Goal: Task Accomplishment & Management: Manage account settings

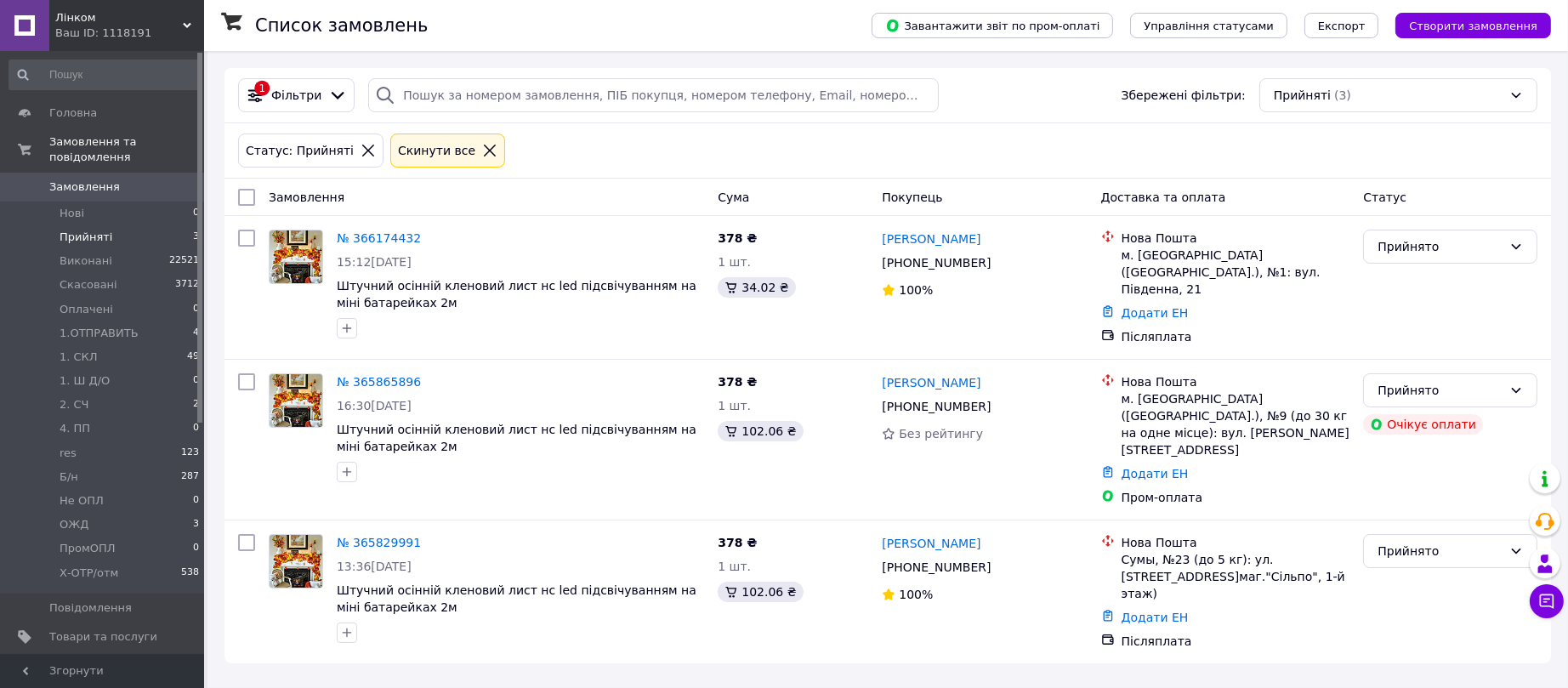
click at [81, 230] on span "Прийняті" at bounding box center [86, 237] width 53 height 15
click at [90, 230] on span "Прийняті" at bounding box center [86, 237] width 53 height 15
click at [103, 230] on span "Прийняті" at bounding box center [86, 237] width 53 height 15
click at [424, 536] on icon at bounding box center [431, 543] width 13 height 13
click at [78, 397] on span "2. СЧ" at bounding box center [75, 404] width 30 height 15
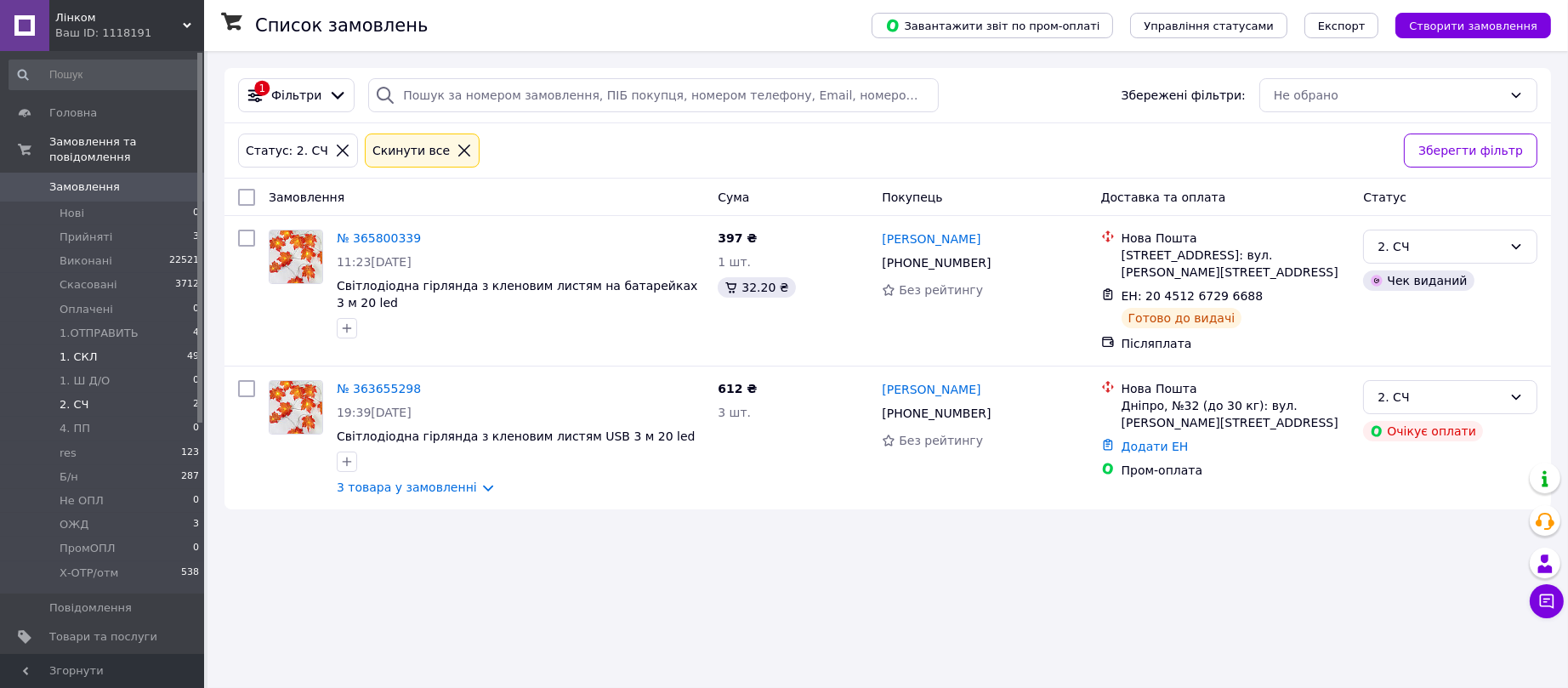
click at [84, 350] on span "1. СКЛ" at bounding box center [78, 357] width 38 height 15
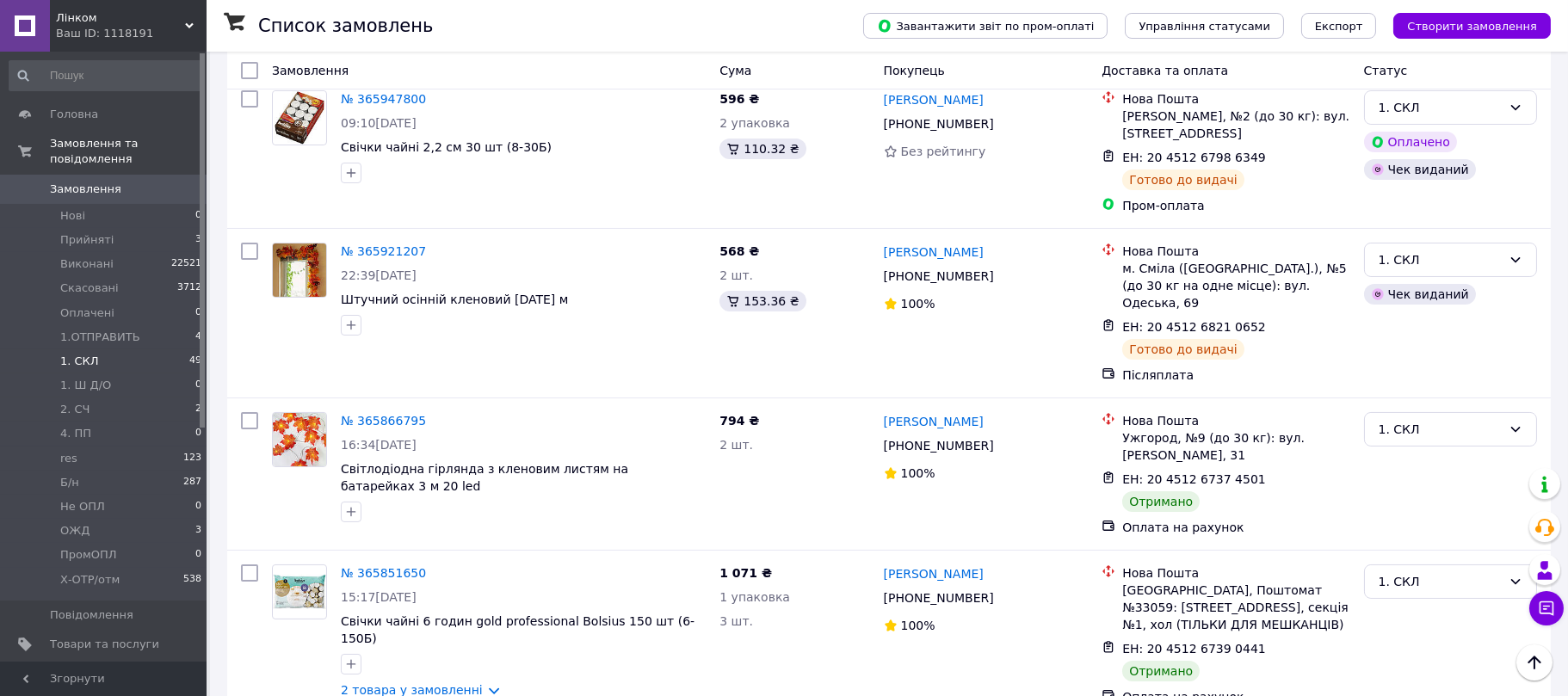
scroll to position [774, 0]
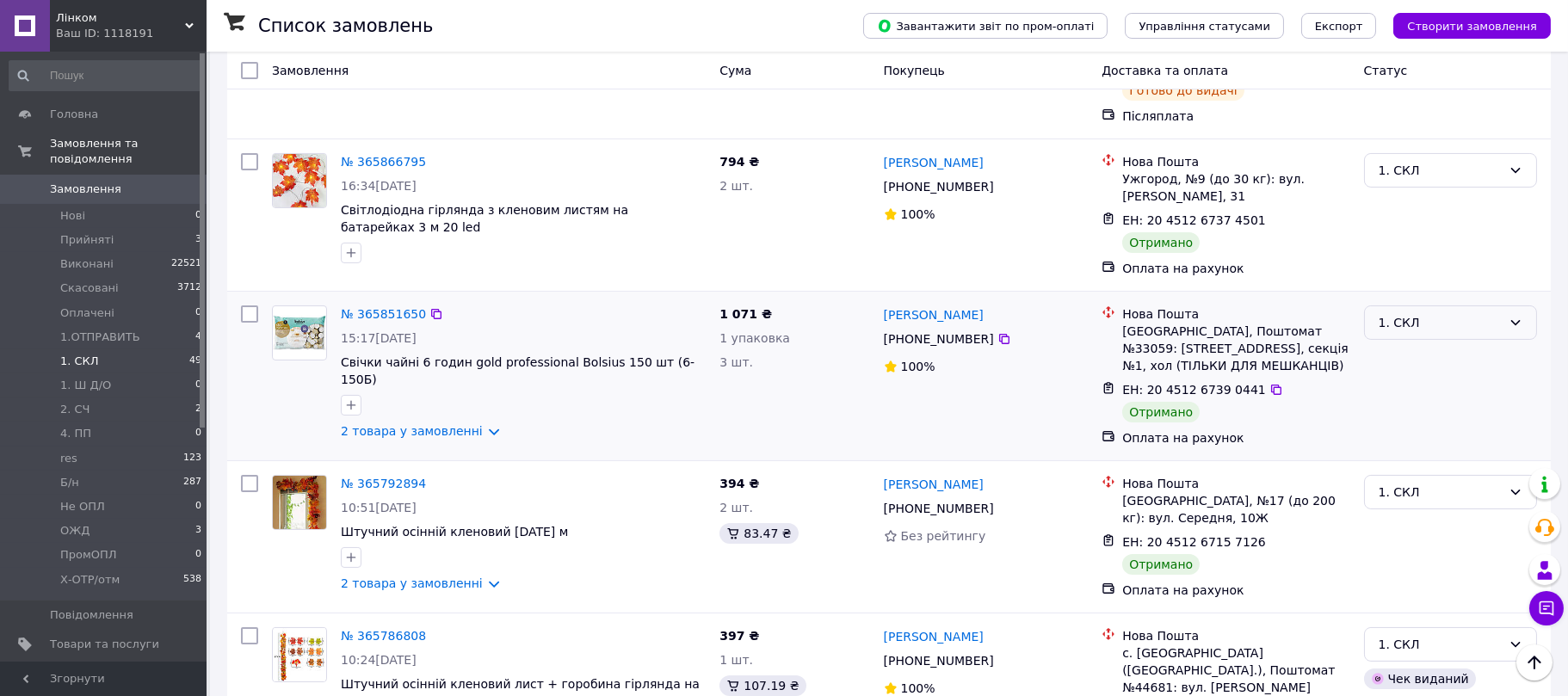
click at [1418, 314] on div "1. СКЛ" at bounding box center [1441, 323] width 123 height 19
click at [1416, 339] on li "Виконано" at bounding box center [1450, 339] width 171 height 31
click at [1413, 161] on div "1. СКЛ" at bounding box center [1441, 170] width 123 height 19
click at [1415, 191] on li "Виконано" at bounding box center [1450, 186] width 171 height 31
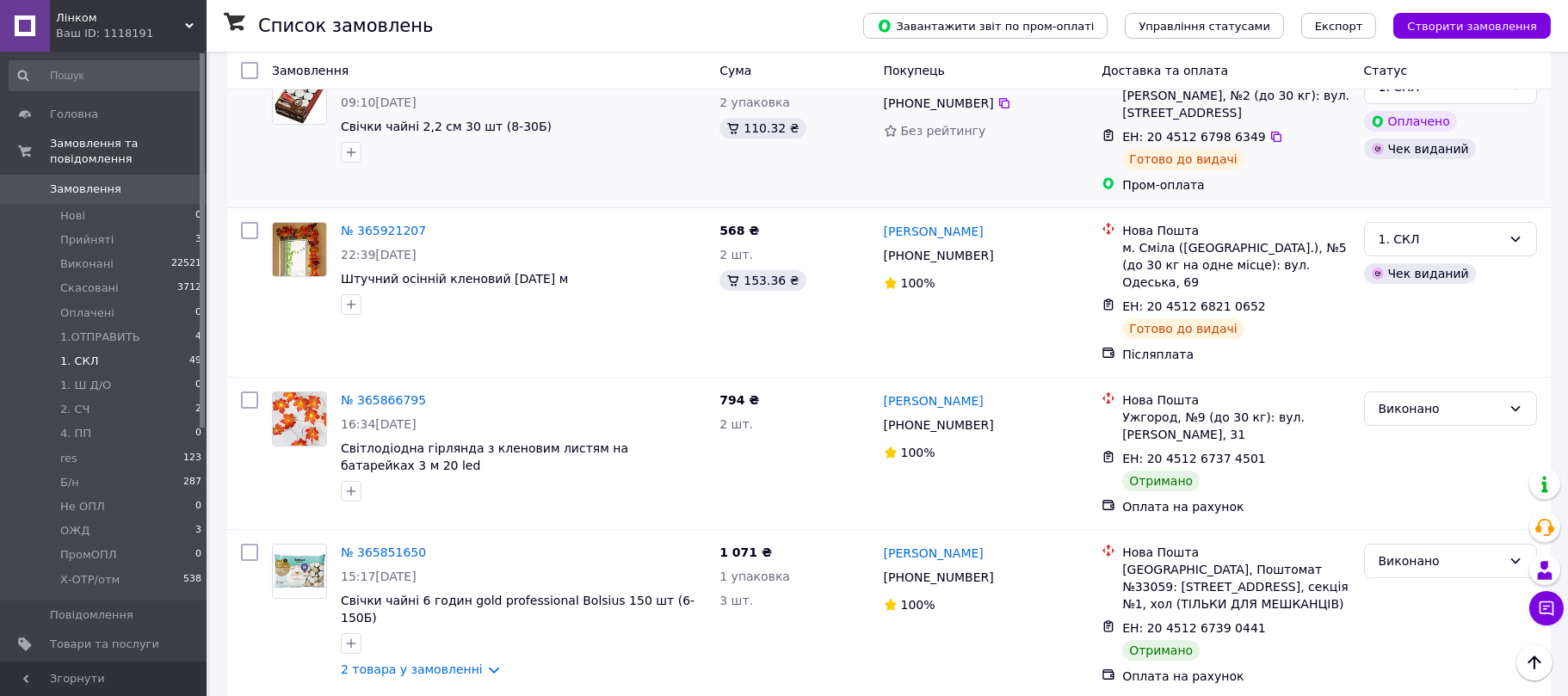
scroll to position [516, 0]
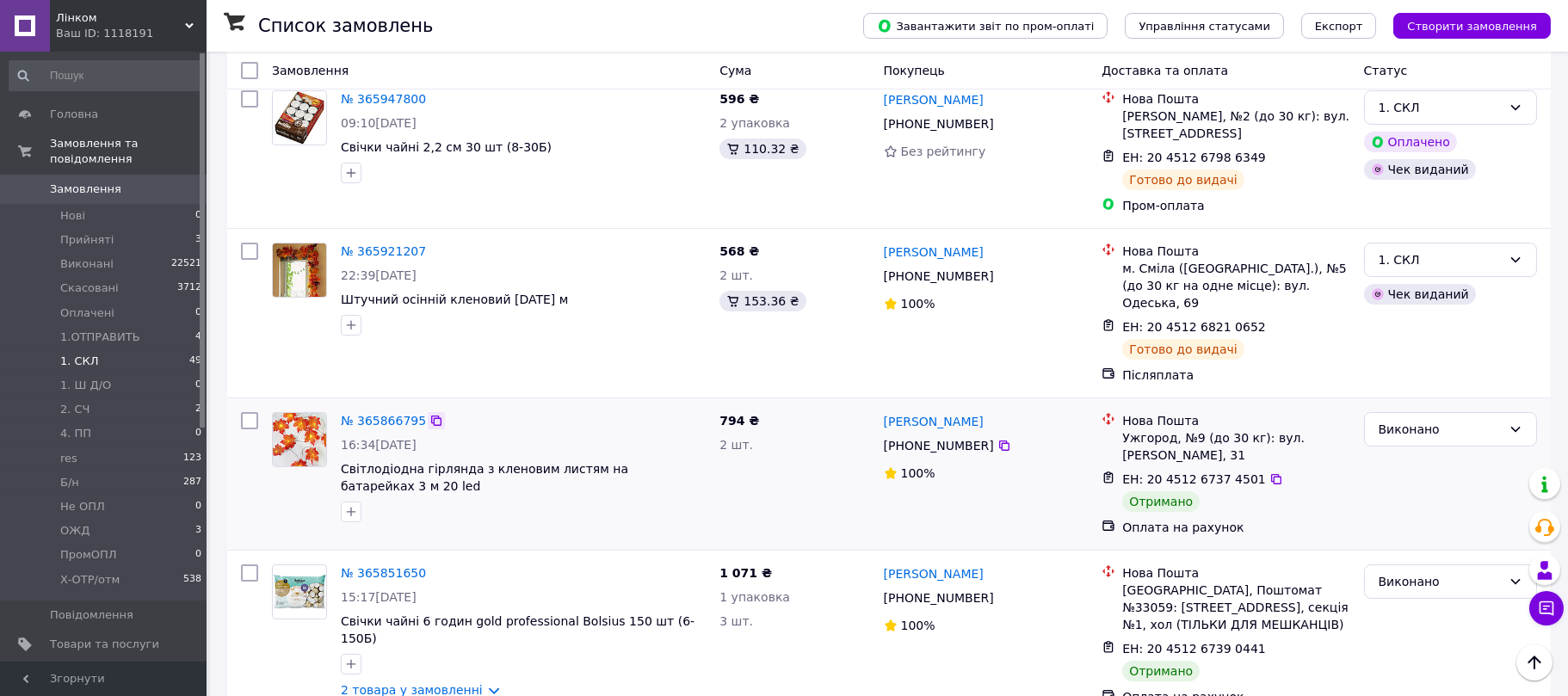
click at [429, 414] on icon at bounding box center [436, 421] width 13 height 13
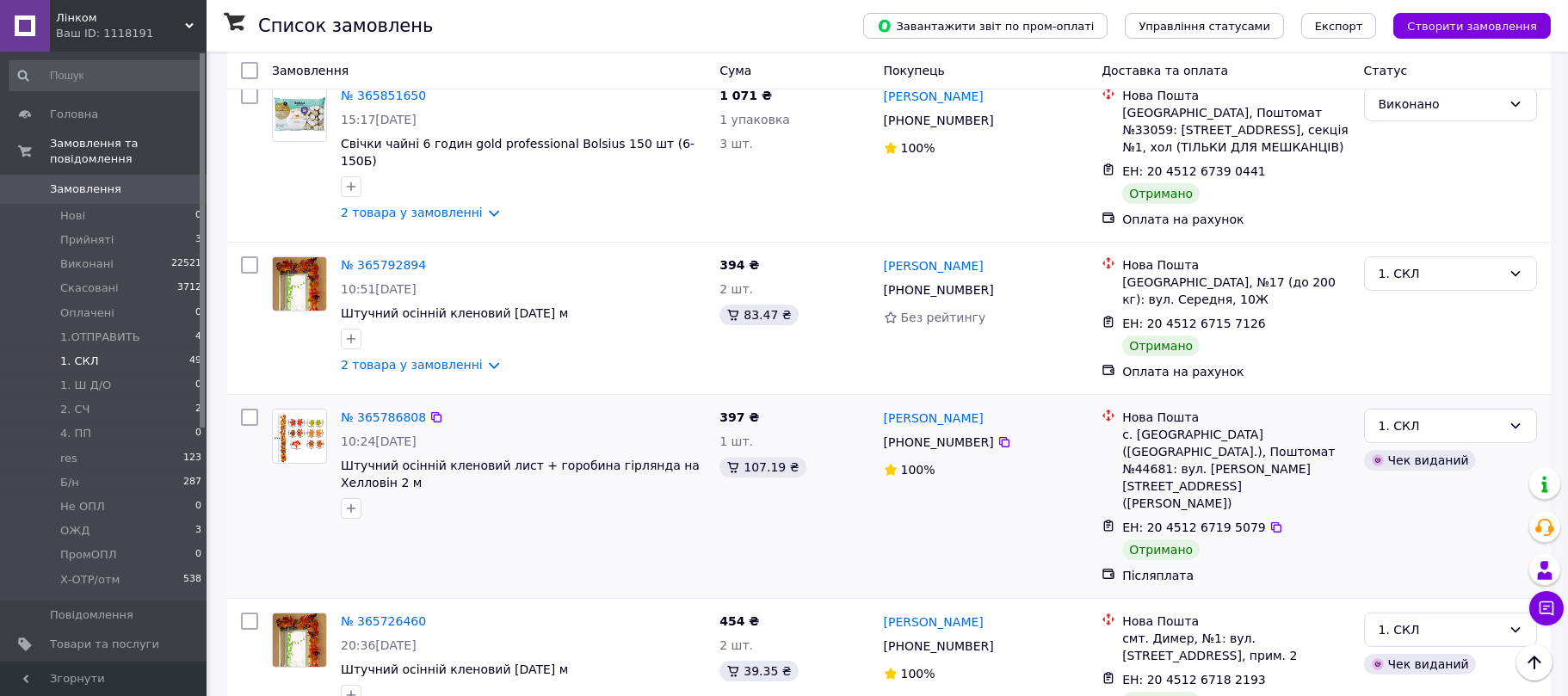
scroll to position [1032, 0]
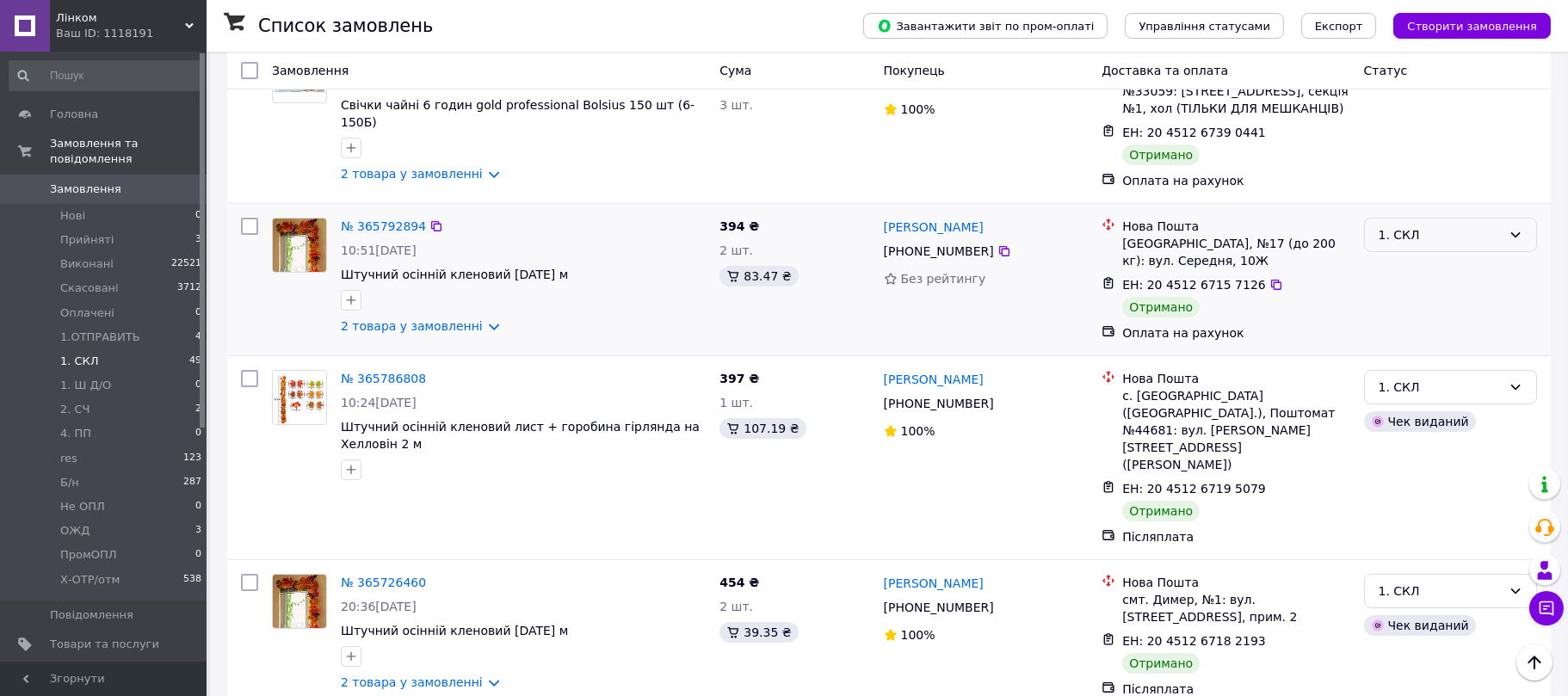
click at [1415, 225] on div "1. СКЛ" at bounding box center [1441, 234] width 123 height 19
click at [1409, 244] on li "Виконано" at bounding box center [1450, 250] width 171 height 31
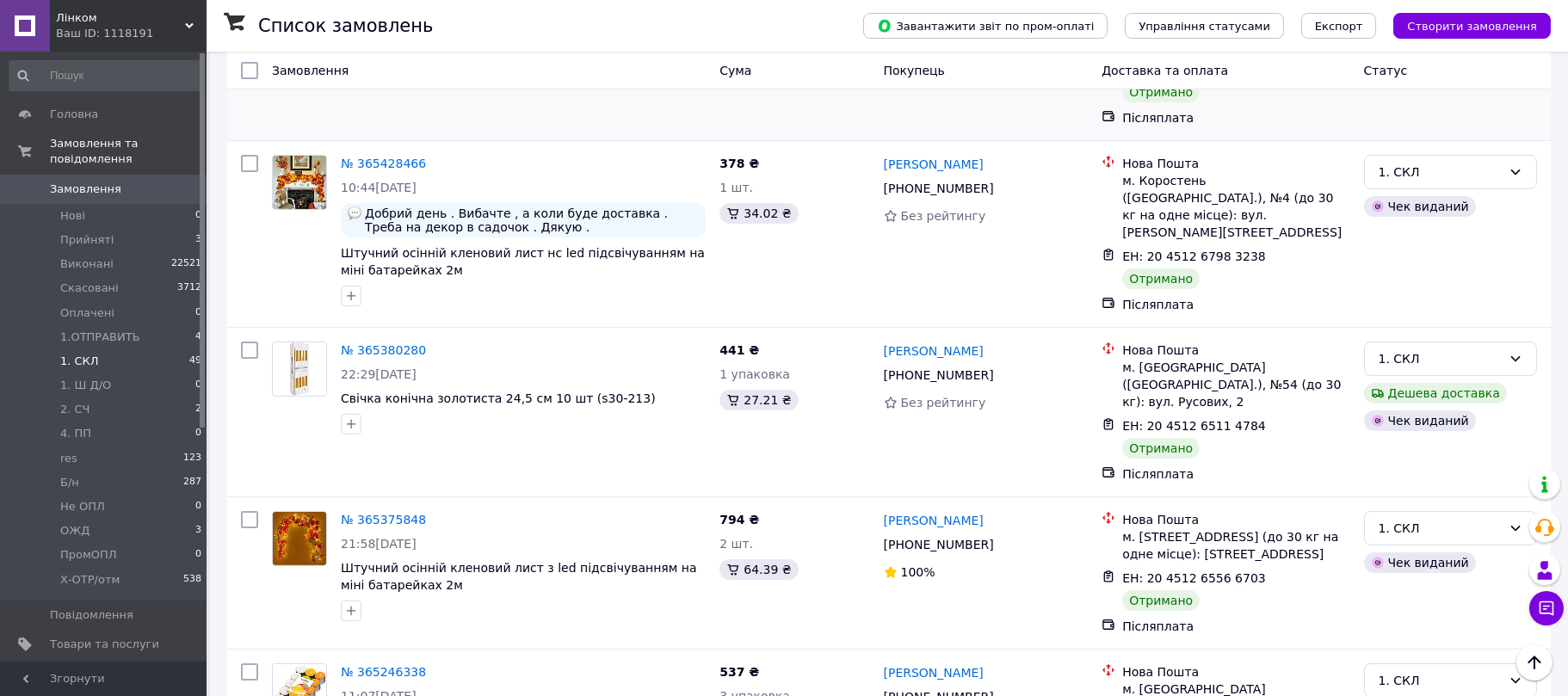
scroll to position [1549, 0]
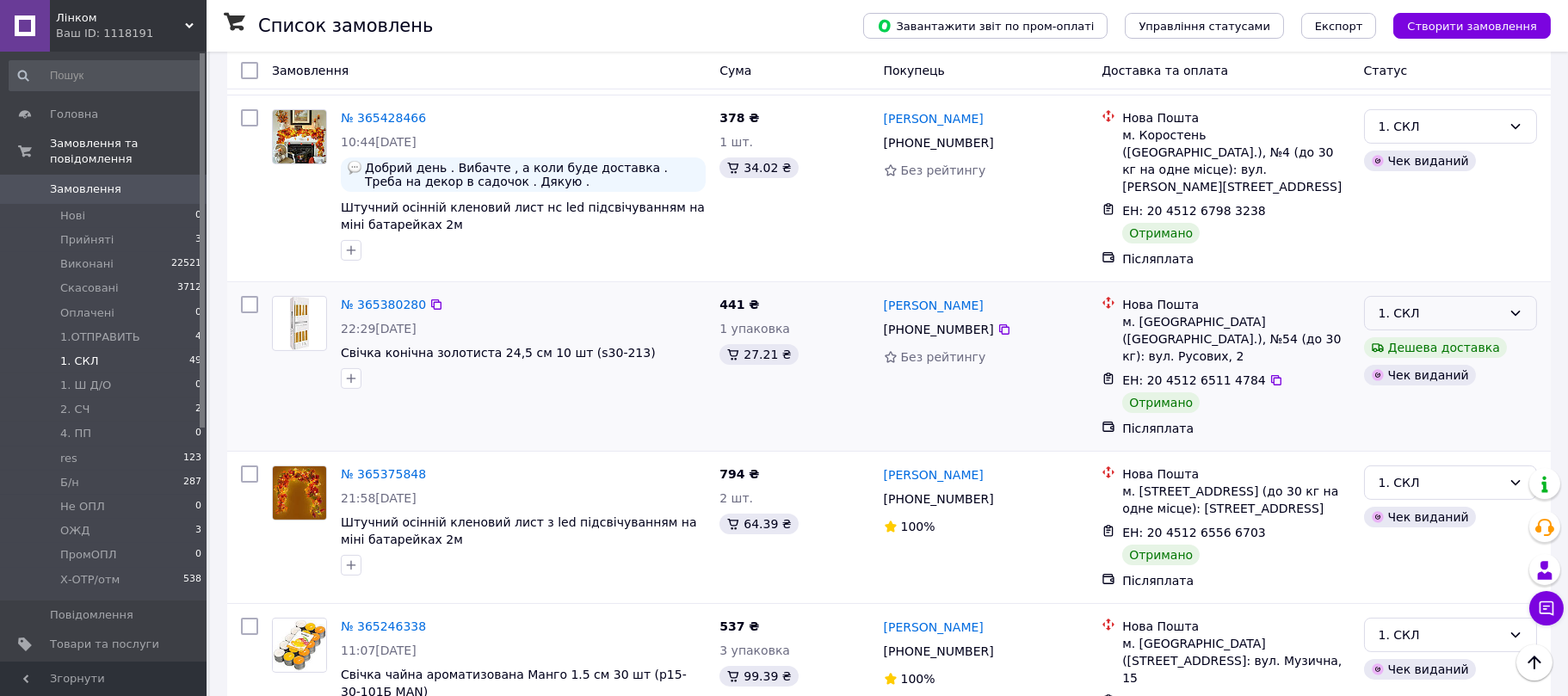
click at [1402, 304] on div "1. СКЛ" at bounding box center [1441, 313] width 123 height 19
click at [1408, 253] on li "Виконано" at bounding box center [1450, 253] width 171 height 31
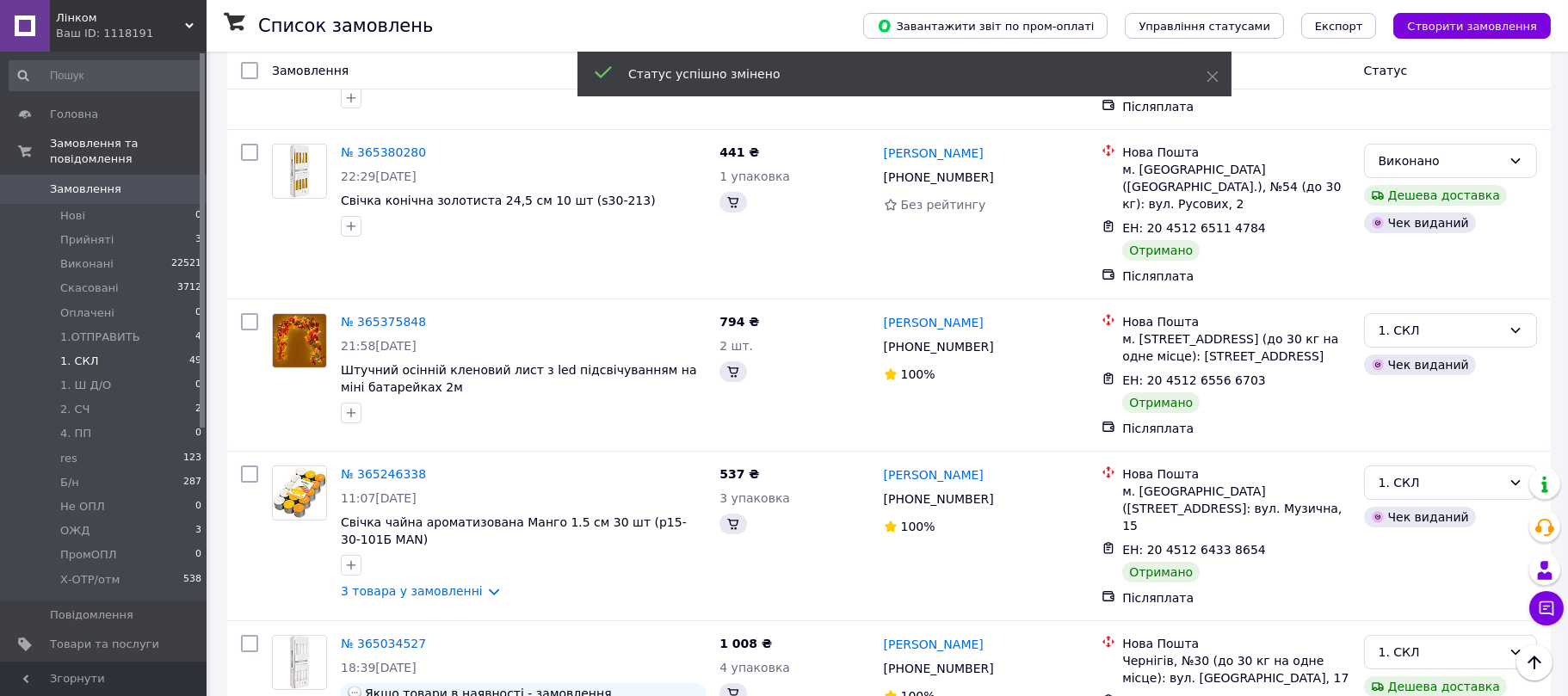
scroll to position [1396, 0]
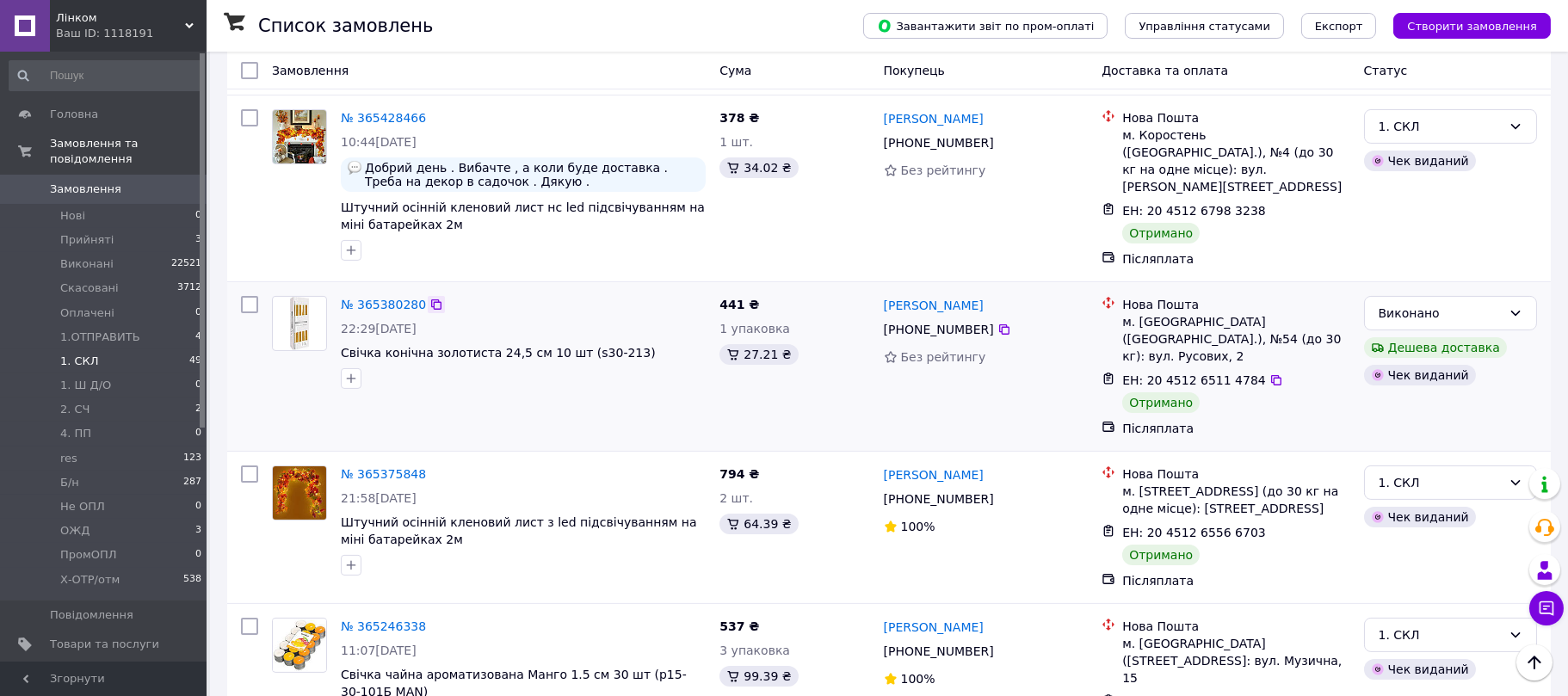
click at [429, 298] on icon at bounding box center [436, 304] width 13 height 13
click at [1394, 473] on div "1. СКЛ" at bounding box center [1441, 482] width 123 height 19
click at [1409, 400] on li "Виконано" at bounding box center [1450, 406] width 171 height 31
click at [432, 468] on icon at bounding box center [436, 474] width 13 height 13
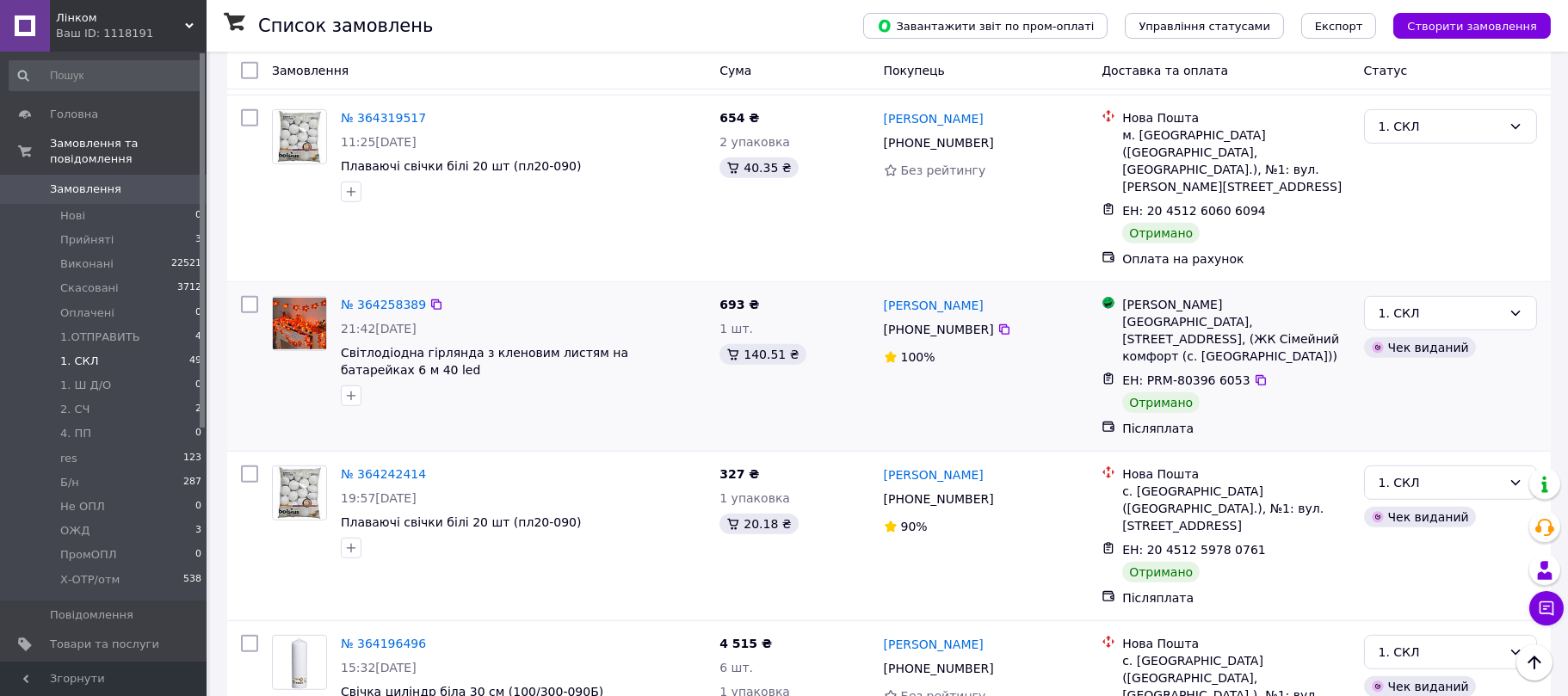
scroll to position [3462, 0]
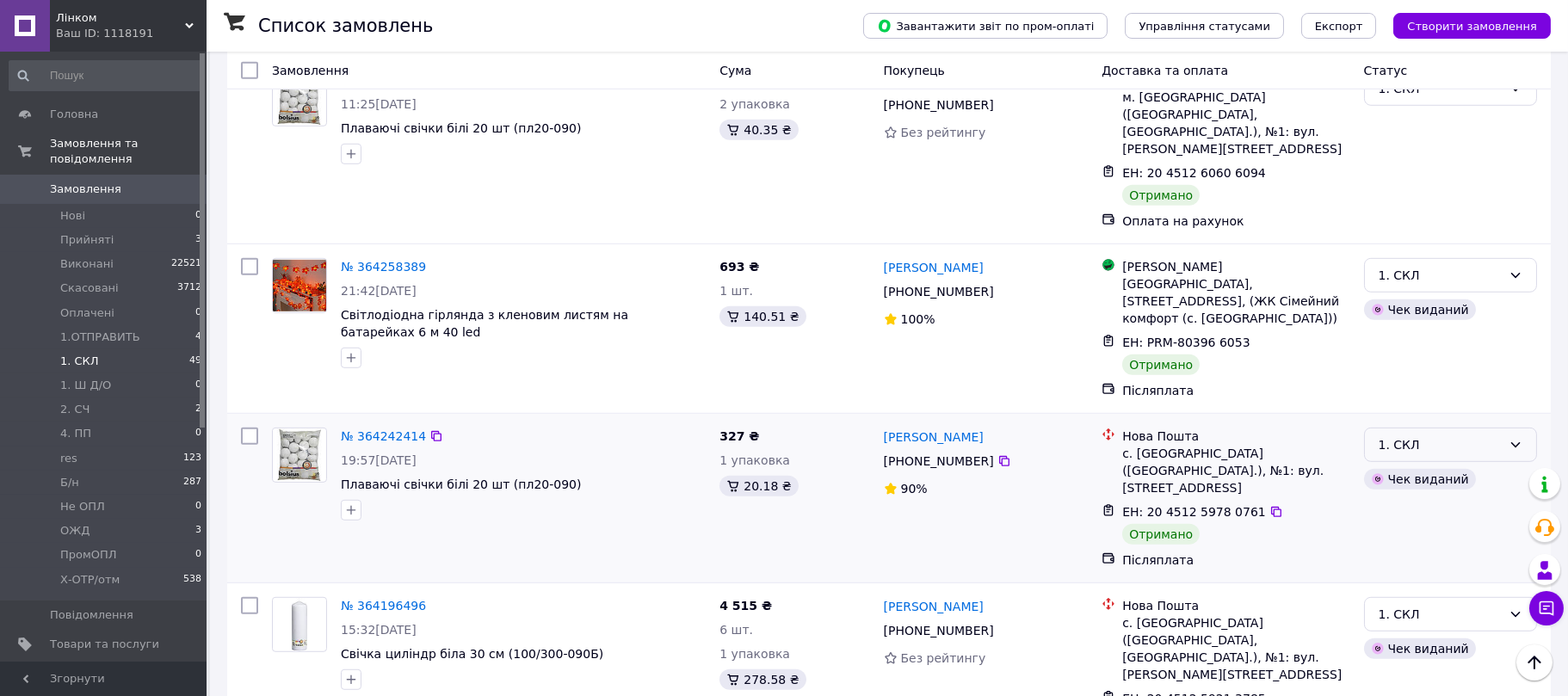
click at [1404, 436] on div "1. СКЛ" at bounding box center [1441, 445] width 123 height 19
click at [1425, 246] on li "Виконано" at bounding box center [1450, 247] width 171 height 31
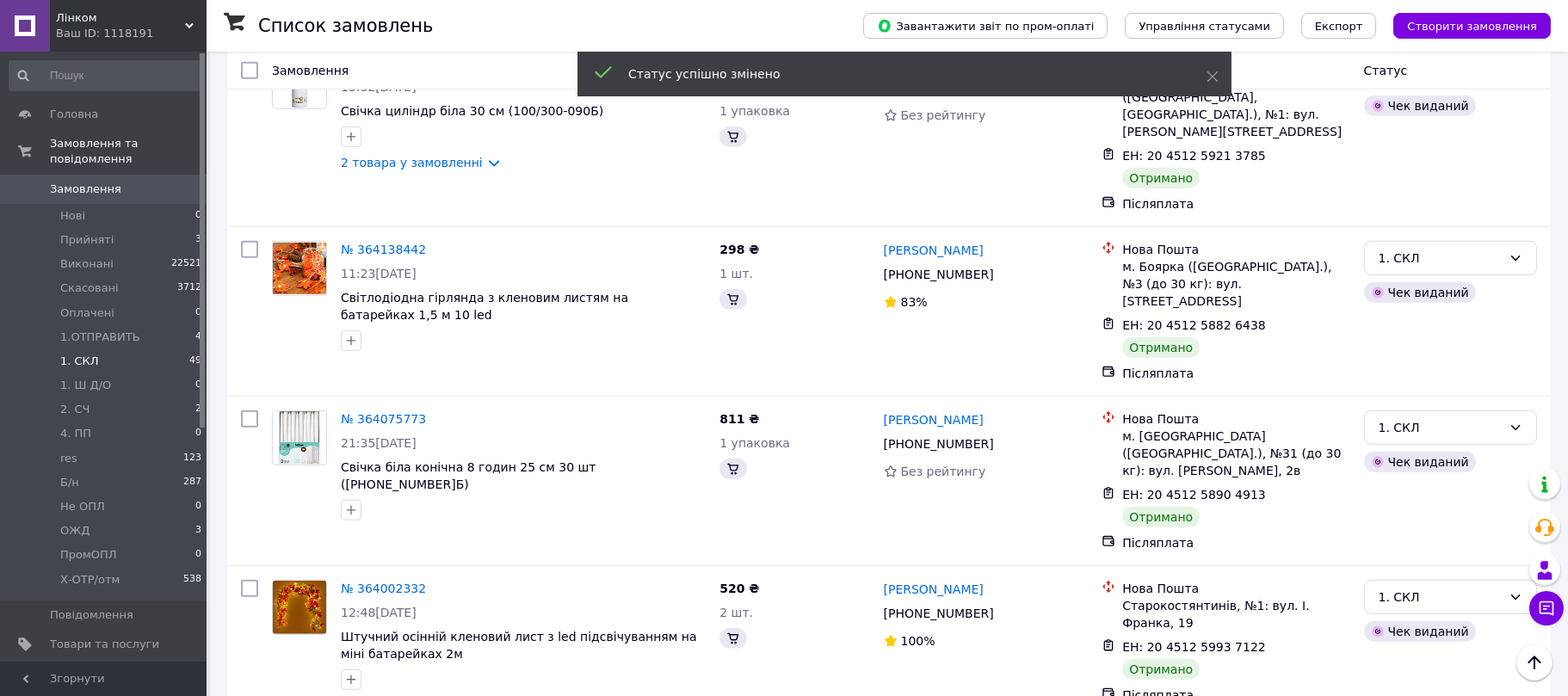
scroll to position [2972, 0]
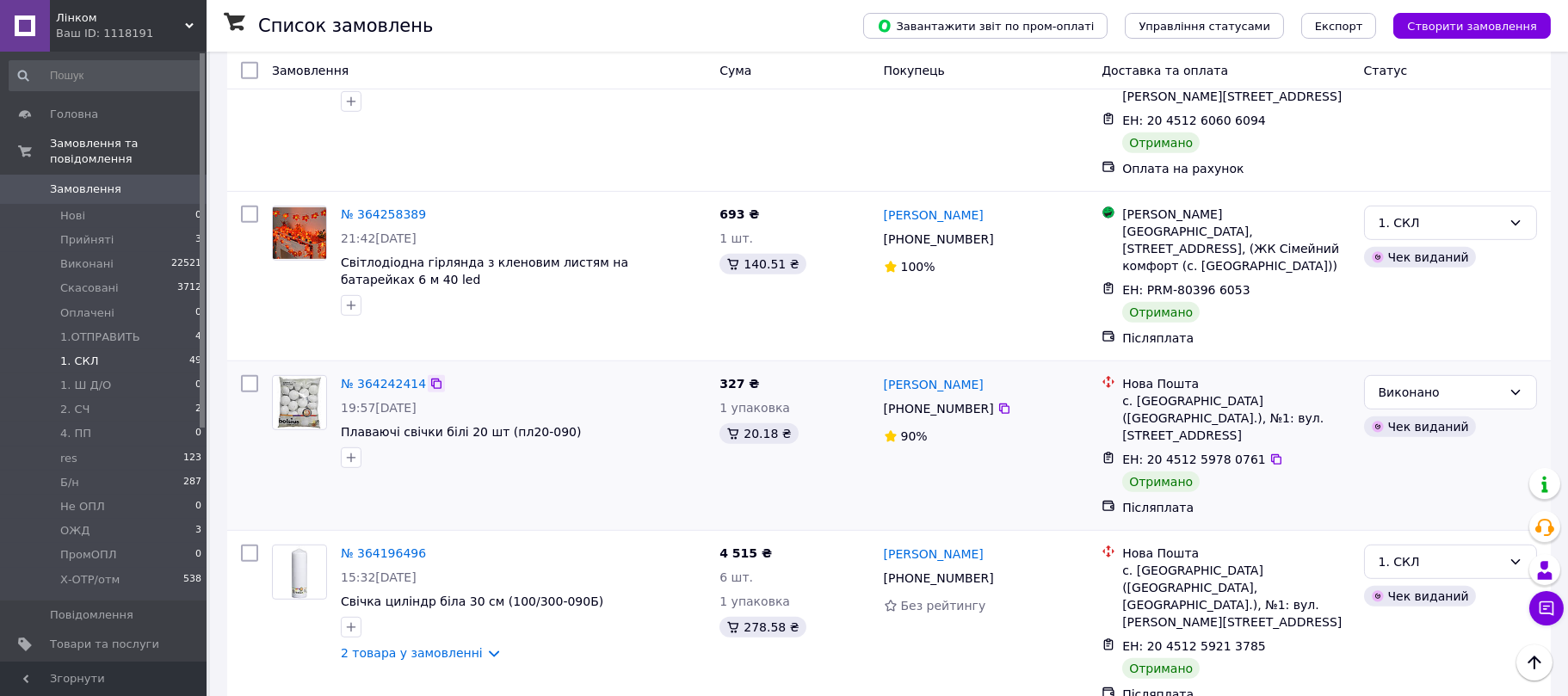
click at [429, 377] on icon at bounding box center [436, 383] width 13 height 13
click at [1433, 553] on div "1. СКЛ" at bounding box center [1441, 561] width 123 height 19
click at [1430, 393] on li "Виконано" at bounding box center [1450, 398] width 171 height 31
click at [429, 546] on icon at bounding box center [436, 553] width 13 height 13
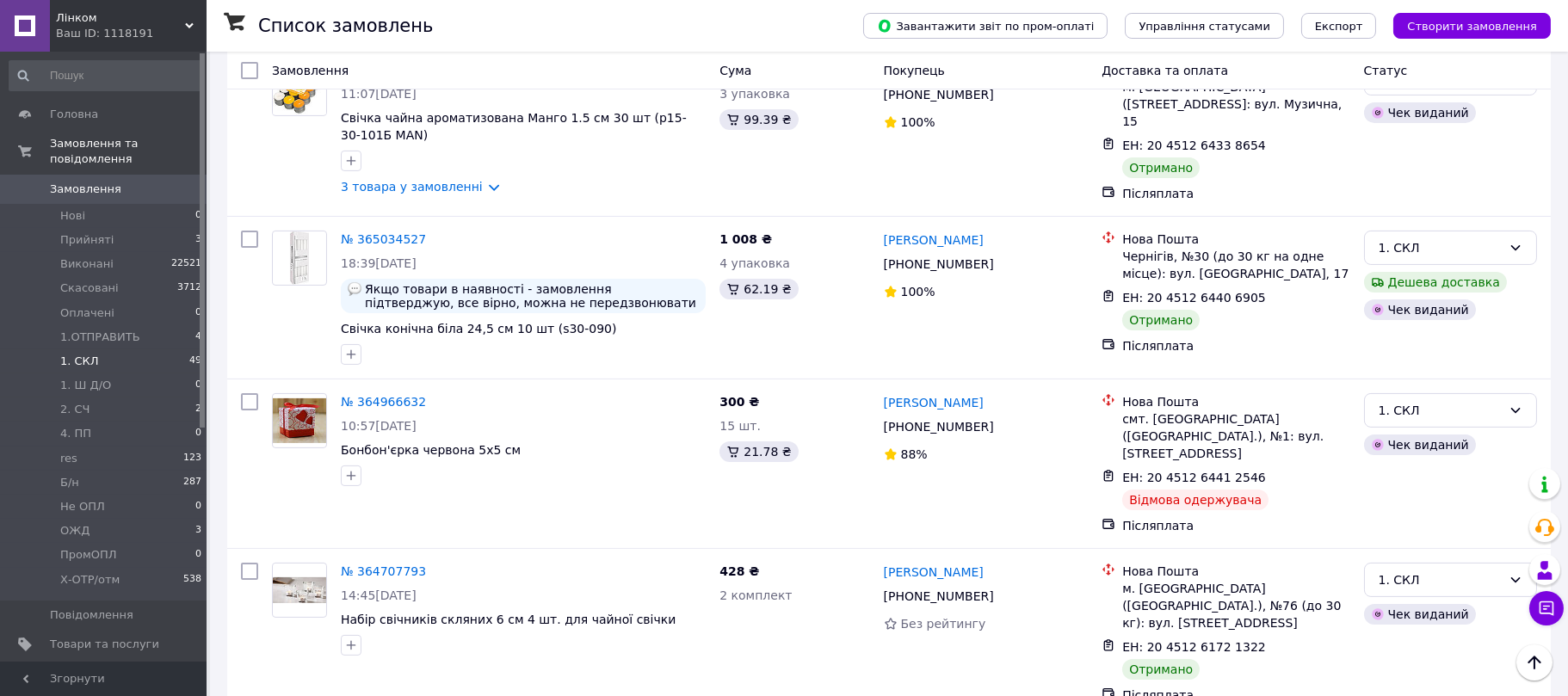
scroll to position [1422, 0]
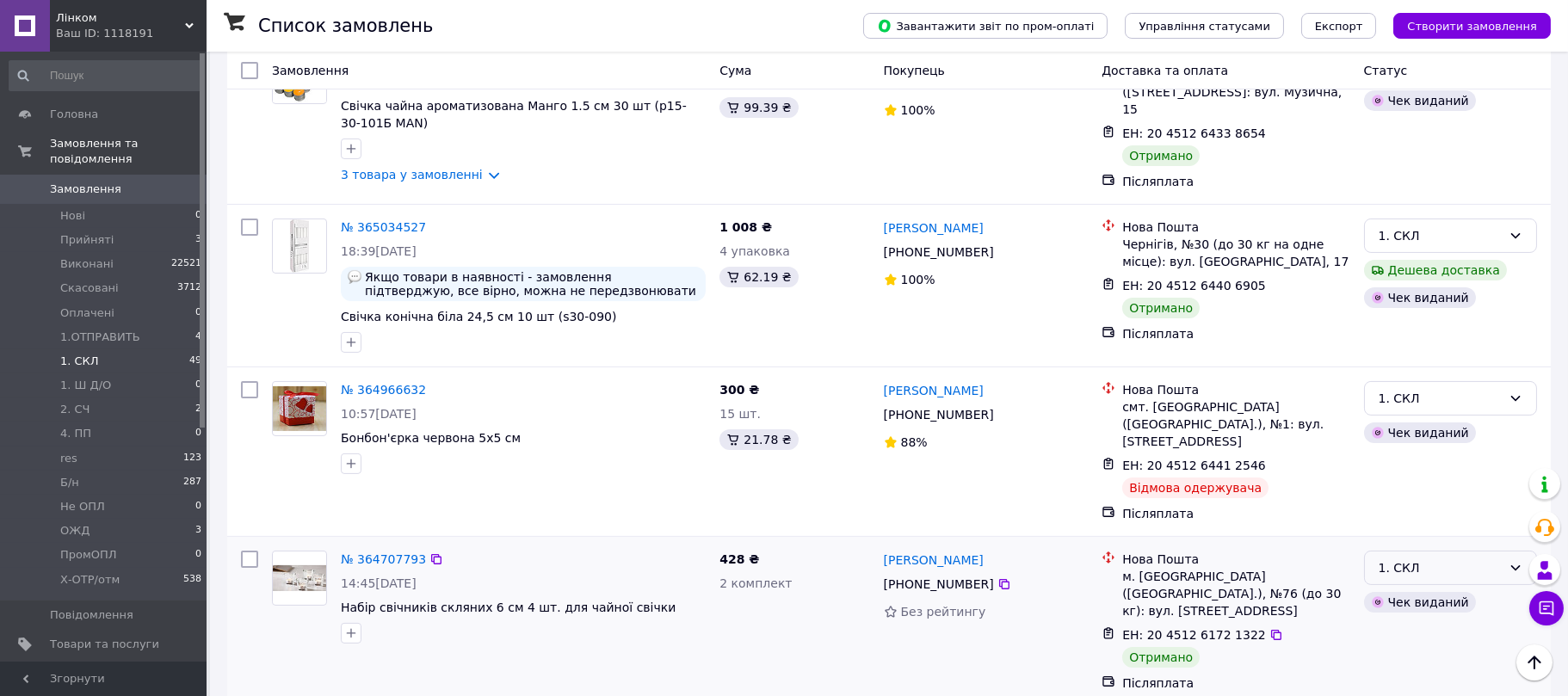
click at [1420, 559] on div "1. СКЛ" at bounding box center [1441, 568] width 123 height 19
click at [1421, 527] on li "Виконано" at bounding box center [1450, 526] width 171 height 31
click at [431, 554] on icon at bounding box center [437, 560] width 11 height 11
click at [1270, 459] on icon at bounding box center [1276, 465] width 13 height 13
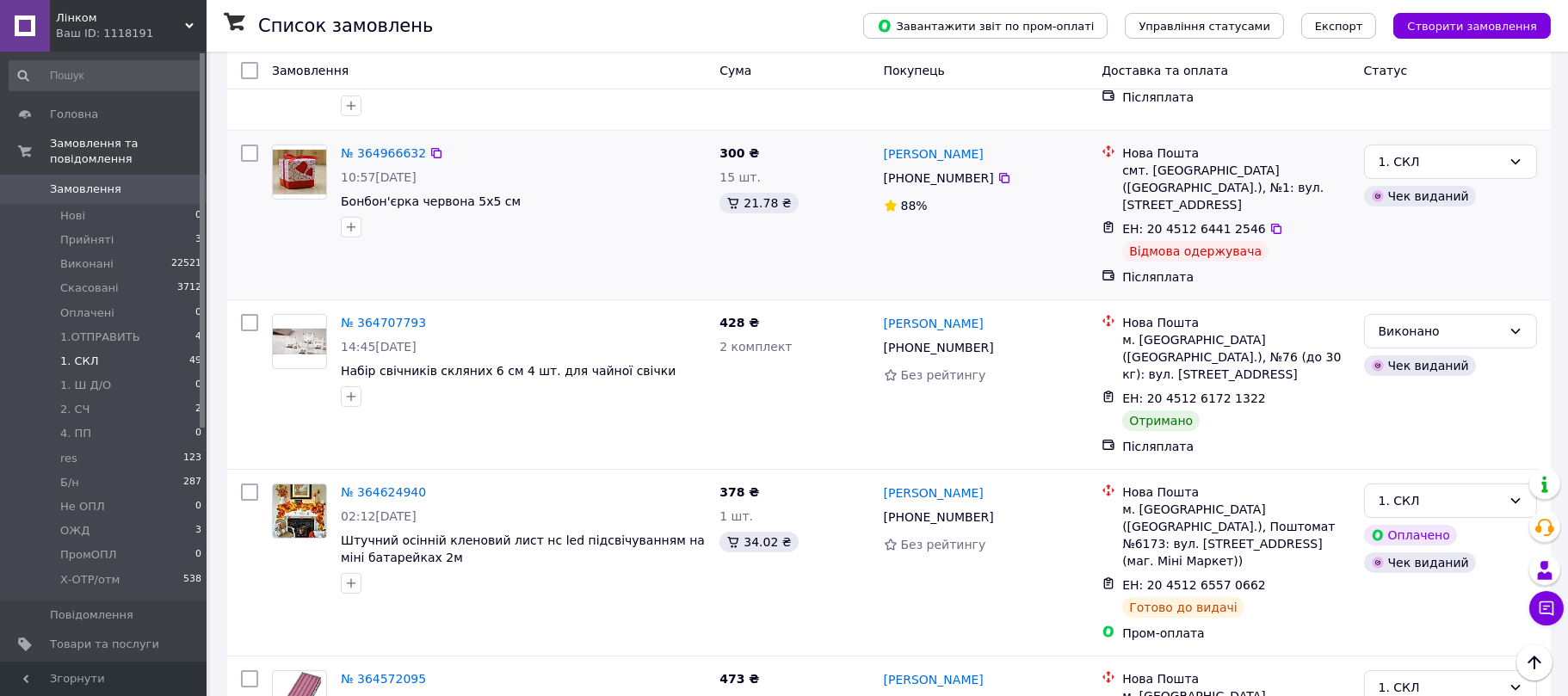
scroll to position [1681, 0]
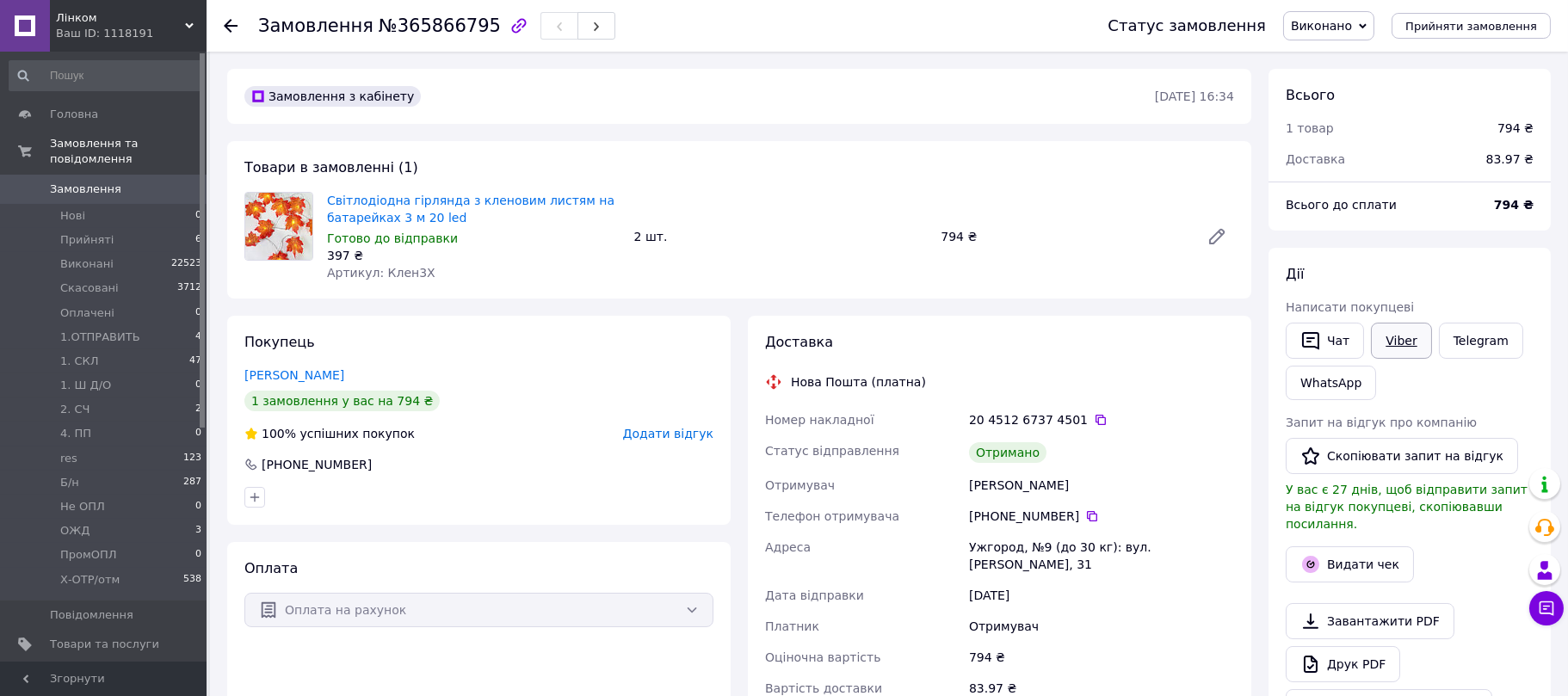
click at [1411, 342] on link "Viber" at bounding box center [1401, 340] width 61 height 37
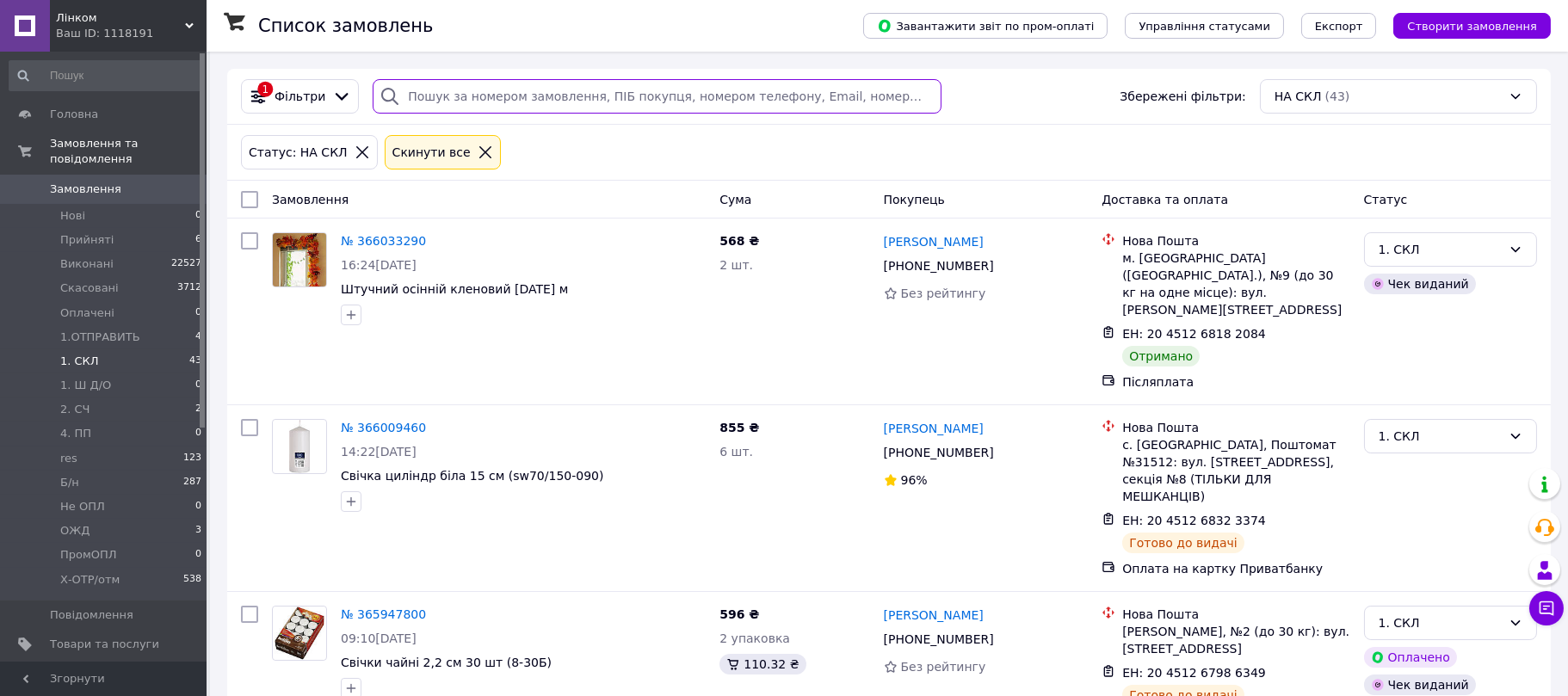
click at [497, 102] on input "search" at bounding box center [657, 96] width 568 height 35
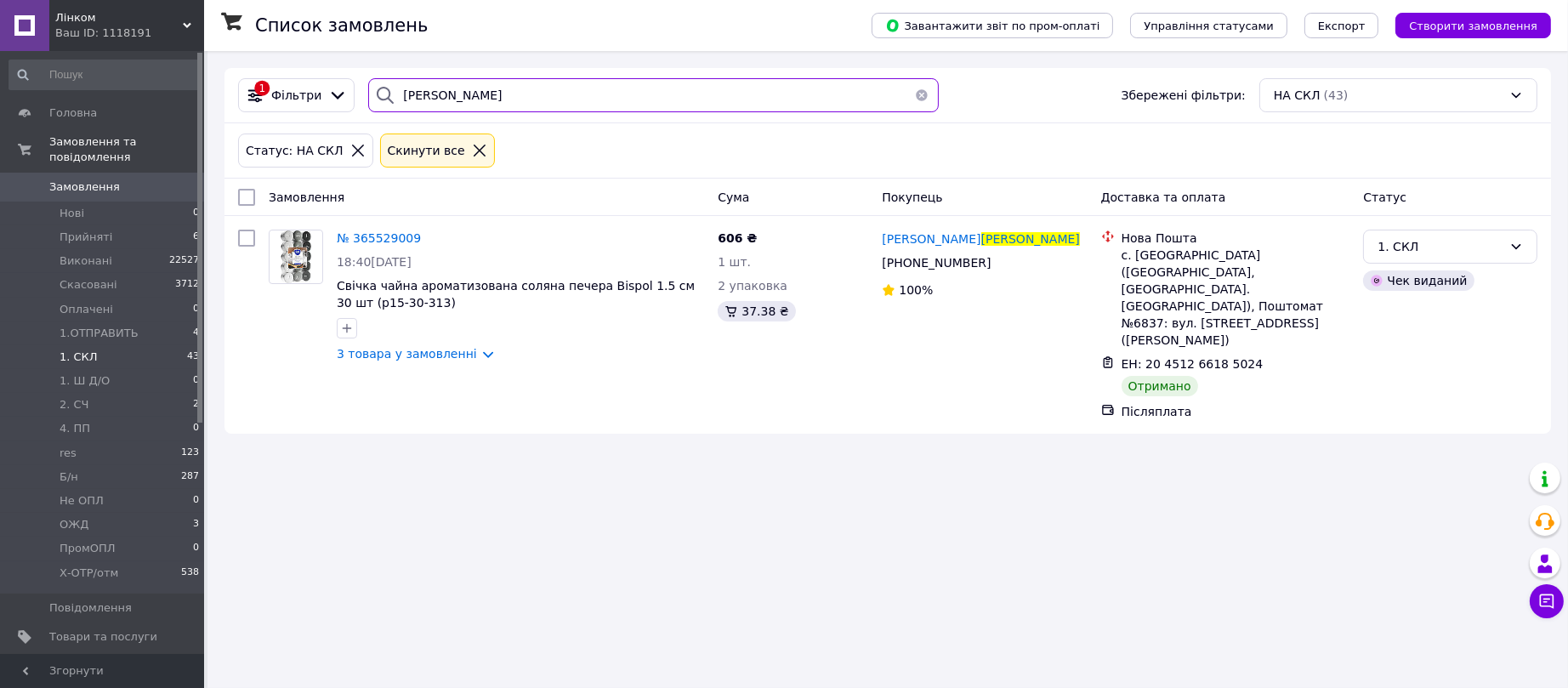
type input "павленко"
click at [424, 238] on icon at bounding box center [431, 238] width 13 height 13
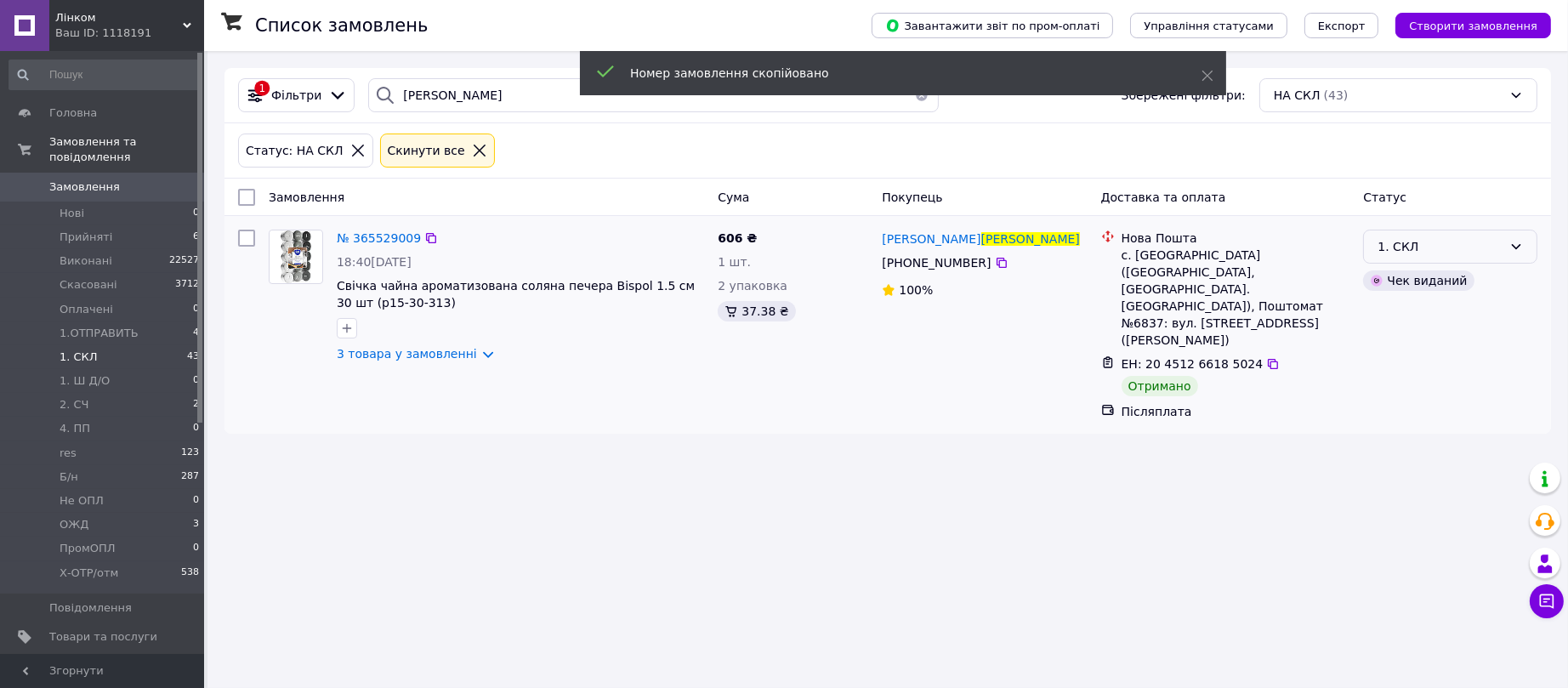
click at [1436, 243] on div "1. СКЛ" at bounding box center [1440, 247] width 125 height 18
click at [1415, 307] on li "Виконано" at bounding box center [1451, 314] width 173 height 31
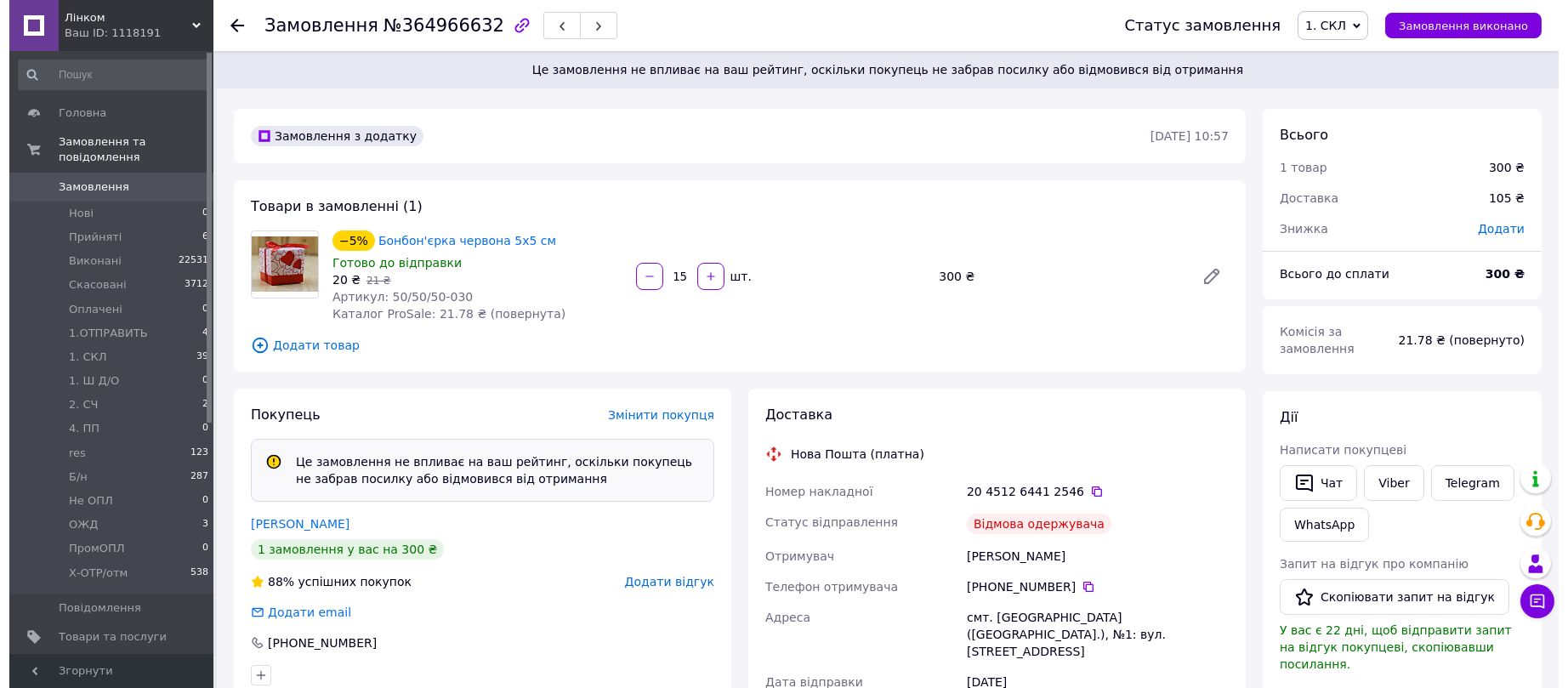
scroll to position [255, 0]
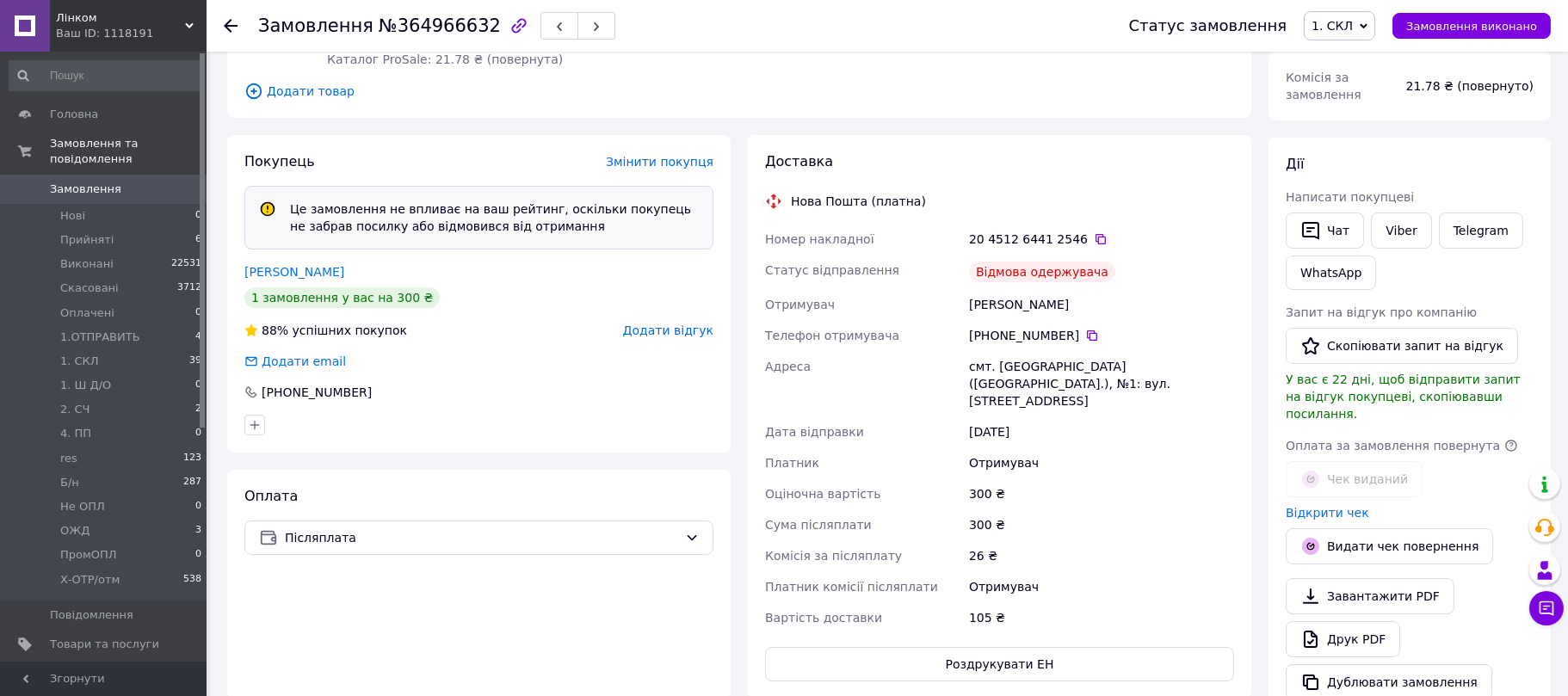
click at [684, 335] on span "Додати відгук" at bounding box center [667, 330] width 90 height 13
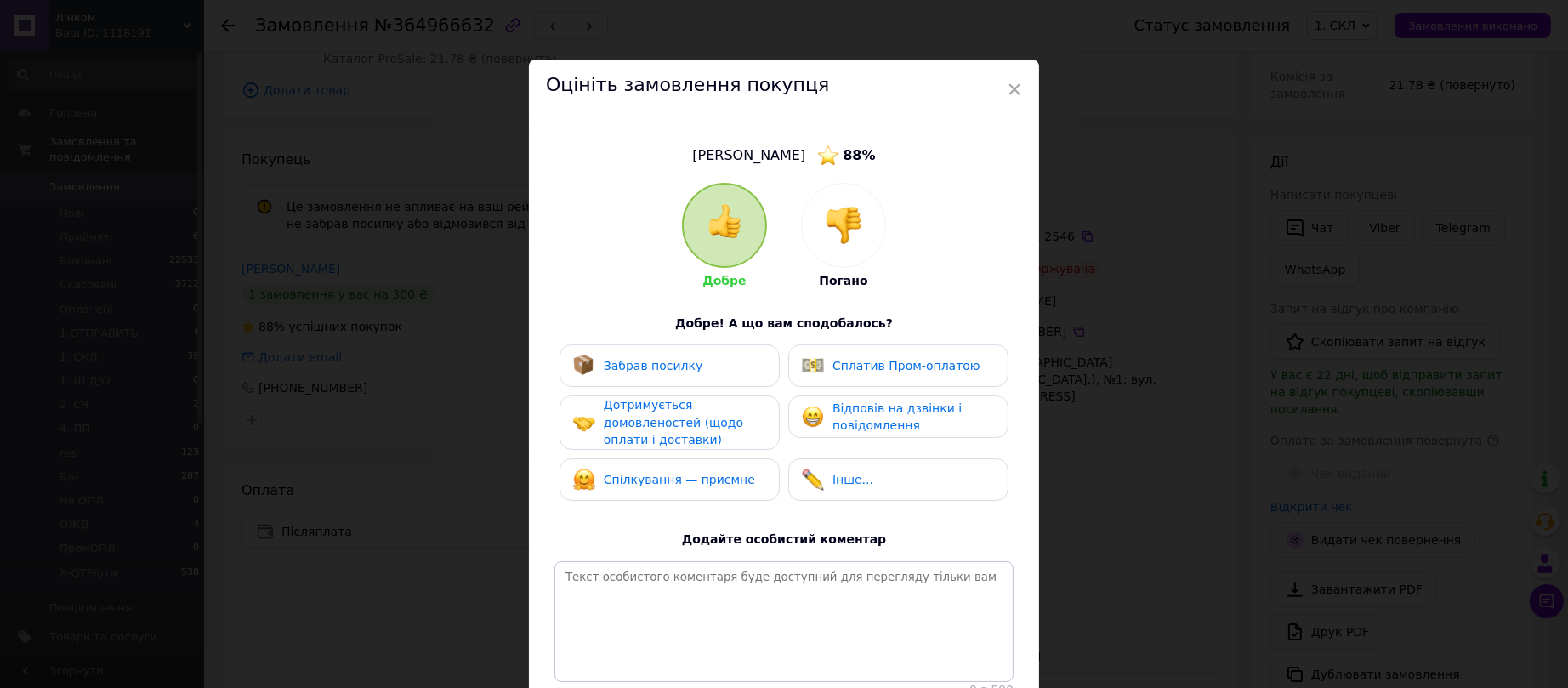
click at [838, 221] on img at bounding box center [843, 226] width 38 height 38
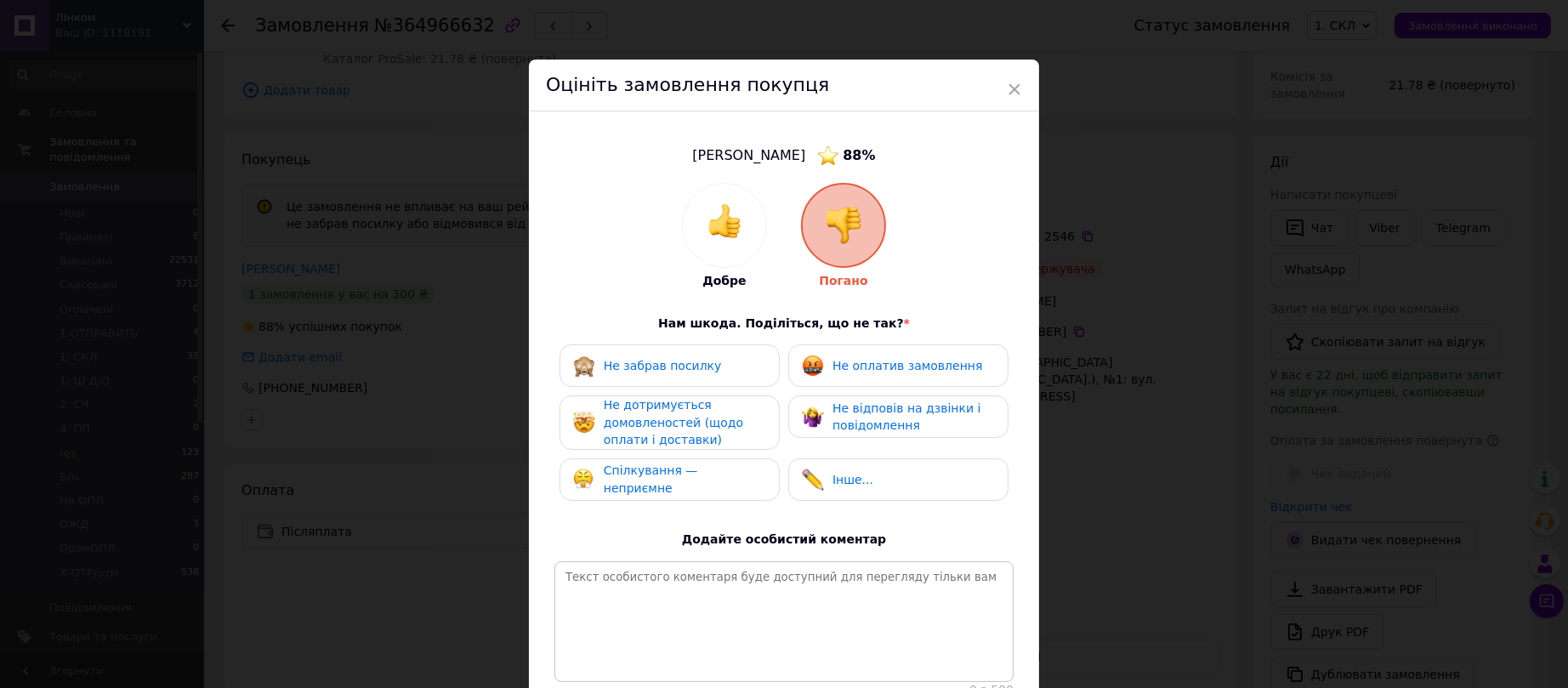
click at [689, 367] on span "Не забрав посилку" at bounding box center [663, 366] width 118 height 13
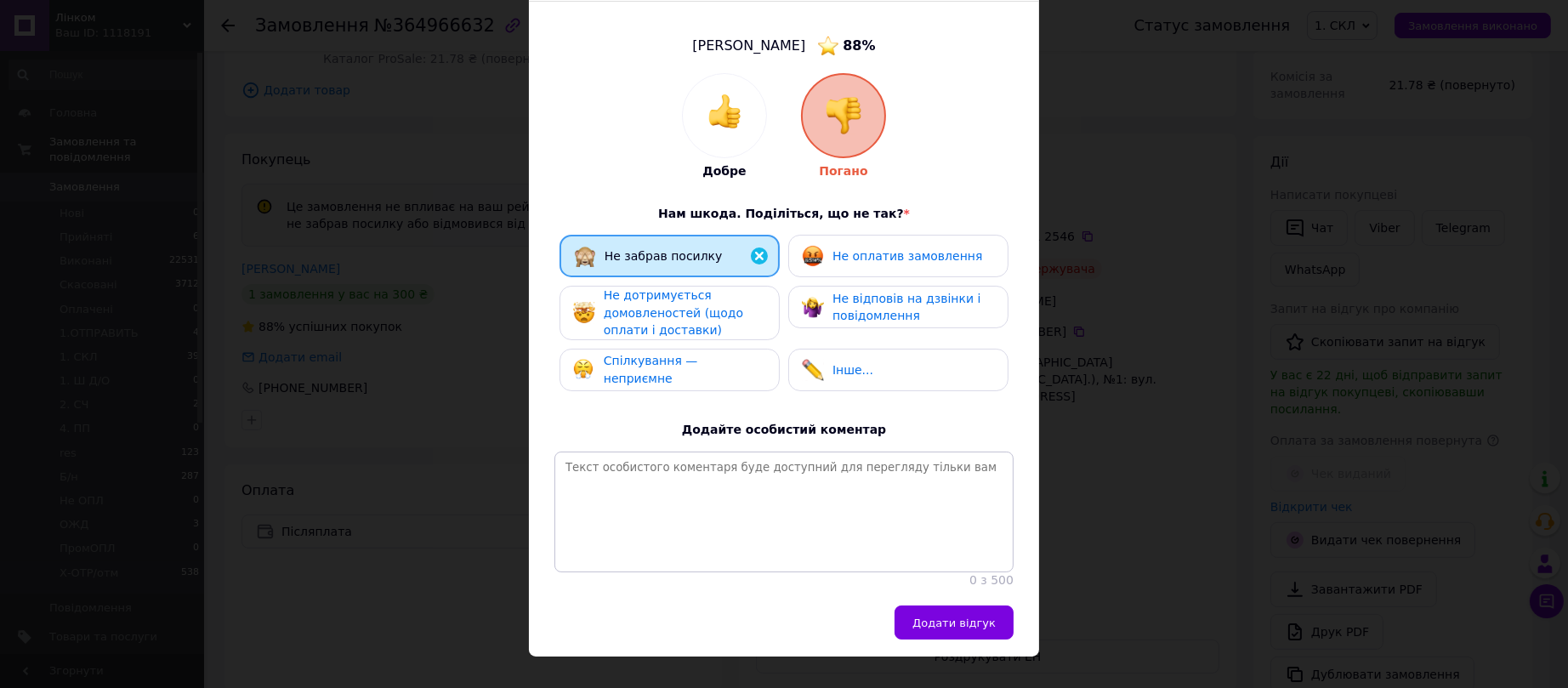
scroll to position [150, 0]
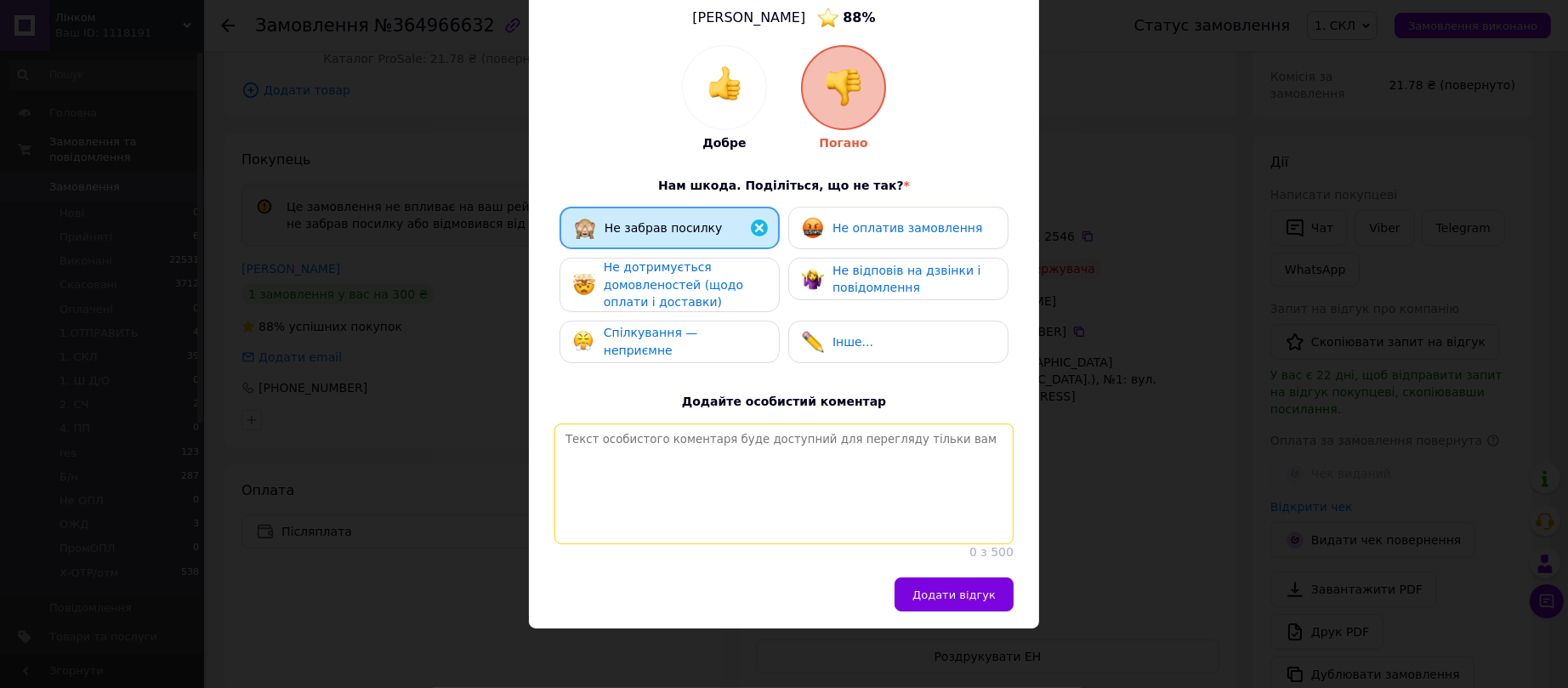
click at [769, 448] on textarea at bounding box center [784, 484] width 460 height 121
paste textarea "Замовлення післяплатою не забрав. ЛК."
type textarea "Замовлення післяплатою не забрав. ЛК."
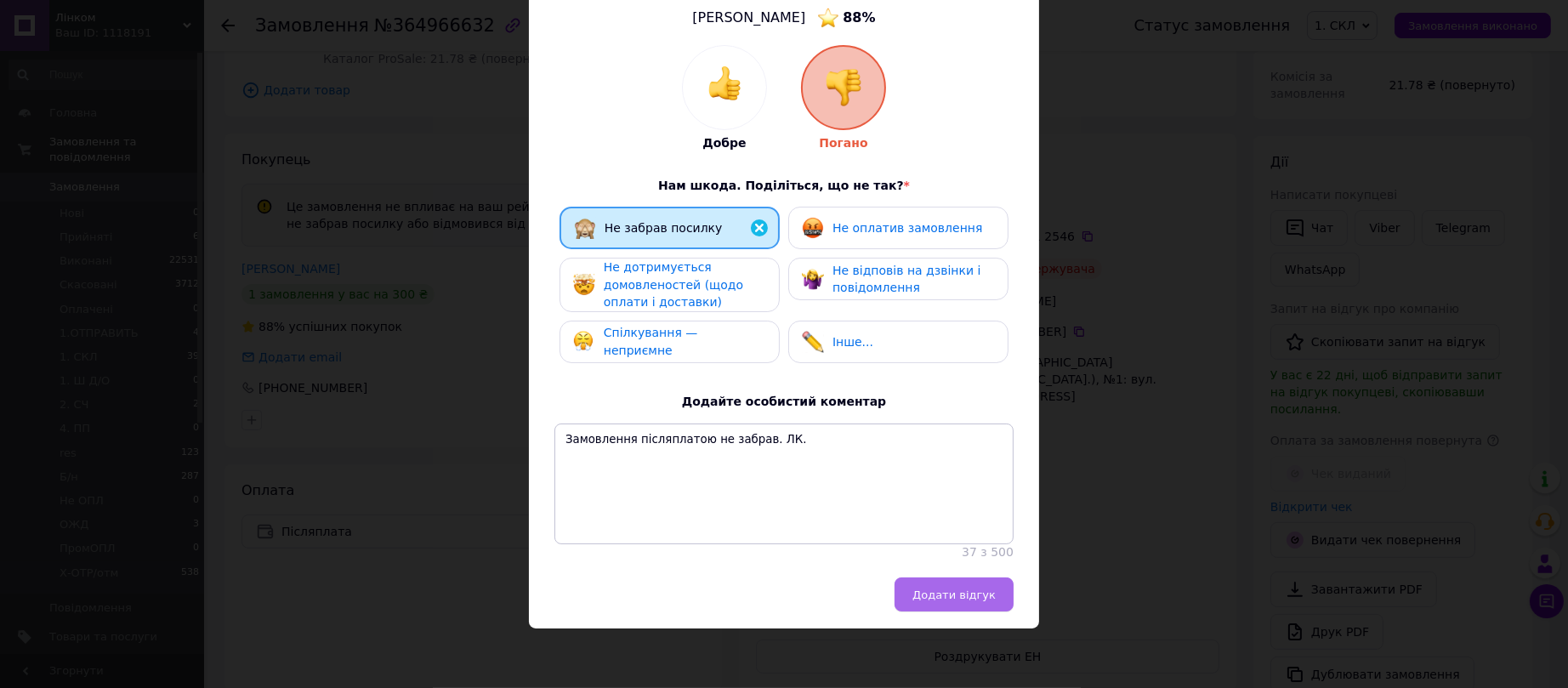
click at [962, 596] on span "Додати відгук" at bounding box center [954, 595] width 84 height 12
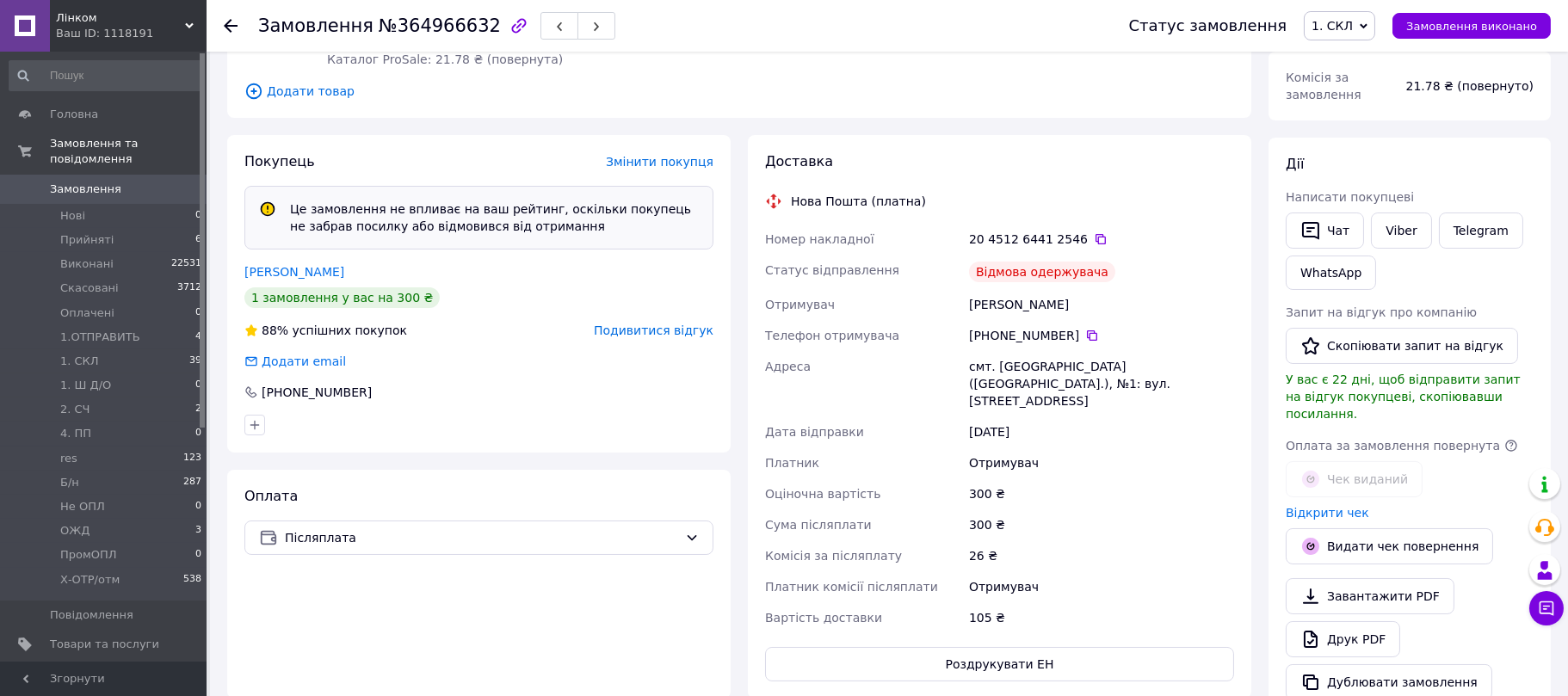
click at [1340, 25] on span "1. СКЛ" at bounding box center [1332, 25] width 41 height 13
click at [1373, 112] on li "Скасовано" at bounding box center [1352, 111] width 97 height 26
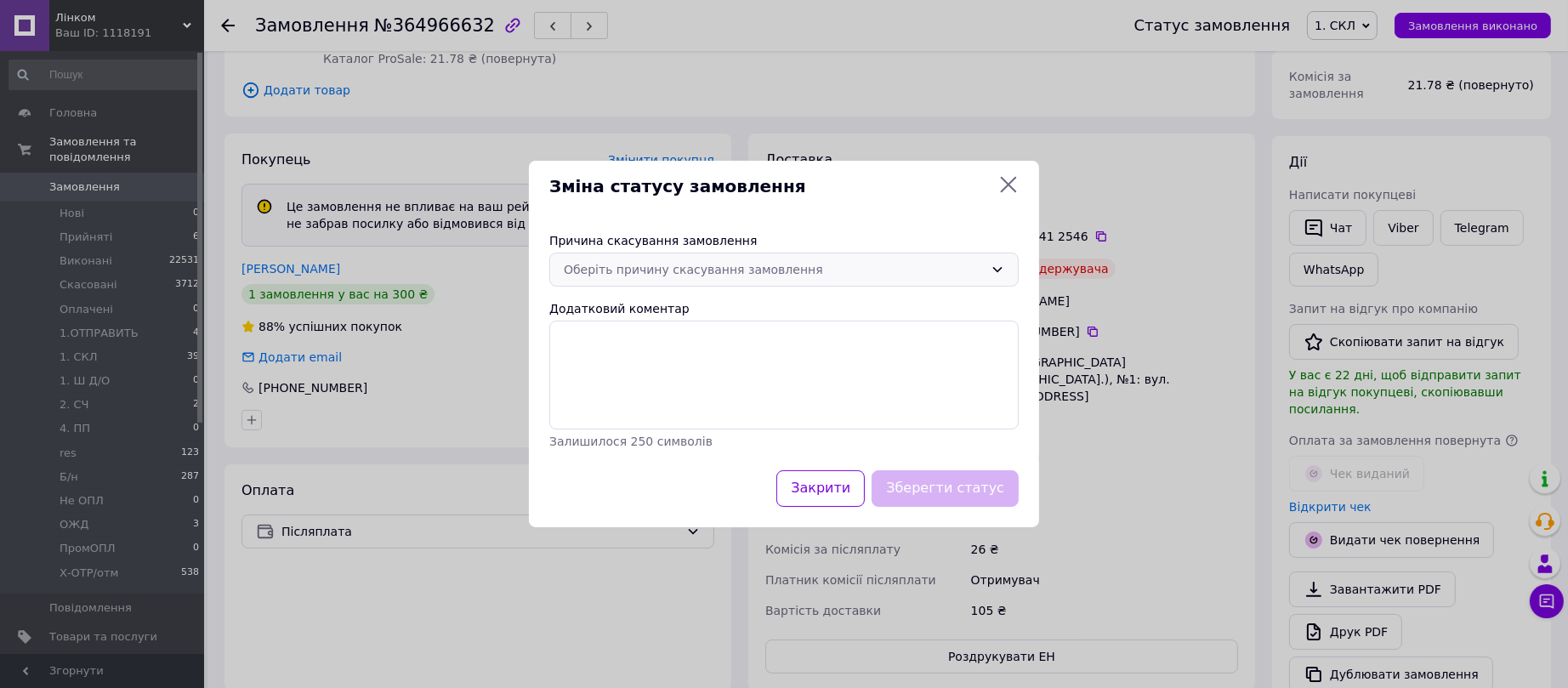
click at [754, 266] on div "Оберіть причину скасування замовлення" at bounding box center [773, 270] width 420 height 18
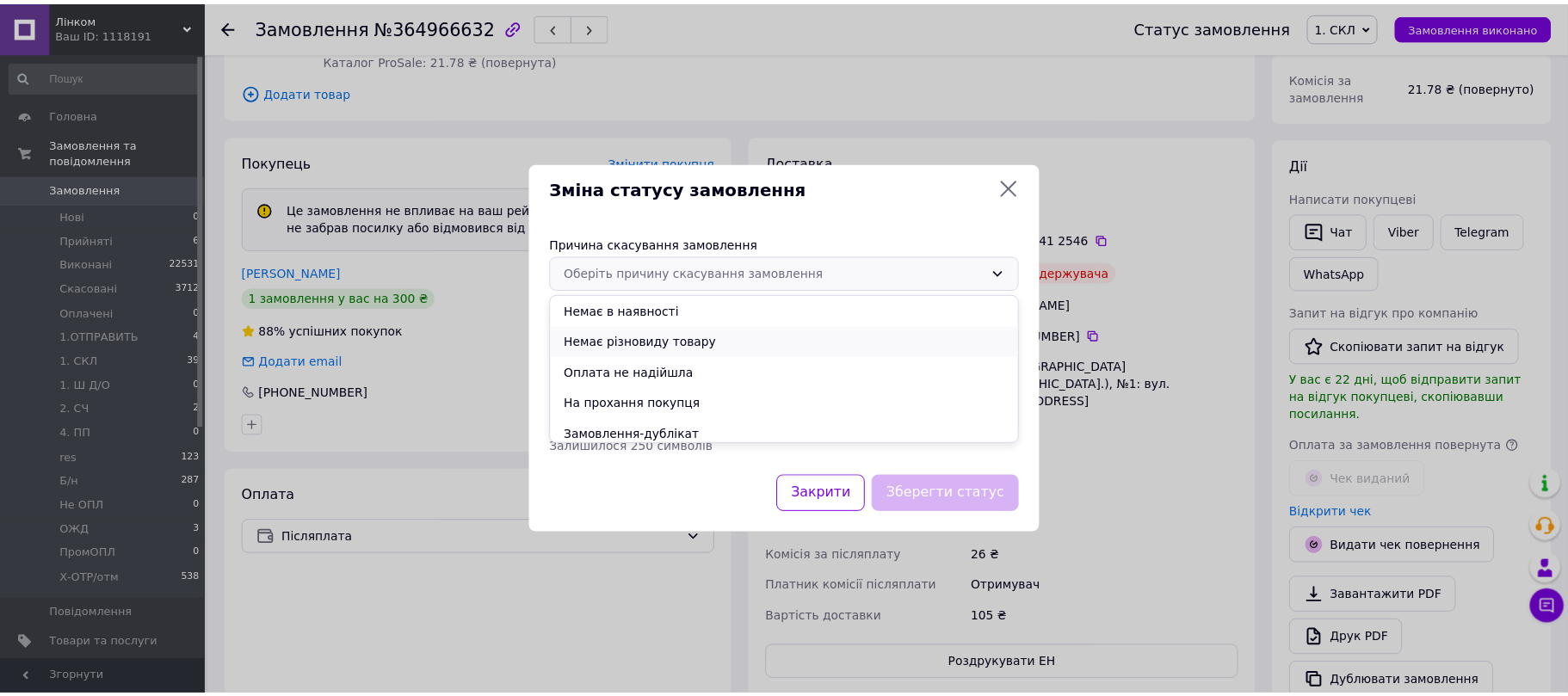
scroll to position [68, 0]
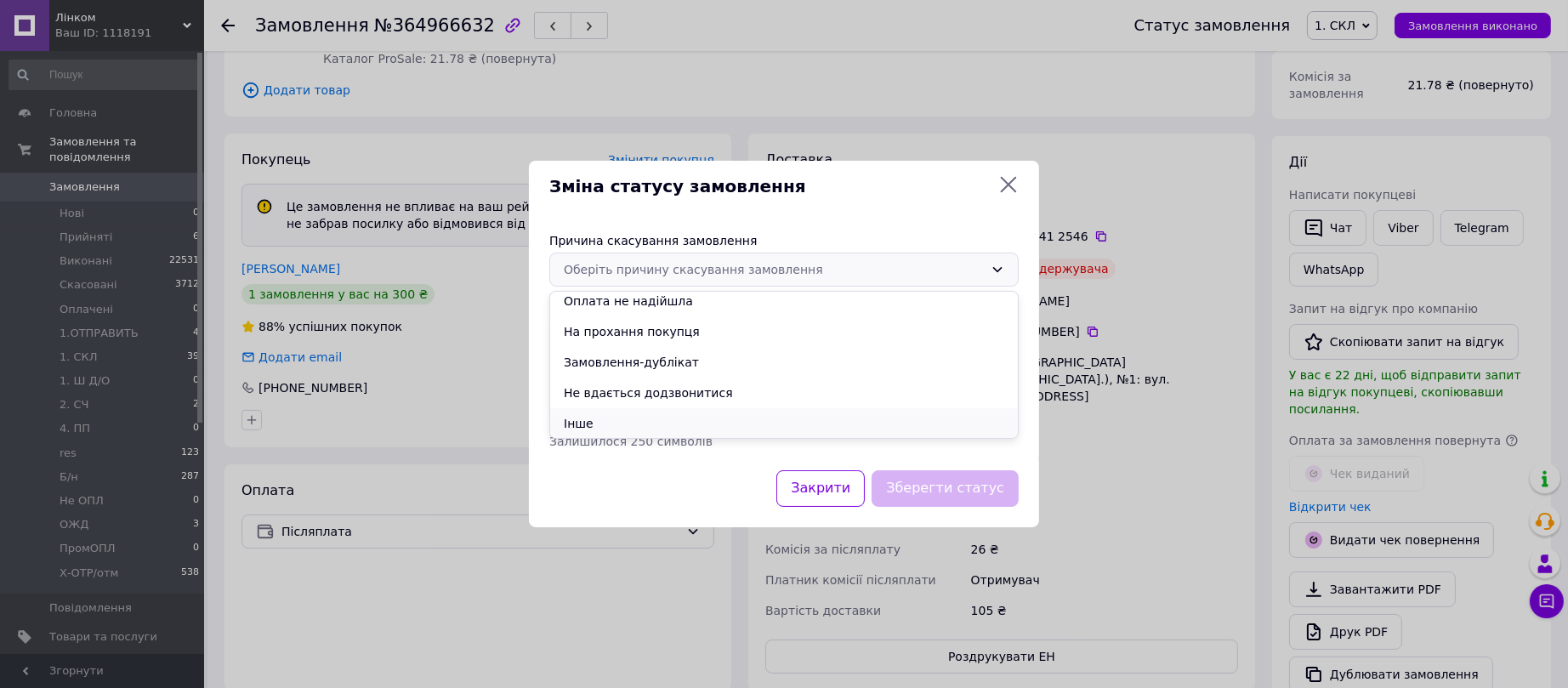
click at [638, 425] on li "Інше" at bounding box center [784, 424] width 467 height 31
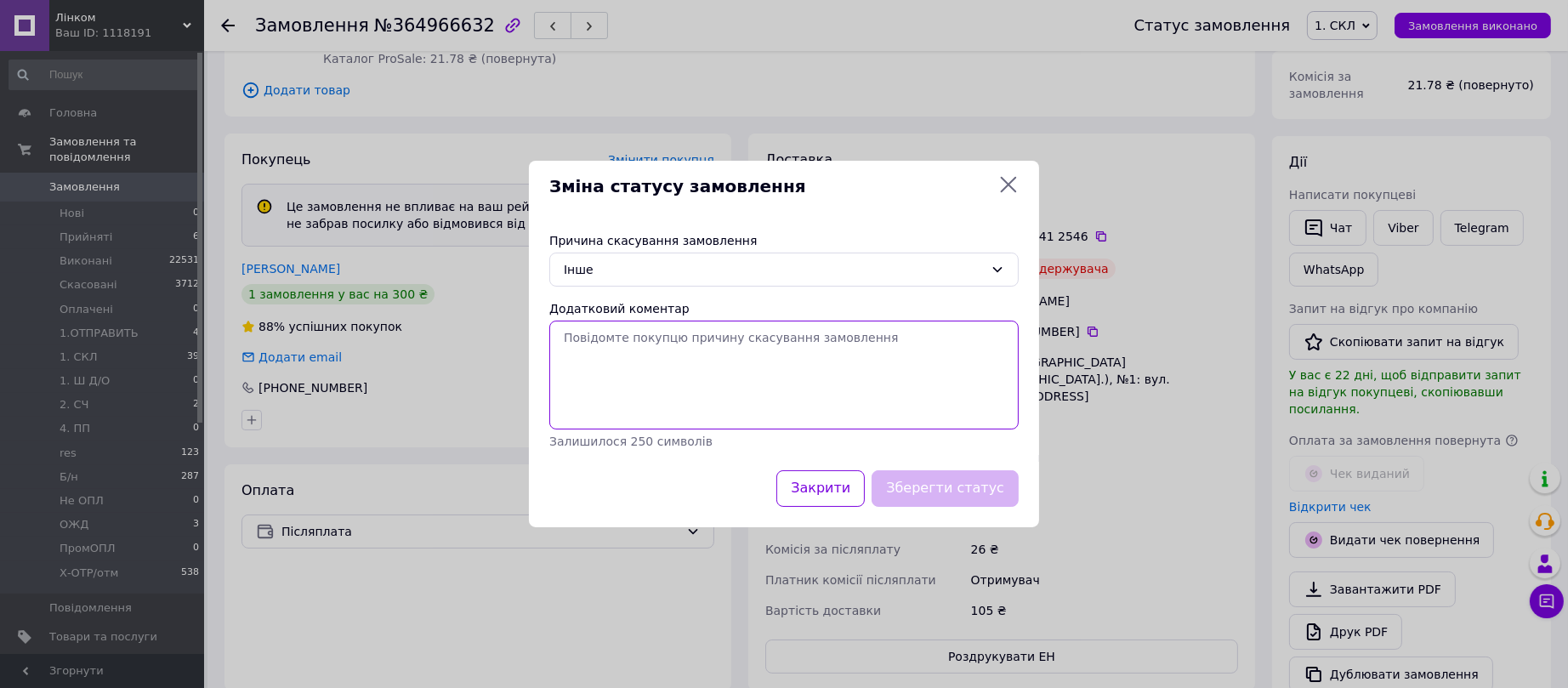
click at [689, 388] on textarea "Додатковий коментар" at bounding box center [784, 375] width 469 height 109
paste textarea "Замовлення післяплатою не забрав. ЛК."
drag, startPoint x: 632, startPoint y: 338, endPoint x: 704, endPoint y: 343, distance: 72.2
click at [704, 343] on textarea "Замовлення післяплатою не забрав. ЛК." at bounding box center [784, 375] width 469 height 109
drag, startPoint x: 693, startPoint y: 338, endPoint x: 748, endPoint y: 344, distance: 55.3
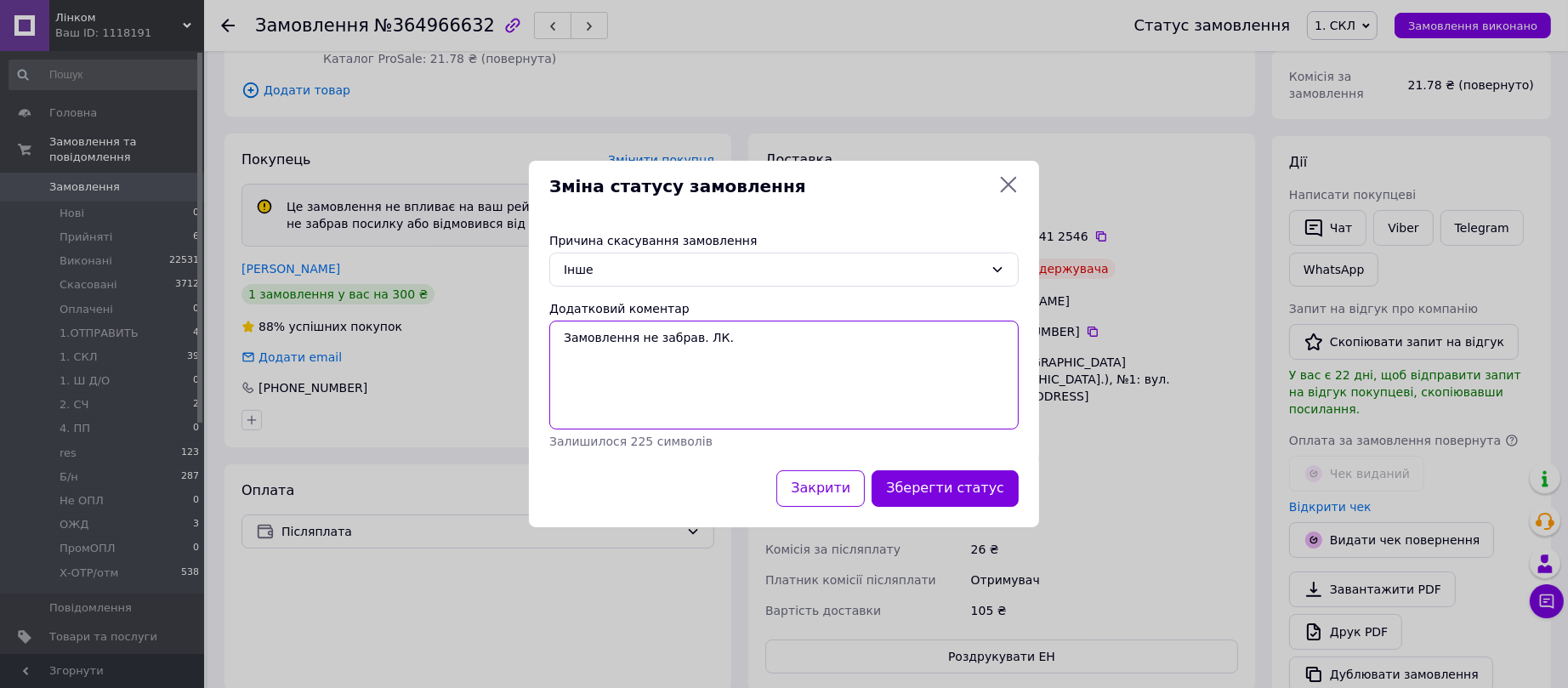
click at [748, 344] on textarea "Замовлення не забрав. ЛК." at bounding box center [784, 375] width 469 height 109
type textarea "Замовлення не забрав."
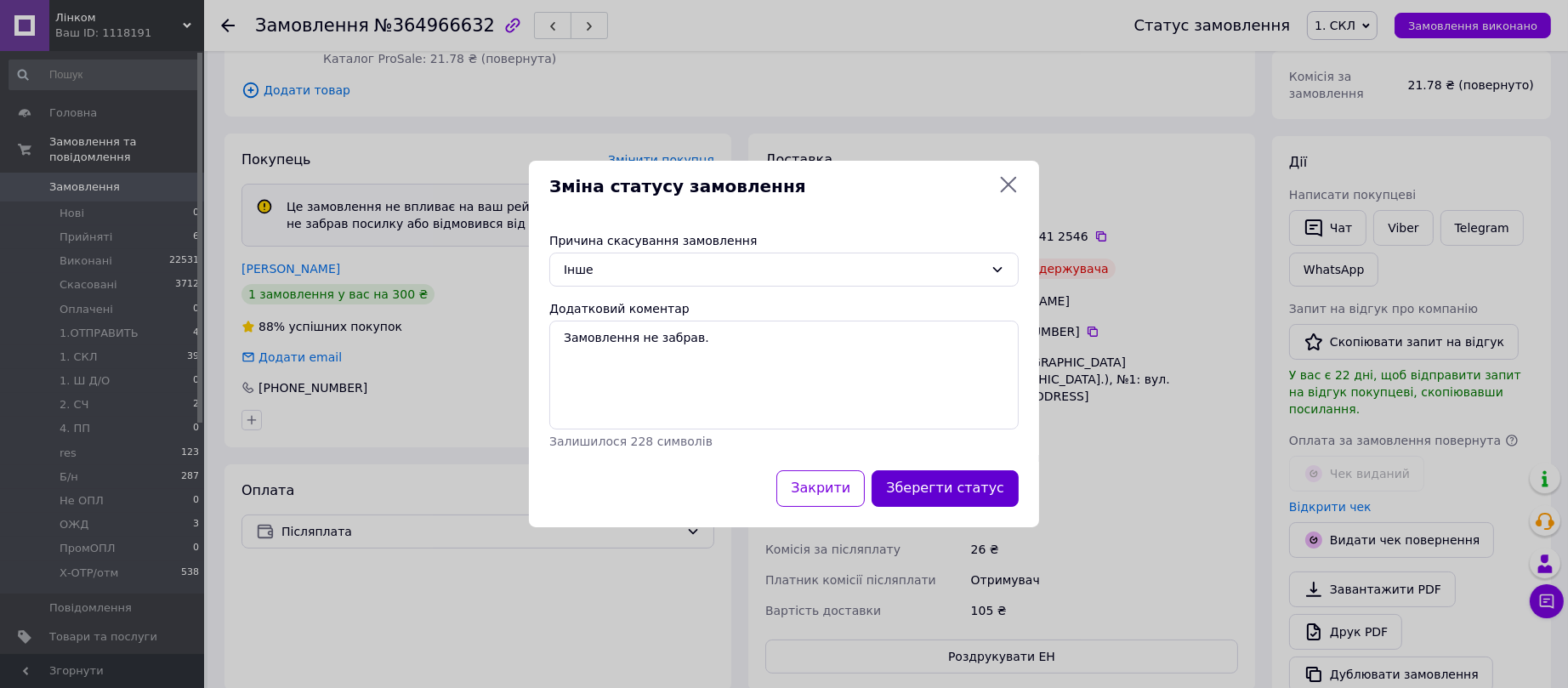
click at [928, 486] on button "Зберегти статус" at bounding box center [945, 489] width 147 height 37
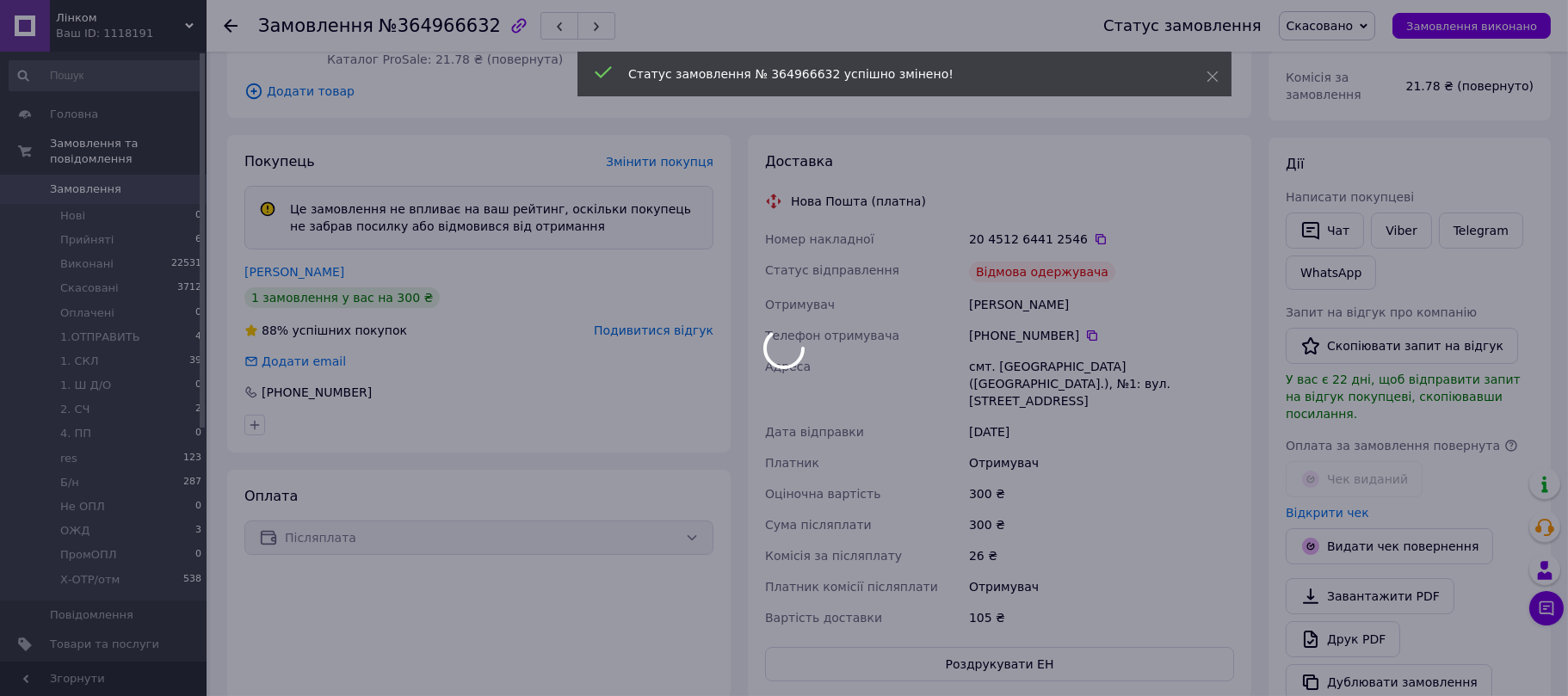
scroll to position [217, 0]
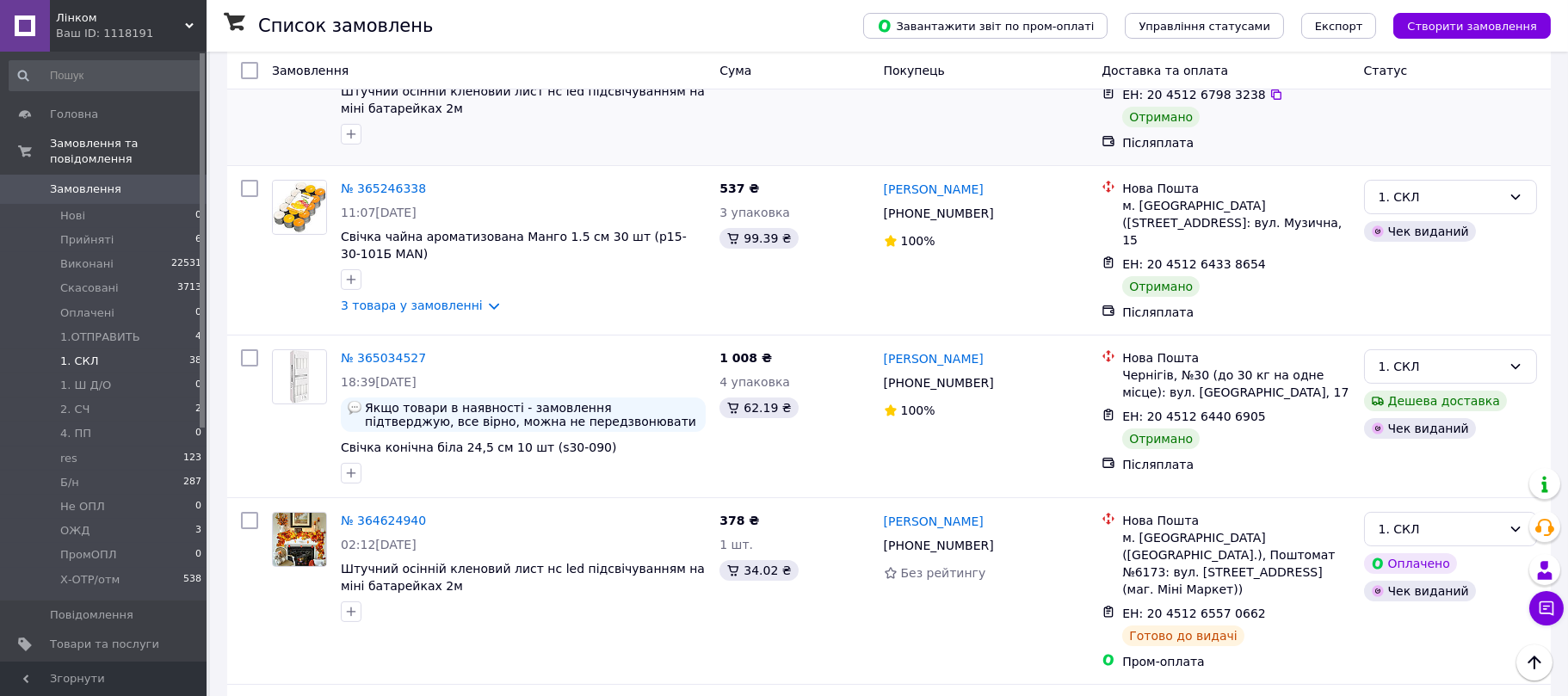
scroll to position [1549, 0]
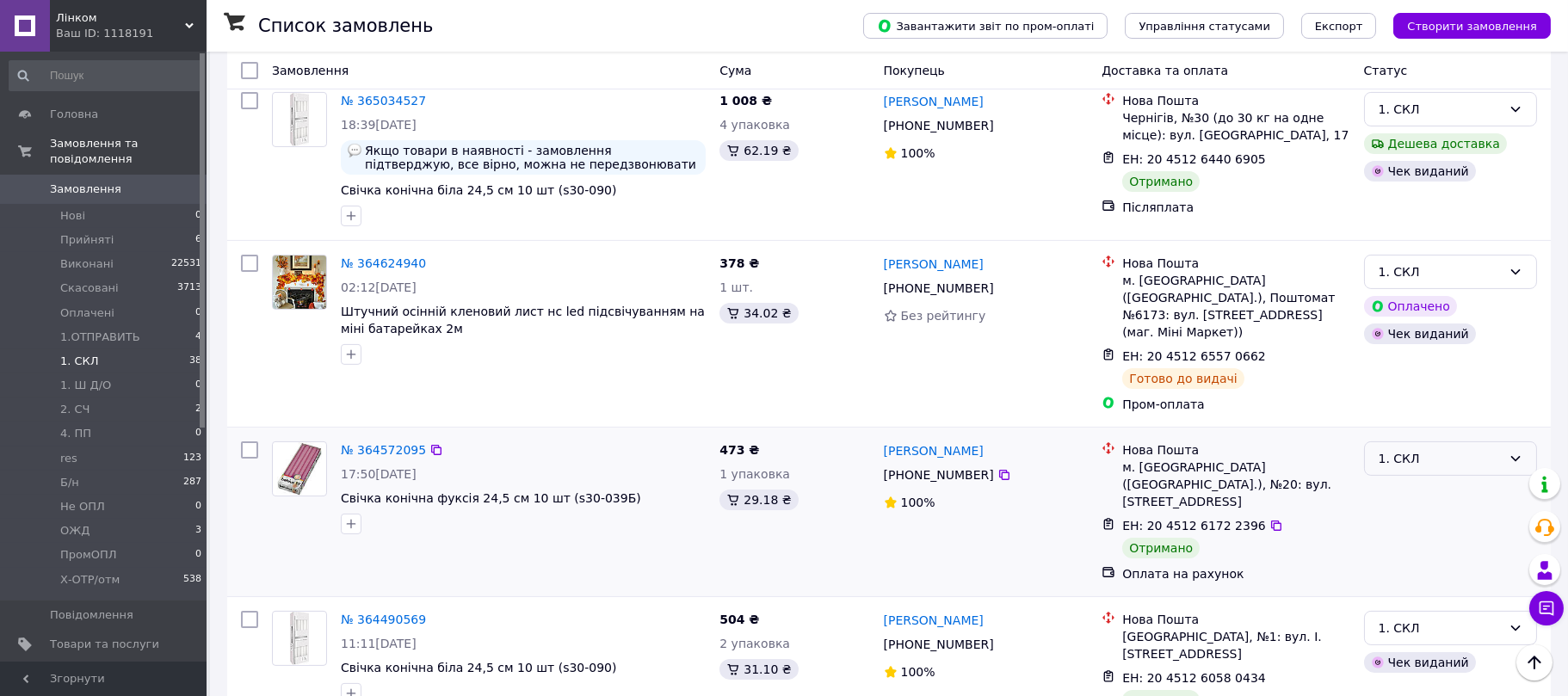
click at [1409, 449] on div "1. СКЛ" at bounding box center [1441, 458] width 123 height 19
click at [1405, 418] on li "Виконано" at bounding box center [1450, 415] width 171 height 31
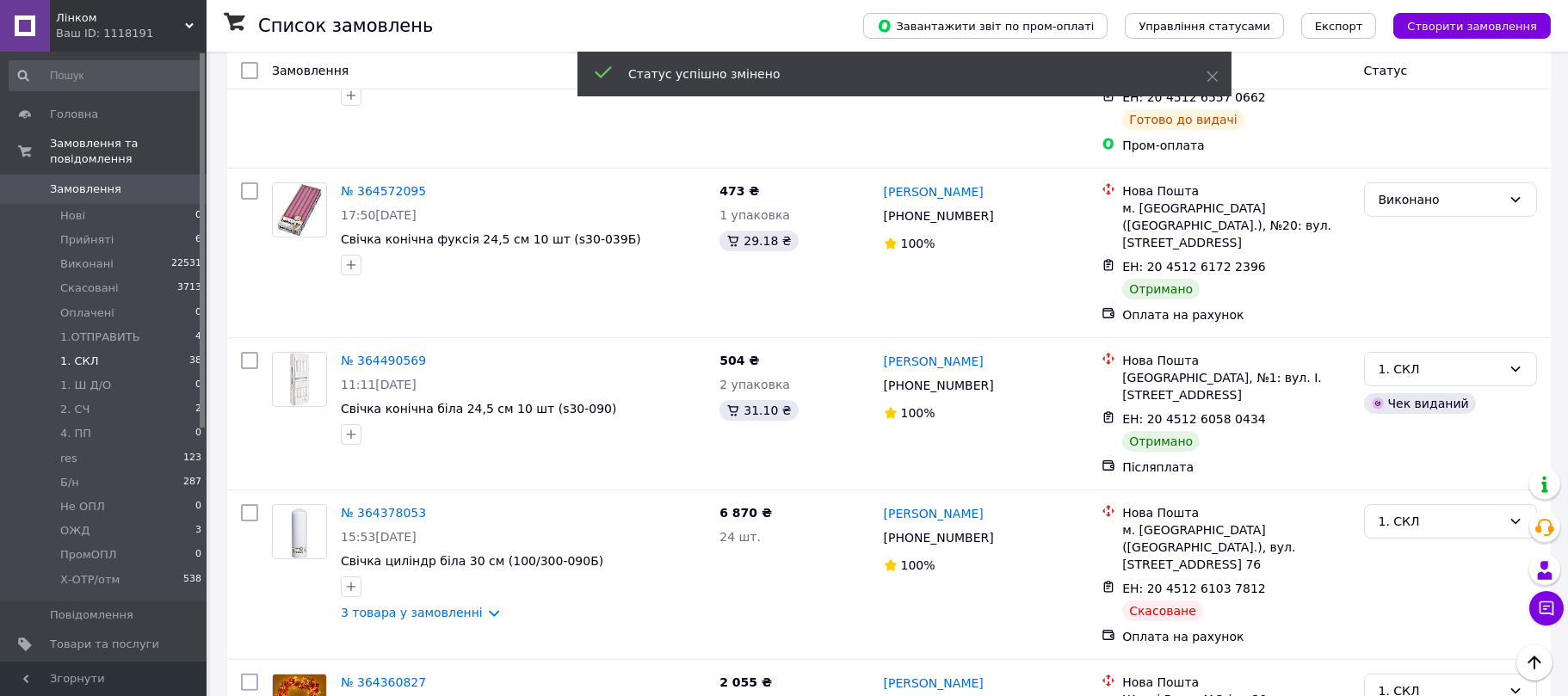
scroll to position [2065, 0]
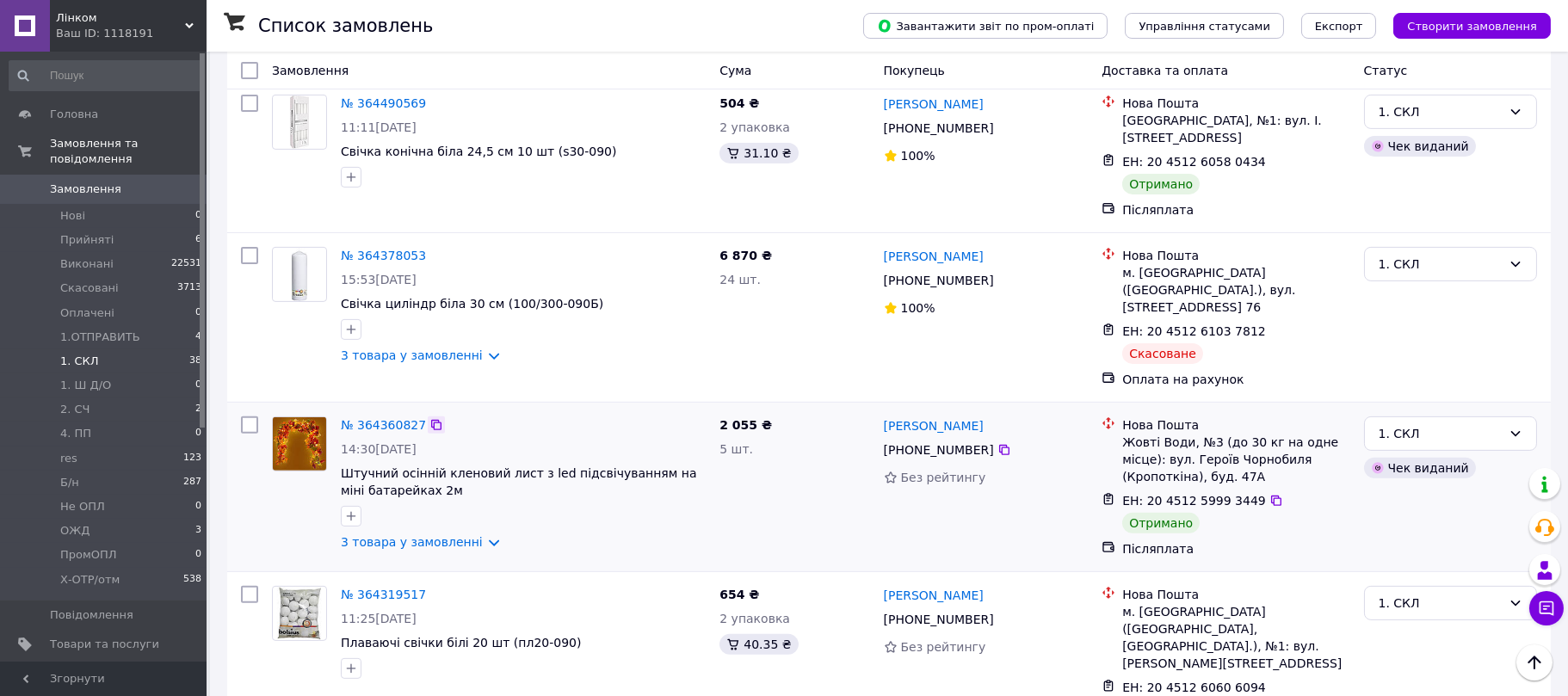
click at [431, 420] on icon at bounding box center [437, 425] width 11 height 11
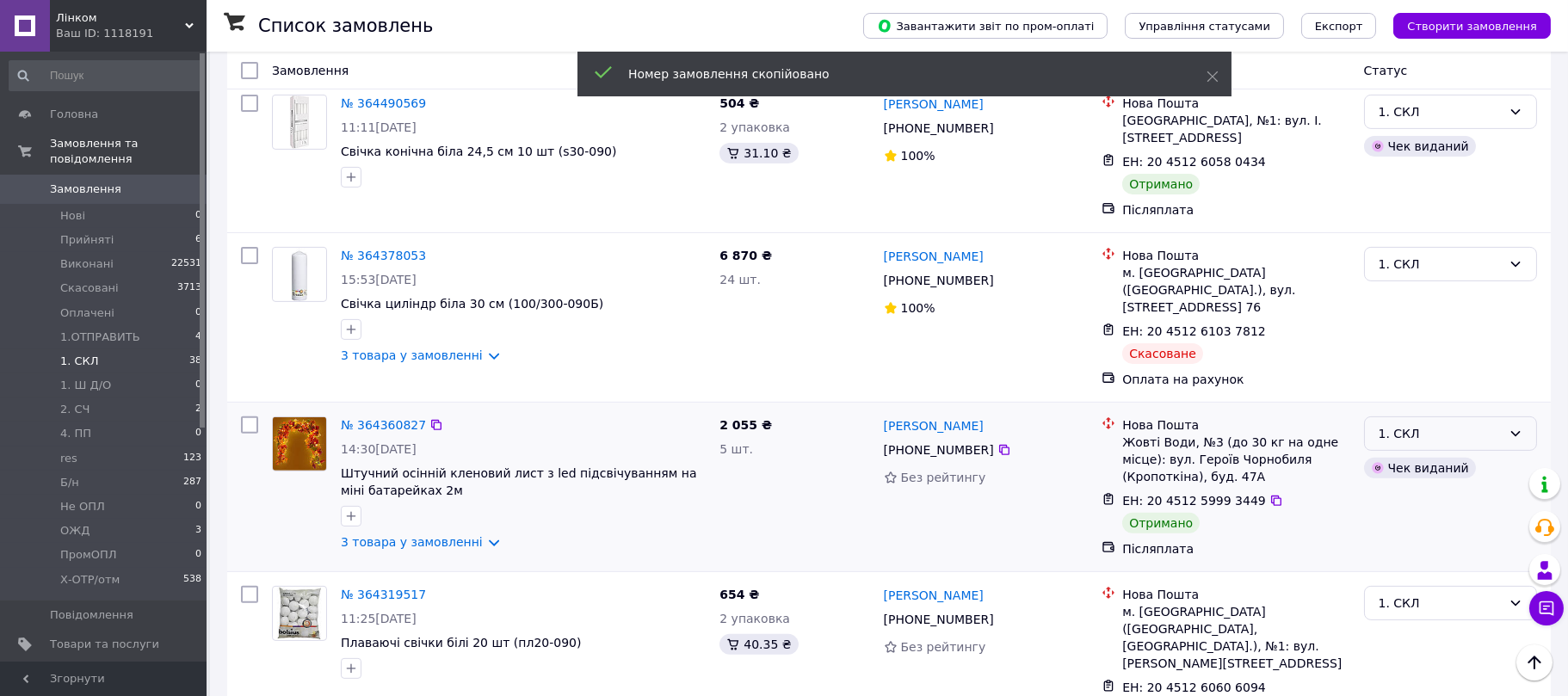
click at [1397, 424] on div "1. СКЛ" at bounding box center [1441, 433] width 123 height 19
click at [1410, 360] on li "Виконано" at bounding box center [1450, 356] width 171 height 31
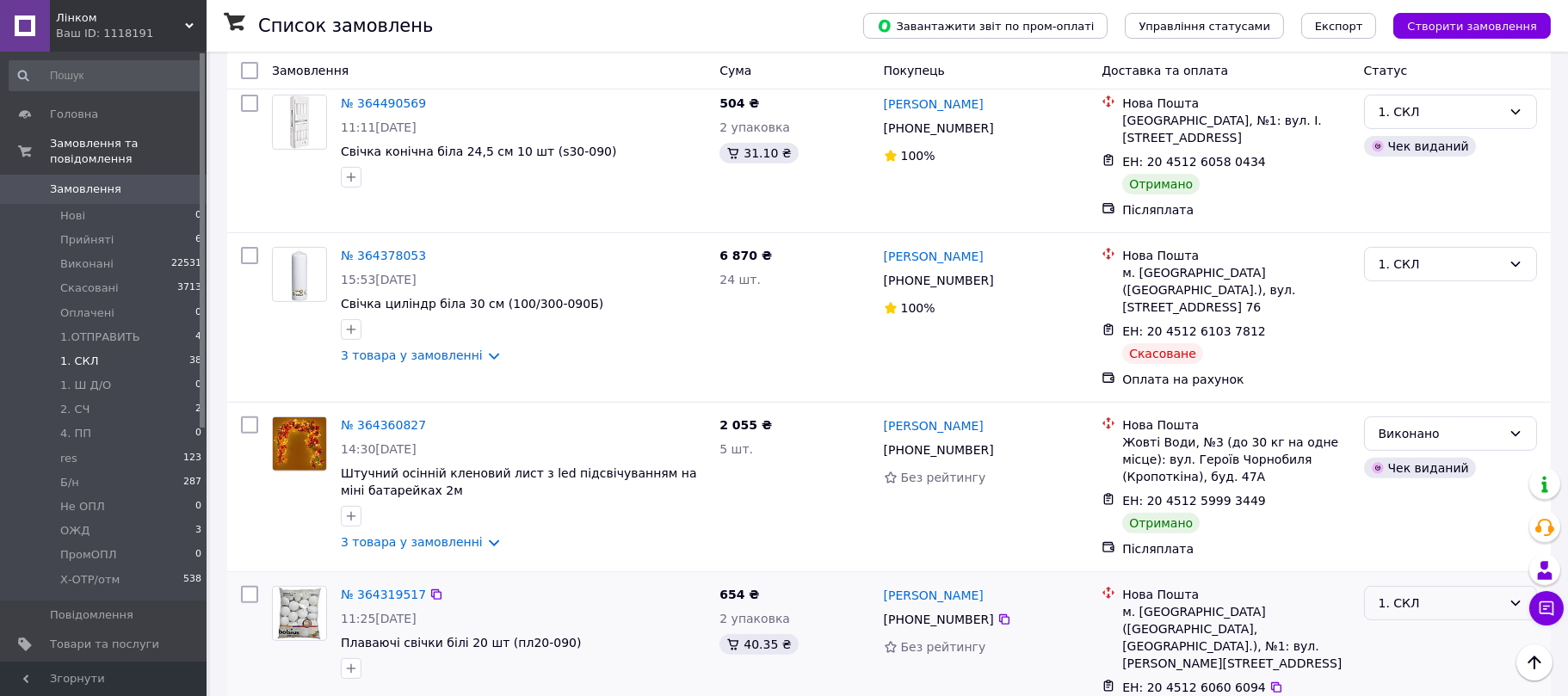
click at [1425, 594] on div "1. СКЛ" at bounding box center [1441, 603] width 123 height 19
click at [1425, 524] on li "Виконано" at bounding box center [1450, 526] width 171 height 31
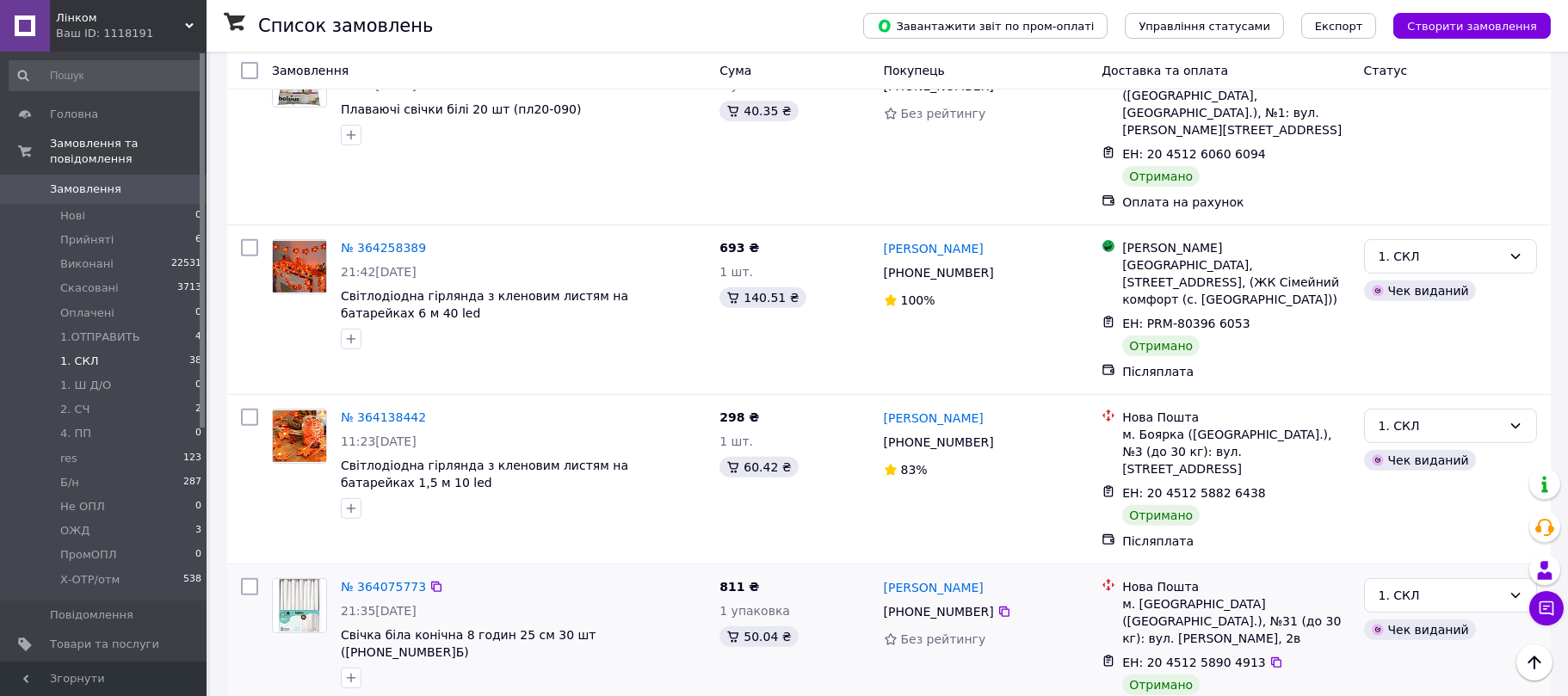
scroll to position [2519, 0]
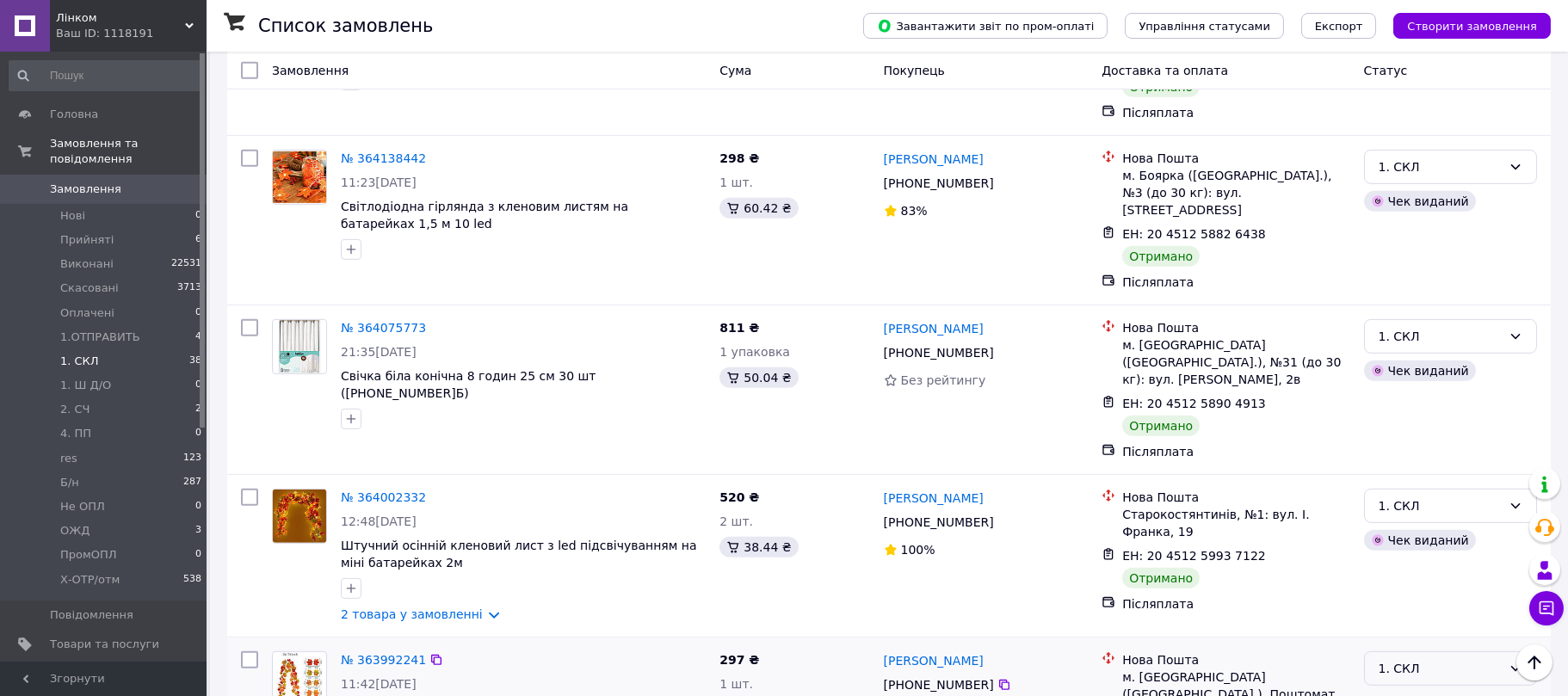
click at [1439, 659] on div "1. СКЛ" at bounding box center [1441, 668] width 123 height 19
click at [1423, 542] on li "Виконано" at bounding box center [1450, 540] width 171 height 31
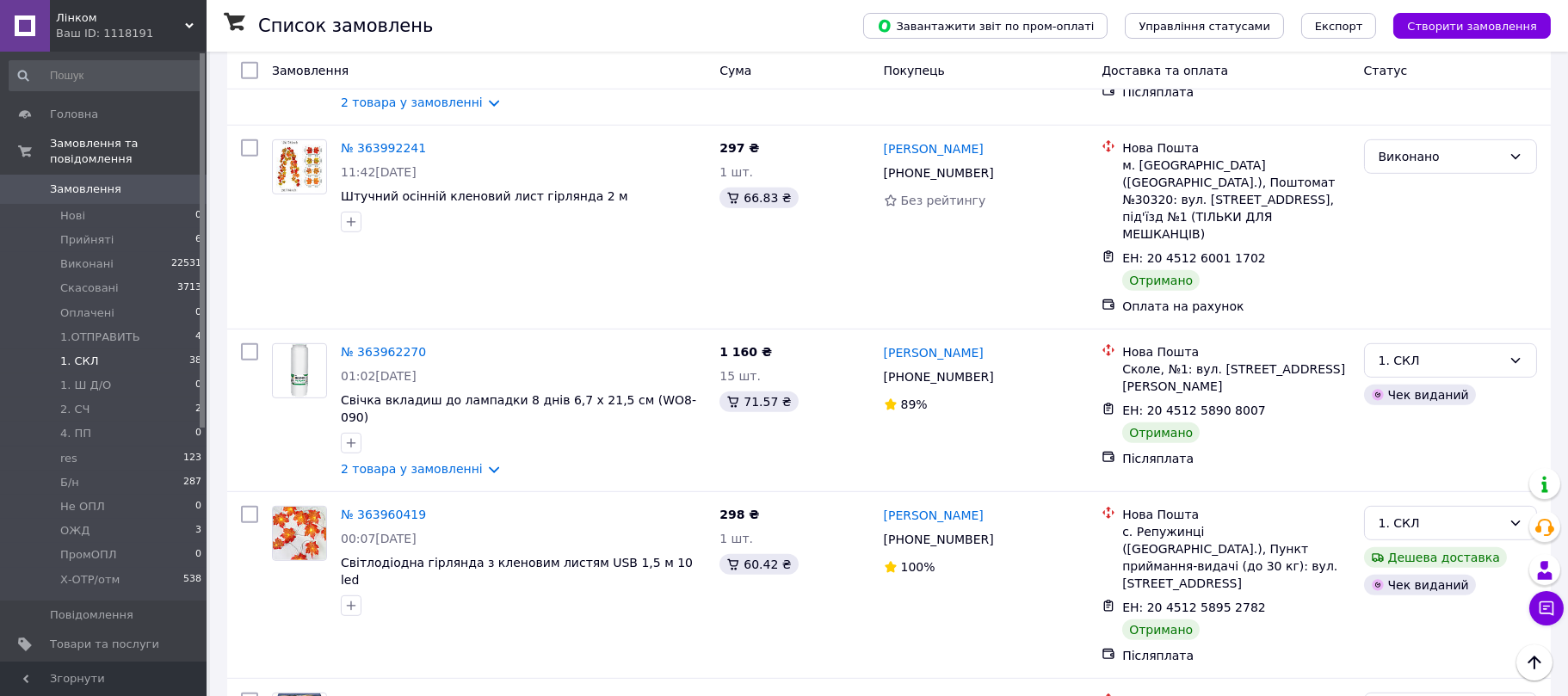
scroll to position [2866, 0]
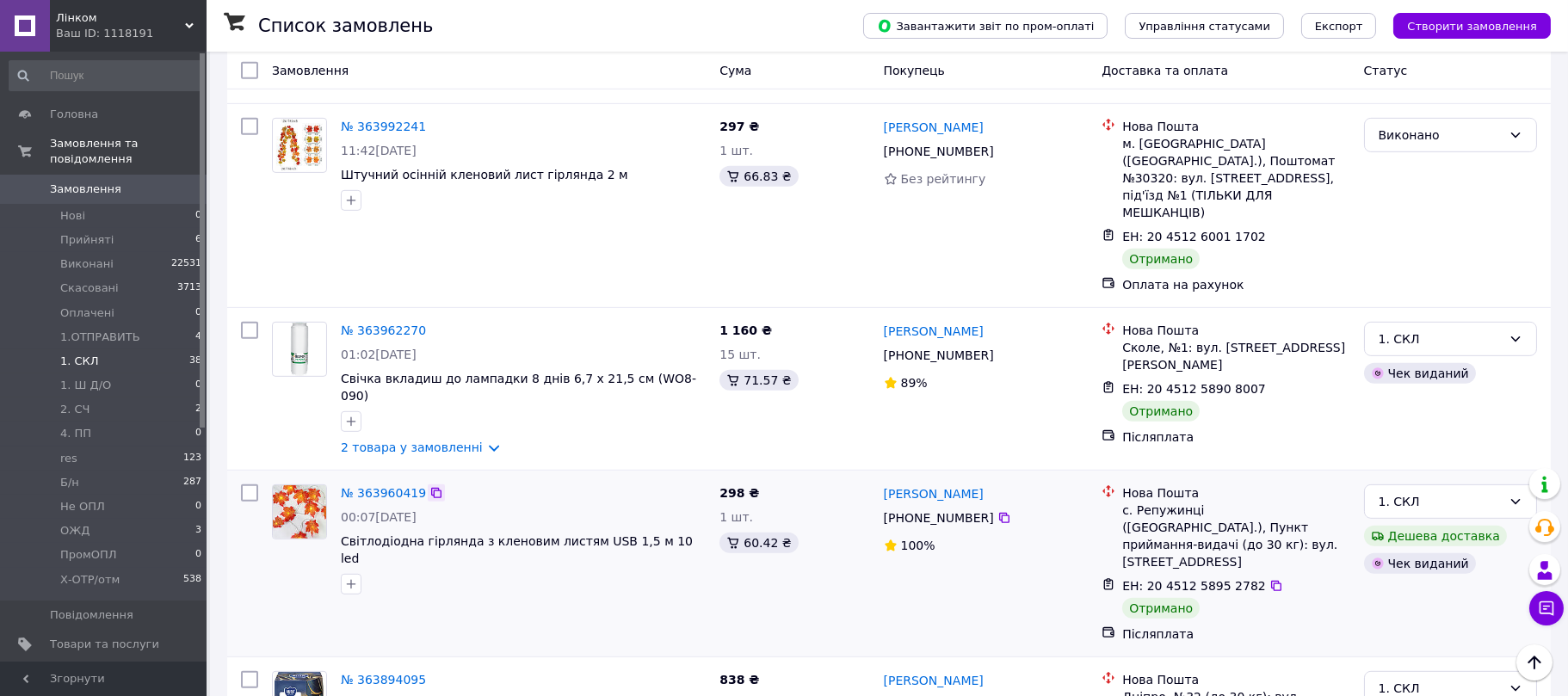
click at [429, 487] on icon at bounding box center [436, 493] width 13 height 13
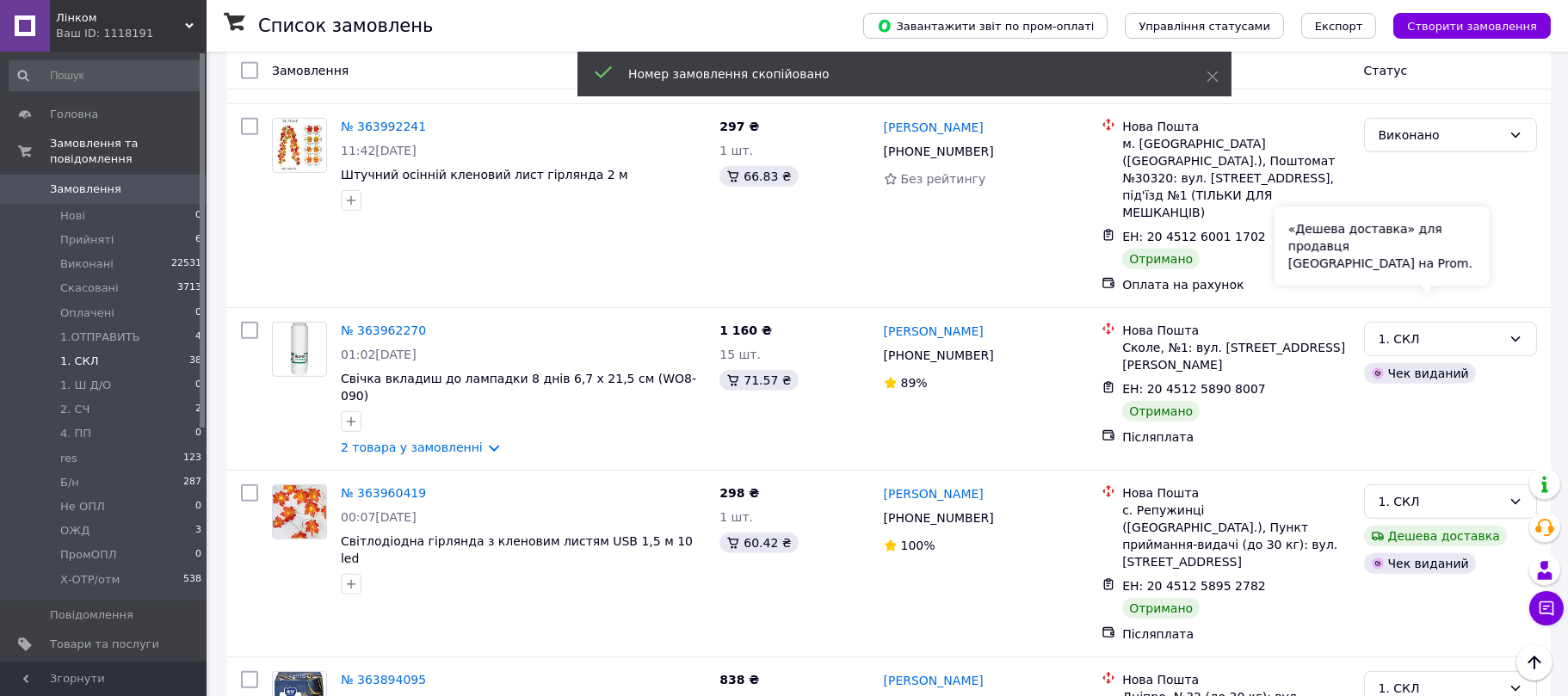
click at [1401, 275] on div "«Дешева доставка» для продавця [GEOGRAPHIC_DATA] на Prom." at bounding box center [1383, 246] width 216 height 79
click at [1440, 493] on div "1. СКЛ" at bounding box center [1441, 502] width 123 height 19
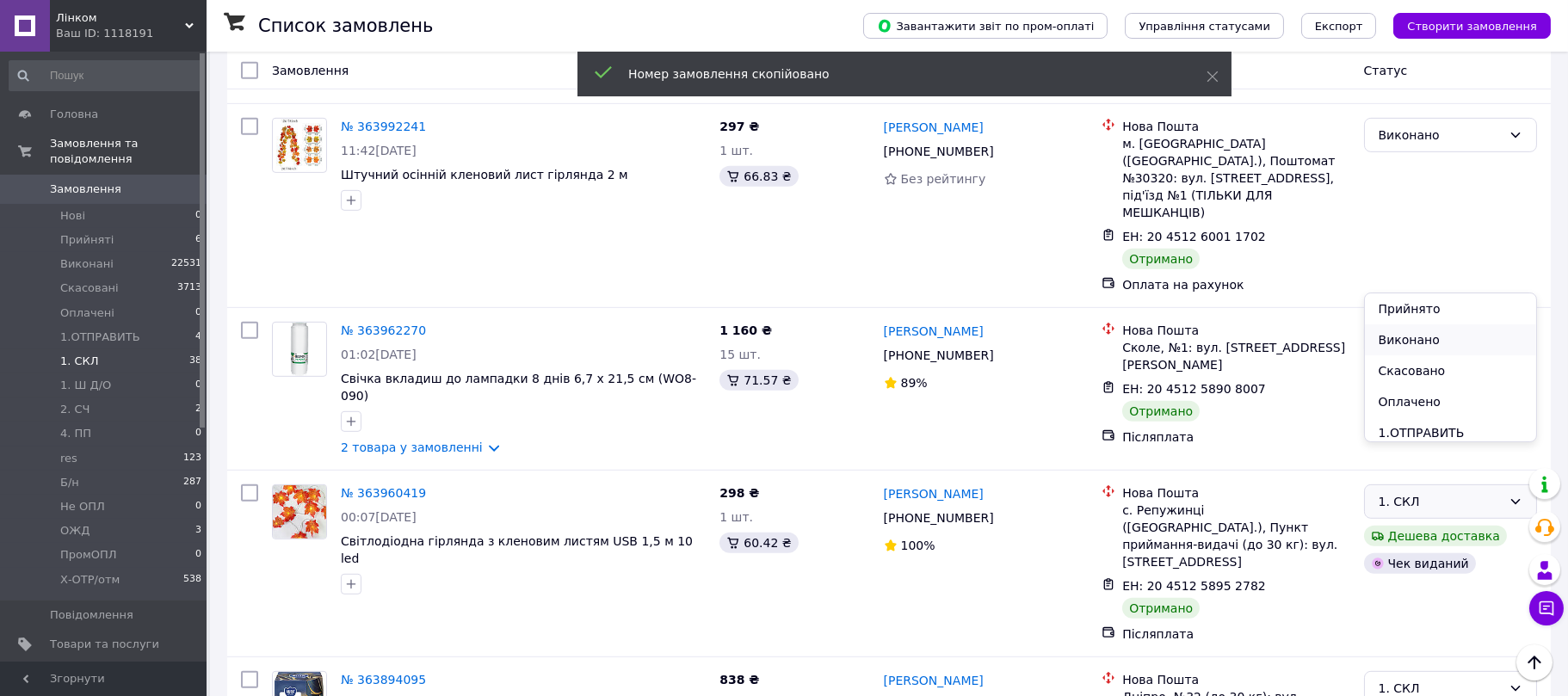
click at [1404, 335] on li "Виконано" at bounding box center [1450, 340] width 171 height 31
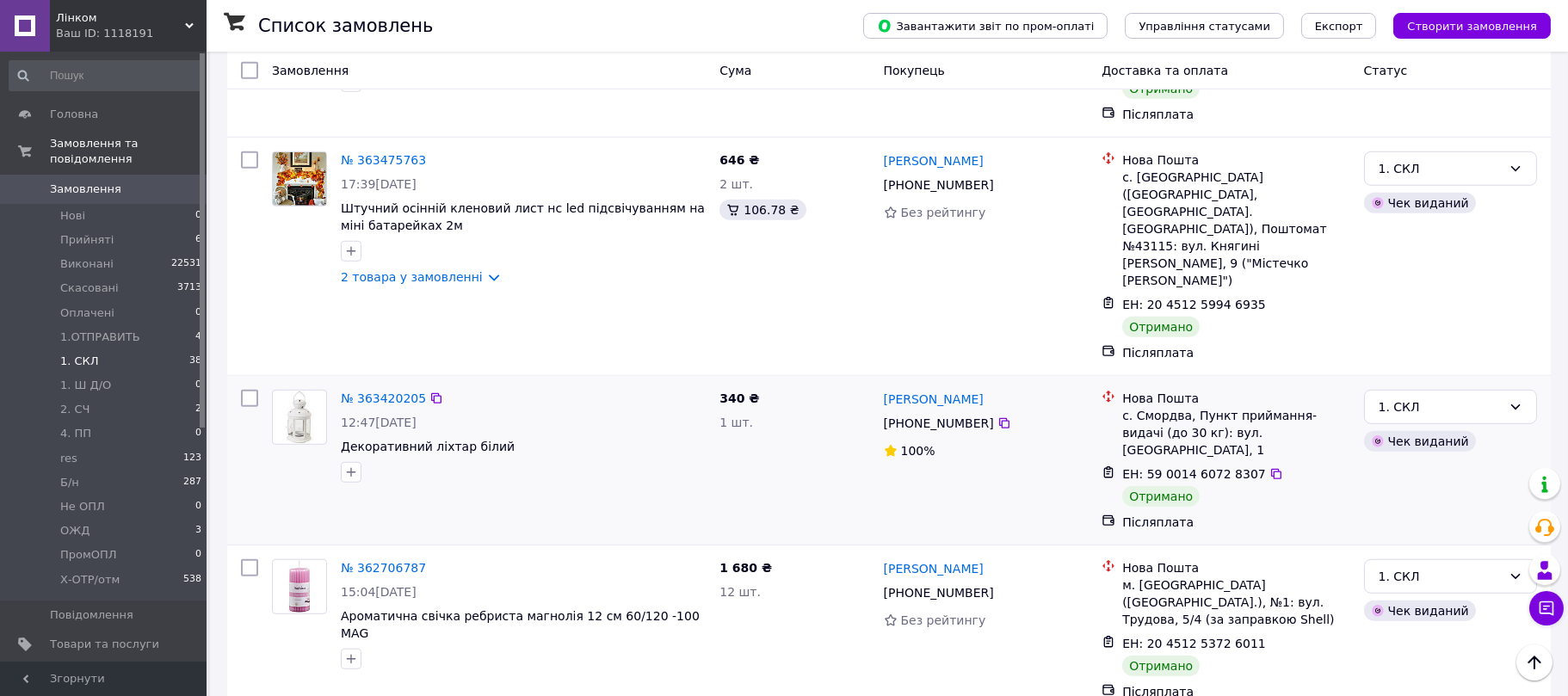
scroll to position [3899, 0]
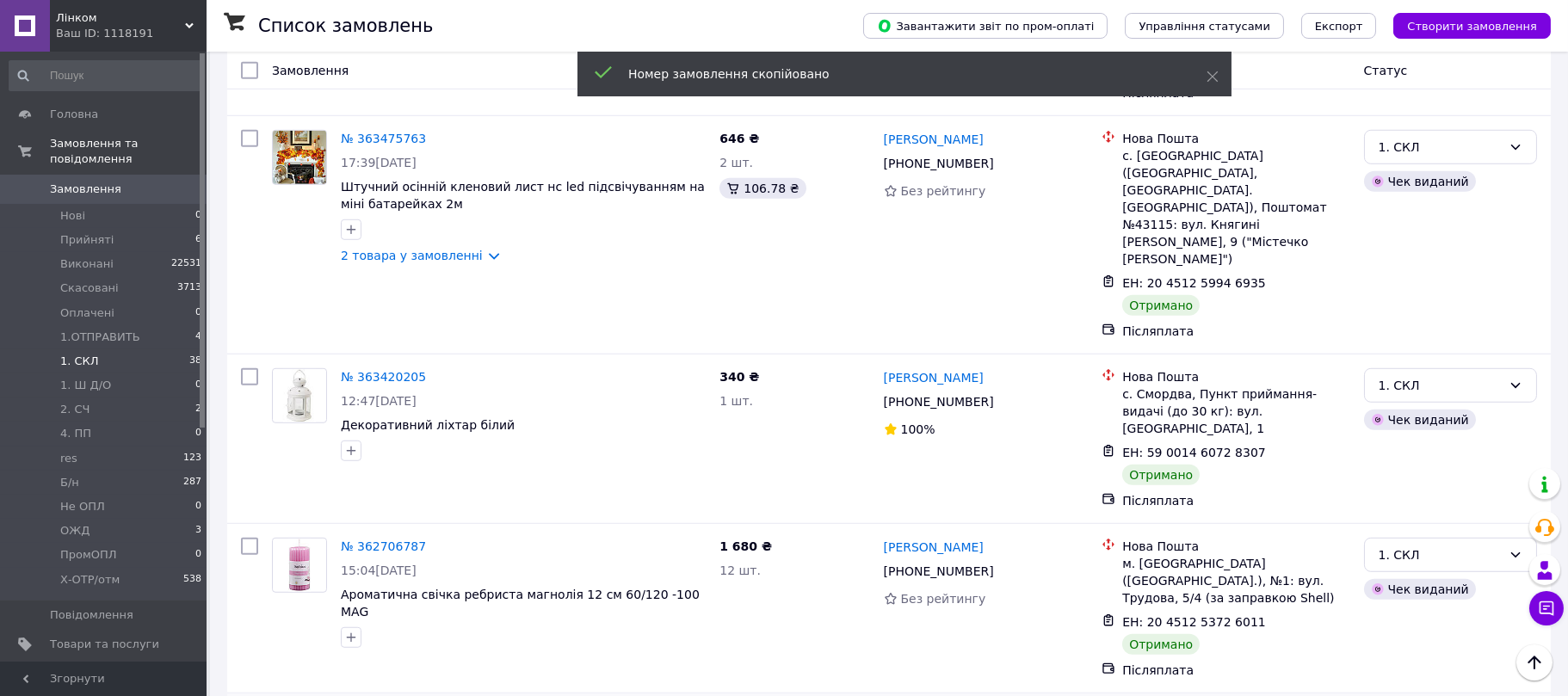
click at [1399, 435] on li "Виконано" at bounding box center [1450, 442] width 171 height 31
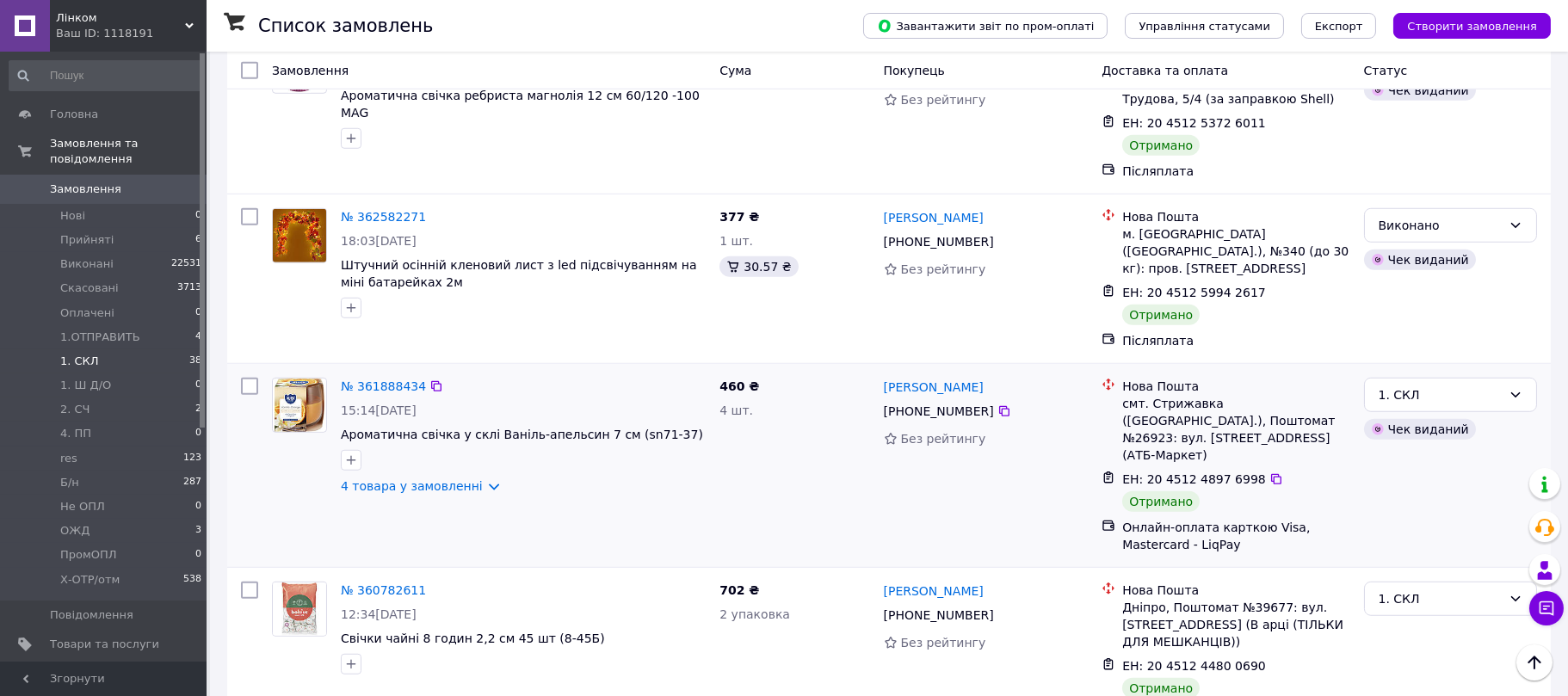
scroll to position [4246, 0]
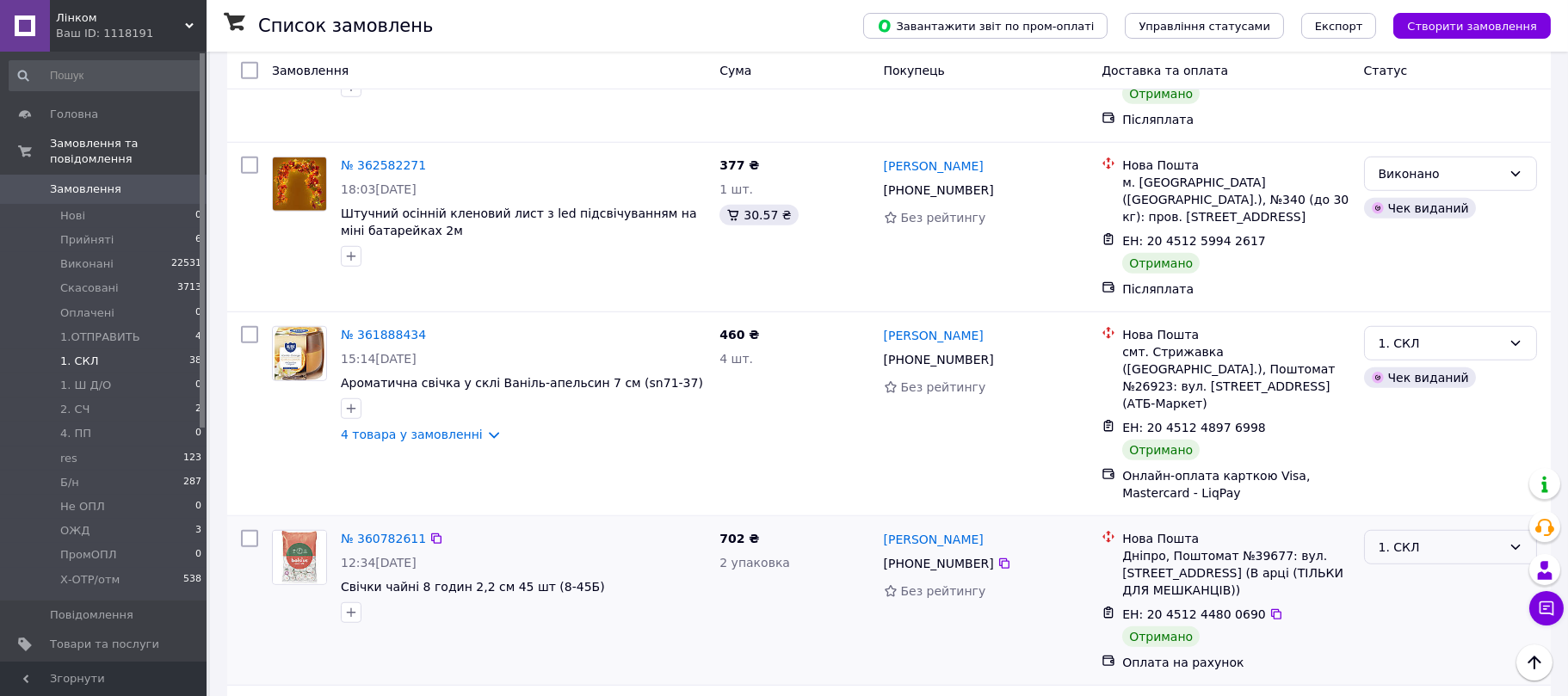
click at [1406, 538] on div "1. СКЛ" at bounding box center [1441, 547] width 123 height 19
click at [1419, 266] on li "Виконано" at bounding box center [1450, 264] width 171 height 31
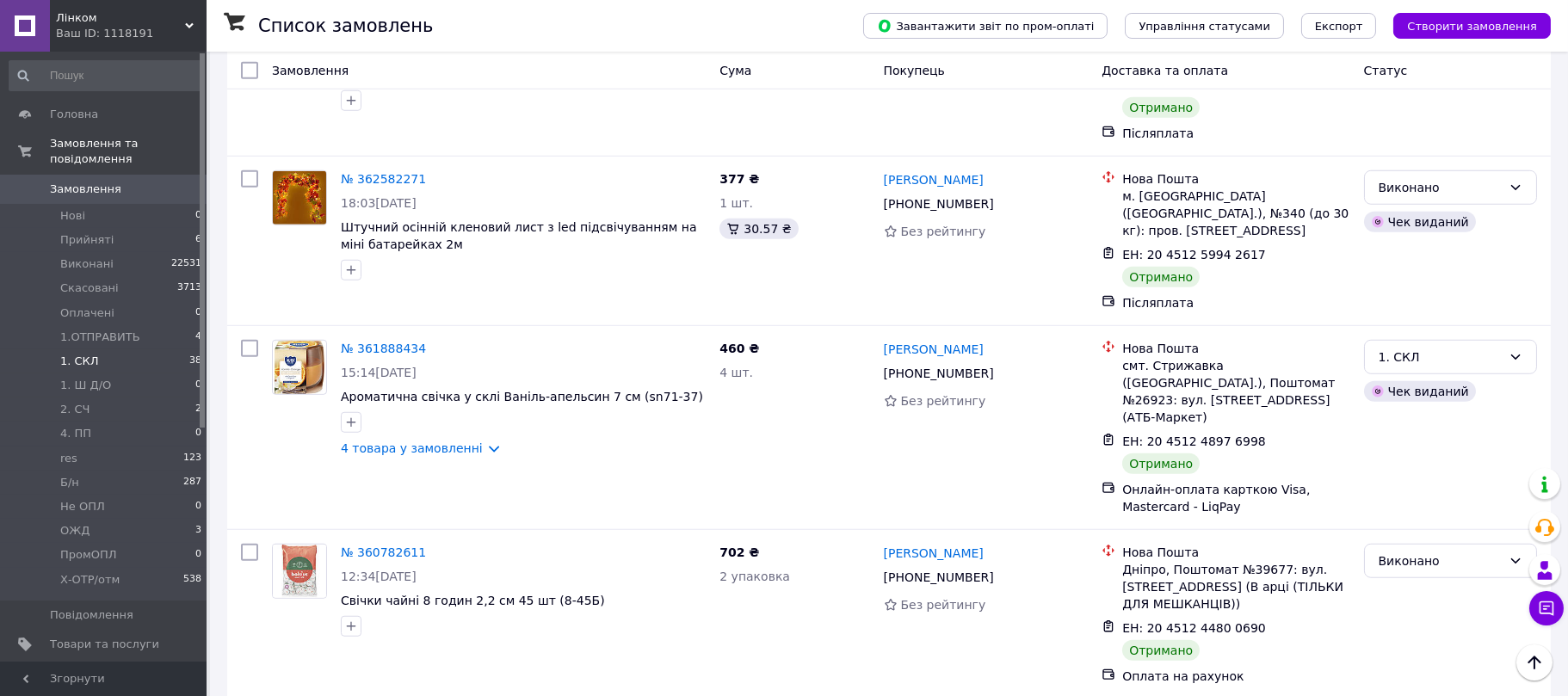
scroll to position [4416, 0]
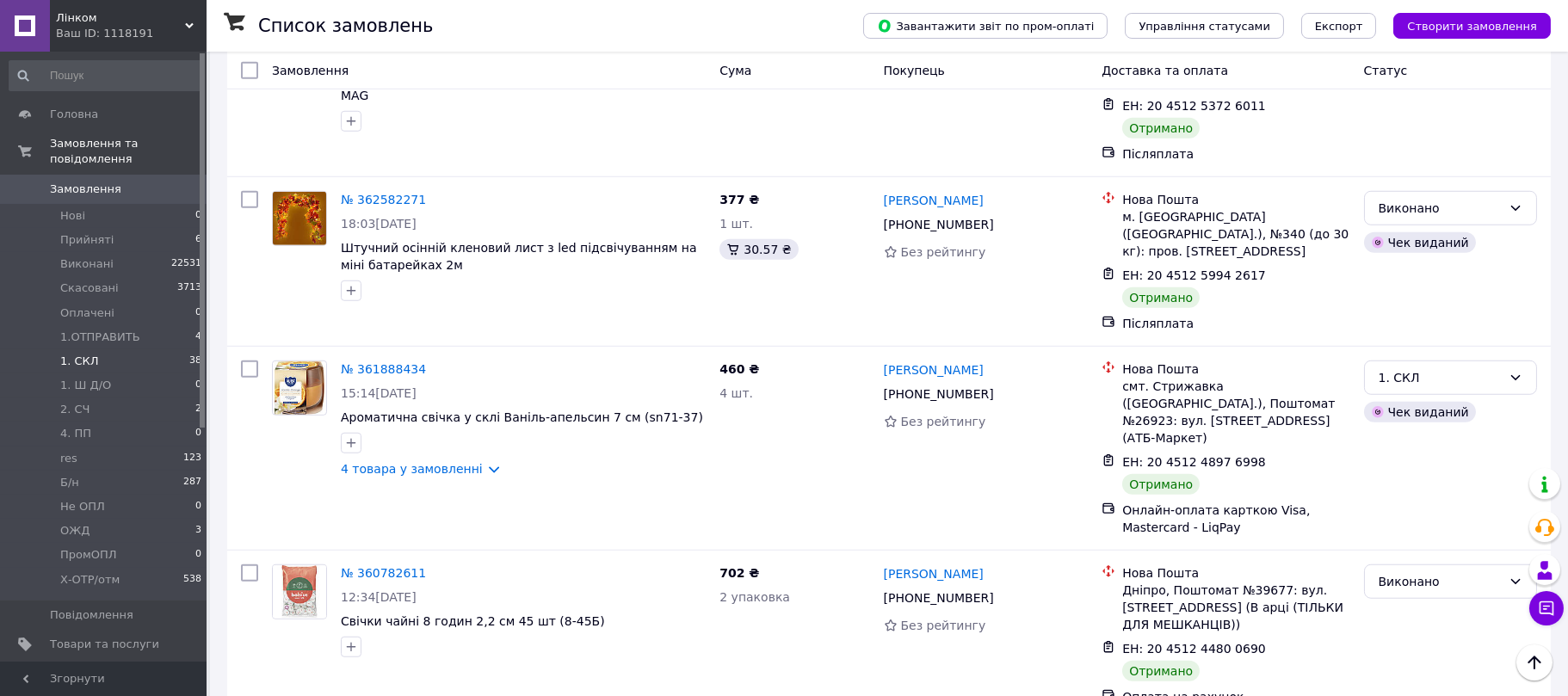
click at [1414, 399] on li "Прийнято" at bounding box center [1450, 403] width 171 height 31
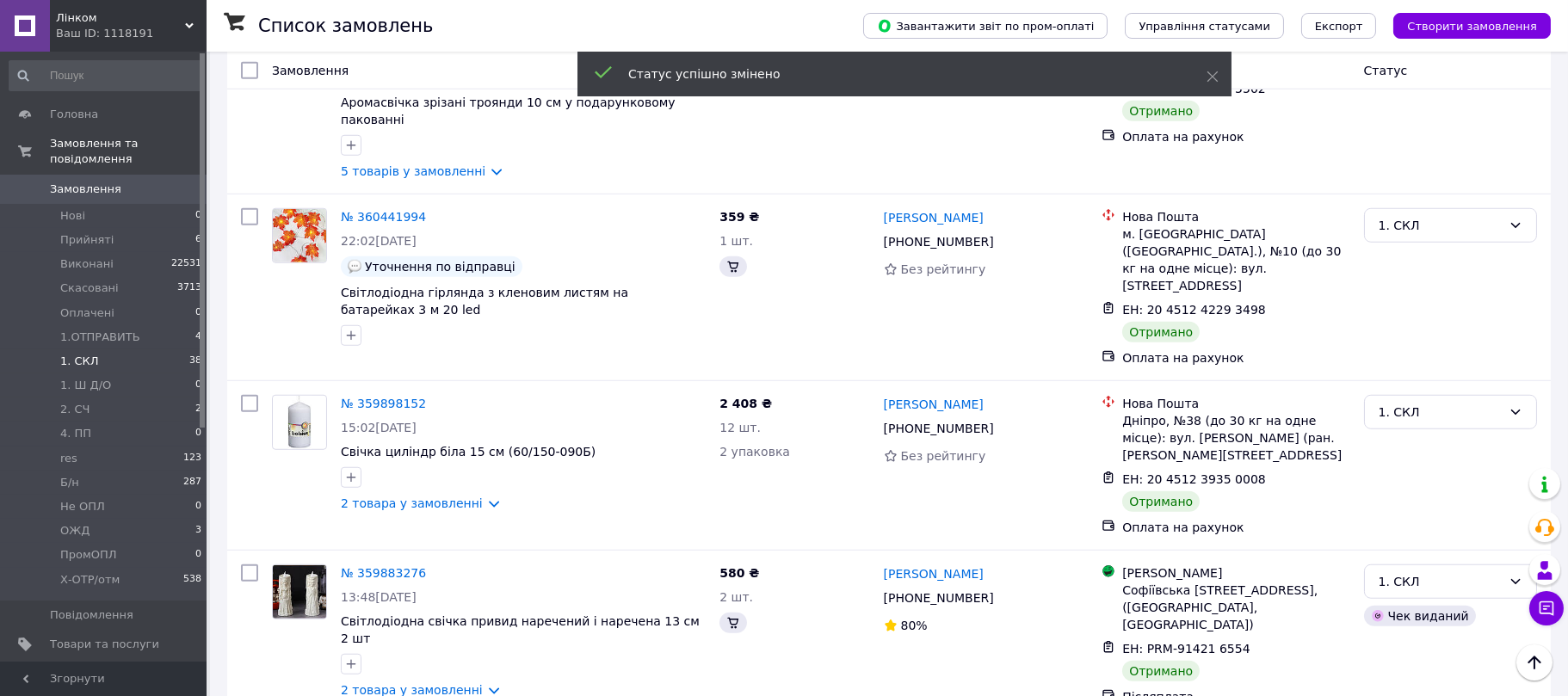
scroll to position [3925, 0]
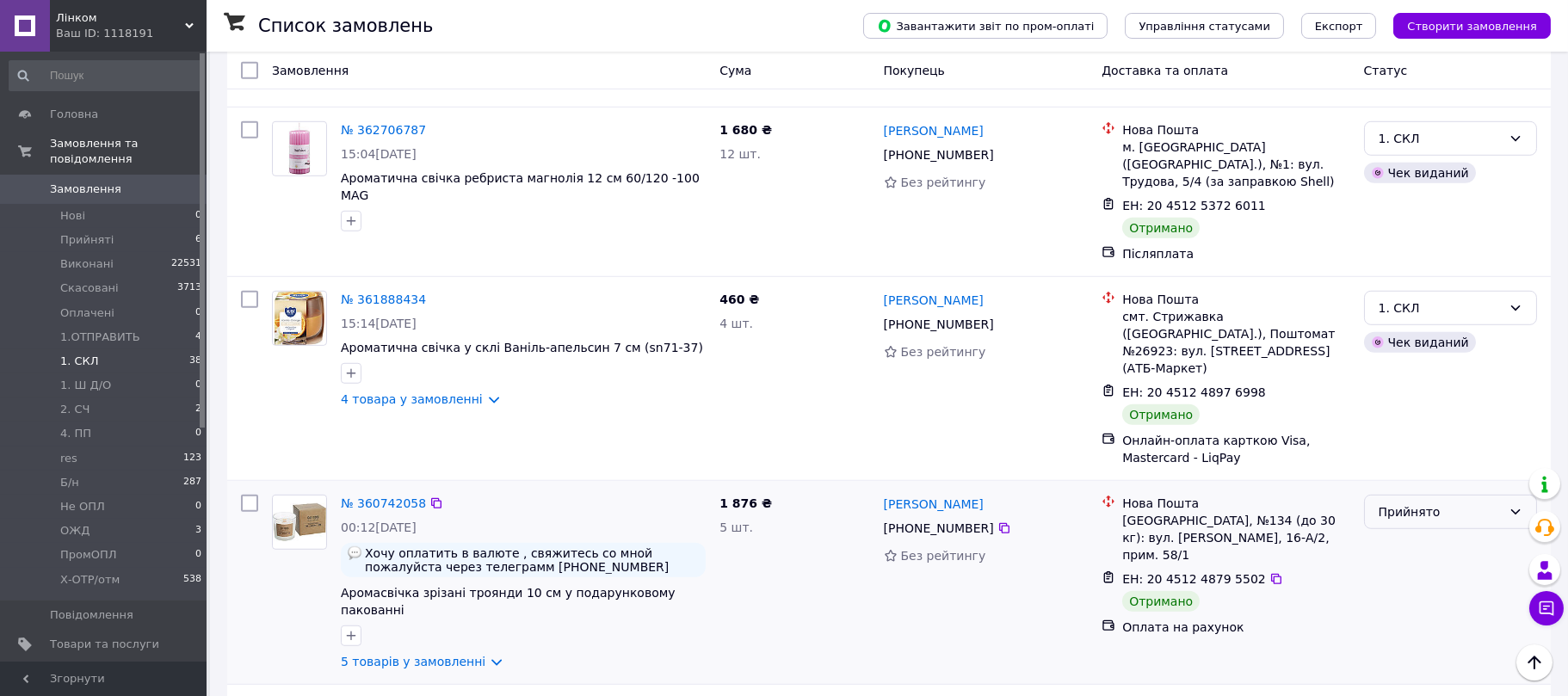
click at [1417, 503] on div "Прийнято" at bounding box center [1441, 512] width 123 height 19
click at [1412, 233] on li "Виконано" at bounding box center [1450, 233] width 171 height 31
click at [1404, 418] on li "Прийнято" at bounding box center [1450, 421] width 171 height 31
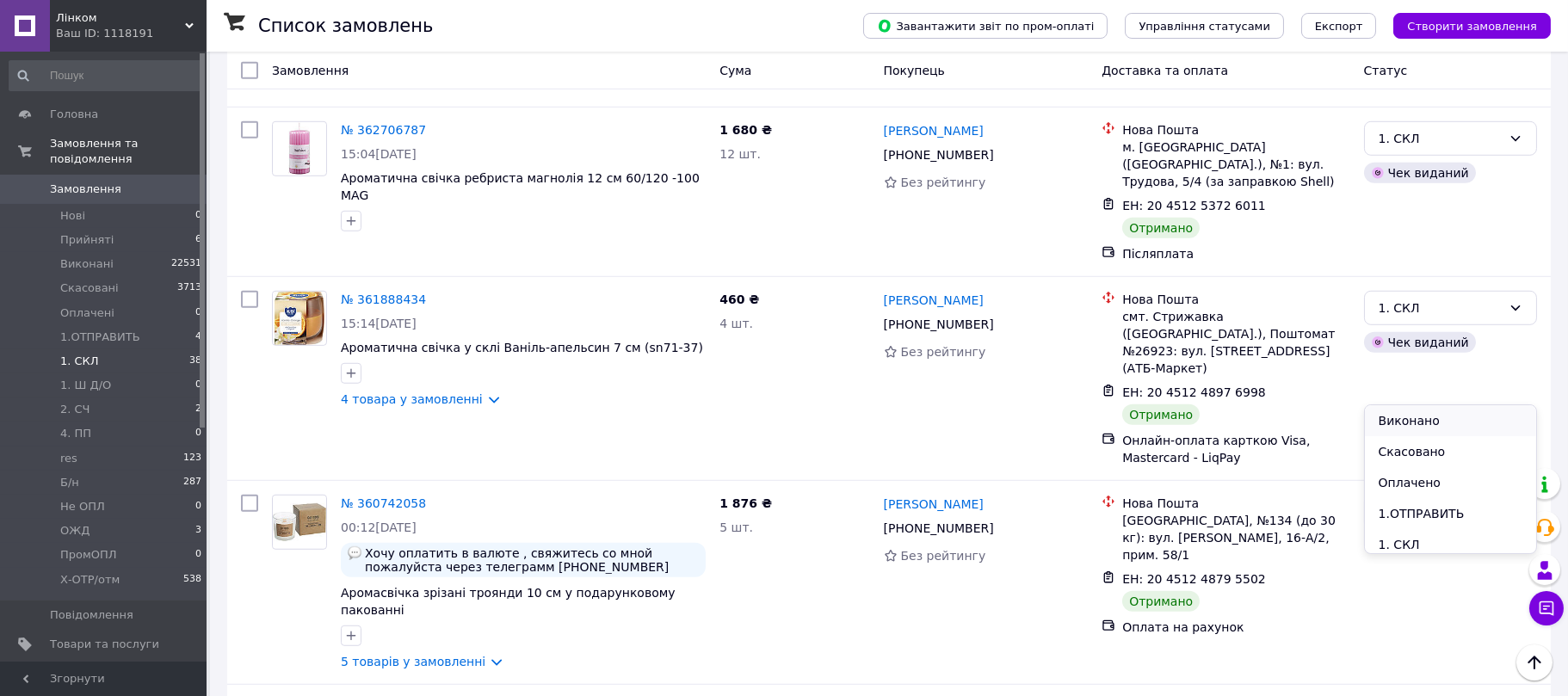
click at [1413, 418] on li "Виконано" at bounding box center [1450, 421] width 171 height 31
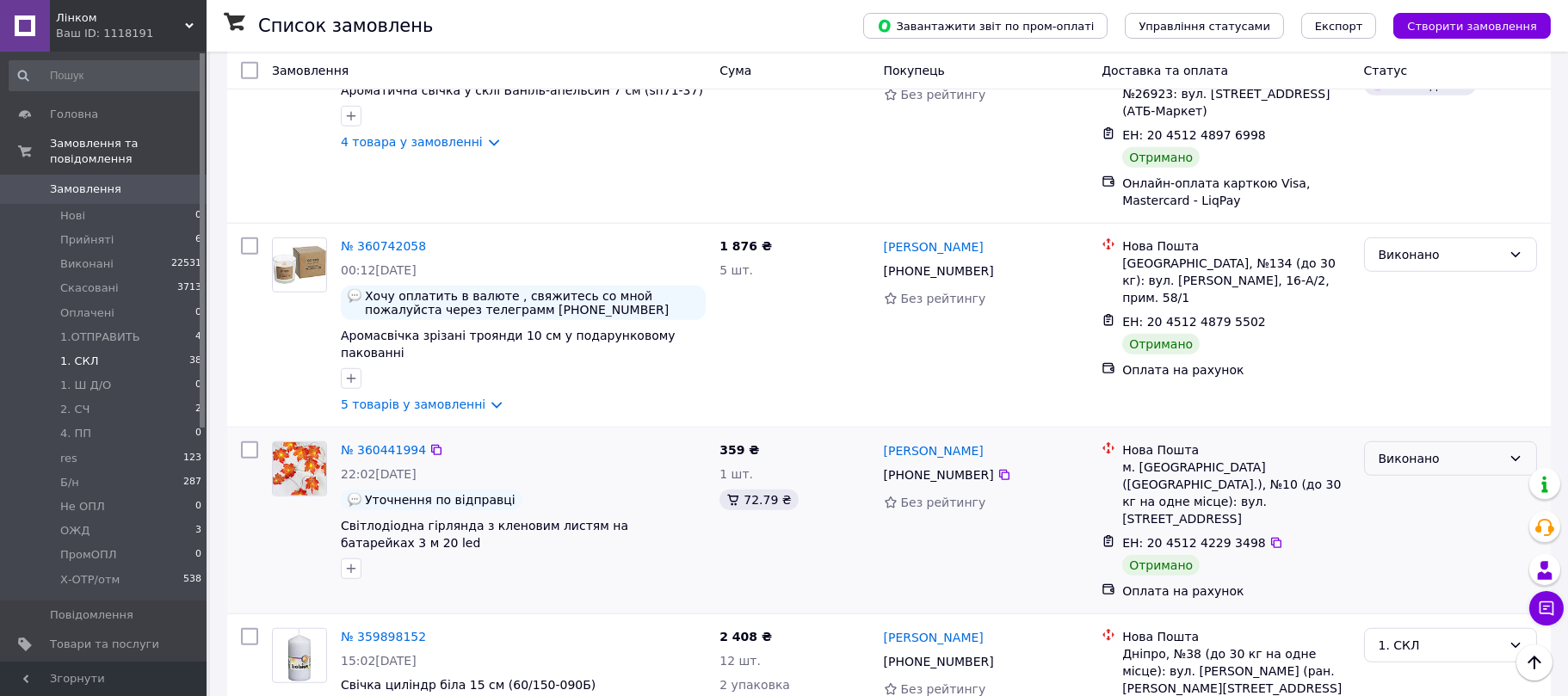
click at [1425, 449] on div "Виконано" at bounding box center [1441, 458] width 123 height 19
click at [1407, 636] on div "1. СКЛ" at bounding box center [1441, 645] width 123 height 19
click at [1410, 359] on li "Виконано" at bounding box center [1450, 363] width 171 height 31
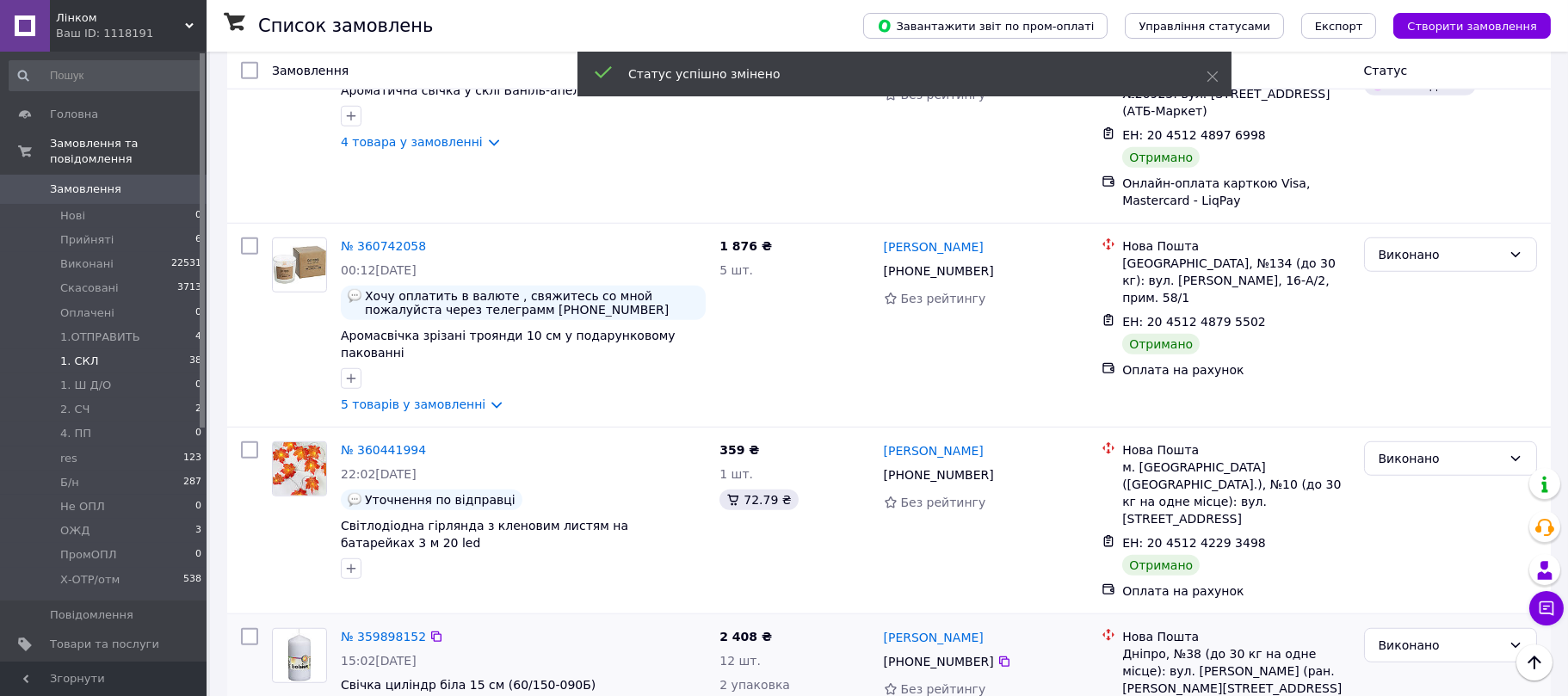
scroll to position [4442, 0]
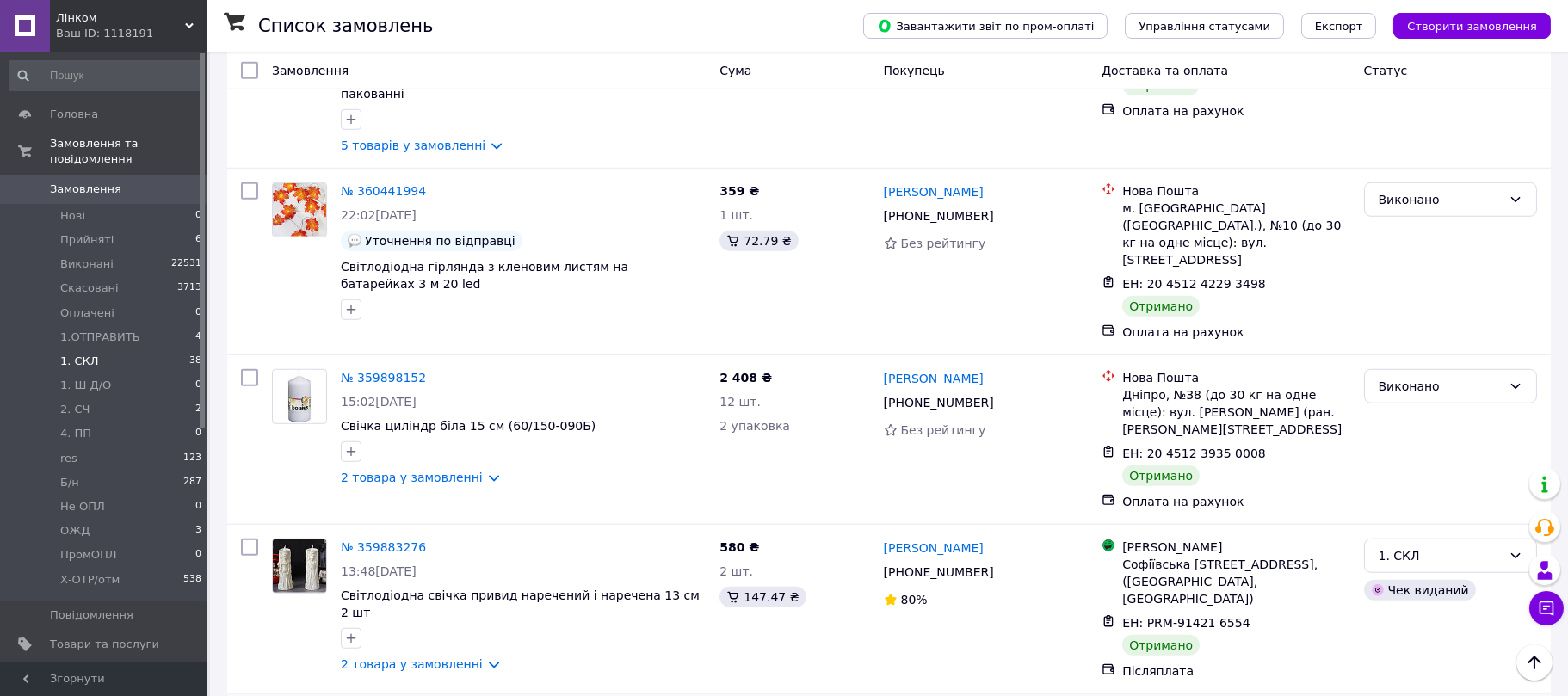
click at [1413, 437] on li "Виконано" at bounding box center [1450, 443] width 171 height 31
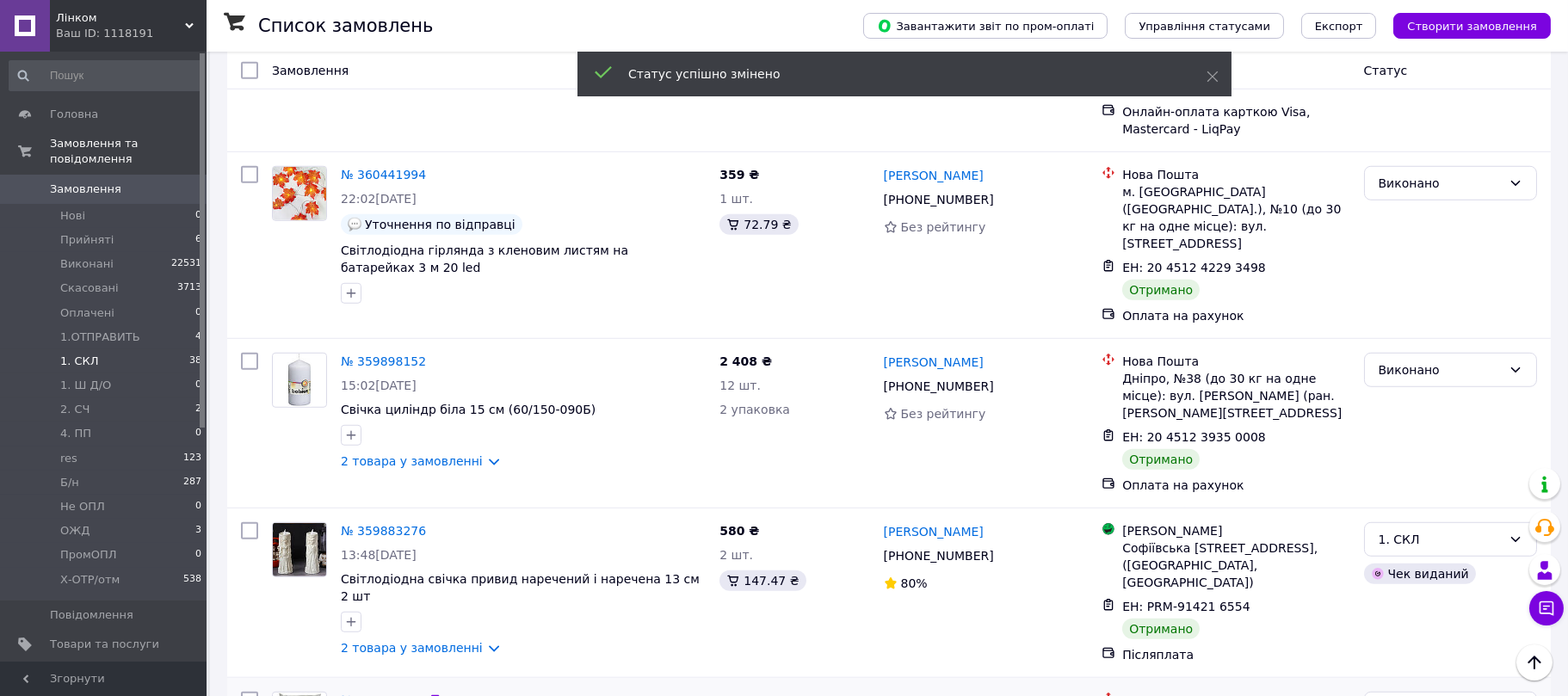
scroll to position [4461, 0]
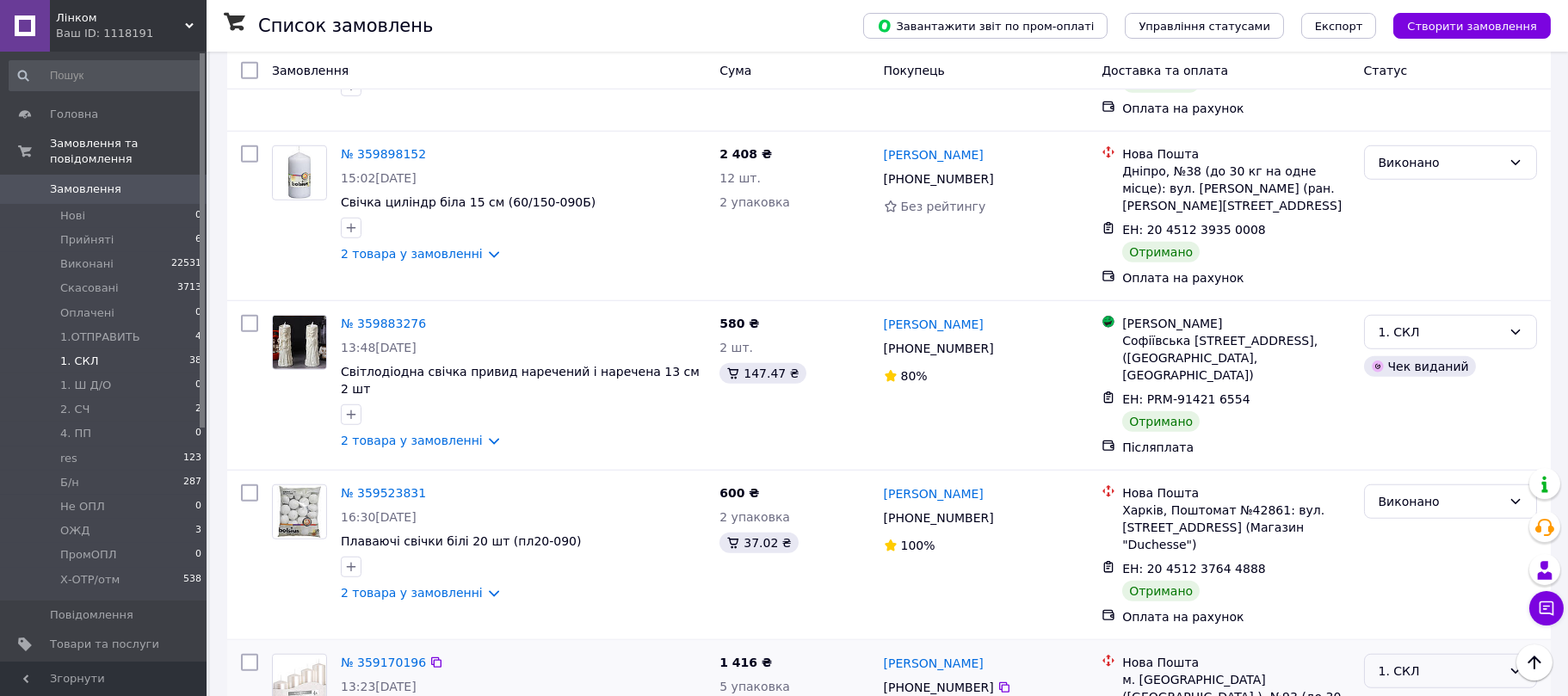
click at [1417, 662] on div "1. СКЛ" at bounding box center [1441, 671] width 123 height 19
click at [1421, 390] on li "Виконано" at bounding box center [1450, 389] width 171 height 31
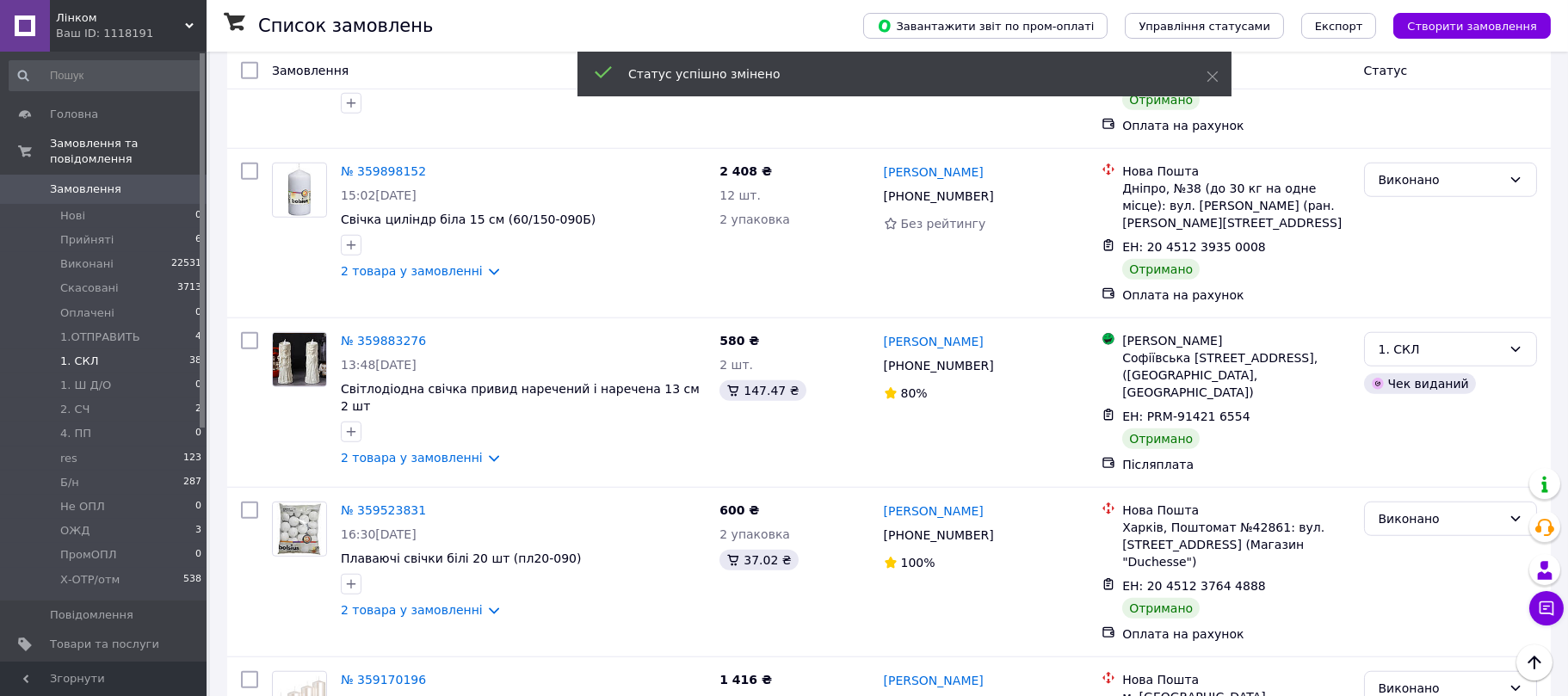
scroll to position [4647, 0]
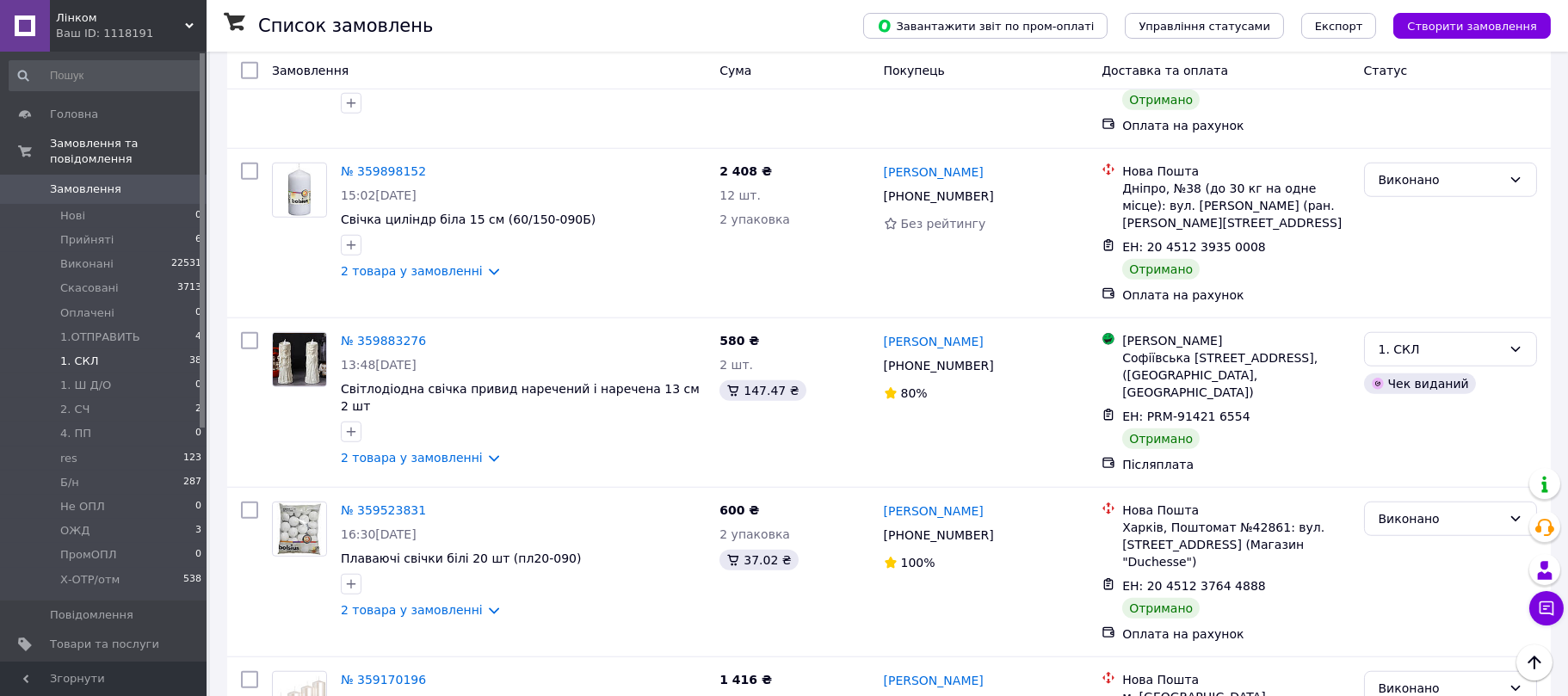
click at [1422, 556] on li "Виконано" at bounding box center [1450, 558] width 171 height 31
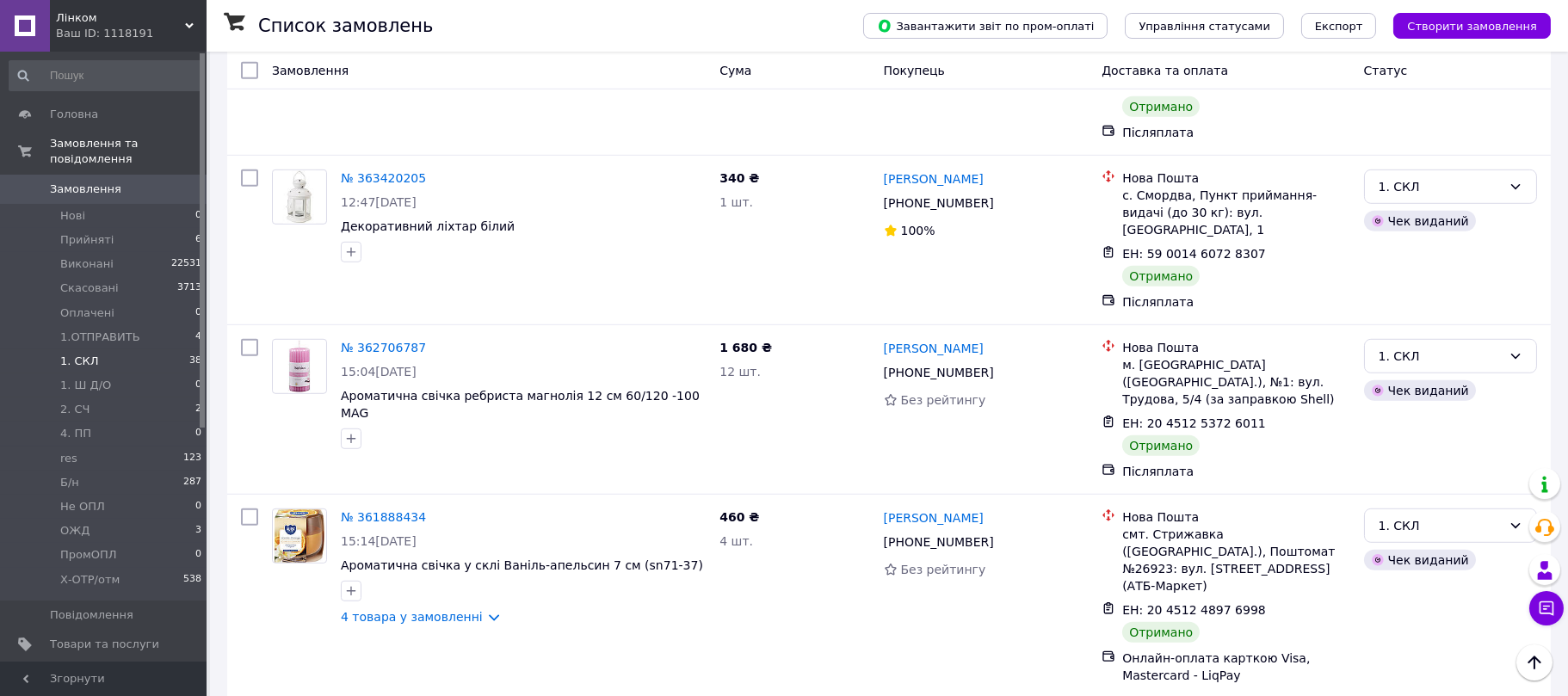
scroll to position [3686, 0]
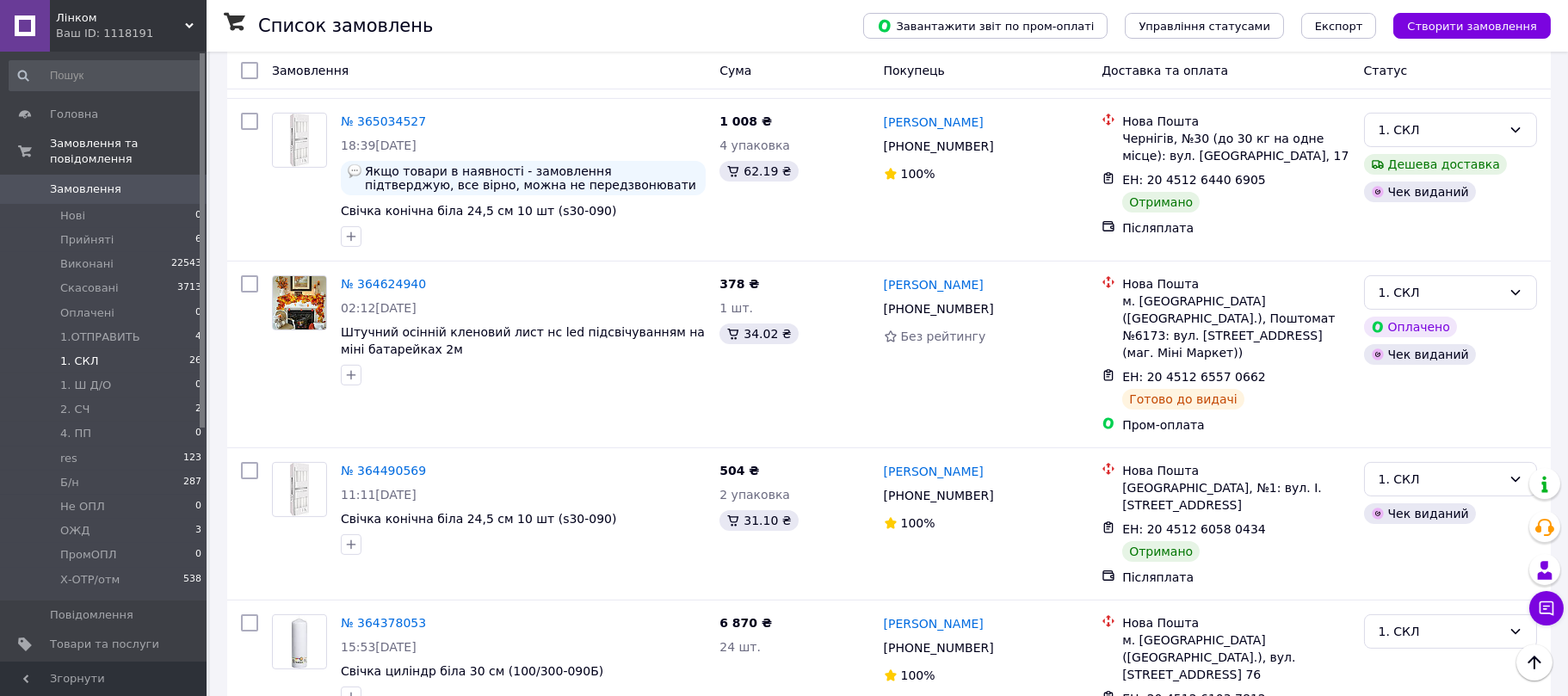
scroll to position [1549, 0]
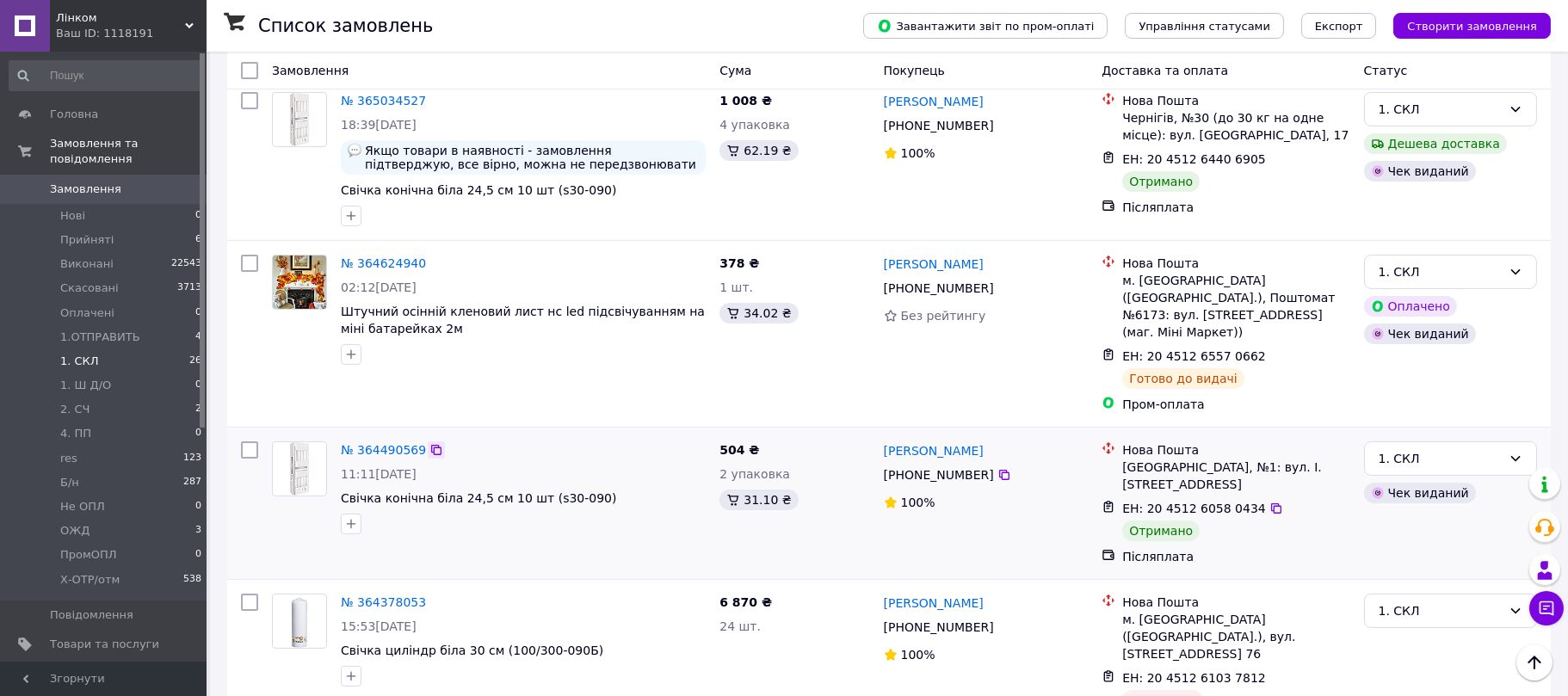
click at [431, 445] on icon at bounding box center [437, 450] width 11 height 11
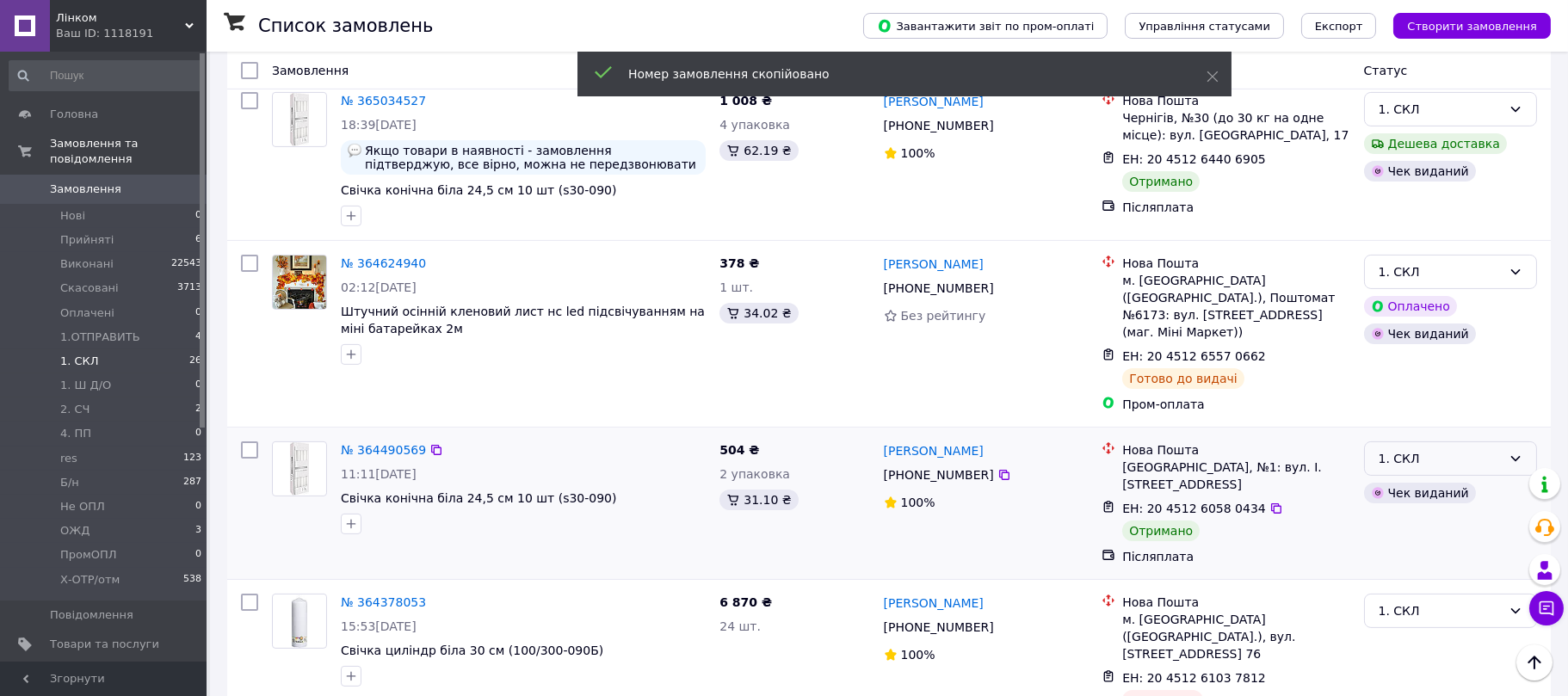
click at [1380, 449] on div "1. СКЛ" at bounding box center [1441, 458] width 123 height 19
click at [1392, 410] on li "Виконано" at bounding box center [1450, 415] width 171 height 31
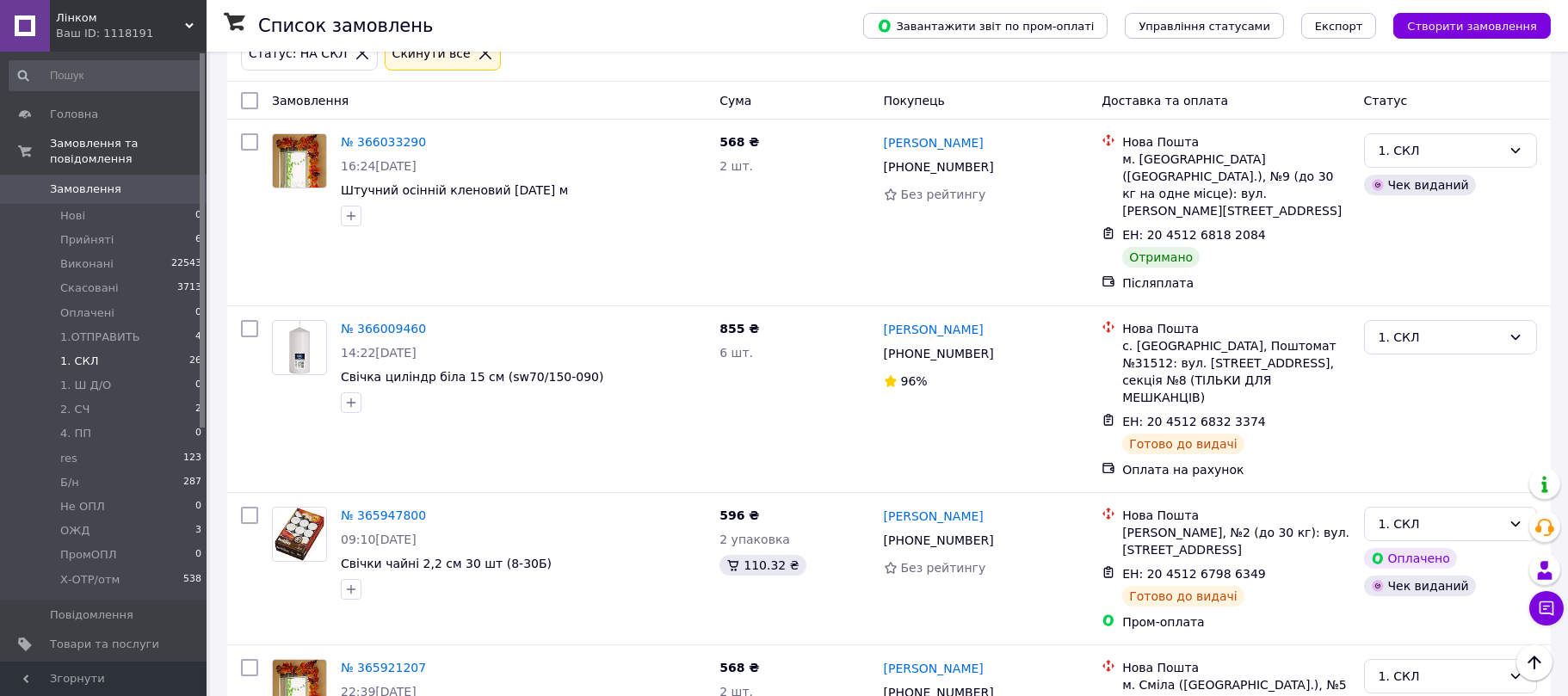
scroll to position [0, 0]
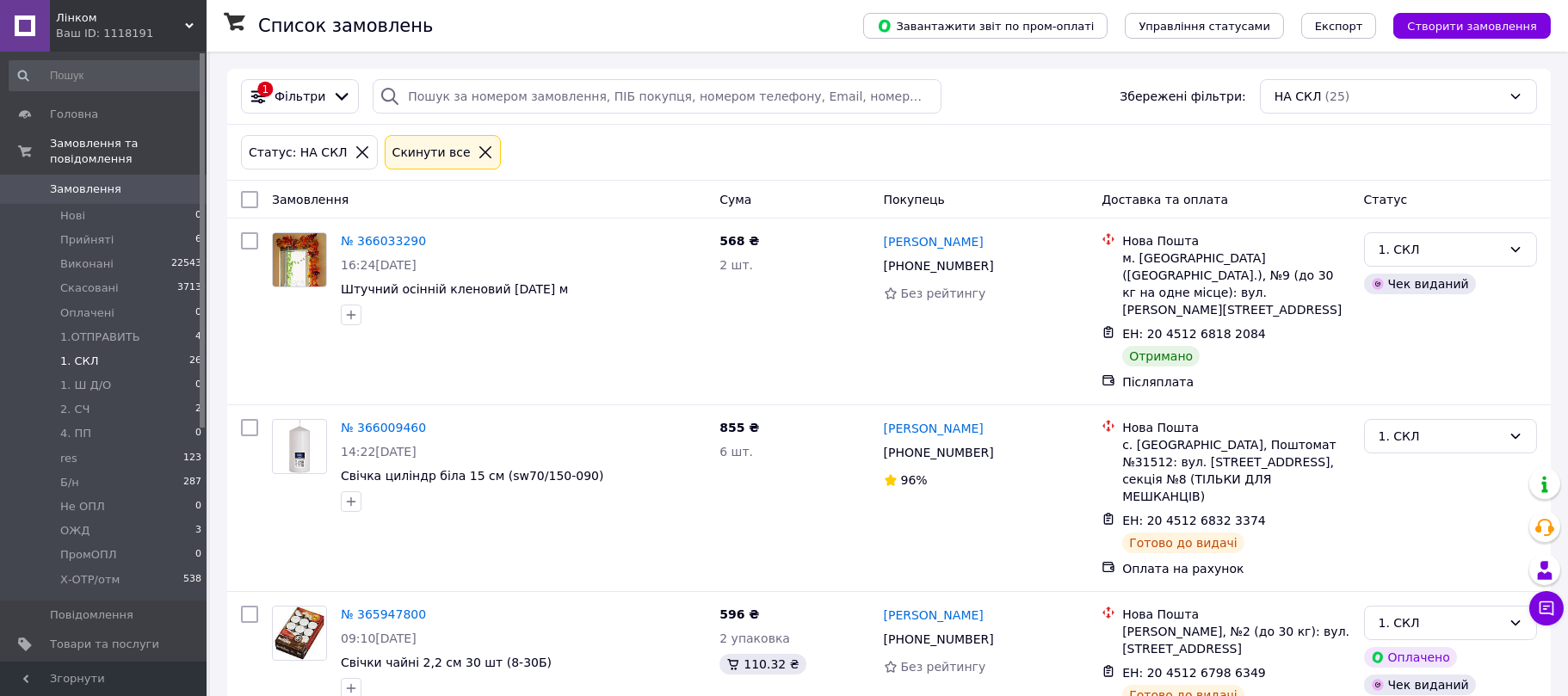
click at [478, 151] on icon at bounding box center [485, 151] width 15 height 15
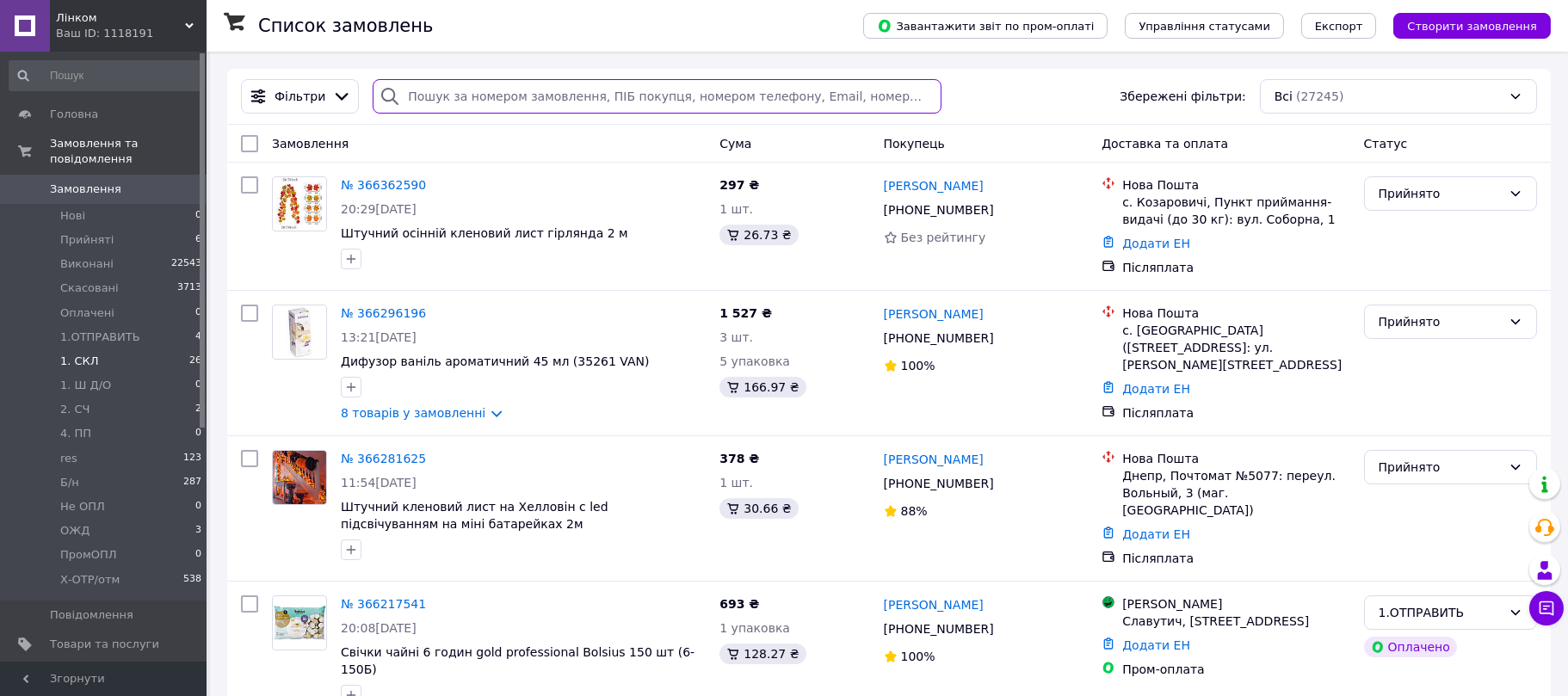
click at [600, 95] on input "search" at bounding box center [657, 96] width 568 height 35
paste input "380685470016"
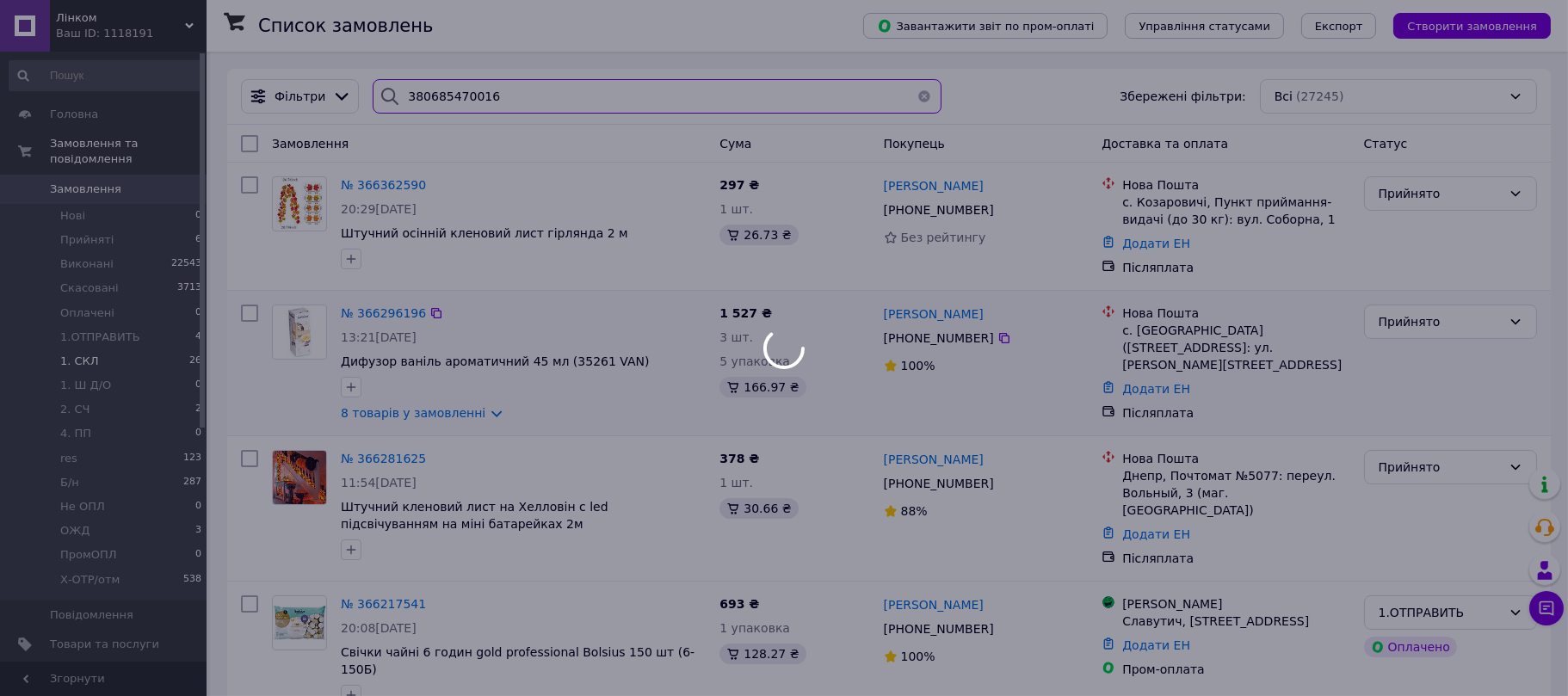
type input "380685470016"
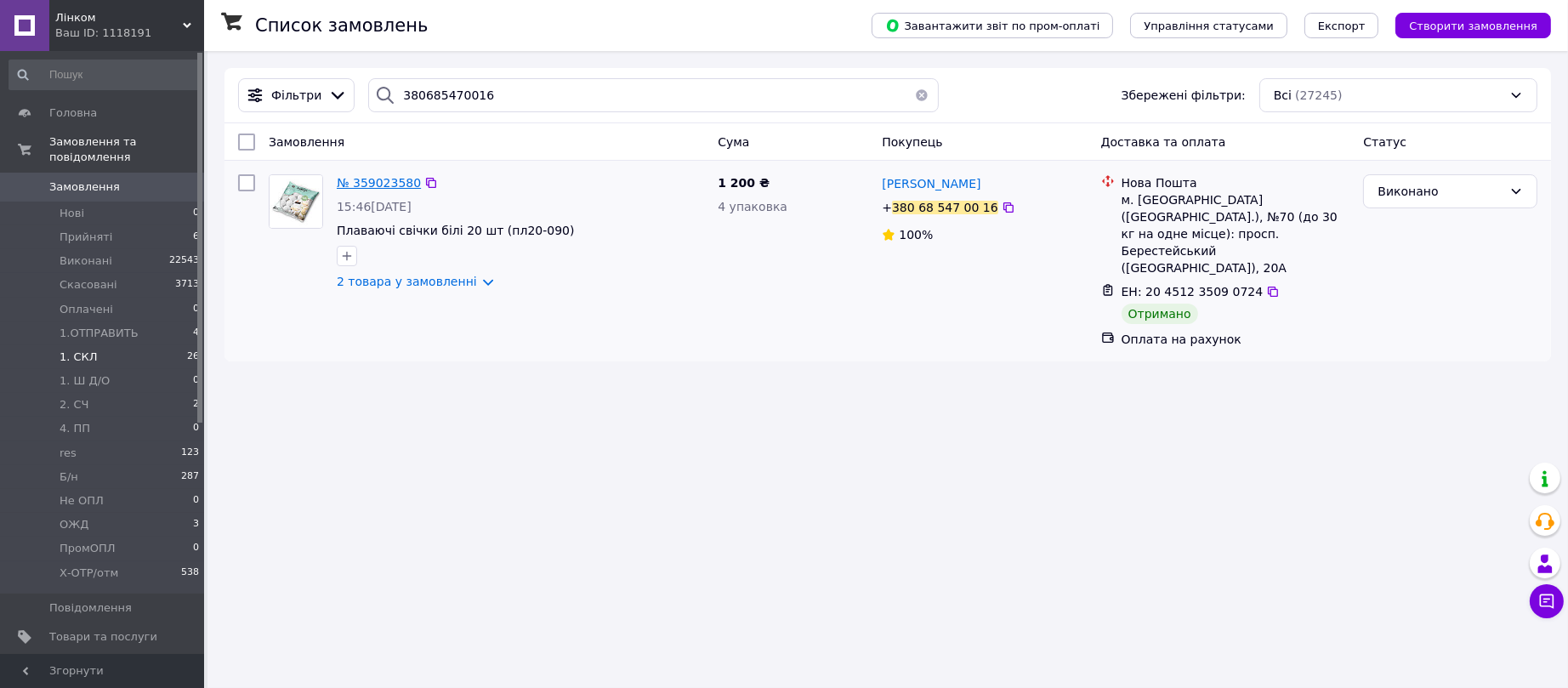
click at [389, 179] on span "№ 359023580" at bounding box center [379, 182] width 85 height 13
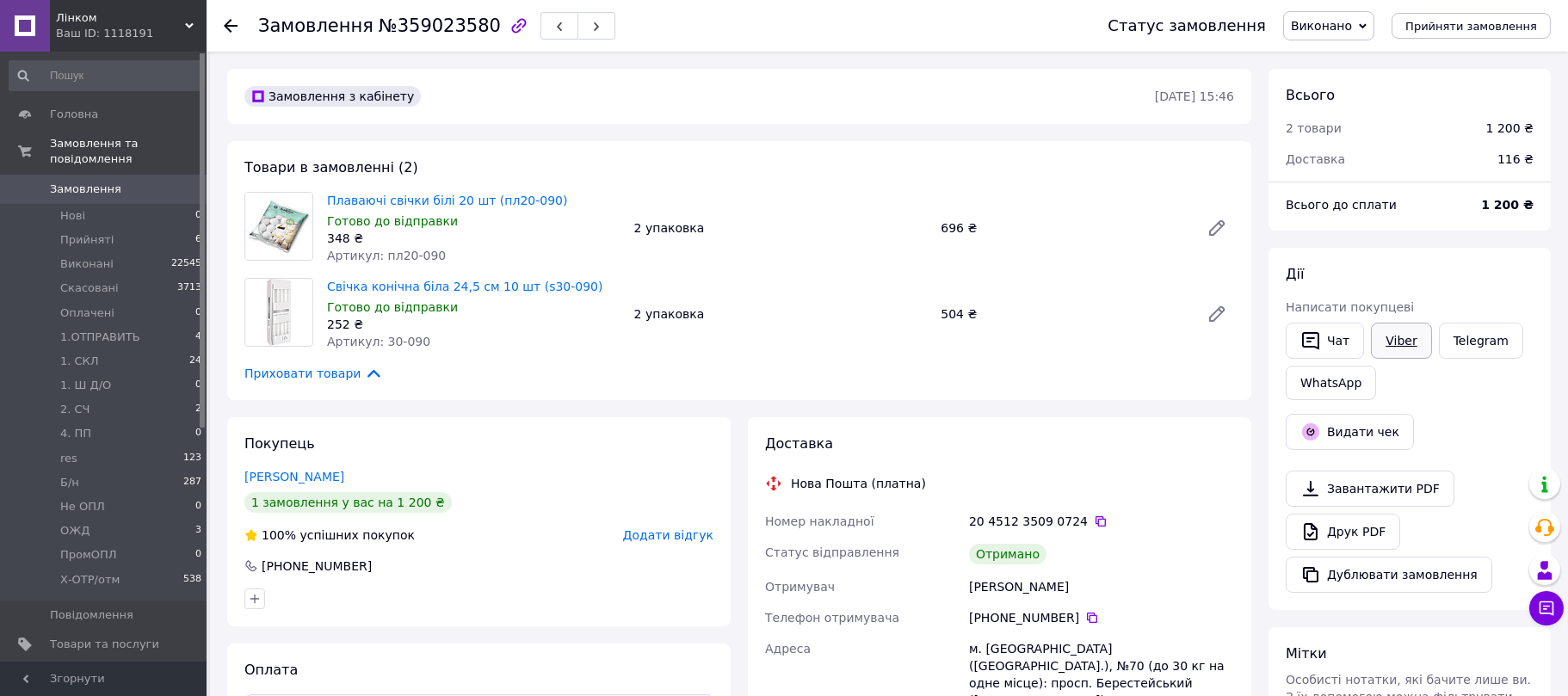
click at [1398, 346] on link "Viber" at bounding box center [1401, 340] width 61 height 37
click at [1482, 333] on link "Telegram" at bounding box center [1481, 340] width 85 height 37
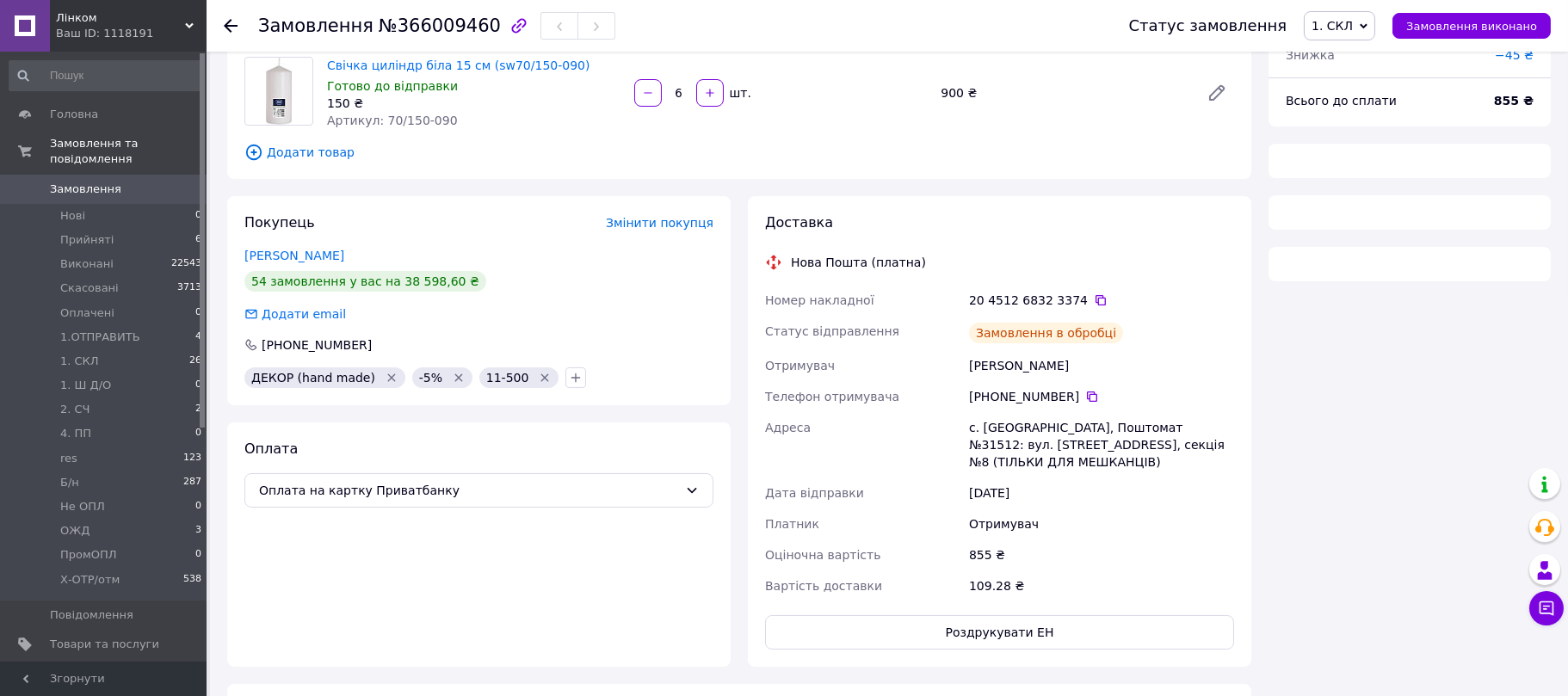
scroll to position [174, 0]
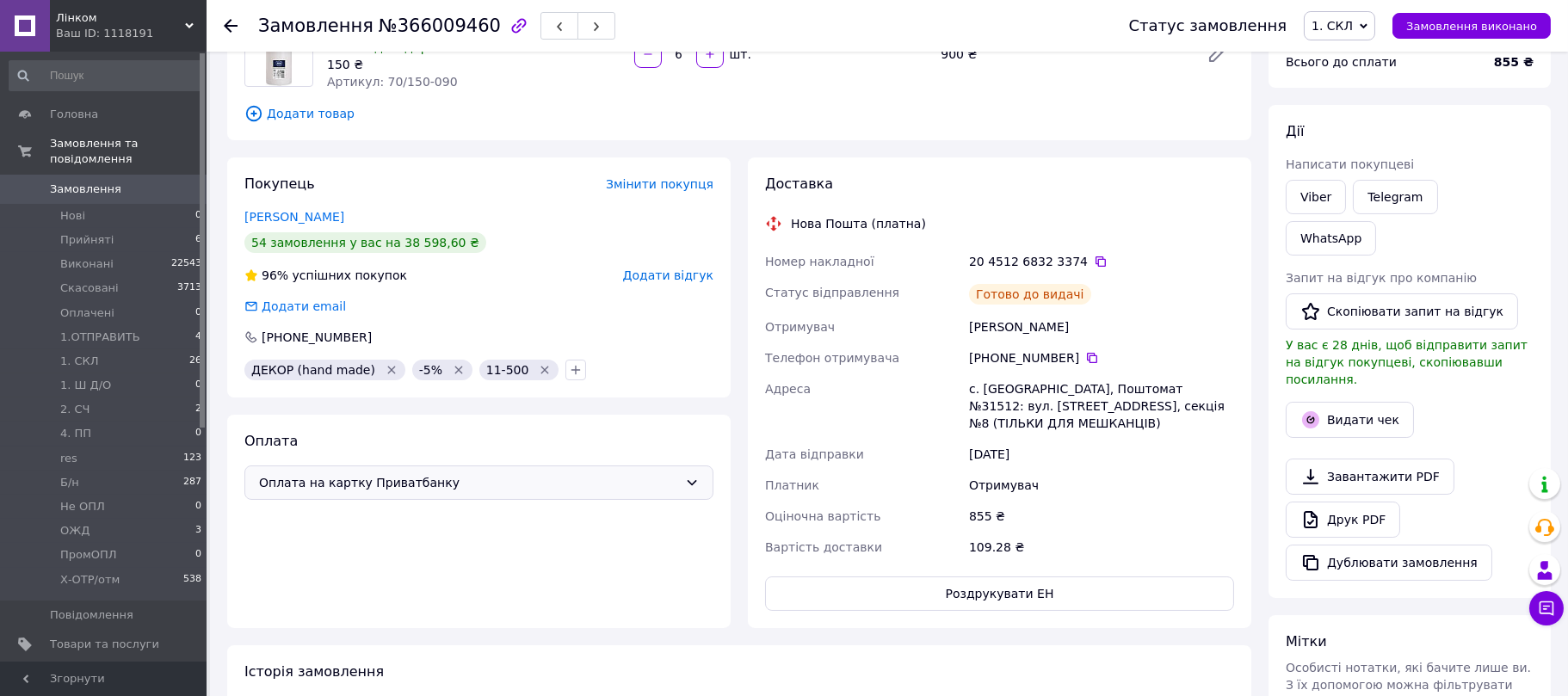
click at [428, 478] on span "Оплата на картку Приватбанку" at bounding box center [469, 482] width 419 height 19
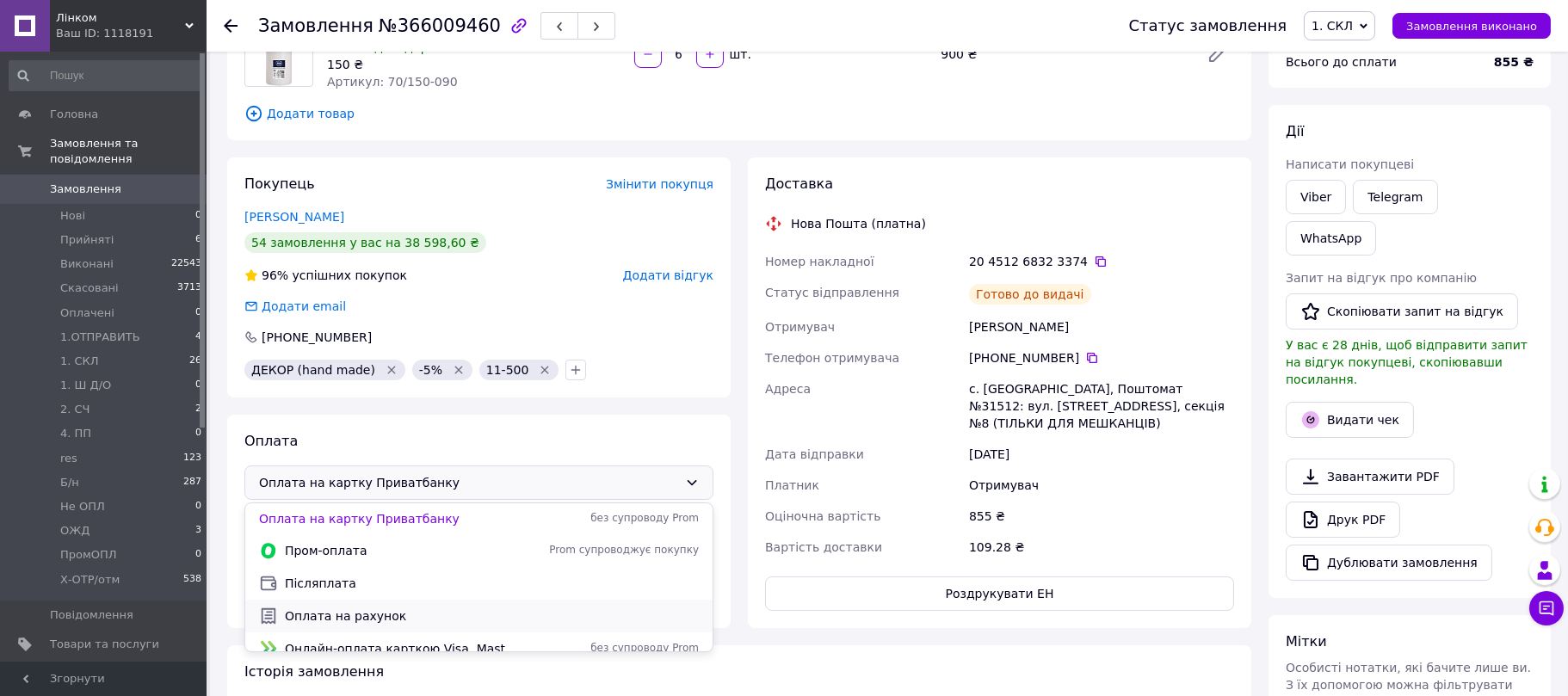
click at [385, 614] on span "Оплата на рахунок" at bounding box center [492, 616] width 414 height 17
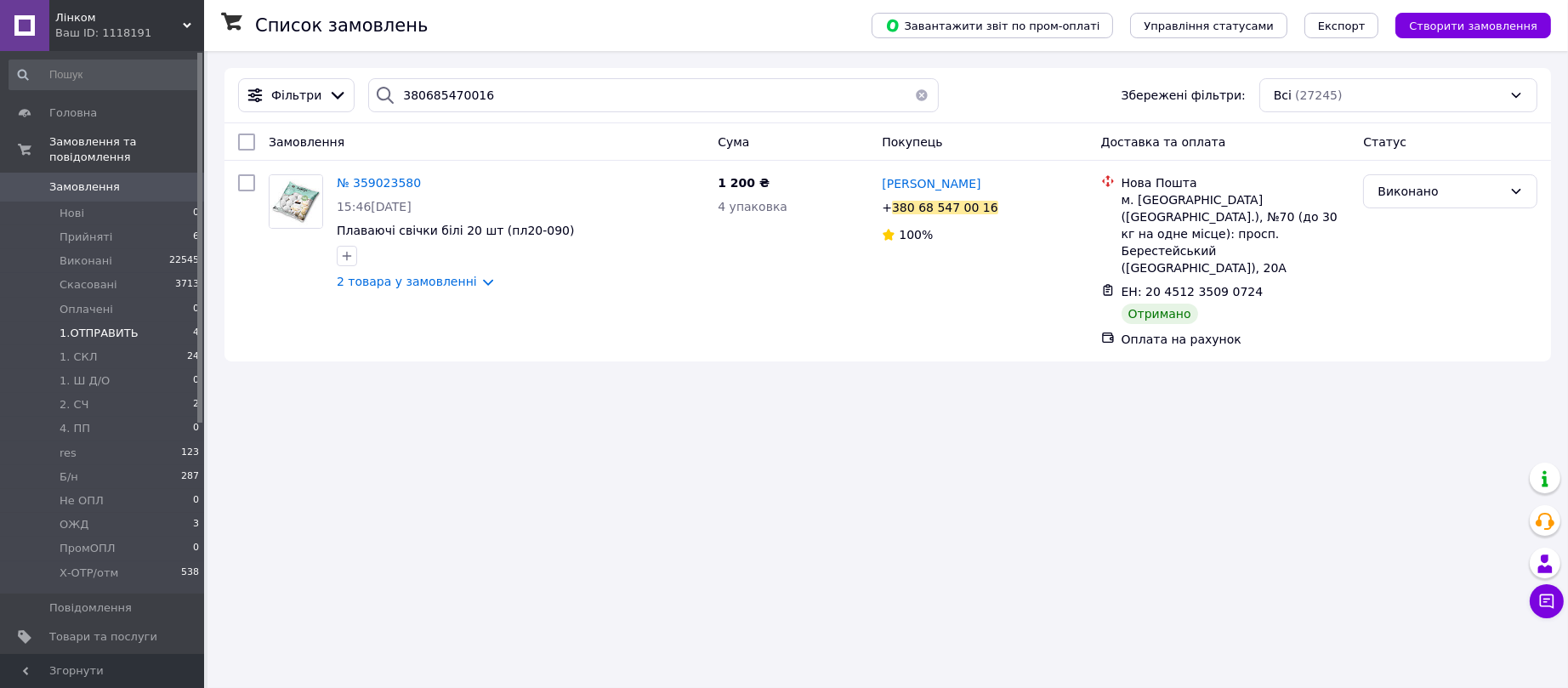
click at [97, 326] on span "1.ОТПРАВИТЬ" at bounding box center [99, 333] width 79 height 15
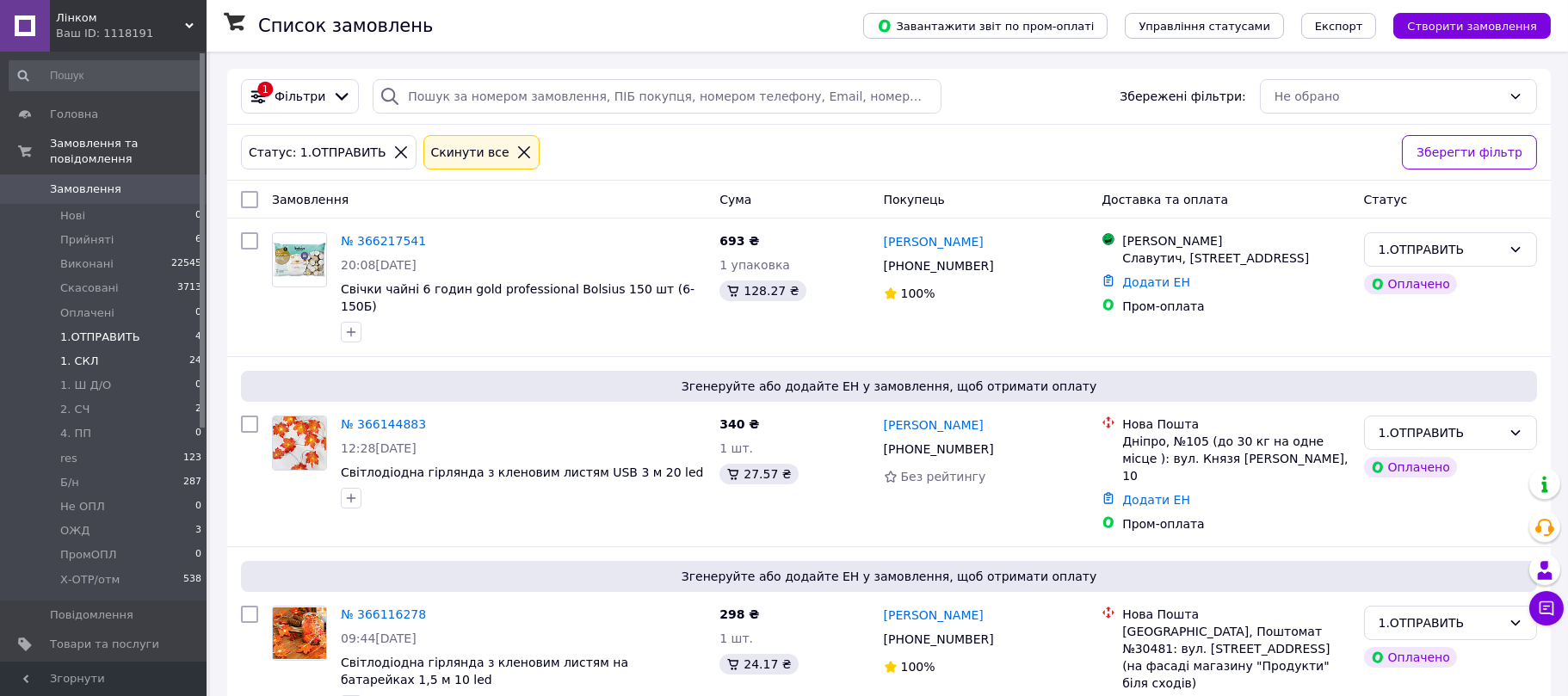
click at [80, 354] on span "1. СКЛ" at bounding box center [79, 361] width 38 height 15
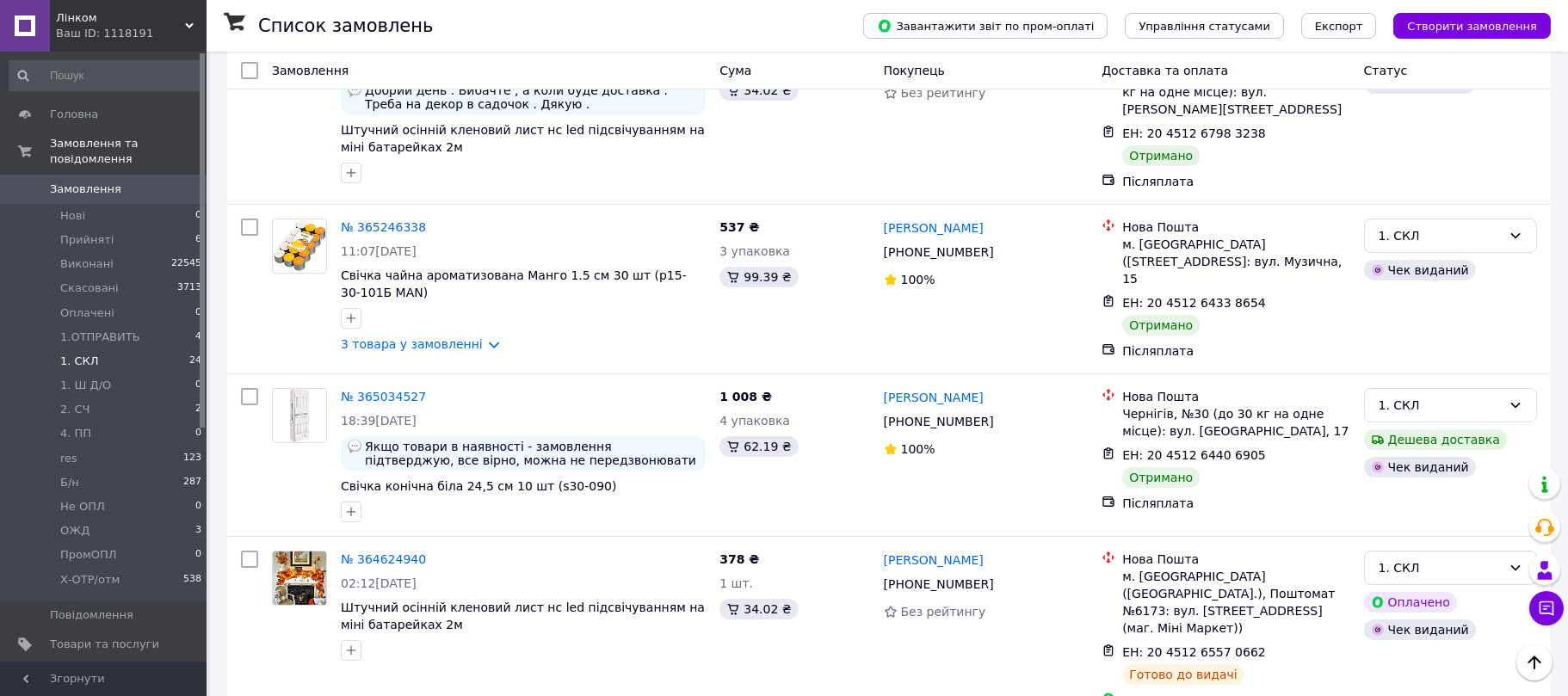
scroll to position [1291, 0]
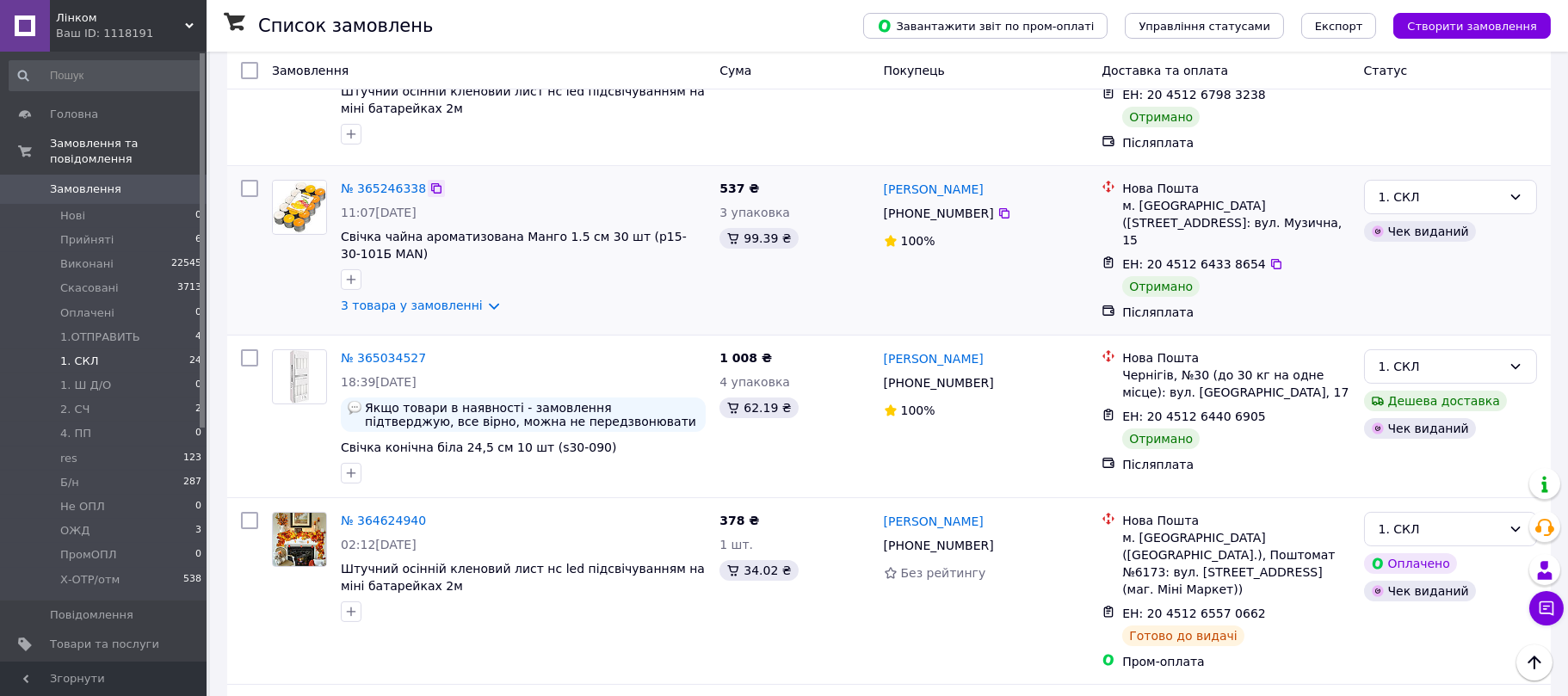
click at [429, 182] on icon at bounding box center [436, 188] width 13 height 13
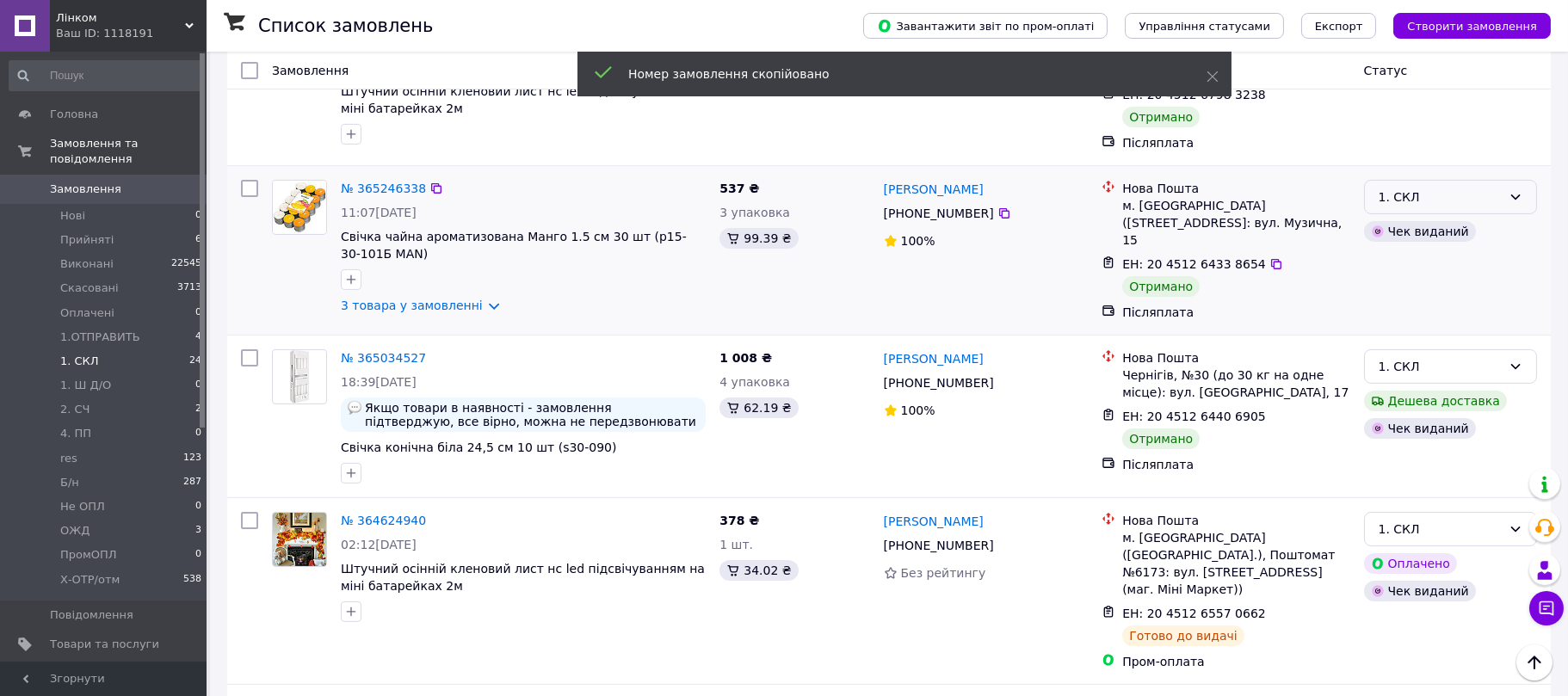
click at [1414, 188] on div "1. СКЛ" at bounding box center [1441, 197] width 123 height 19
click at [1406, 170] on li "Виконано" at bounding box center [1450, 172] width 171 height 31
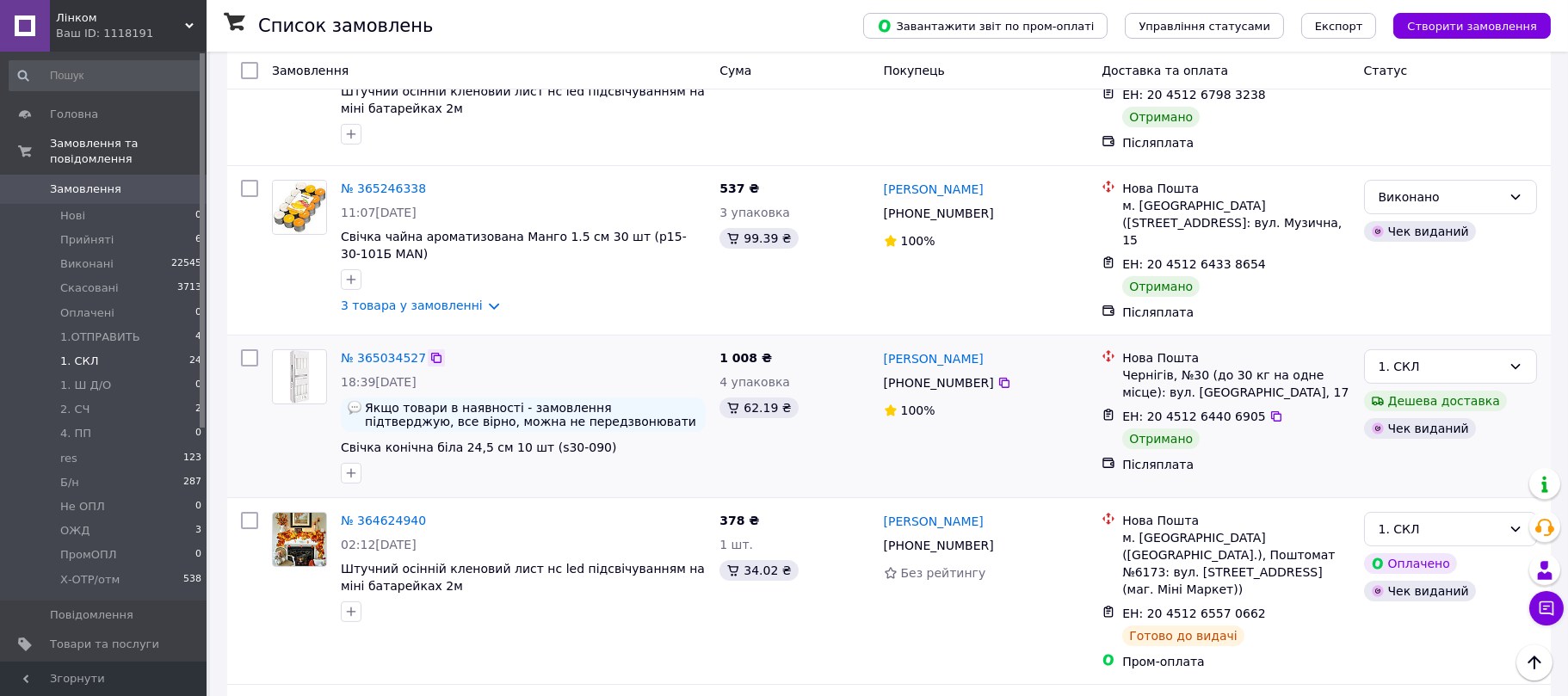
click at [431, 353] on icon at bounding box center [437, 358] width 11 height 11
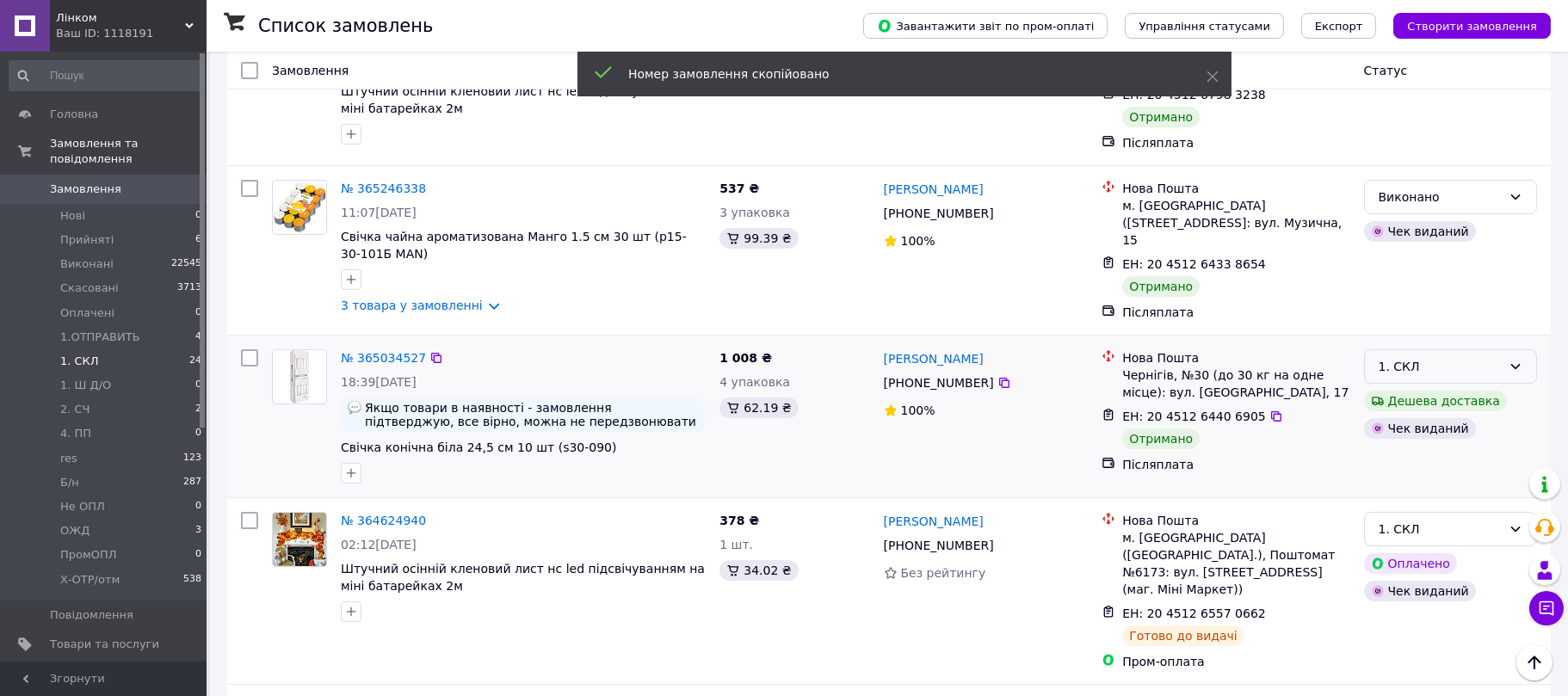
click at [1488, 357] on div "1. СКЛ" at bounding box center [1441, 366] width 123 height 19
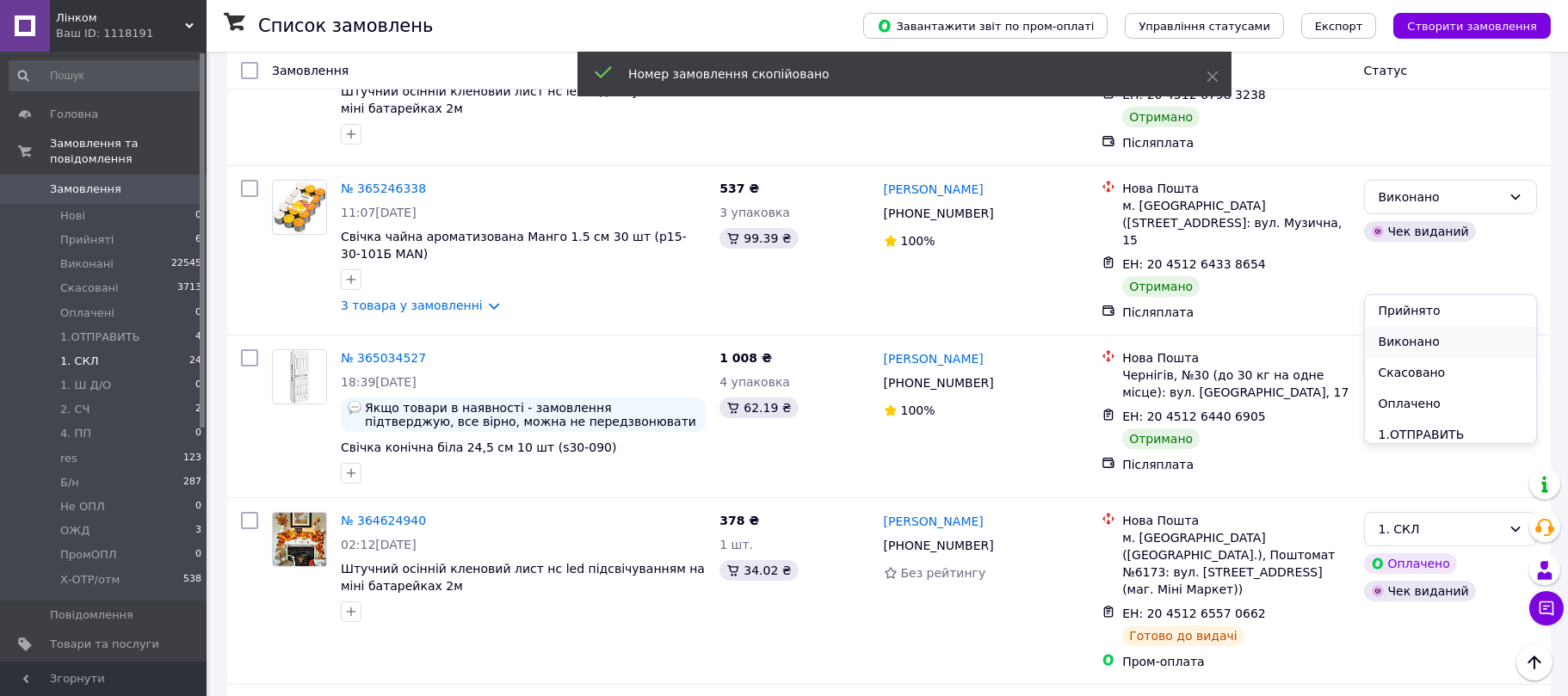
click at [1418, 340] on li "Виконано" at bounding box center [1450, 341] width 171 height 31
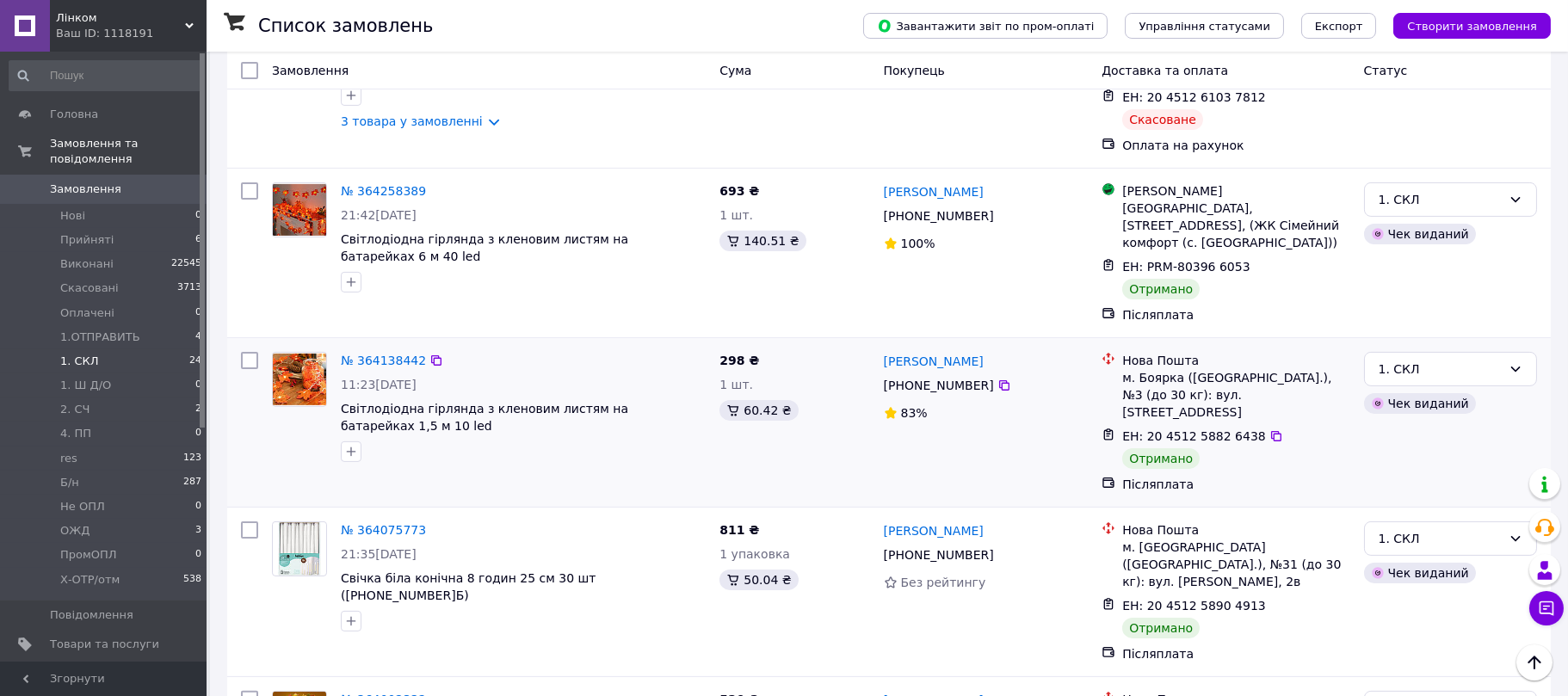
scroll to position [2065, 0]
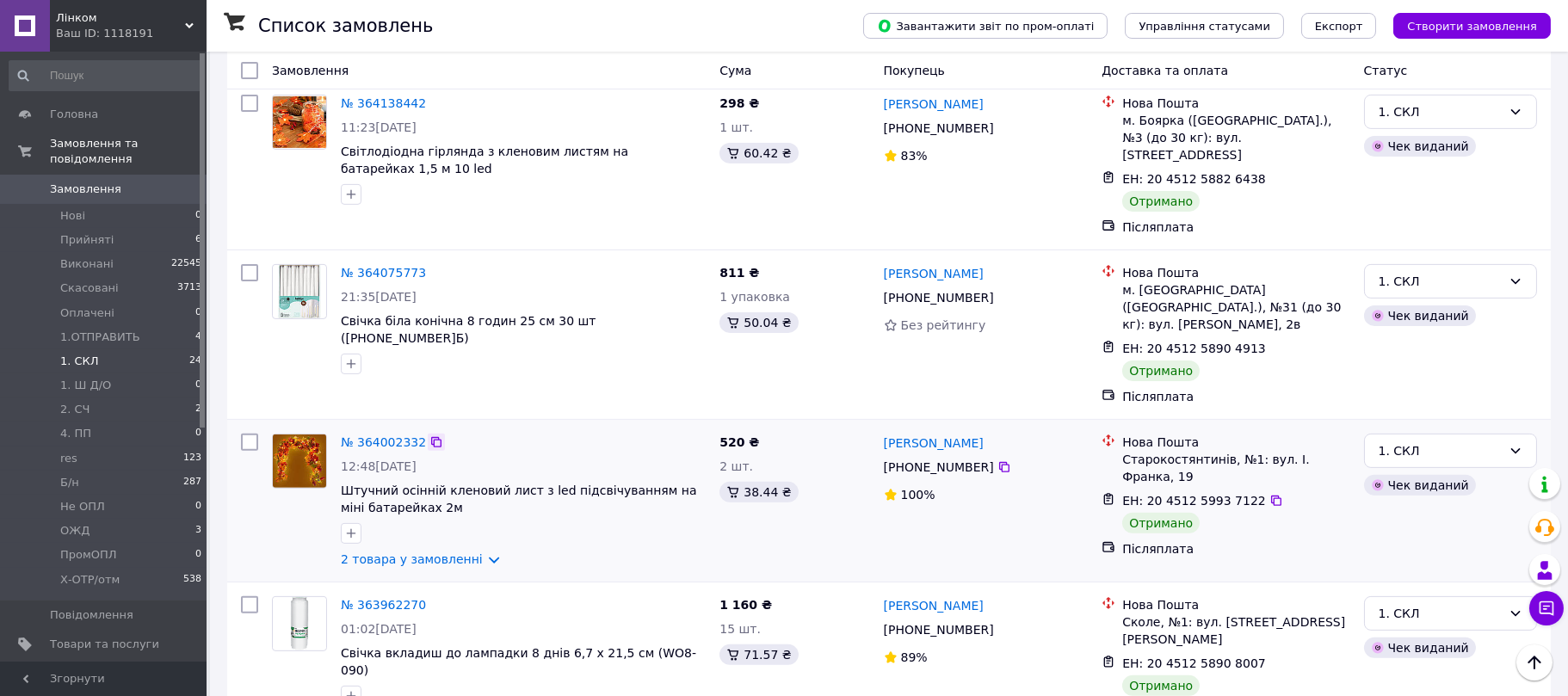
click at [429, 436] on icon at bounding box center [436, 442] width 13 height 13
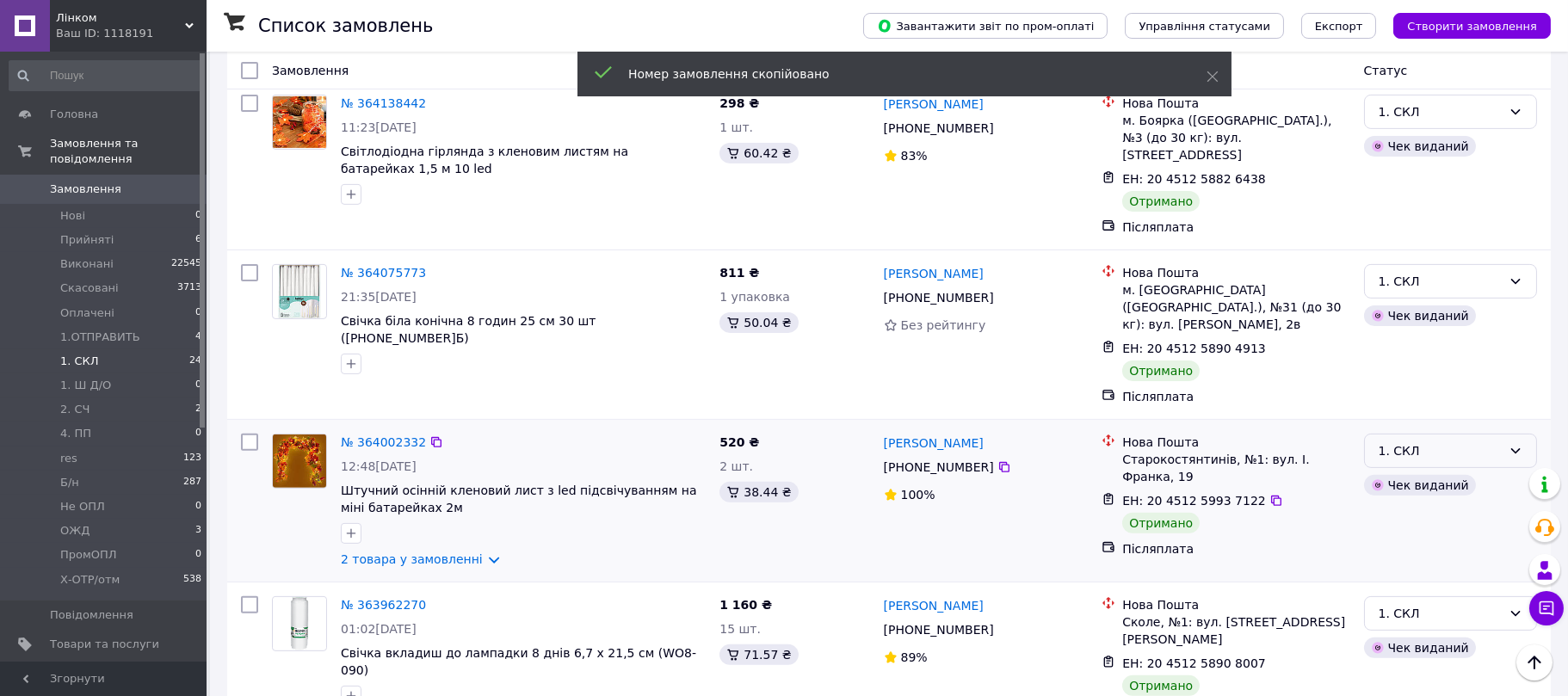
click at [1405, 442] on div "1. СКЛ" at bounding box center [1441, 451] width 123 height 19
click at [1417, 356] on li "Виконано" at bounding box center [1450, 356] width 171 height 31
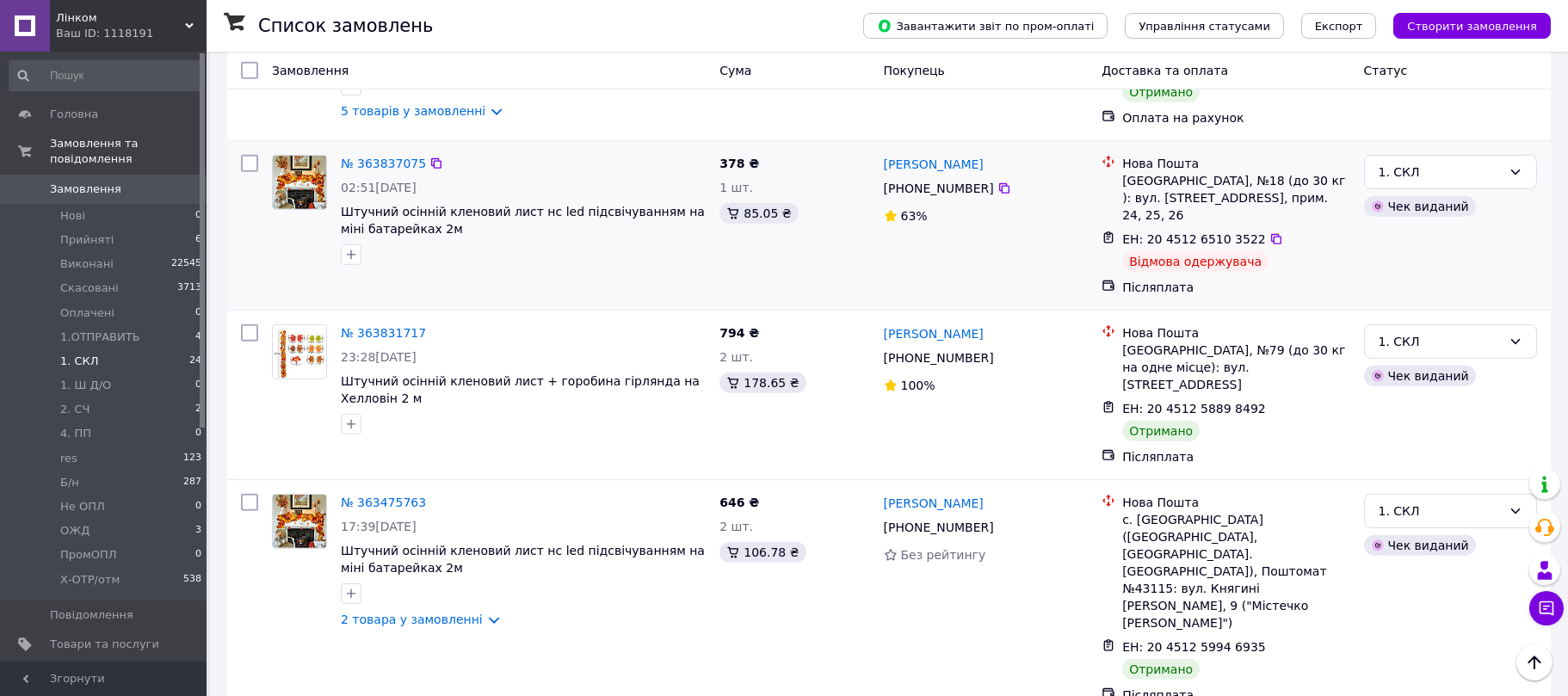
scroll to position [2678, 0]
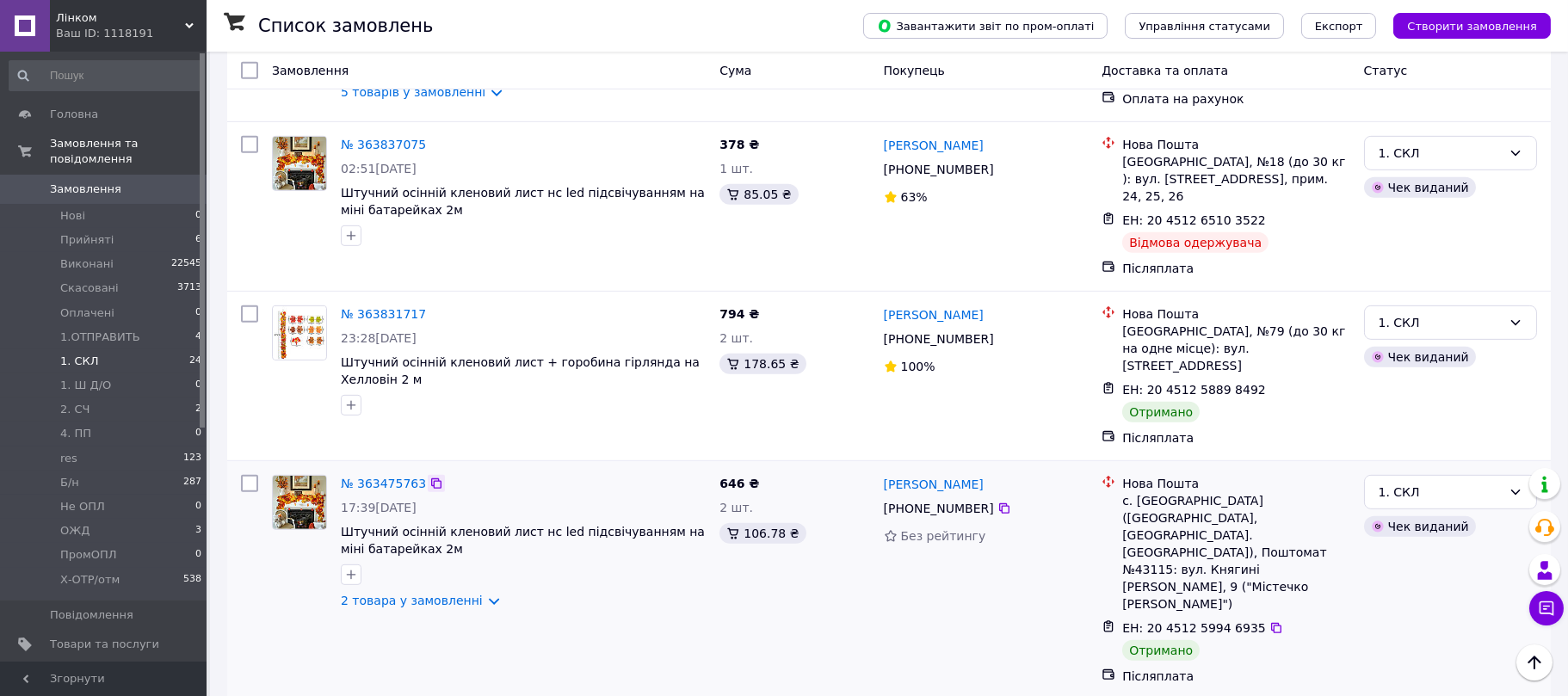
click at [429, 477] on icon at bounding box center [436, 483] width 13 height 13
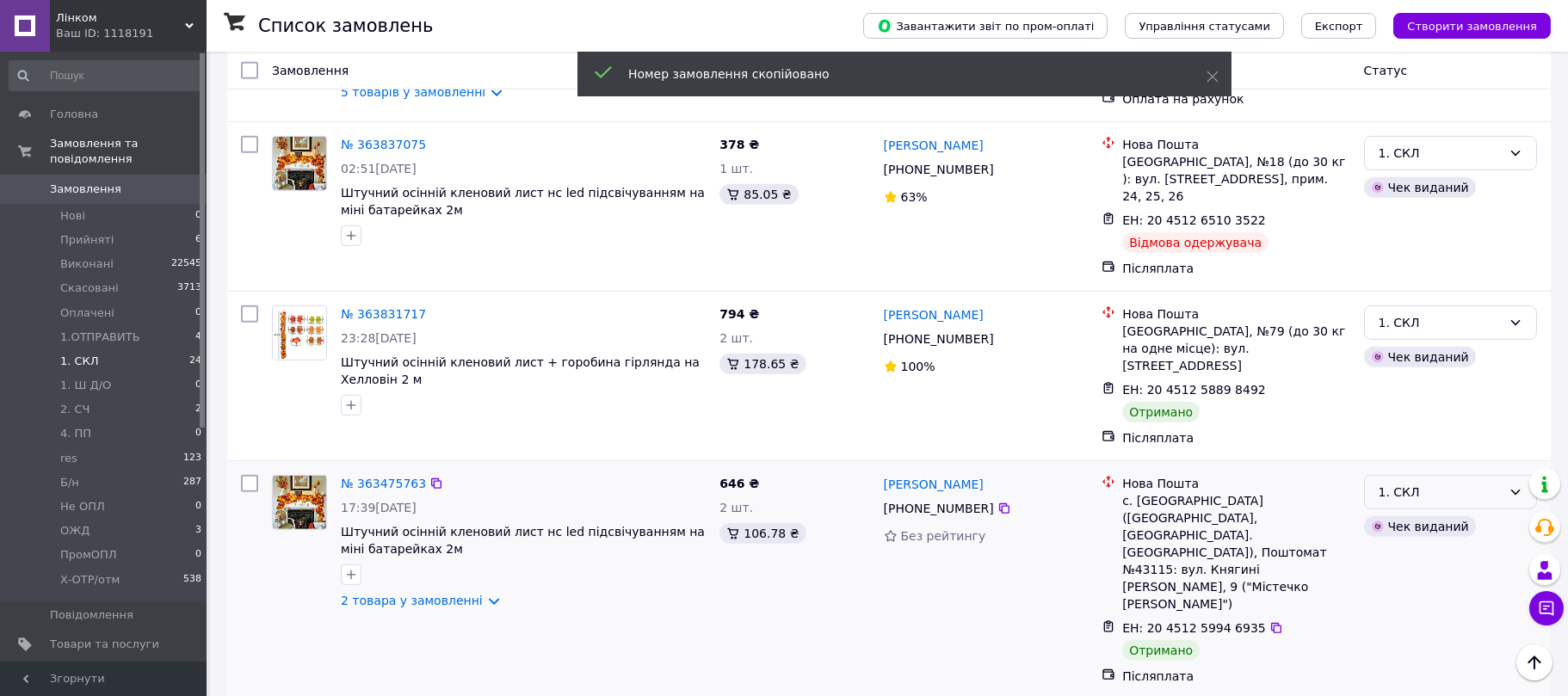
click at [1384, 483] on div "1. СКЛ" at bounding box center [1441, 492] width 123 height 19
click at [1386, 336] on li "Виконано" at bounding box center [1450, 348] width 171 height 31
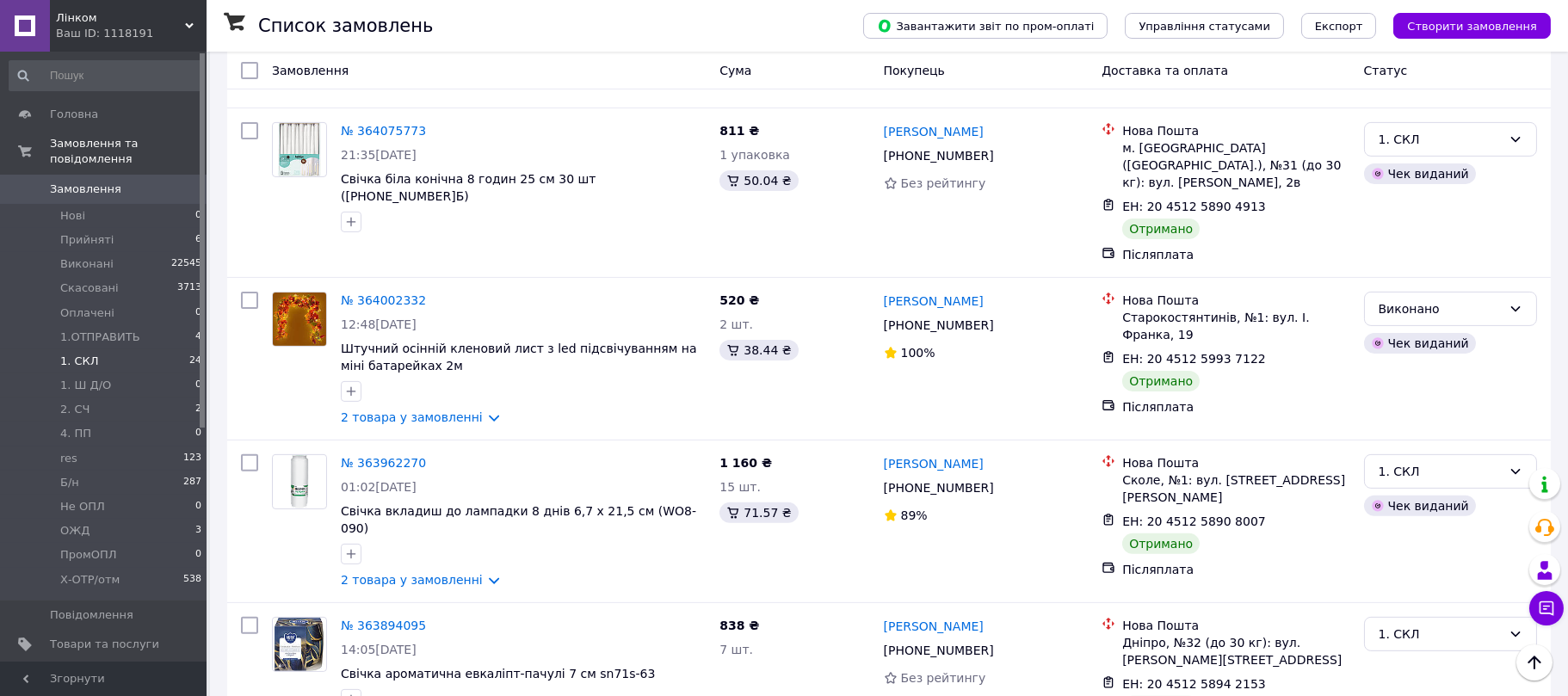
scroll to position [2065, 0]
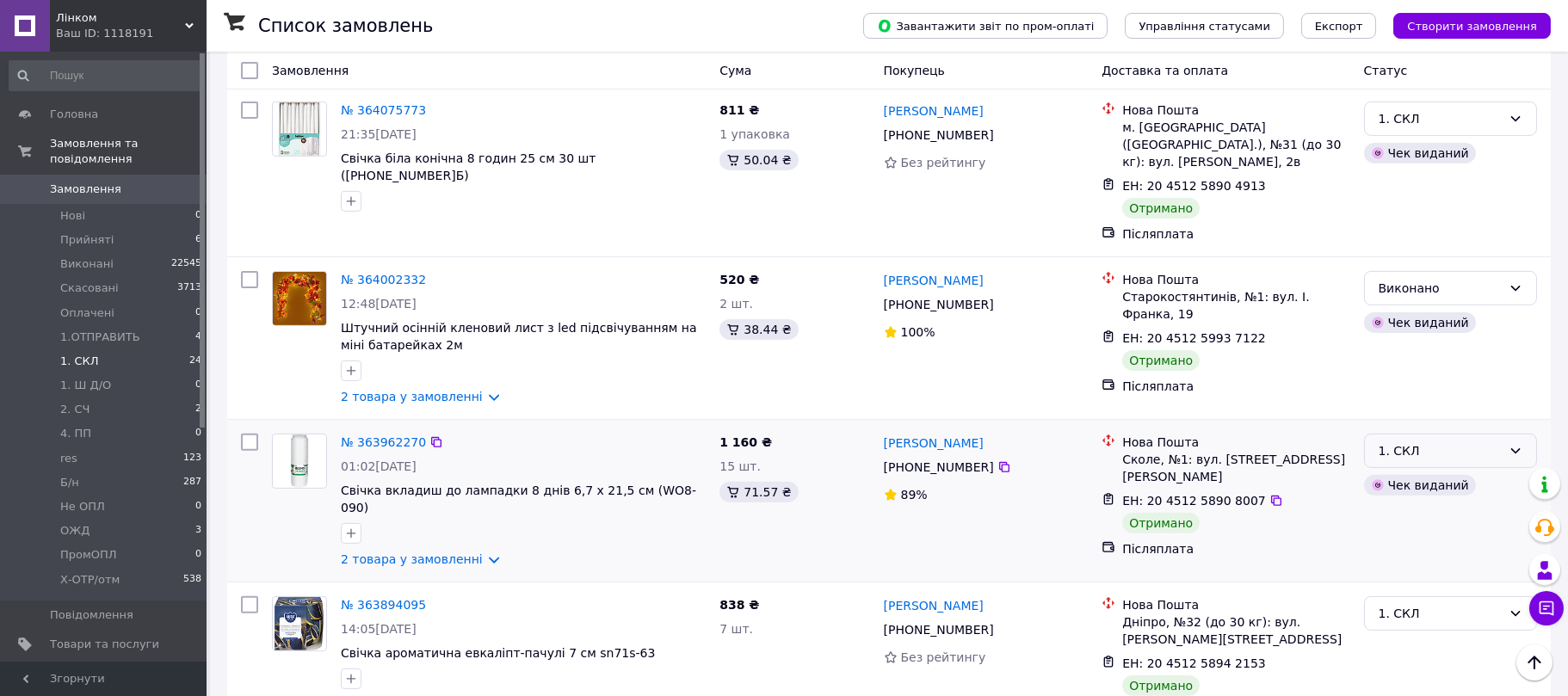
click at [1423, 442] on div "1. СКЛ" at bounding box center [1441, 451] width 123 height 19
click at [1409, 351] on li "Виконано" at bounding box center [1450, 357] width 171 height 31
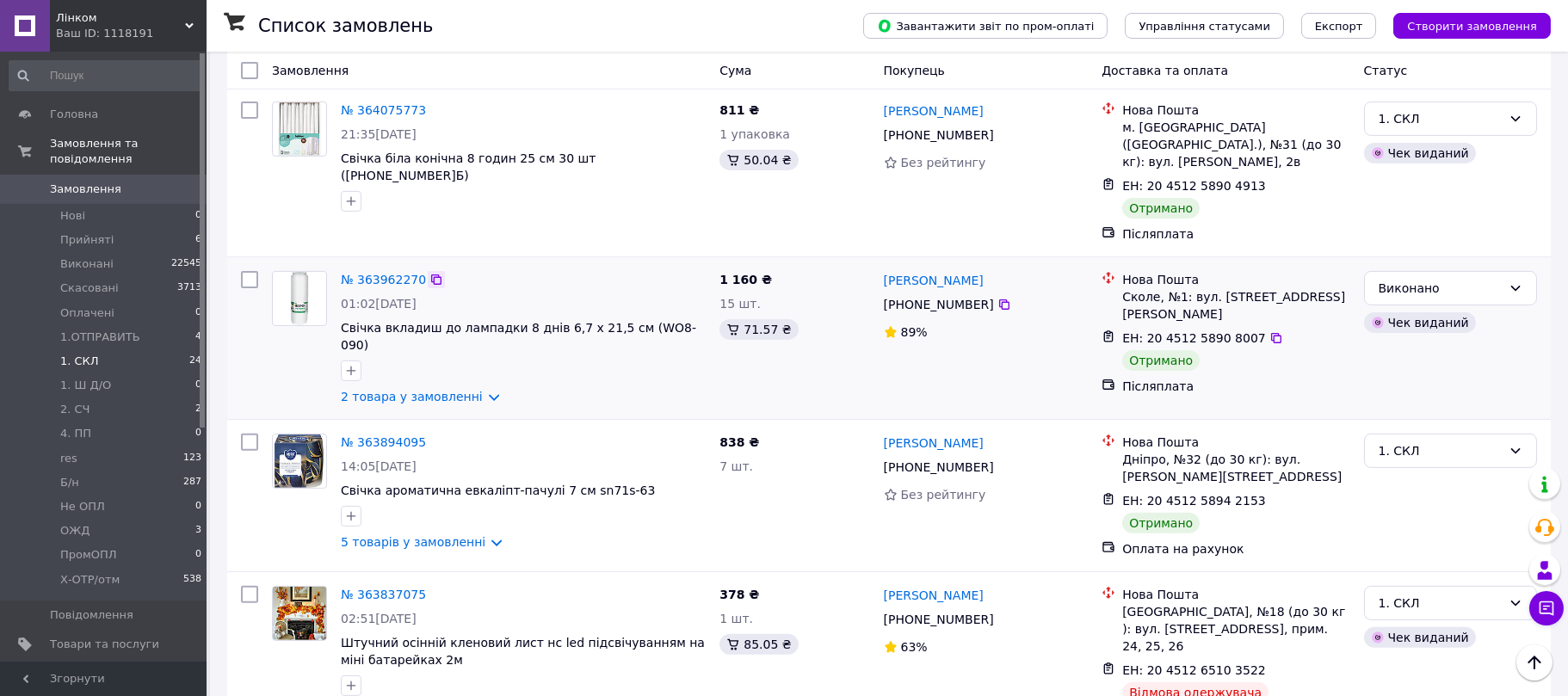
click at [429, 273] on icon at bounding box center [436, 279] width 13 height 13
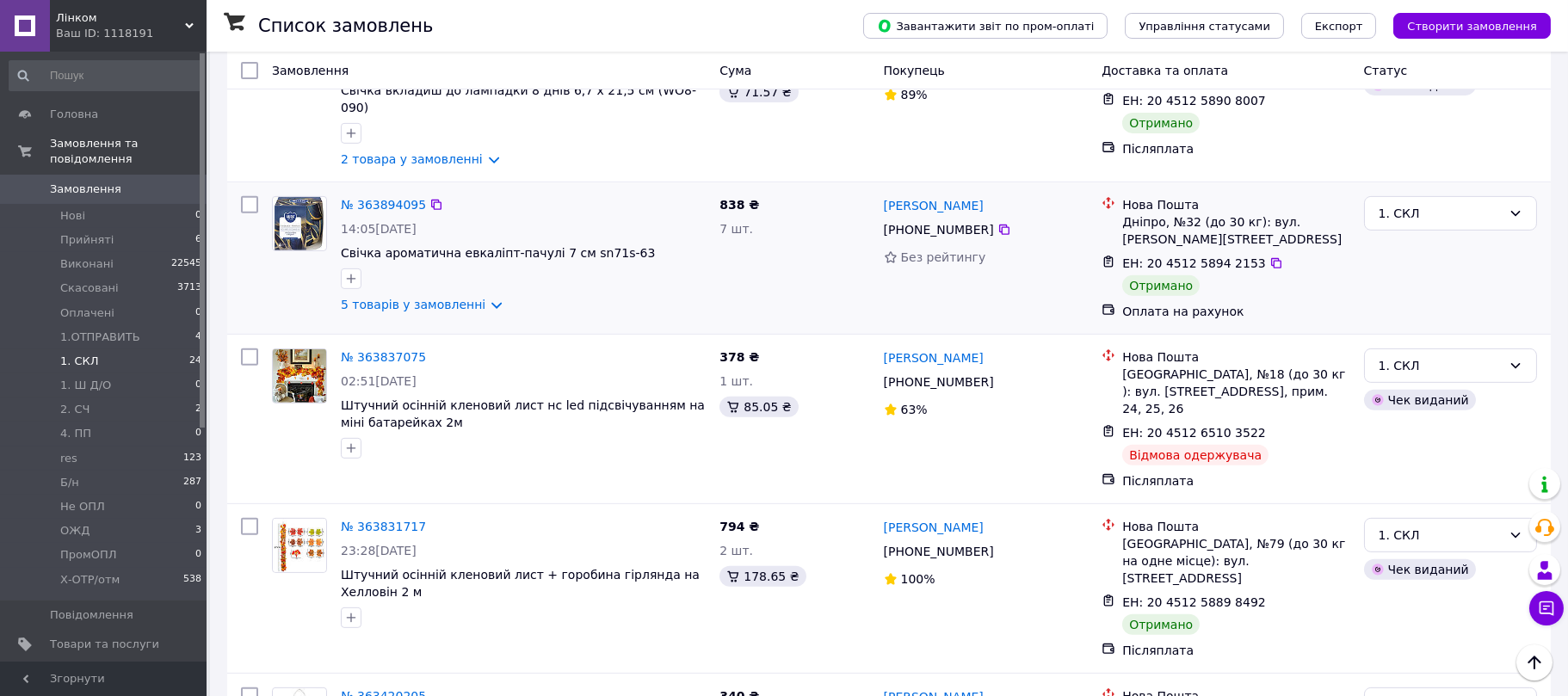
scroll to position [2324, 0]
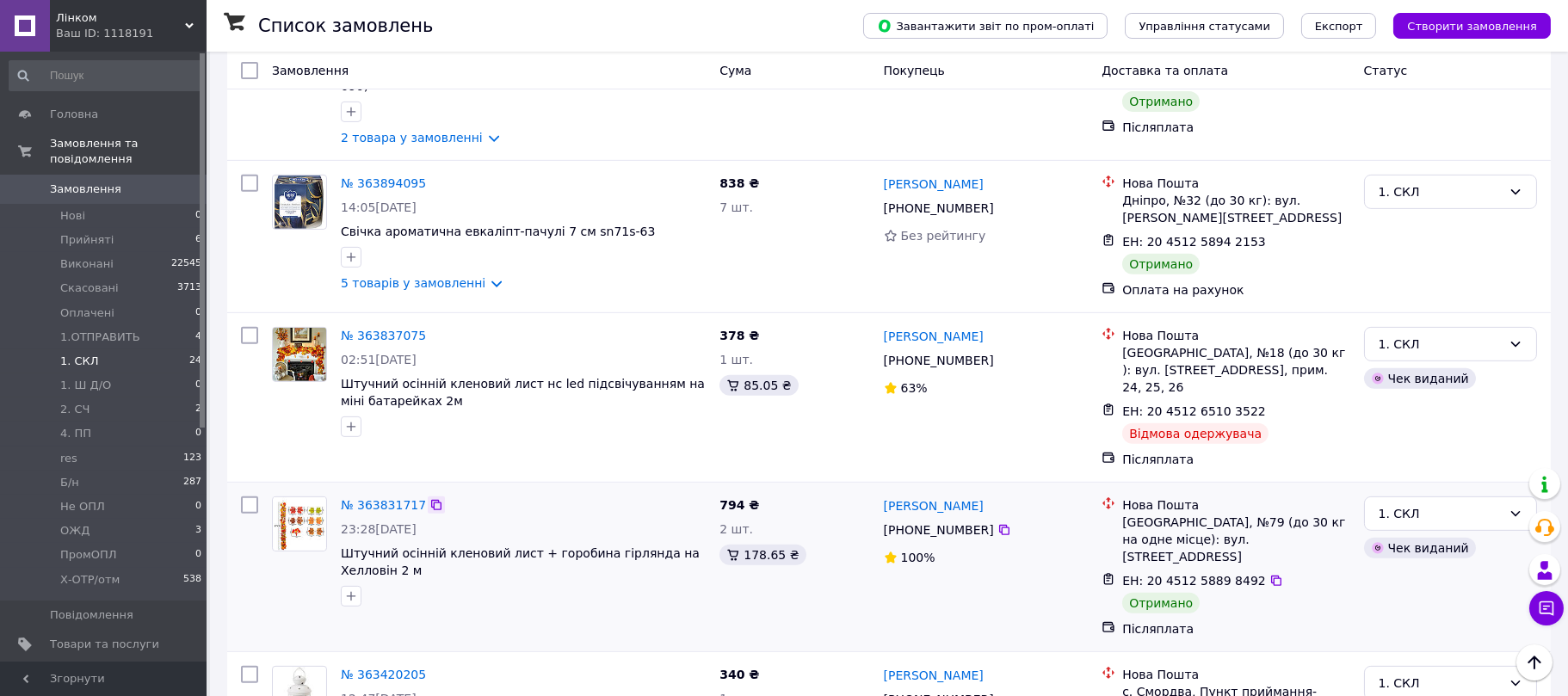
click at [431, 500] on icon at bounding box center [437, 505] width 11 height 11
click at [1415, 504] on div "1. СКЛ" at bounding box center [1441, 513] width 123 height 19
click at [1419, 388] on li "Виконано" at bounding box center [1450, 385] width 171 height 31
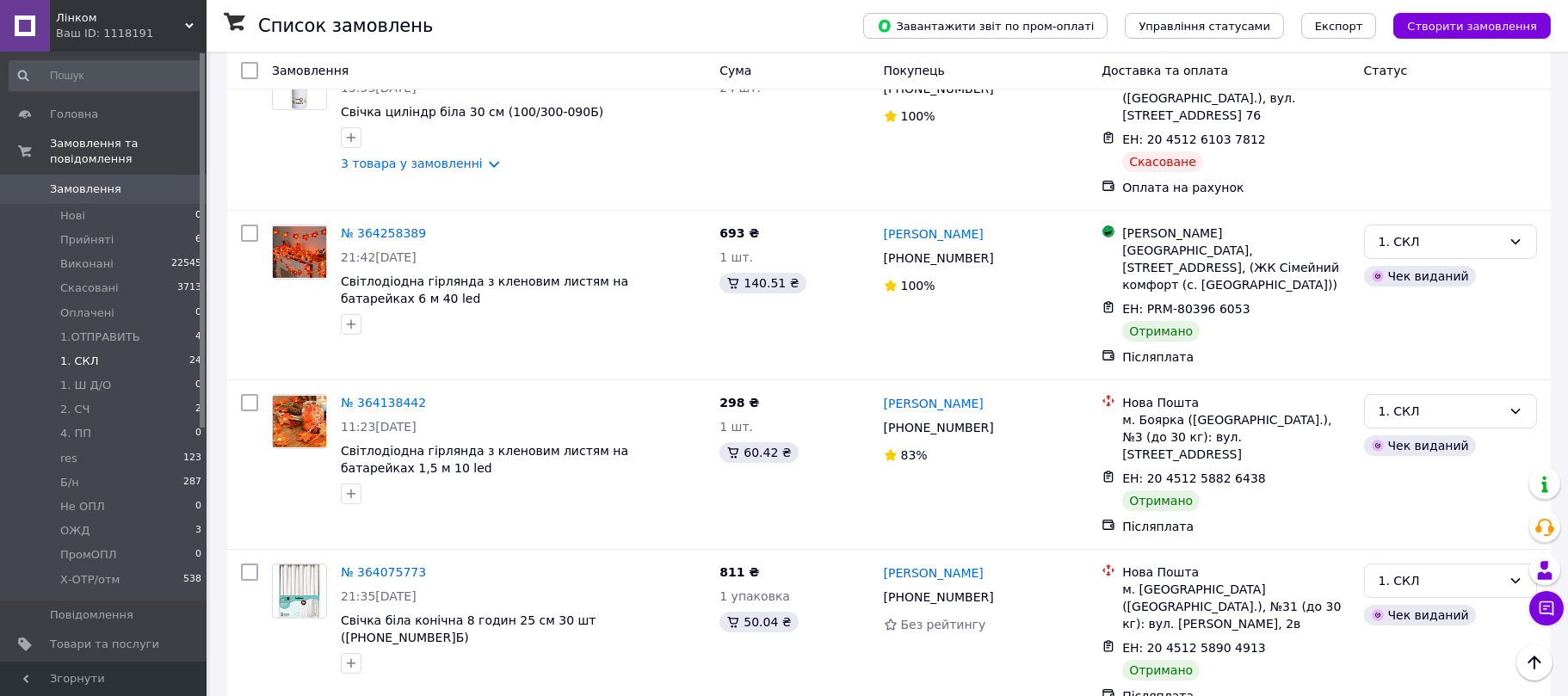
scroll to position [1583, 0]
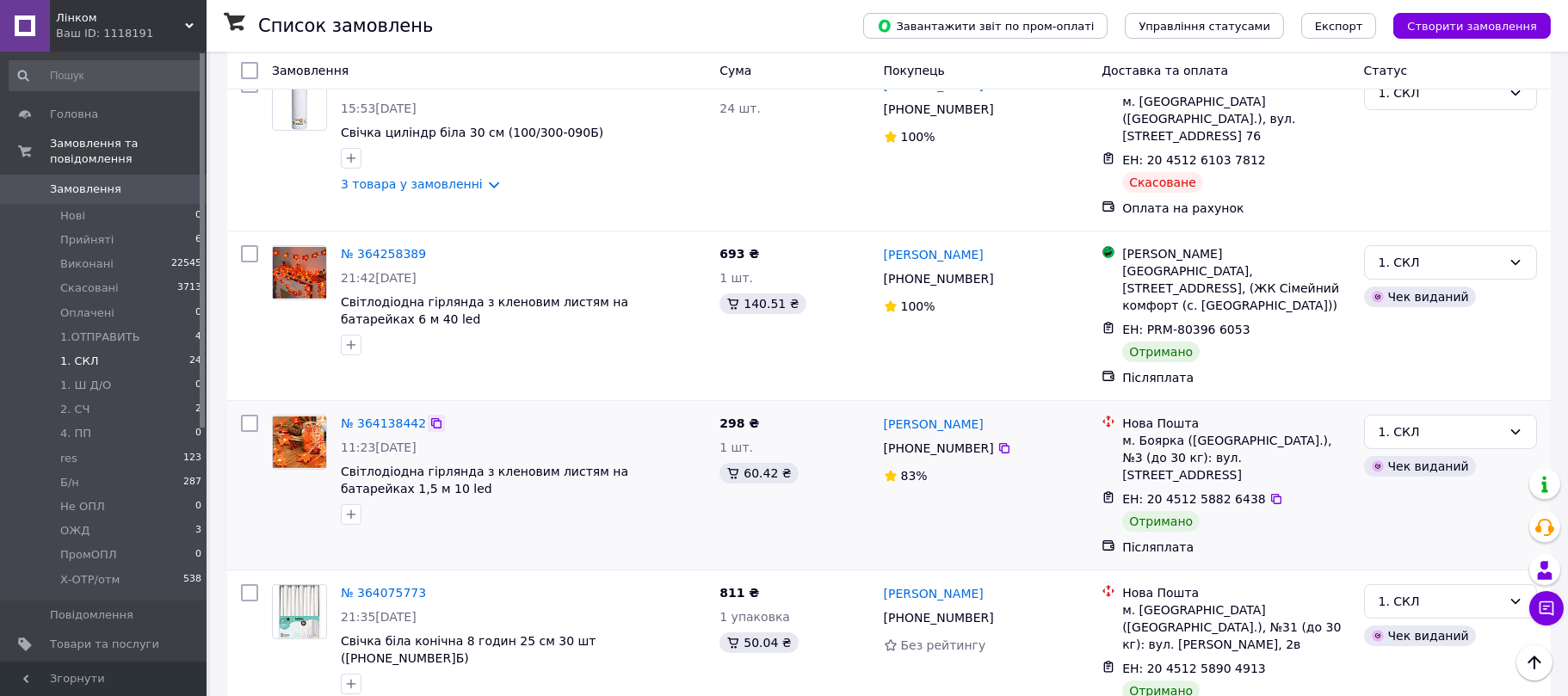
click at [429, 417] on icon at bounding box center [436, 423] width 13 height 13
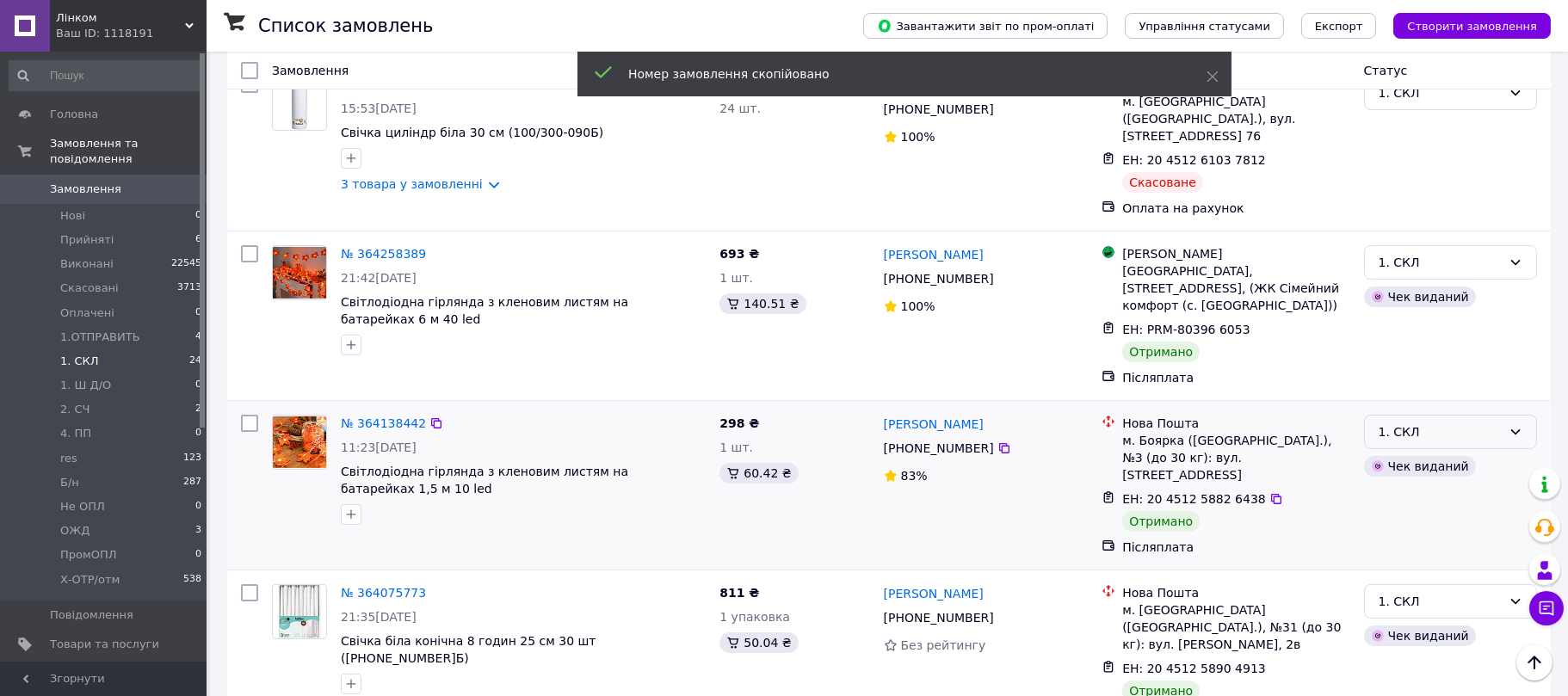
click at [1437, 422] on div "1. СКЛ" at bounding box center [1441, 431] width 123 height 19
click at [1408, 369] on li "Виконано" at bounding box center [1450, 373] width 171 height 31
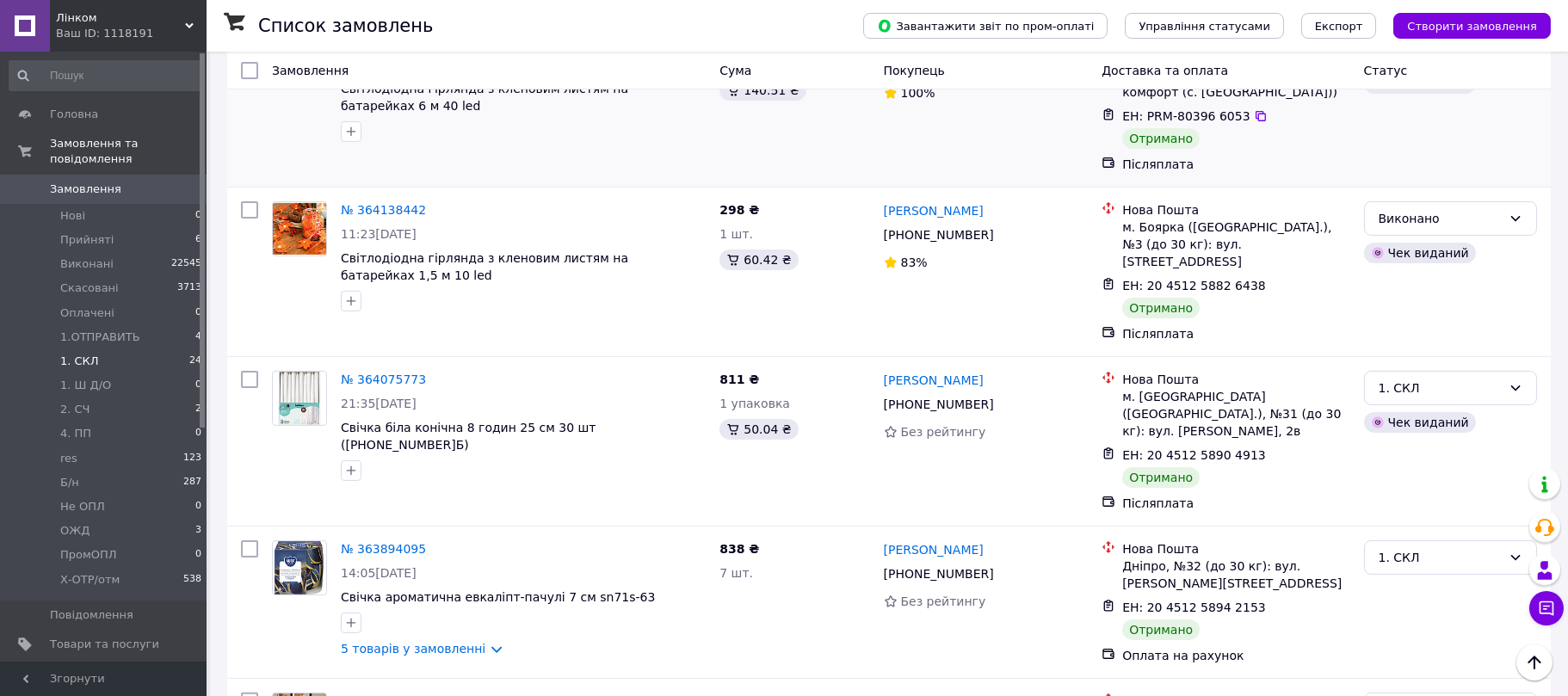
scroll to position [1808, 0]
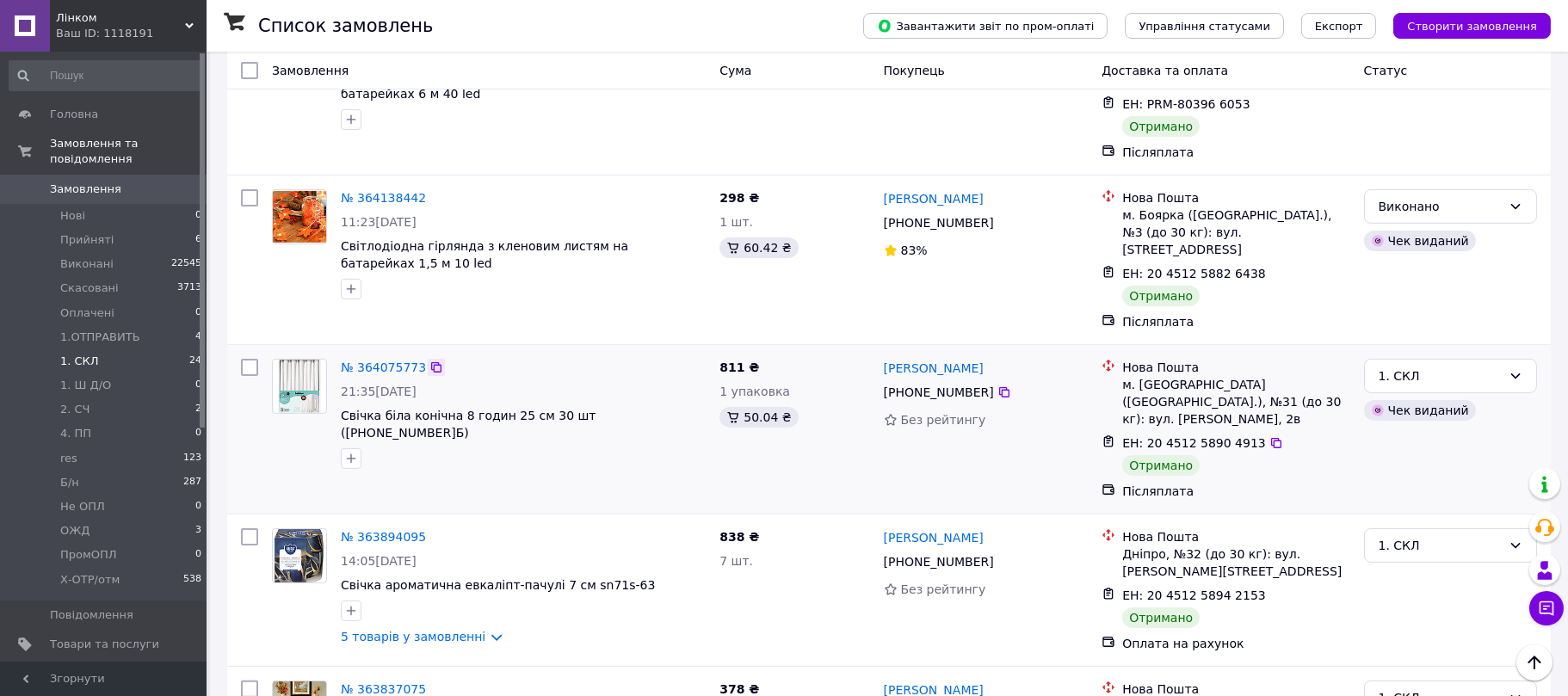
click at [431, 361] on icon at bounding box center [436, 367] width 13 height 13
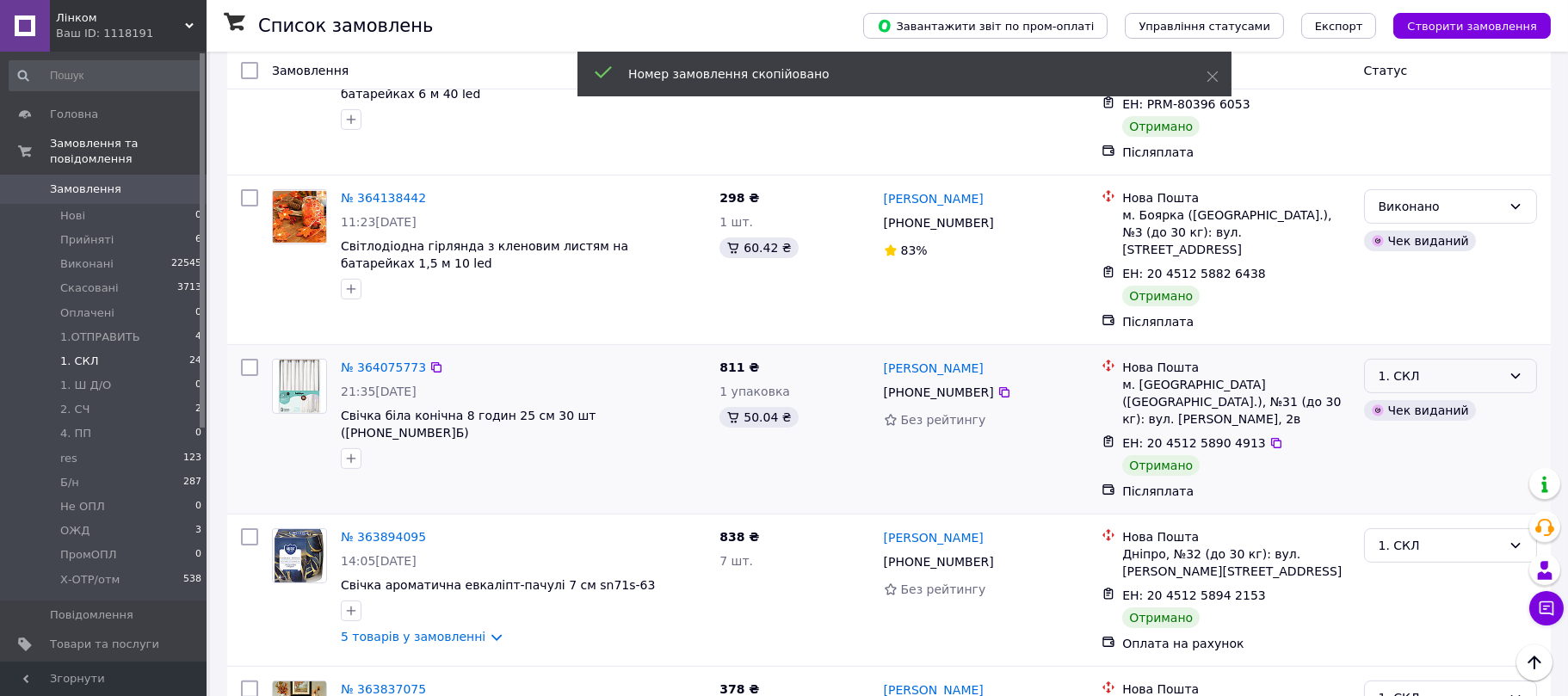
click at [1404, 367] on div "1. СКЛ" at bounding box center [1441, 376] width 123 height 19
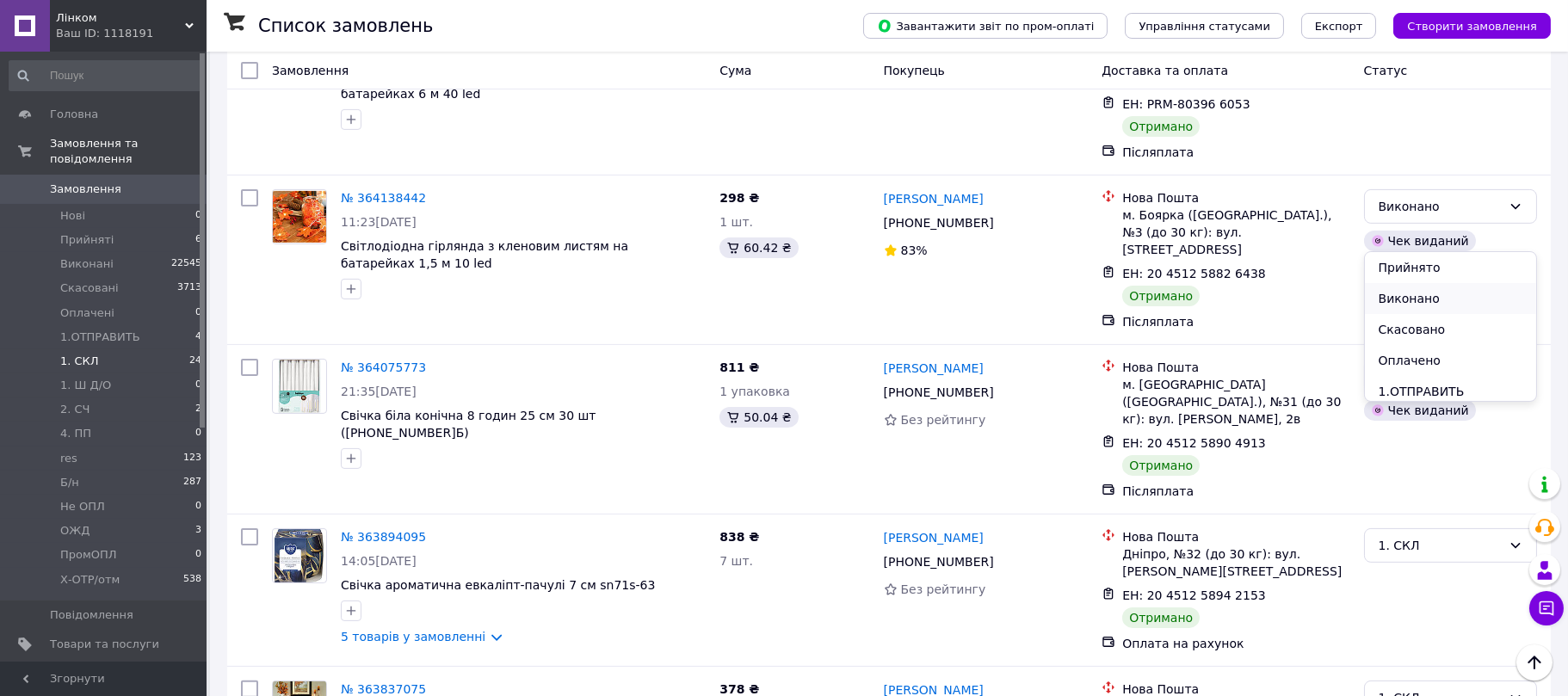
click at [1410, 299] on li "Виконано" at bounding box center [1450, 299] width 171 height 31
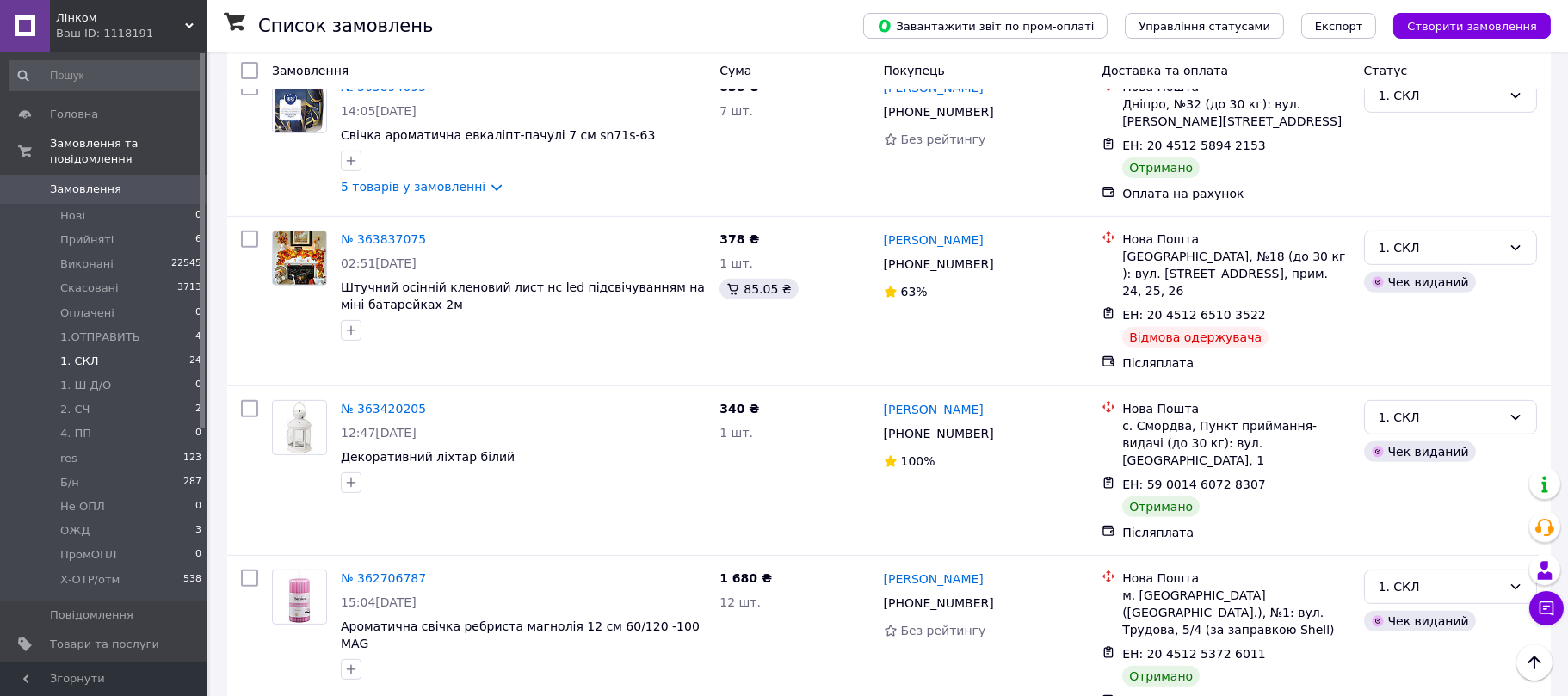
scroll to position [2206, 0]
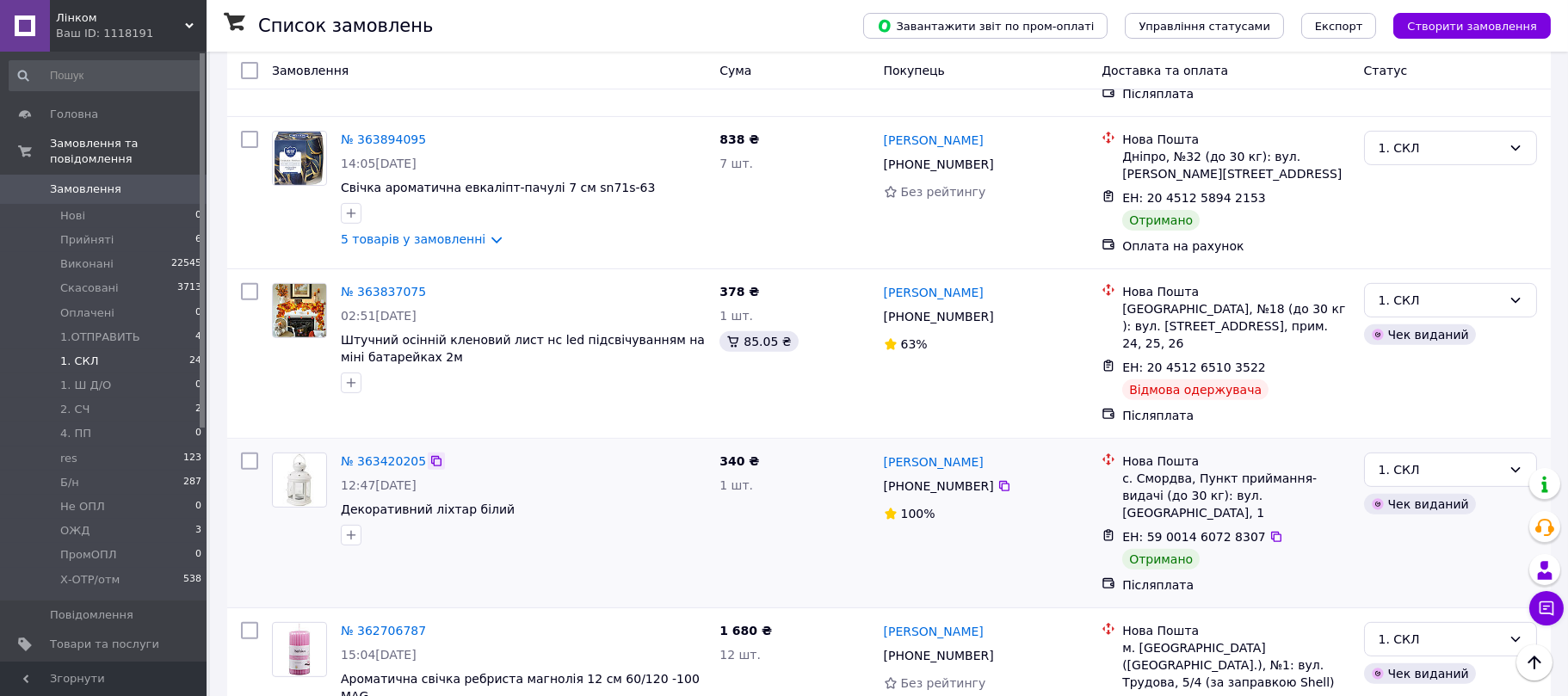
click at [431, 456] on icon at bounding box center [437, 462] width 11 height 11
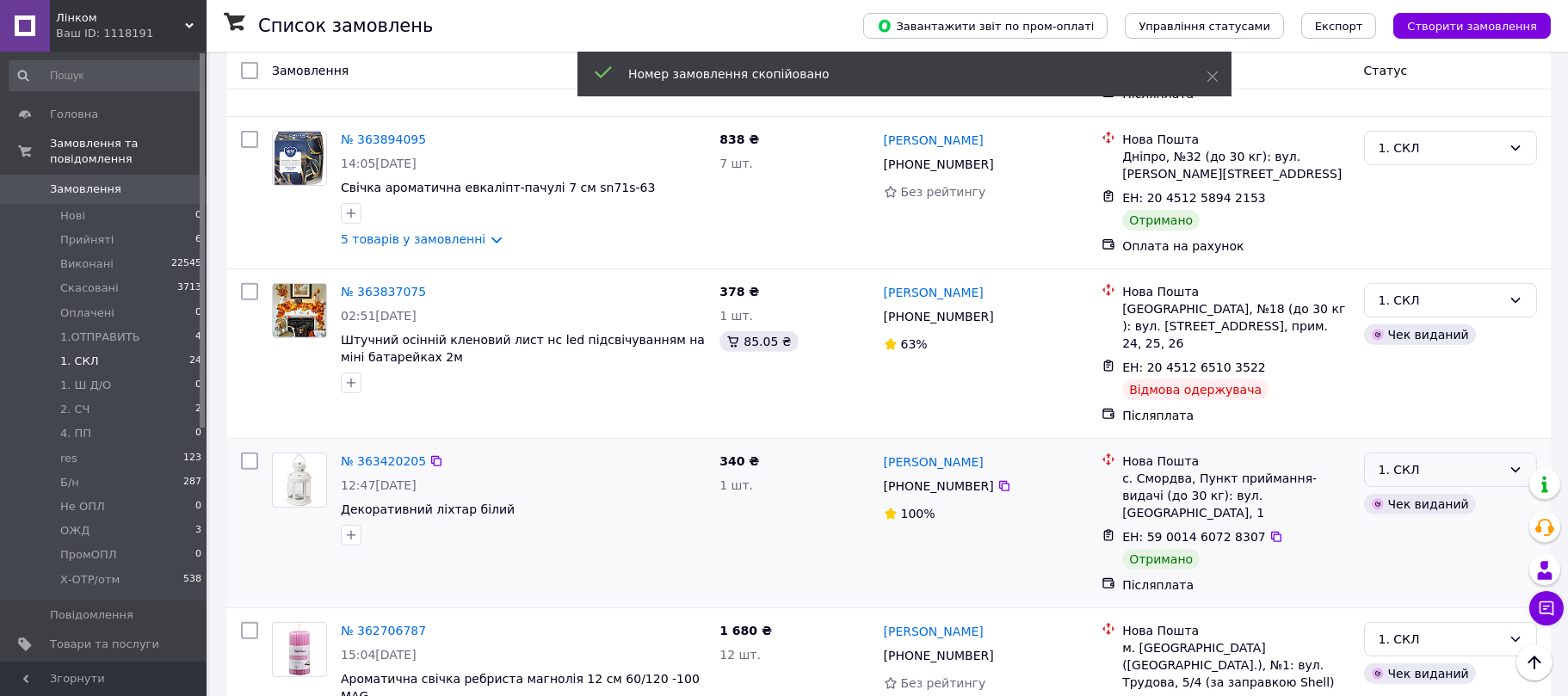
click at [1406, 461] on div "1. СКЛ" at bounding box center [1441, 470] width 123 height 19
click at [1413, 355] on li "Виконано" at bounding box center [1450, 357] width 171 height 31
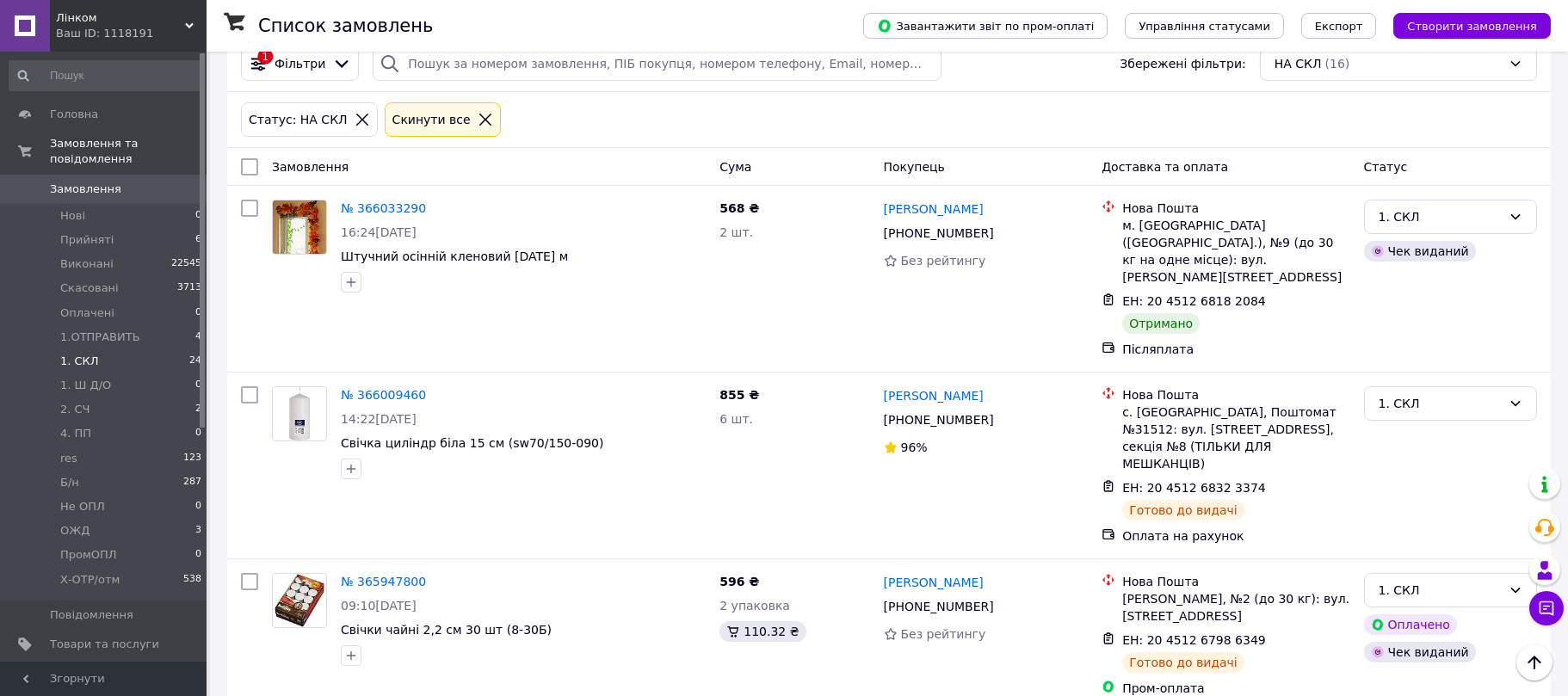
scroll to position [0, 0]
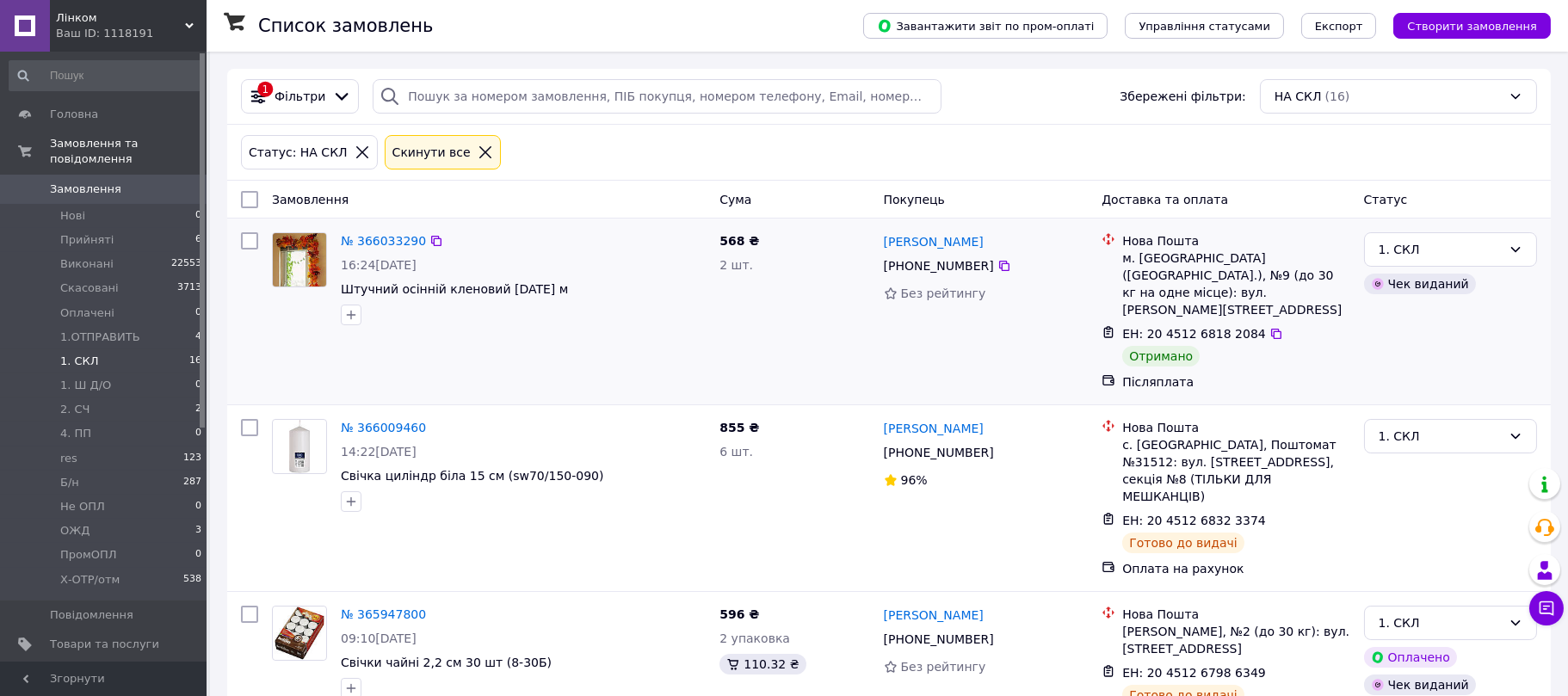
click at [772, 341] on div "568 ₴ 2 шт." at bounding box center [795, 311] width 164 height 172
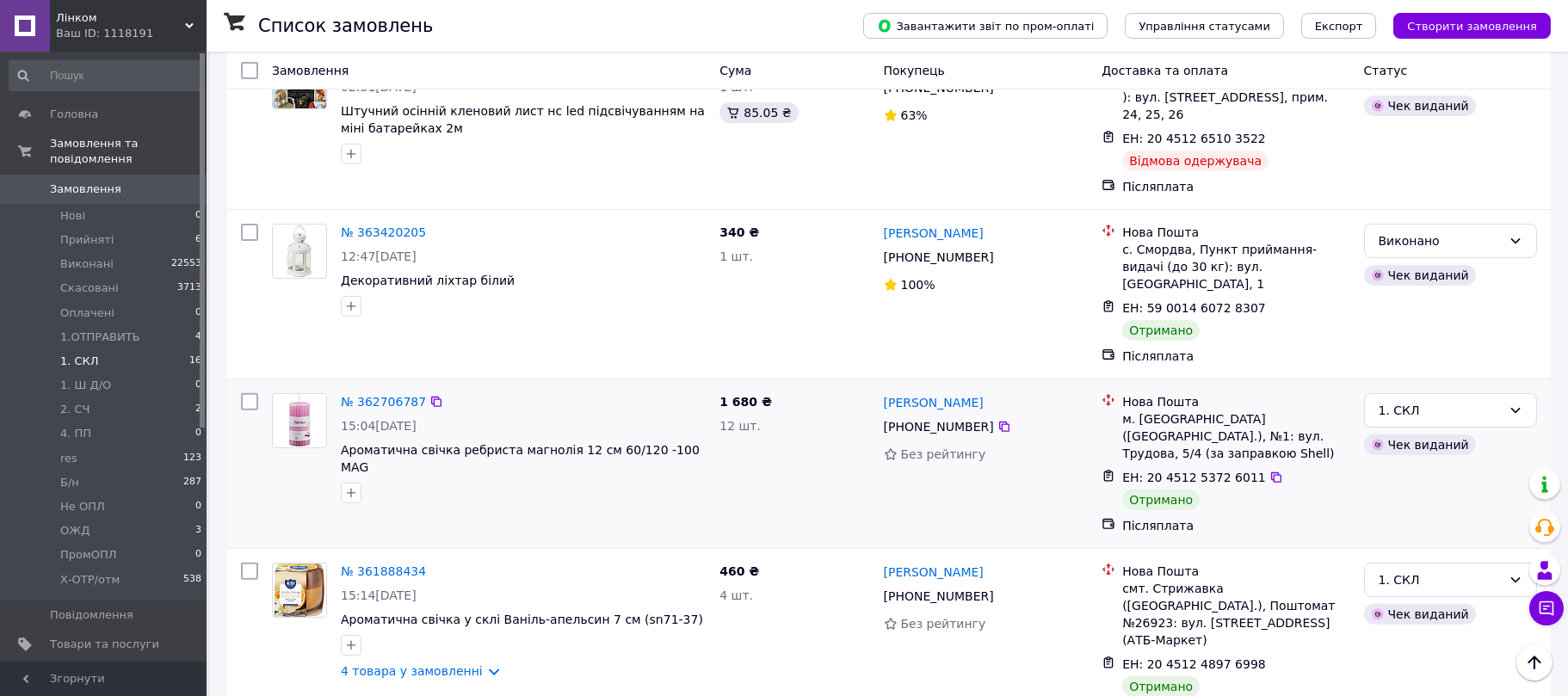
scroll to position [2158, 0]
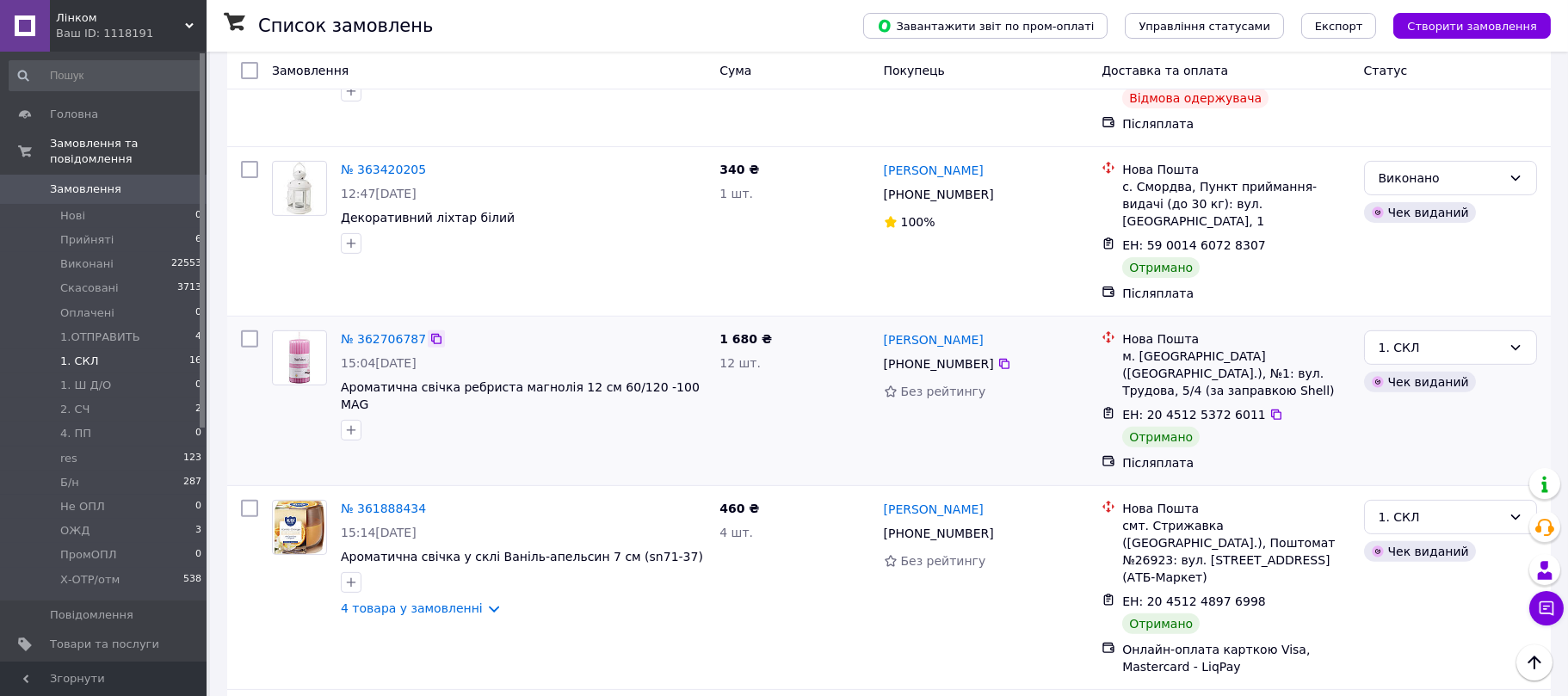
click at [429, 332] on icon at bounding box center [436, 339] width 13 height 13
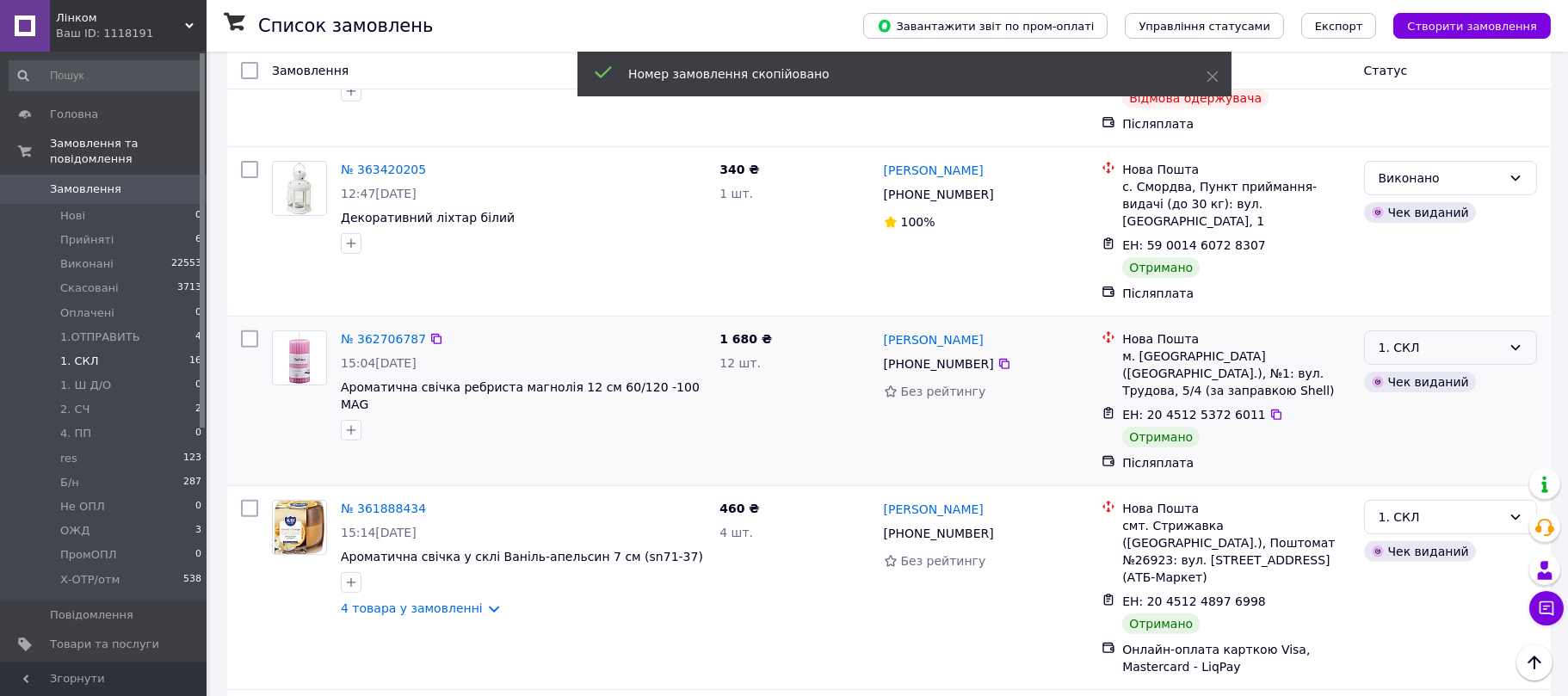
click at [1410, 339] on div "1. СКЛ" at bounding box center [1441, 348] width 123 height 19
click at [1411, 246] on li "Виконано" at bounding box center [1450, 253] width 171 height 31
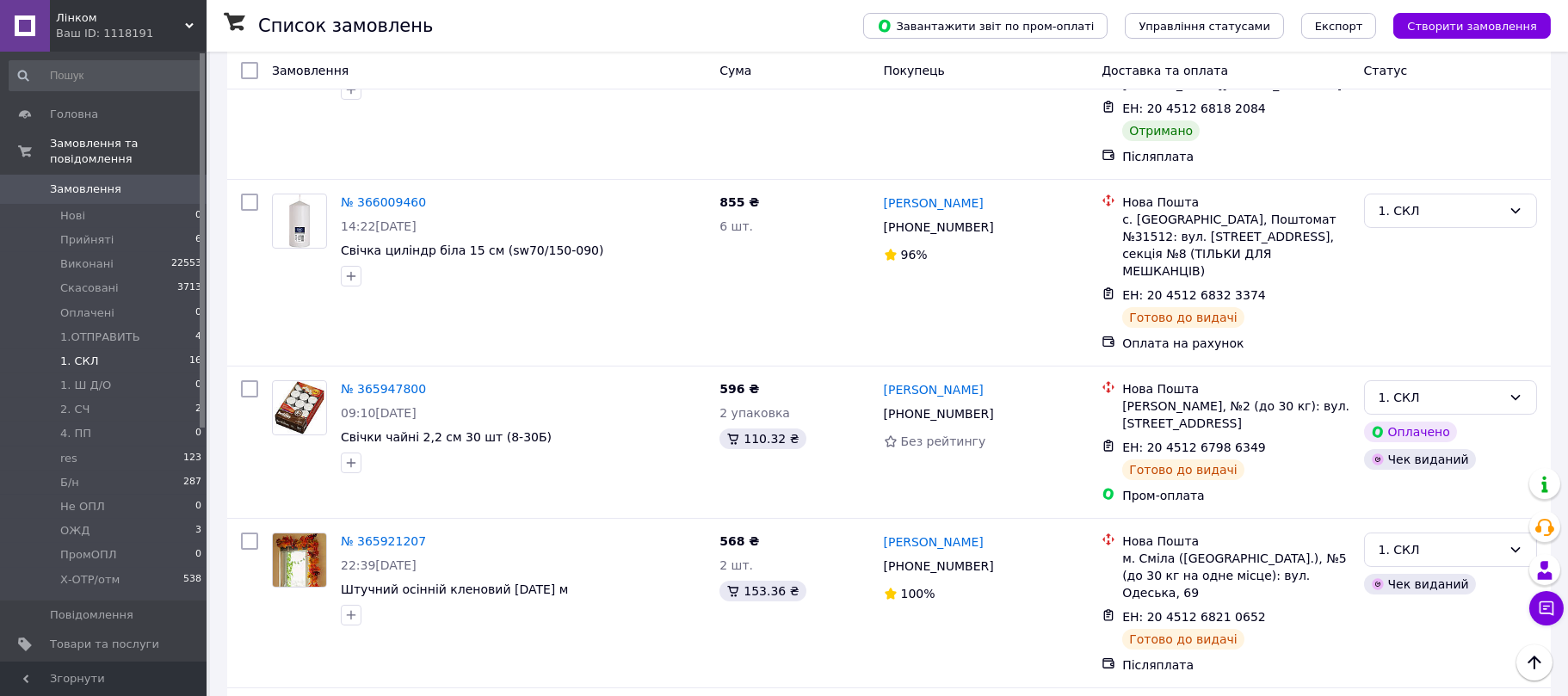
scroll to position [0, 0]
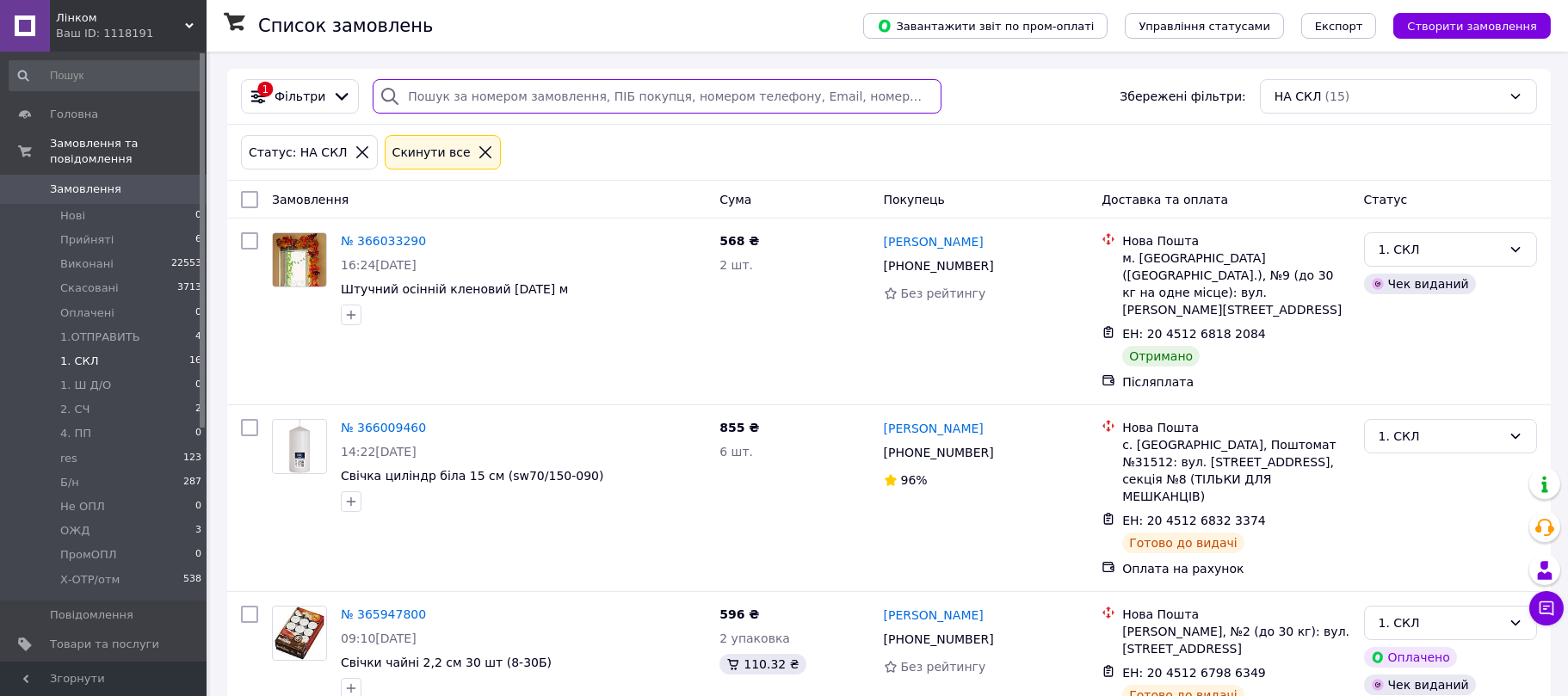
click at [476, 97] on input "search" at bounding box center [657, 96] width 568 height 35
paste input "365466212"
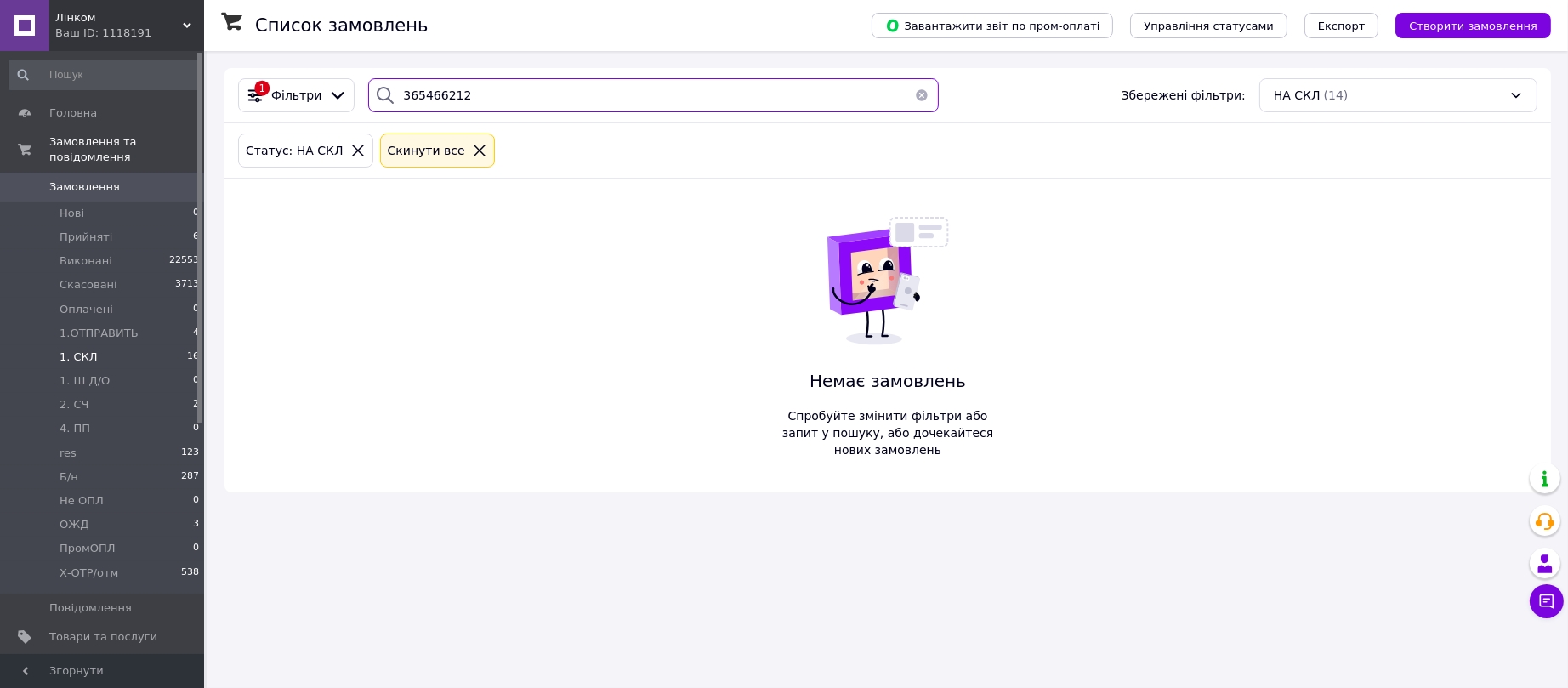
type input "365466212"
click at [472, 144] on icon at bounding box center [479, 150] width 15 height 15
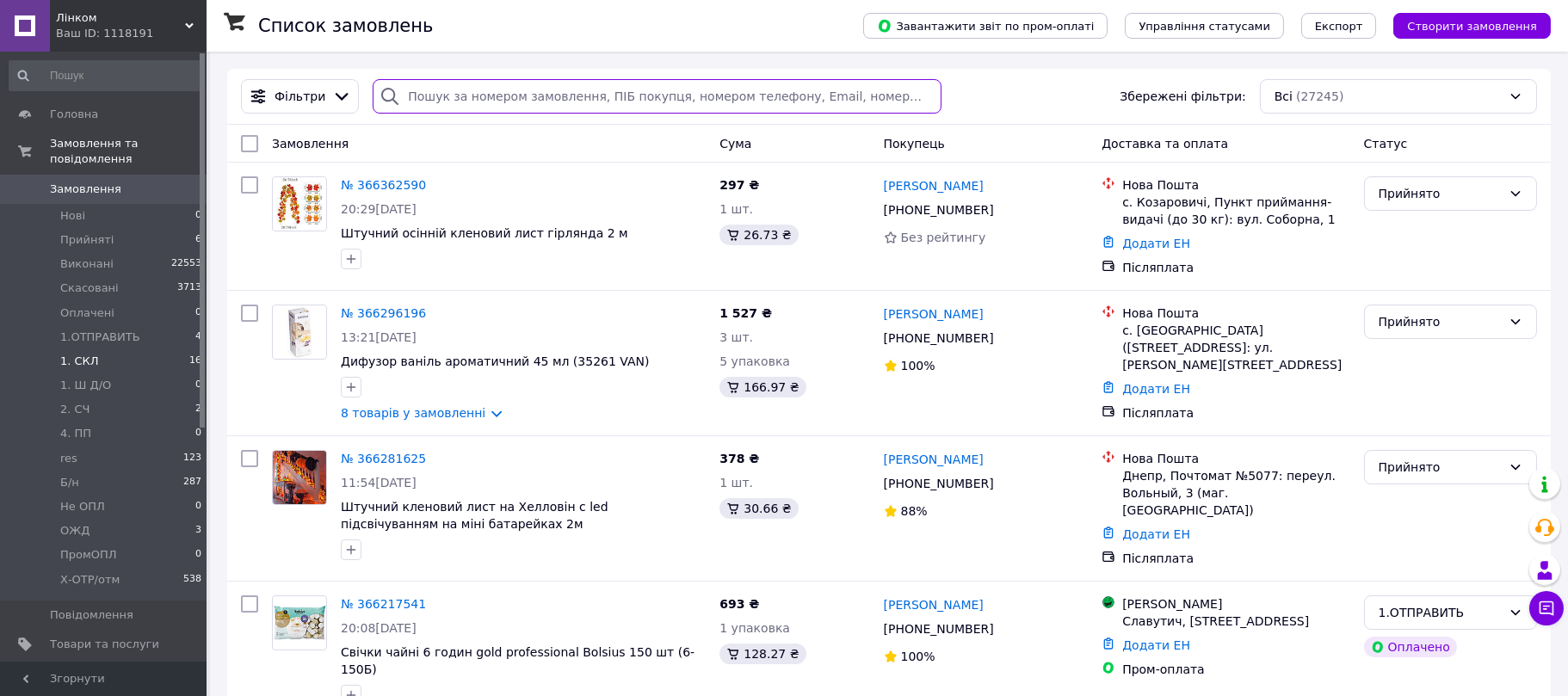
click at [489, 100] on input "search" at bounding box center [657, 96] width 568 height 35
paste input "365466212"
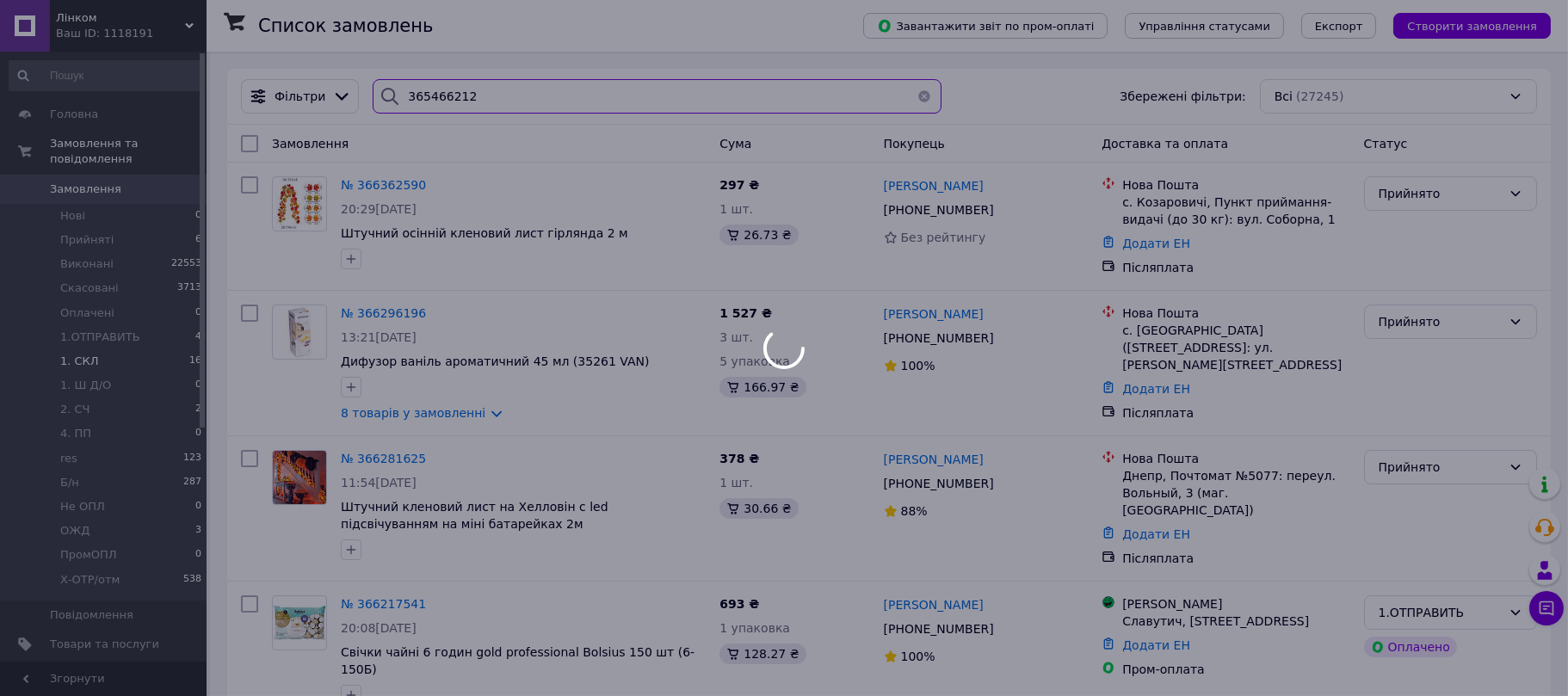
type input "365466212"
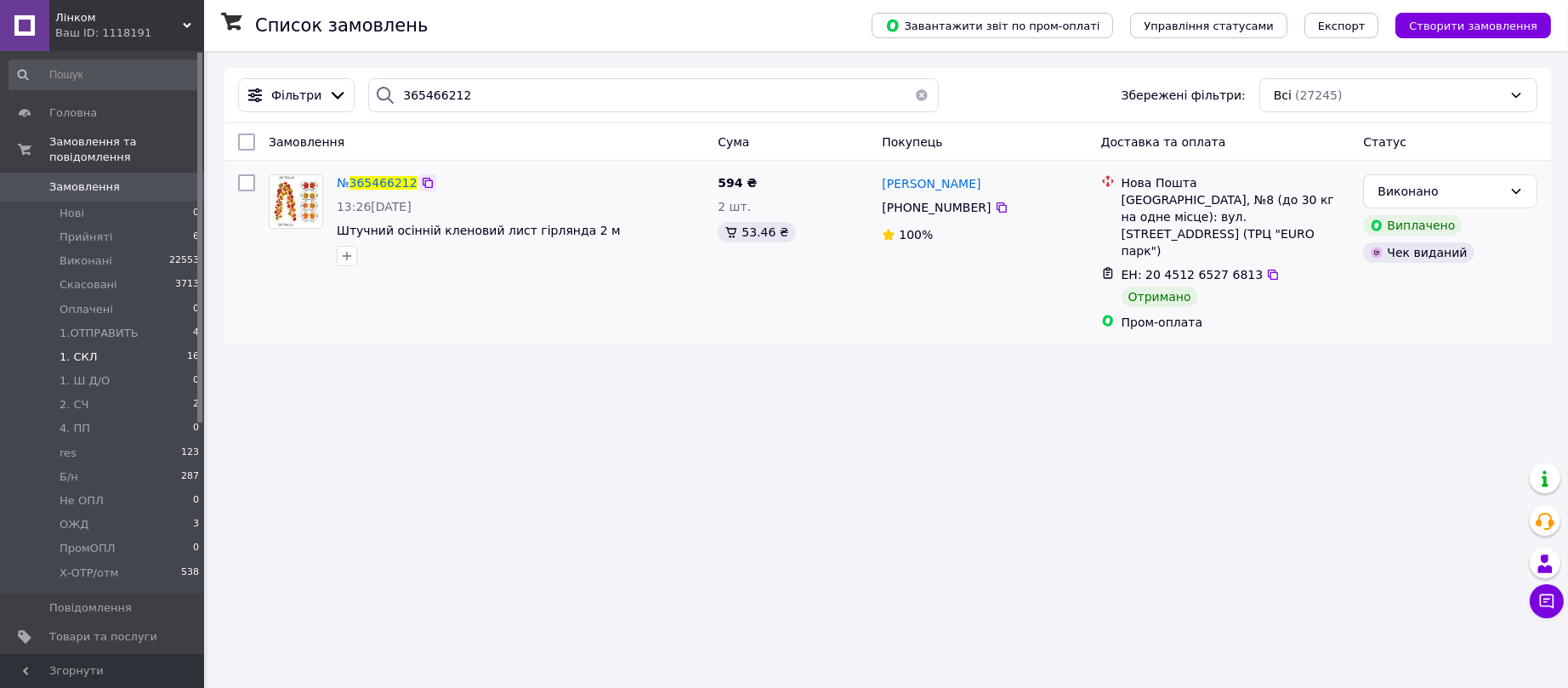
click at [425, 183] on icon at bounding box center [428, 183] width 11 height 11
click at [75, 397] on span "2. СЧ" at bounding box center [75, 404] width 30 height 15
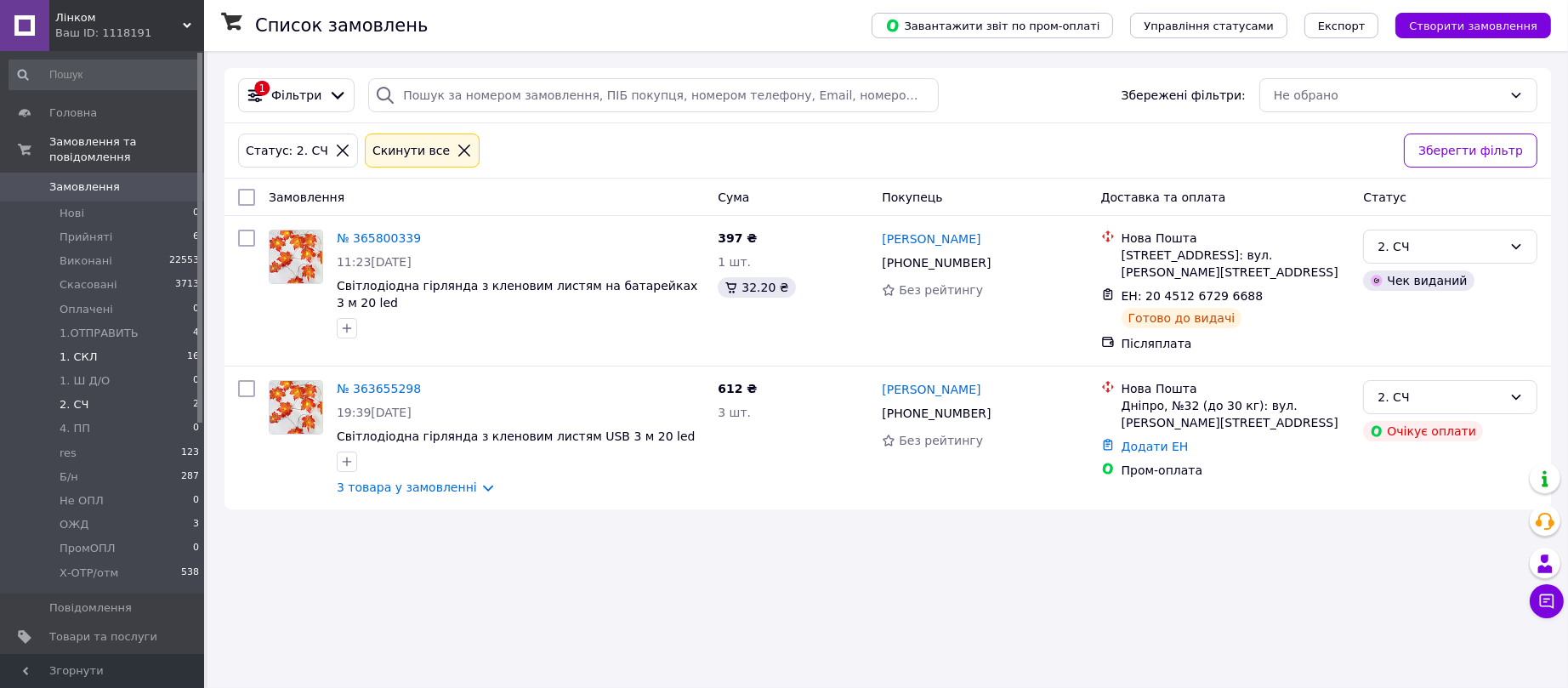
click at [80, 350] on span "1. СКЛ" at bounding box center [78, 357] width 38 height 15
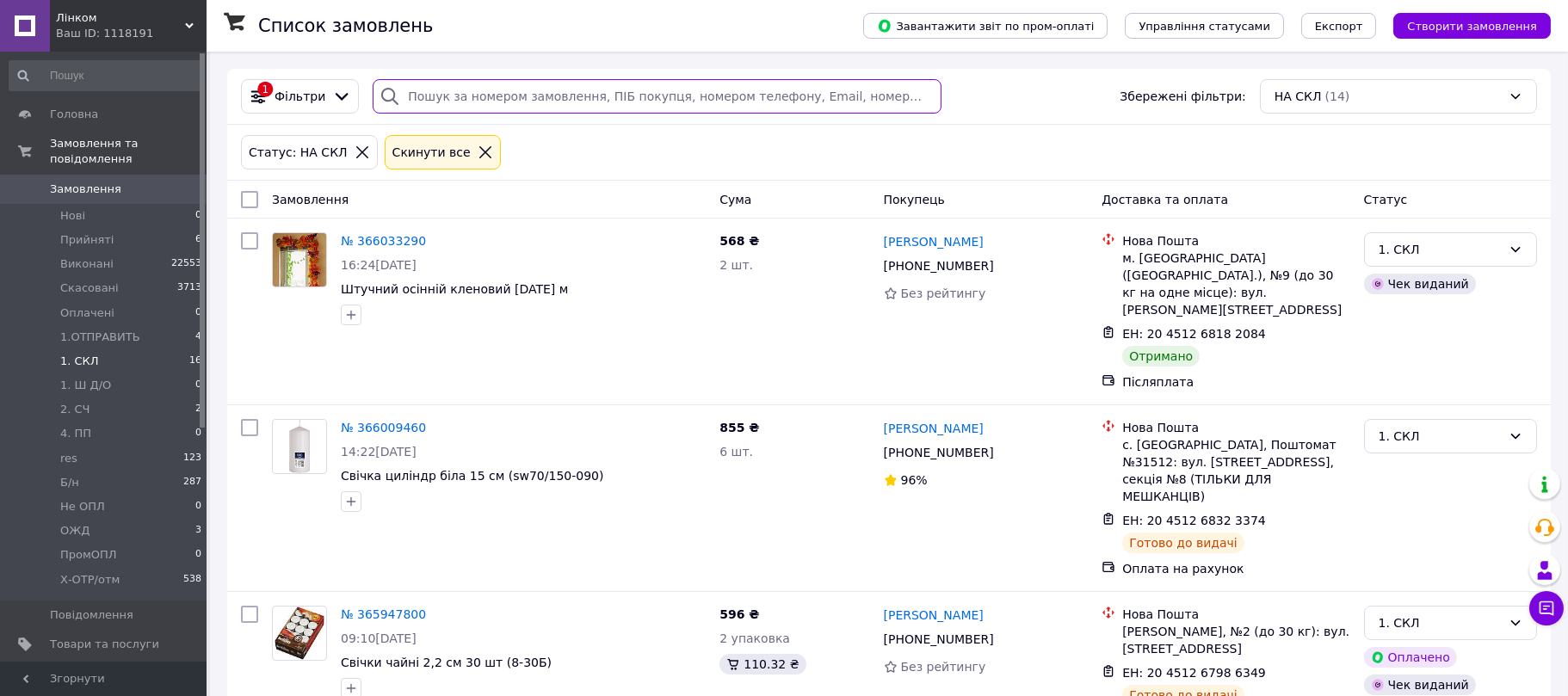
click at [536, 95] on input "search" at bounding box center [657, 96] width 568 height 35
paste input "365172718"
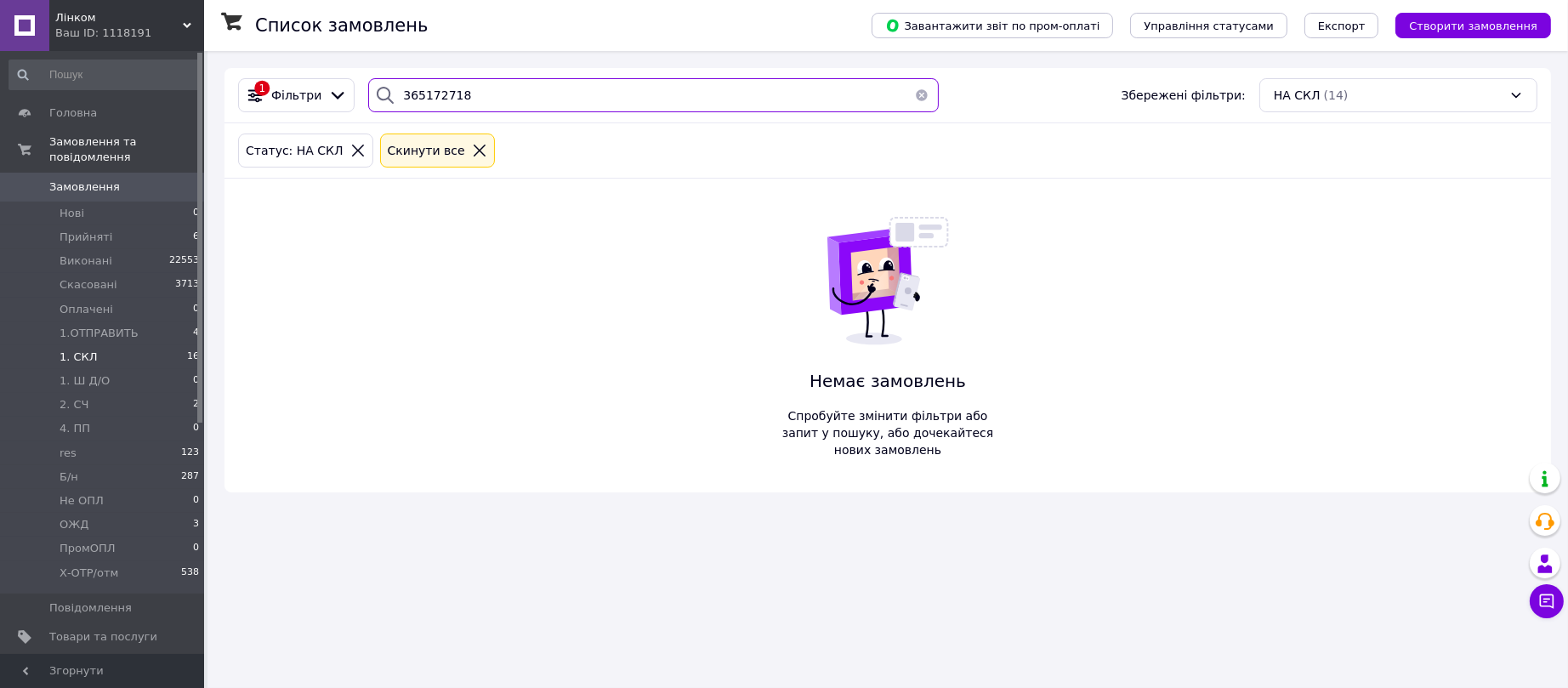
type input "365172718"
click at [86, 180] on span "Замовлення" at bounding box center [85, 187] width 70 height 15
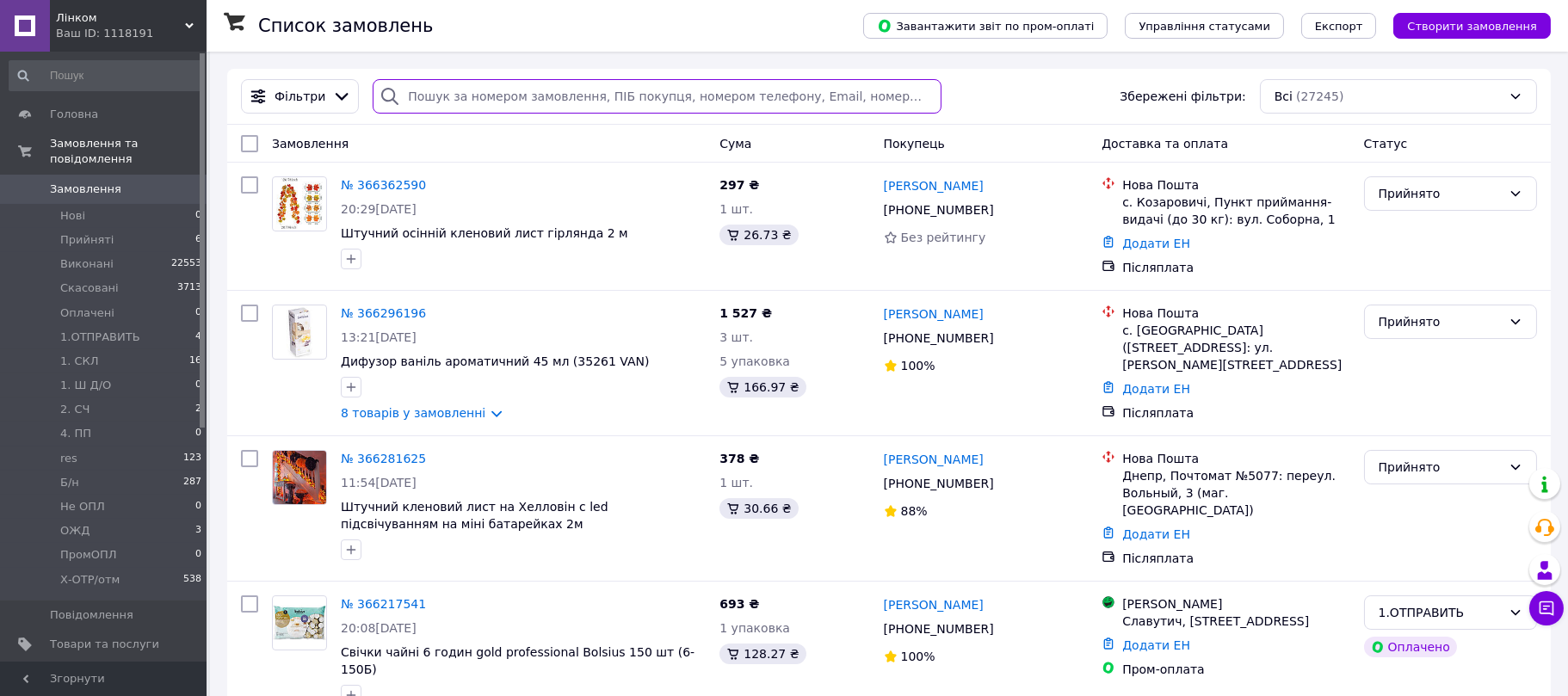
click at [558, 97] on input "search" at bounding box center [657, 96] width 568 height 35
paste input "365172718"
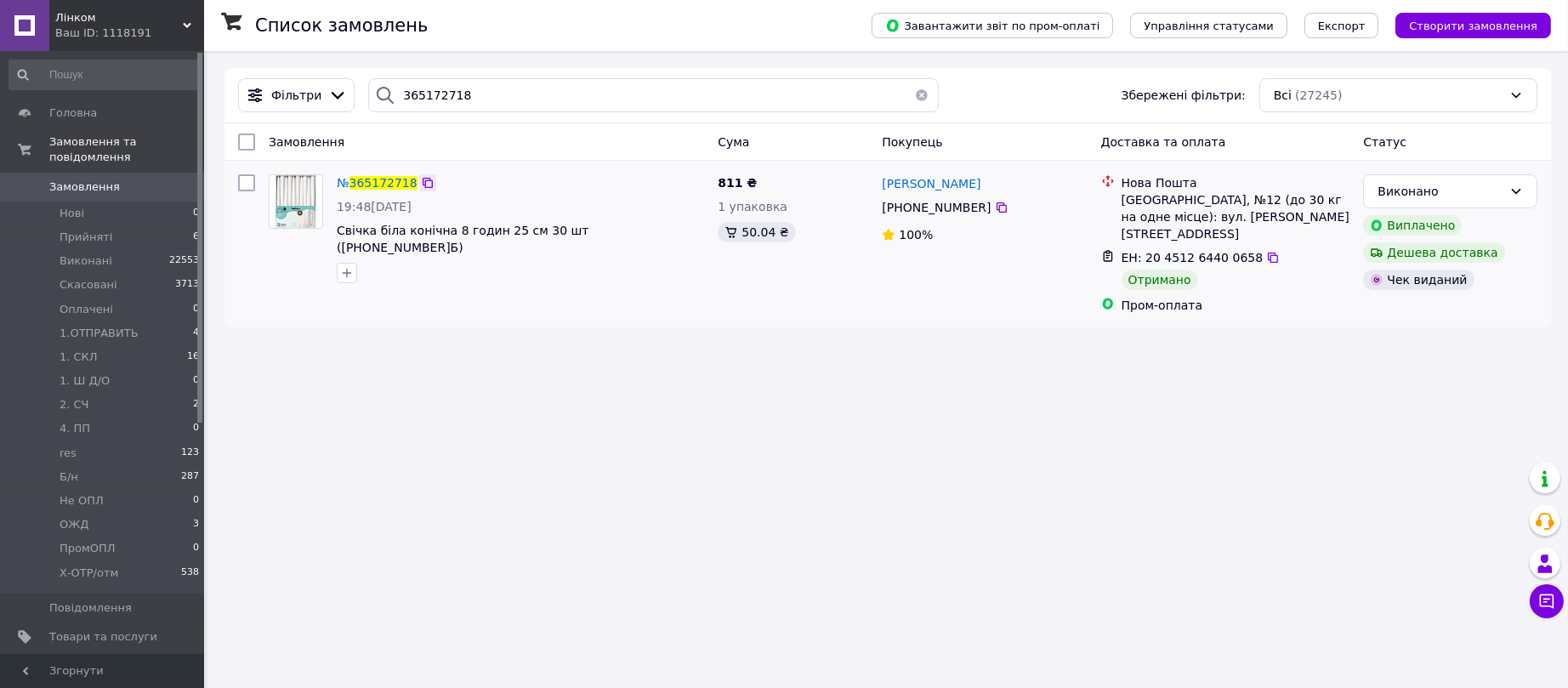
click at [425, 182] on icon at bounding box center [428, 183] width 11 height 11
drag, startPoint x: 482, startPoint y: 100, endPoint x: 320, endPoint y: 85, distance: 162.7
click at [320, 85] on div "Фільтри 365172718 Збережені фільтри: Всі (27245)" at bounding box center [888, 95] width 1314 height 34
paste input "9927"
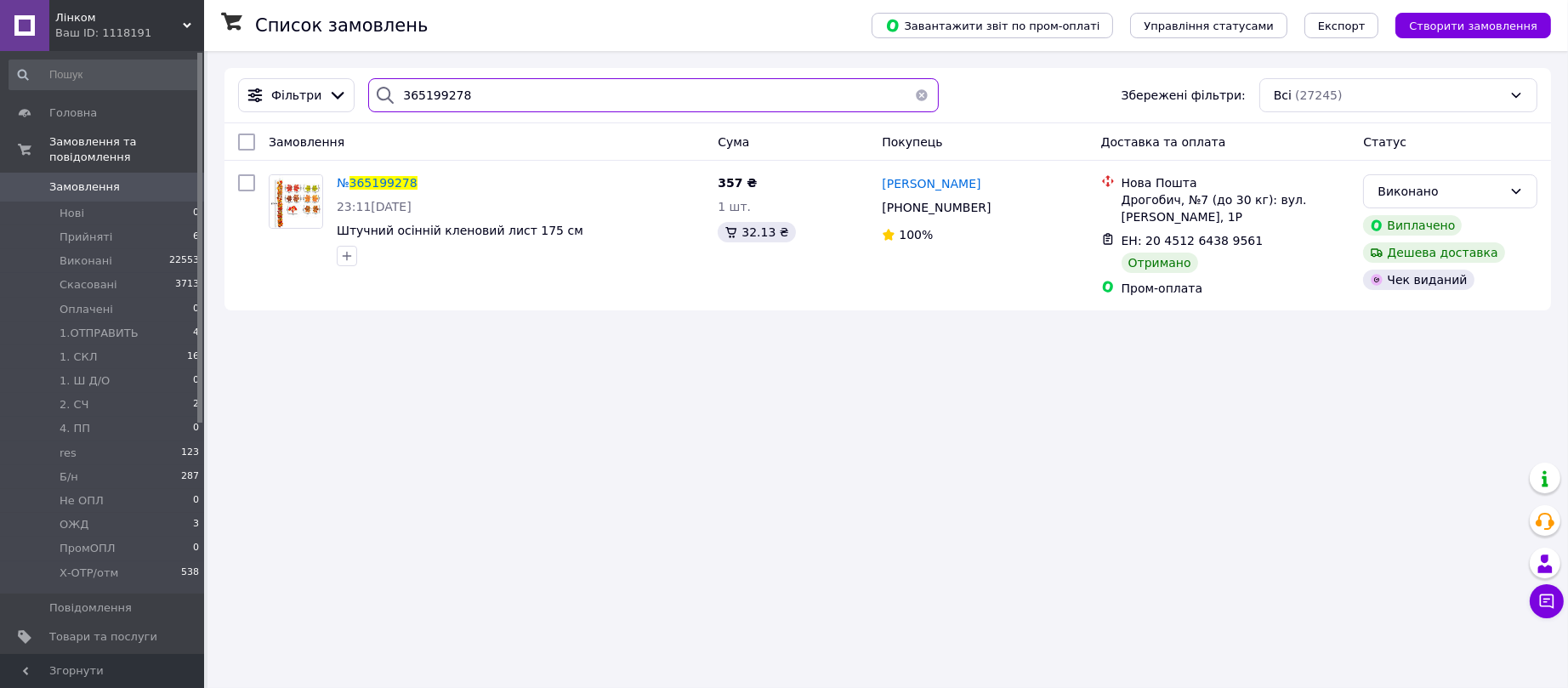
drag, startPoint x: 488, startPoint y: 98, endPoint x: 409, endPoint y: 92, distance: 79.2
click at [409, 92] on input "365199278" at bounding box center [652, 95] width 570 height 34
click at [502, 105] on input "365199278" at bounding box center [652, 95] width 570 height 34
drag, startPoint x: 498, startPoint y: 92, endPoint x: 373, endPoint y: 84, distance: 125.3
click at [373, 84] on div "365199278" at bounding box center [652, 95] width 570 height 34
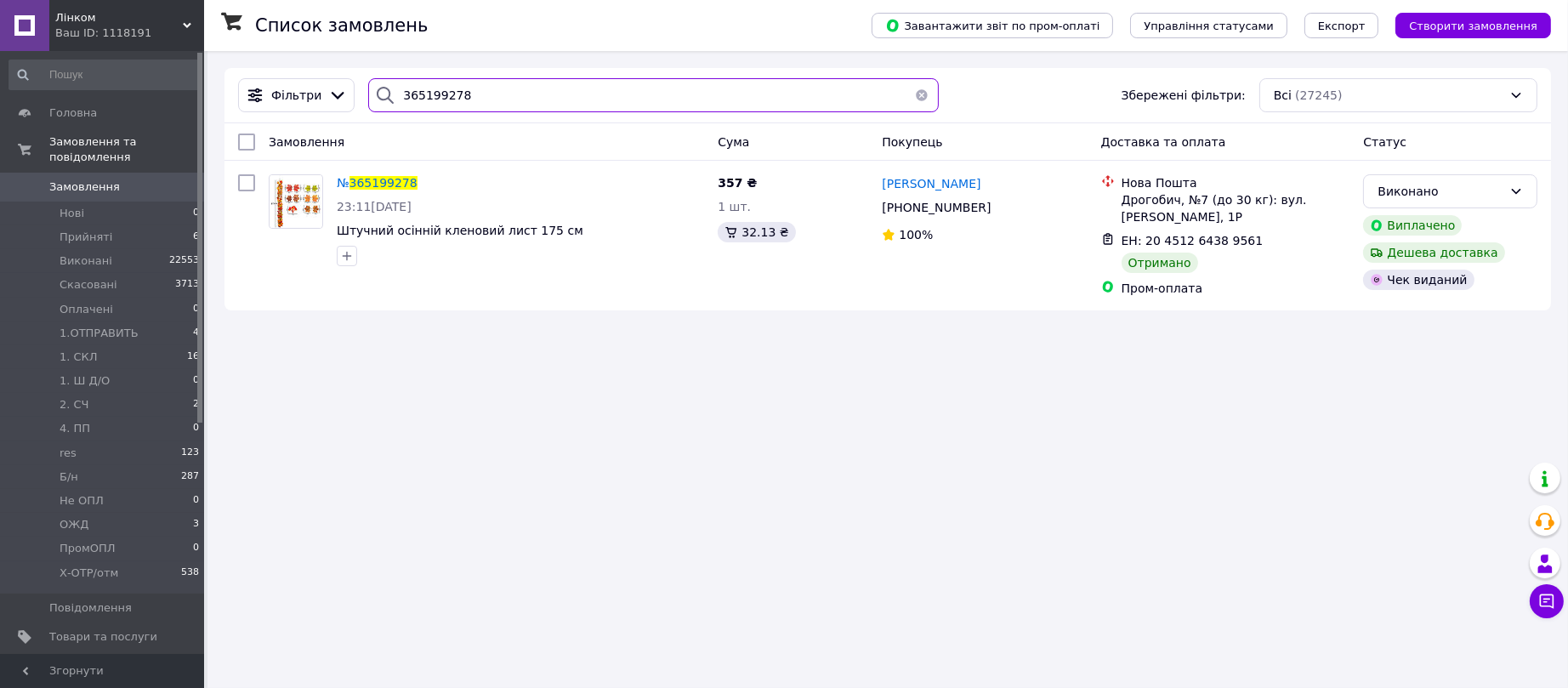
paste input "378692"
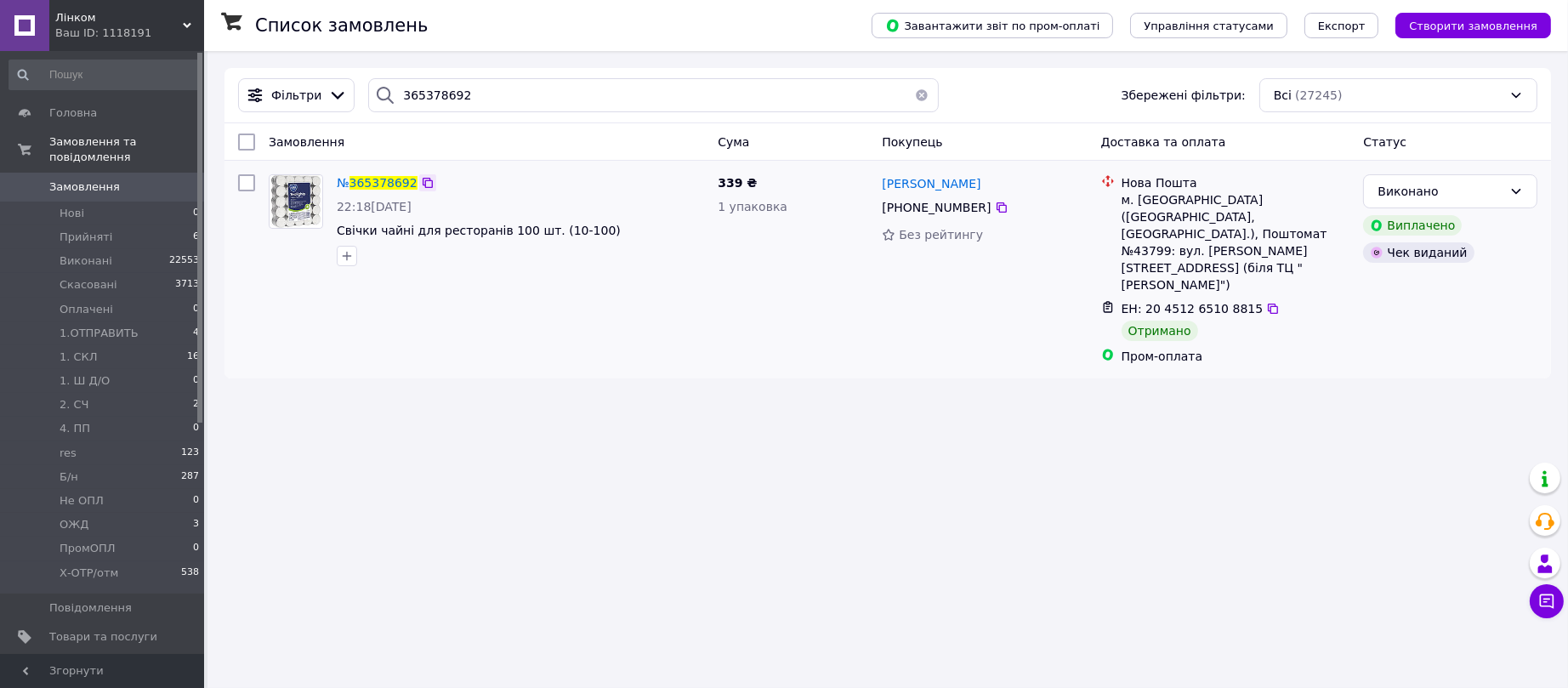
click at [423, 181] on icon at bounding box center [428, 183] width 11 height 11
drag, startPoint x: 498, startPoint y: 94, endPoint x: 298, endPoint y: 92, distance: 200.0
click at [298, 92] on div "Фільтри 365378692 Збережені фільтри: Всі (27245)" at bounding box center [888, 95] width 1314 height 34
paste input "86803"
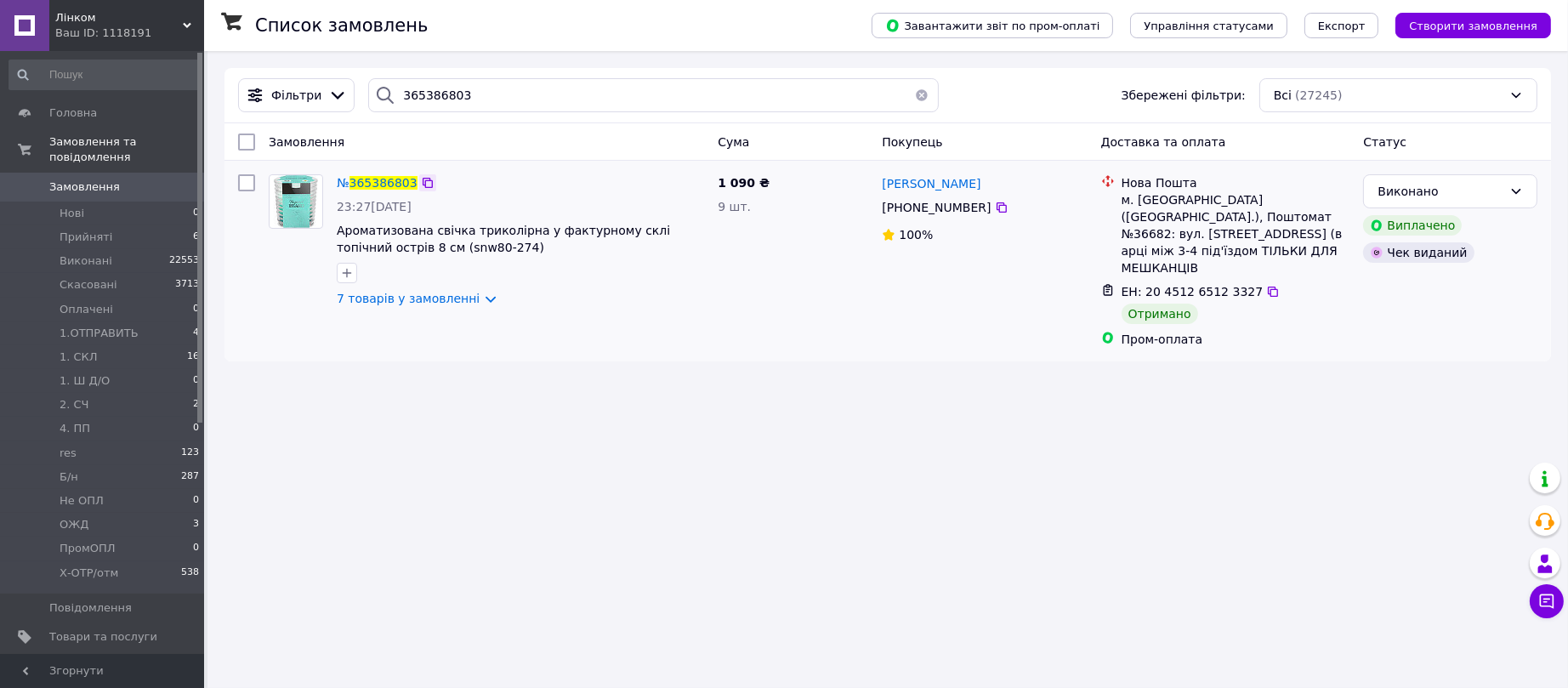
click at [422, 181] on icon at bounding box center [427, 182] width 13 height 13
drag, startPoint x: 478, startPoint y: 107, endPoint x: 362, endPoint y: 94, distance: 116.7
click at [368, 94] on div "365386803" at bounding box center [652, 95] width 570 height 34
paste input "154450"
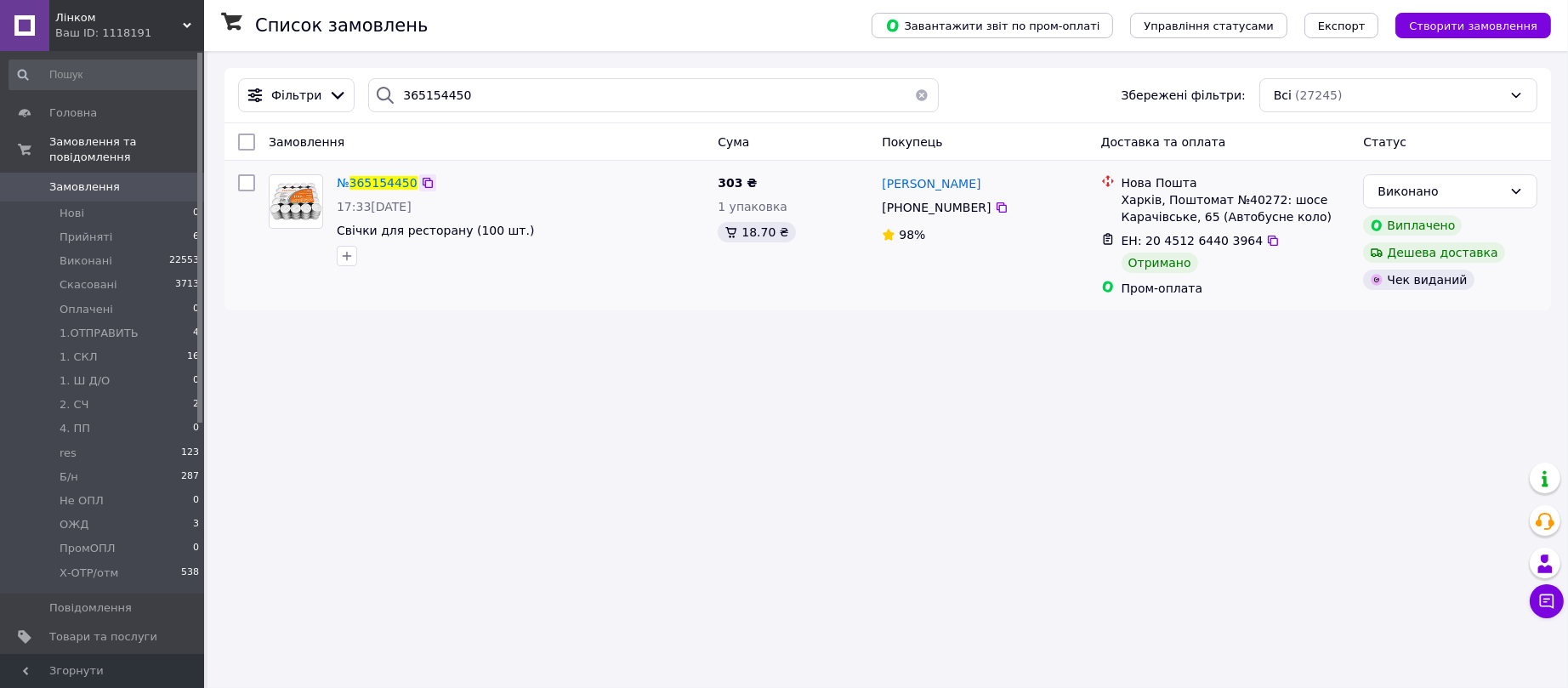
click at [423, 182] on icon at bounding box center [427, 182] width 13 height 13
drag, startPoint x: 485, startPoint y: 107, endPoint x: 350, endPoint y: 105, distance: 135.0
click at [350, 101] on div "Фільтри 365154450 Збережені фільтри: Всі (27245)" at bounding box center [888, 95] width 1314 height 34
paste input "218538"
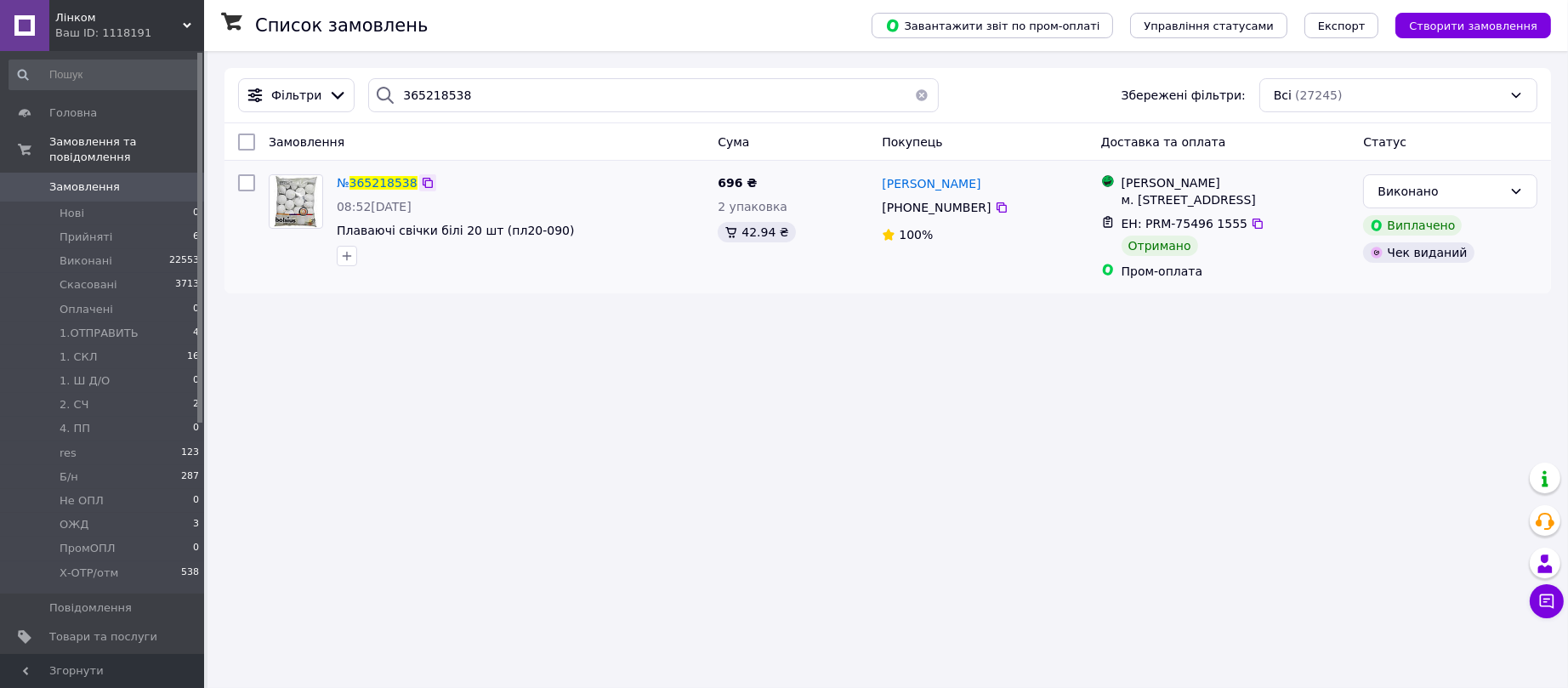
click at [423, 181] on icon at bounding box center [428, 183] width 11 height 11
drag, startPoint x: 488, startPoint y: 100, endPoint x: 322, endPoint y: 100, distance: 166.0
click at [322, 100] on div "Фільтри 365218538 Збережені фільтри: Всі (27245)" at bounding box center [888, 95] width 1314 height 34
paste input "4786234"
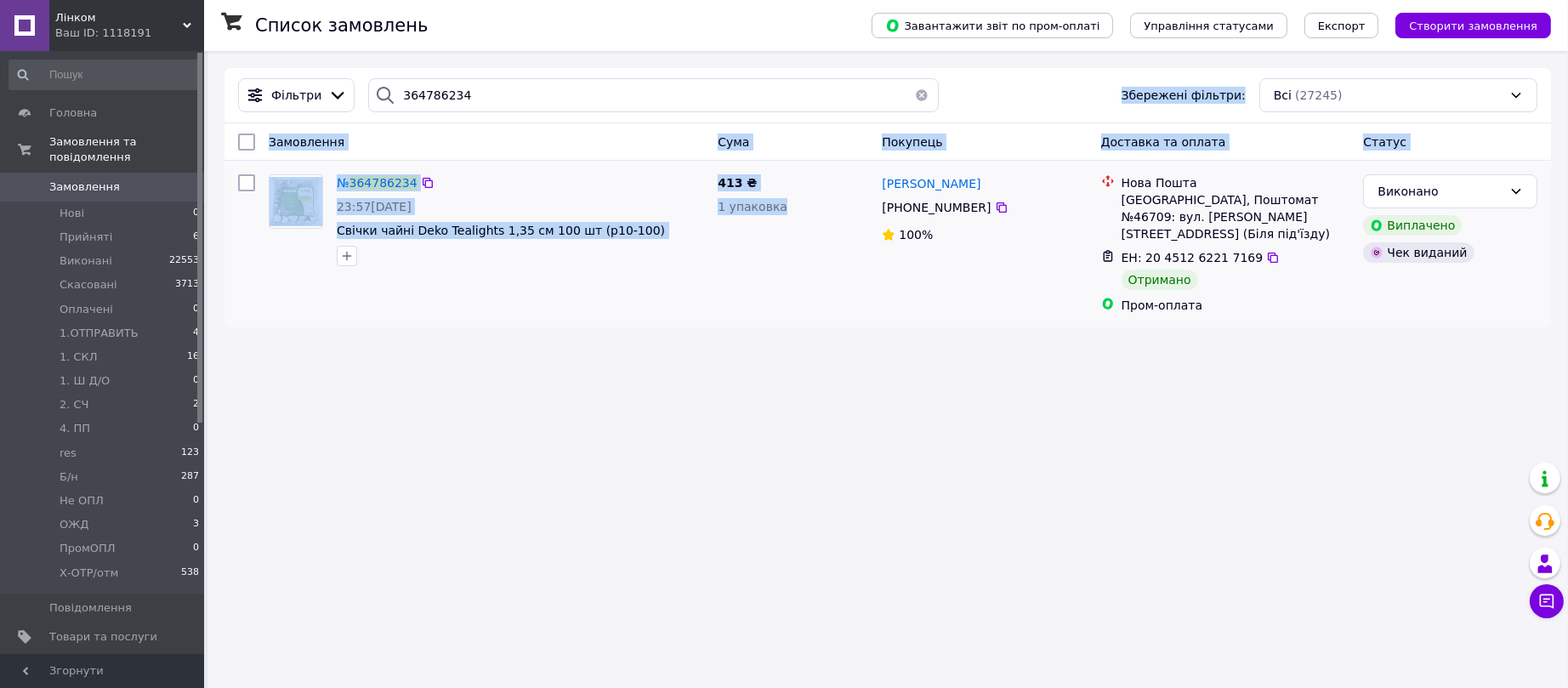
drag, startPoint x: 380, startPoint y: 103, endPoint x: 863, endPoint y: 228, distance: 498.9
click at [863, 228] on div "Фільтри 364786234 Збережені фільтри: Всі (27245) Замовлення Cума Покупець Доста…" at bounding box center [887, 197] width 1327 height 260
click at [652, 340] on div "Список замовлень Завантажити звіт по пром-оплаті Управління статусами Експорт С…" at bounding box center [888, 344] width 1361 height 688
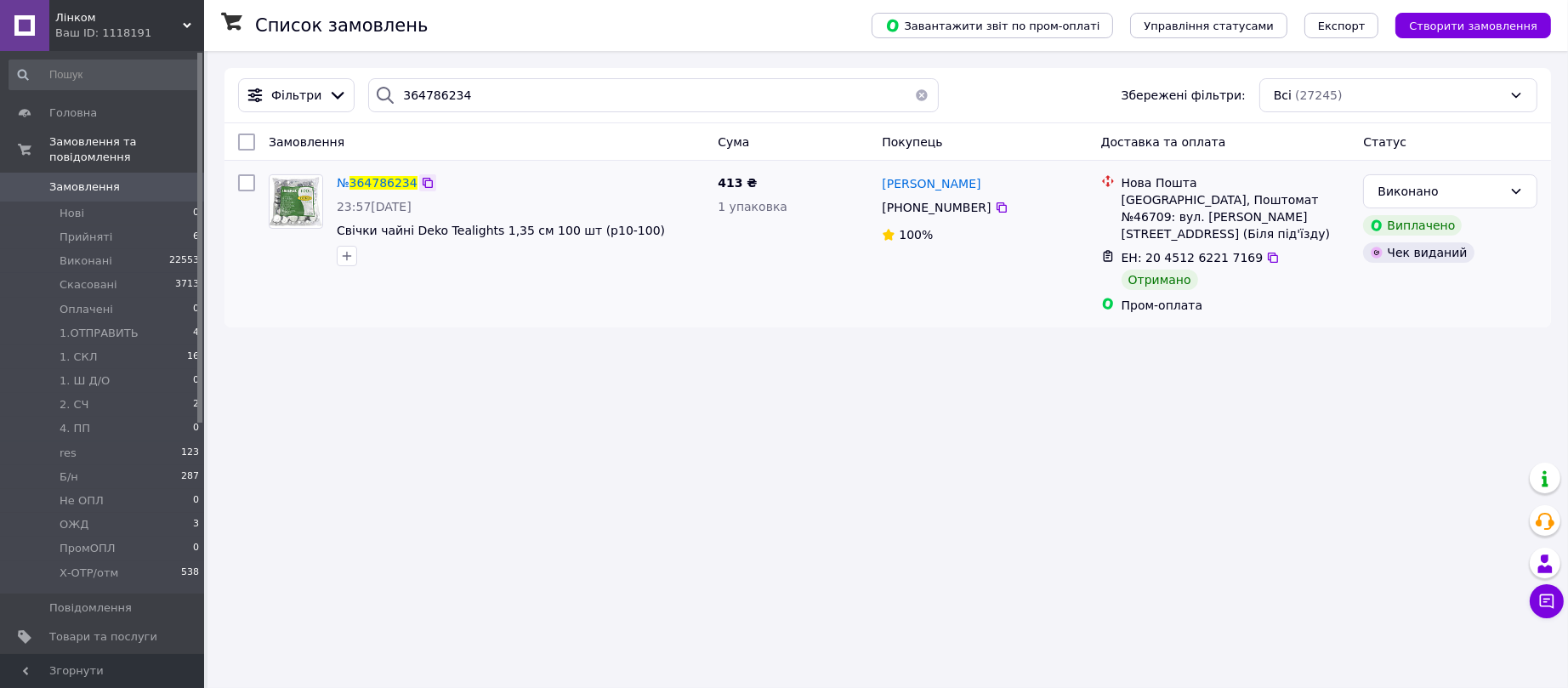
click at [426, 185] on icon at bounding box center [428, 183] width 11 height 11
drag, startPoint x: 523, startPoint y: 106, endPoint x: 353, endPoint y: 90, distance: 170.8
click at [362, 90] on div "364786234" at bounding box center [653, 95] width 584 height 34
paste input "5264636"
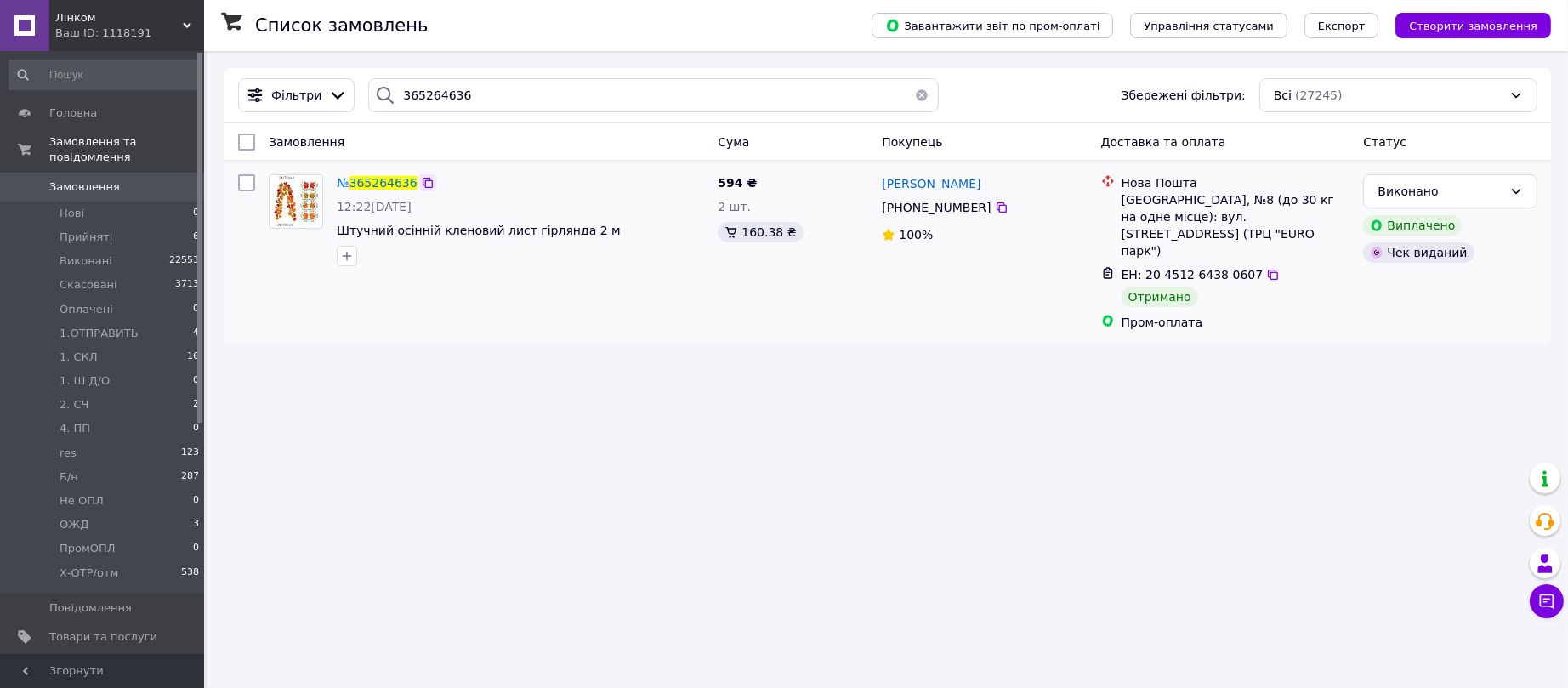
click at [421, 181] on icon at bounding box center [427, 182] width 13 height 13
click at [460, 93] on input "365264636" at bounding box center [652, 95] width 570 height 34
drag, startPoint x: 488, startPoint y: 98, endPoint x: 356, endPoint y: 96, distance: 132.0
click at [362, 96] on div "365264636" at bounding box center [653, 95] width 584 height 34
paste input "94390"
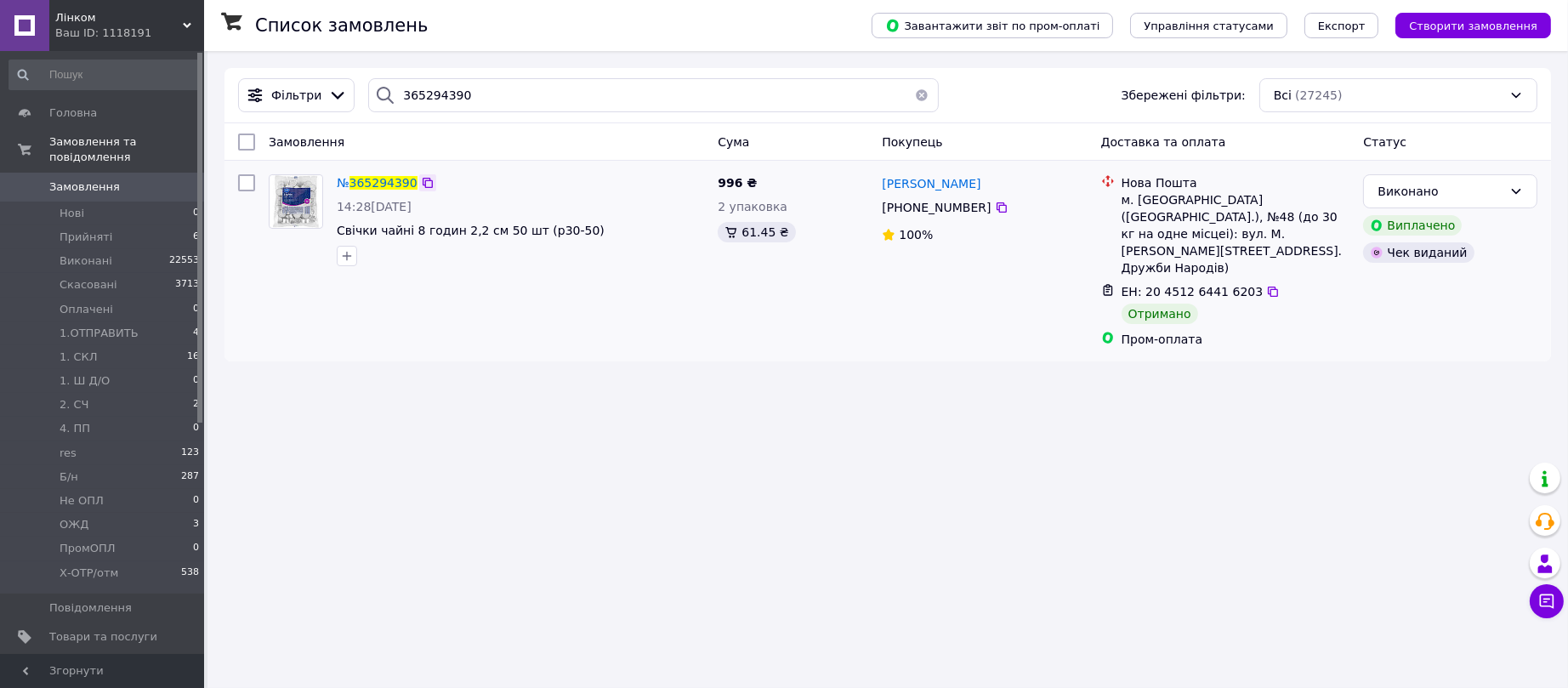
click at [423, 182] on icon at bounding box center [427, 182] width 13 height 13
drag, startPoint x: 478, startPoint y: 92, endPoint x: 363, endPoint y: 102, distance: 115.4
click at [368, 102] on div "365294390" at bounding box center [652, 95] width 570 height 34
paste input "1969"
click at [425, 183] on icon at bounding box center [428, 183] width 11 height 11
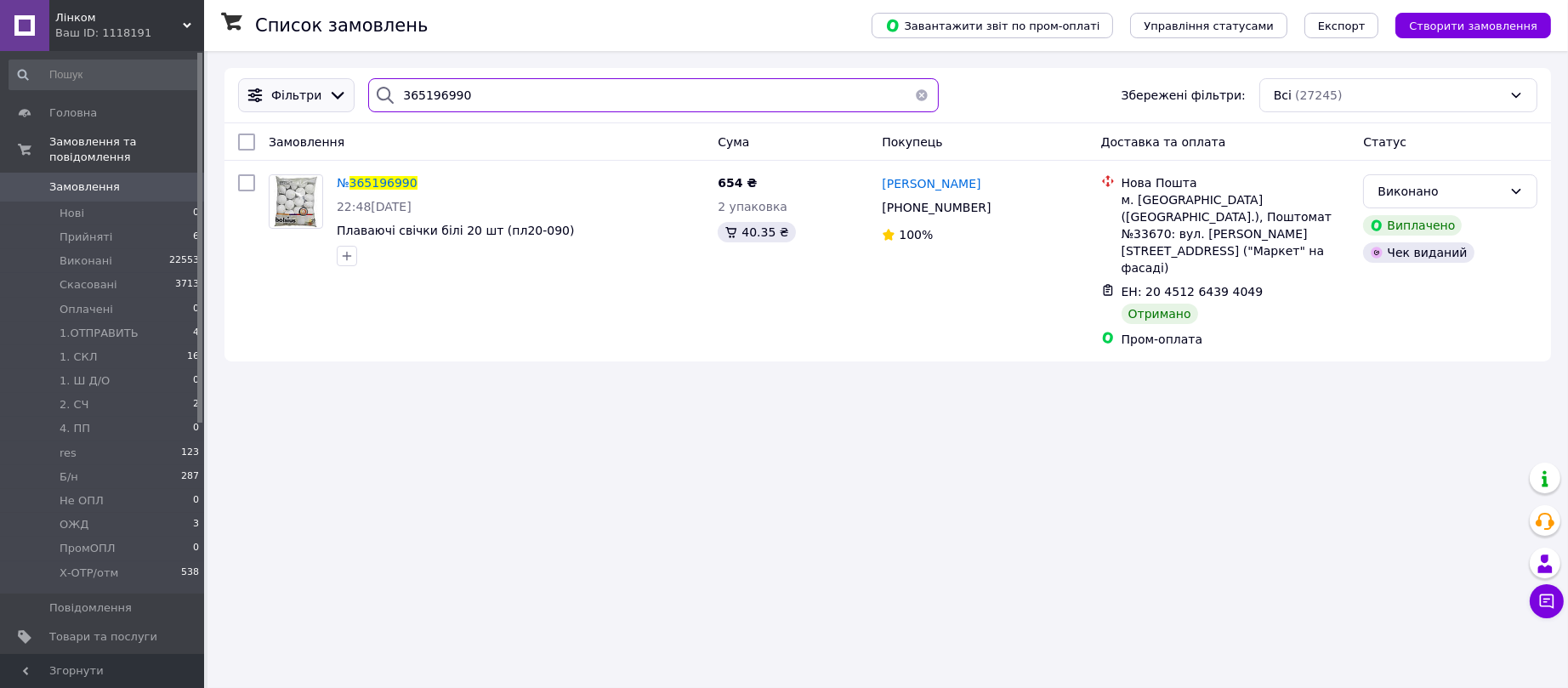
drag, startPoint x: 475, startPoint y: 98, endPoint x: 345, endPoint y: 103, distance: 130.1
click at [345, 103] on div "Фільтри 365196990 Збережені фільтри: Всі (27245)" at bounding box center [888, 95] width 1314 height 34
paste input "13655"
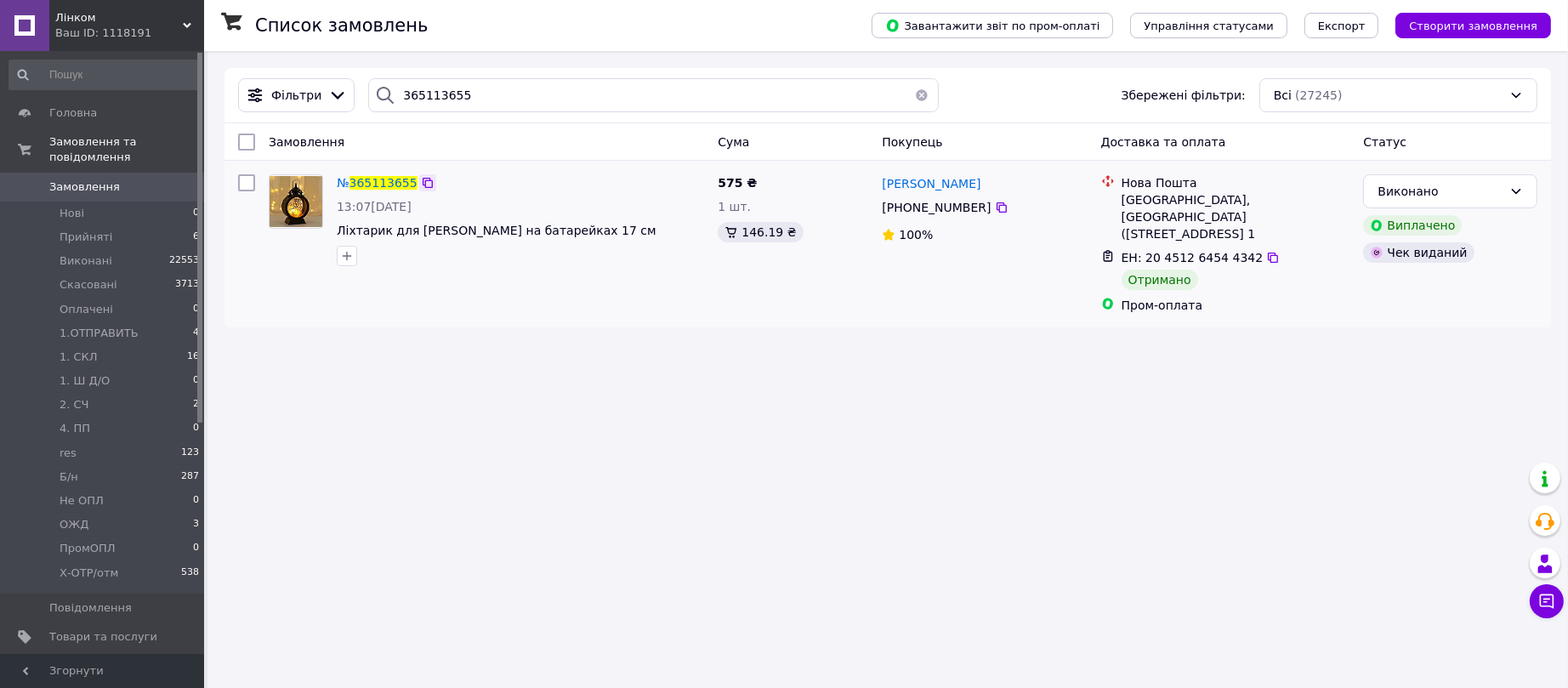
click at [426, 182] on icon at bounding box center [428, 183] width 11 height 11
drag, startPoint x: 445, startPoint y: 97, endPoint x: 361, endPoint y: 98, distance: 84.0
click at [368, 98] on div "365113655" at bounding box center [652, 95] width 570 height 34
paste input "3847559"
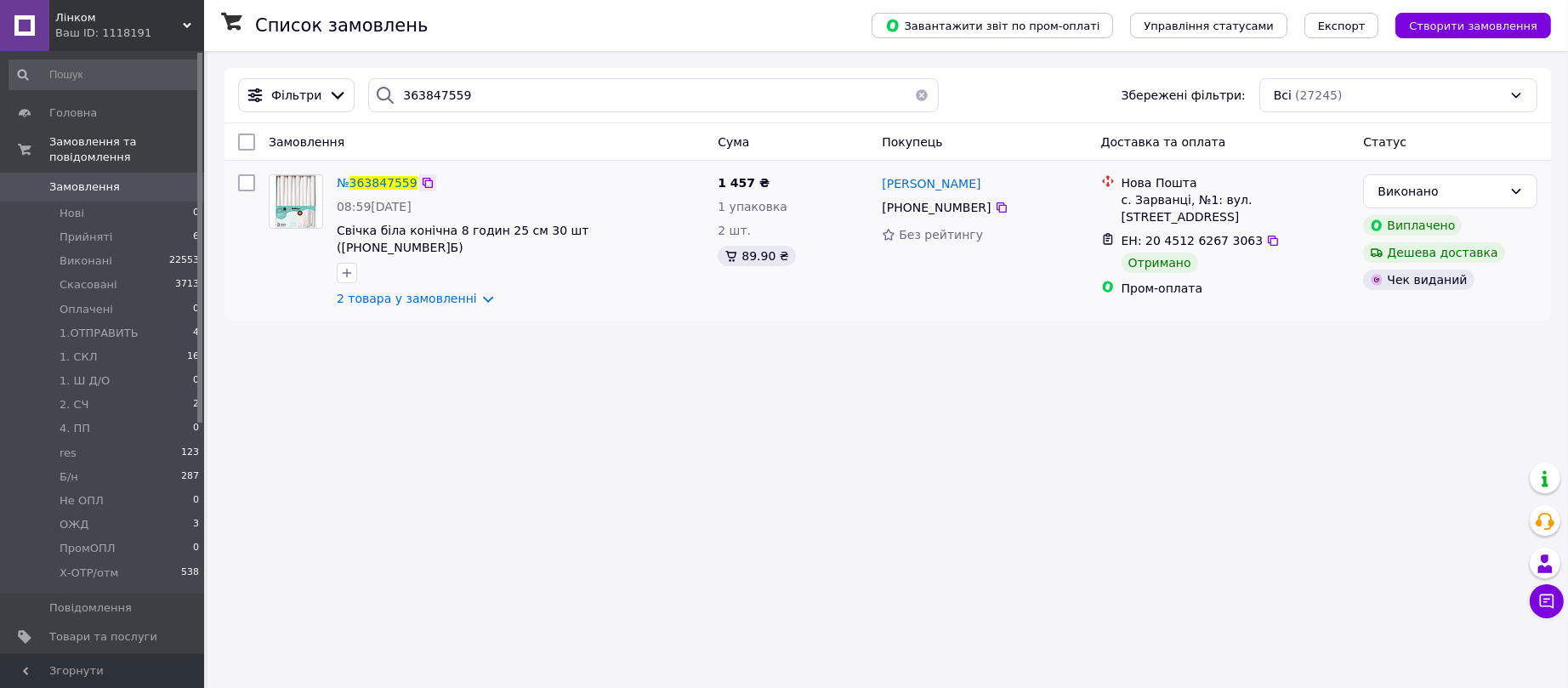
click at [423, 181] on icon at bounding box center [428, 183] width 11 height 11
drag, startPoint x: 526, startPoint y: 95, endPoint x: 327, endPoint y: 100, distance: 199.1
click at [327, 100] on div "Фільтри 363847559 Збережені фільтри: Всі (27245)" at bounding box center [888, 95] width 1314 height 34
paste input "866153553"
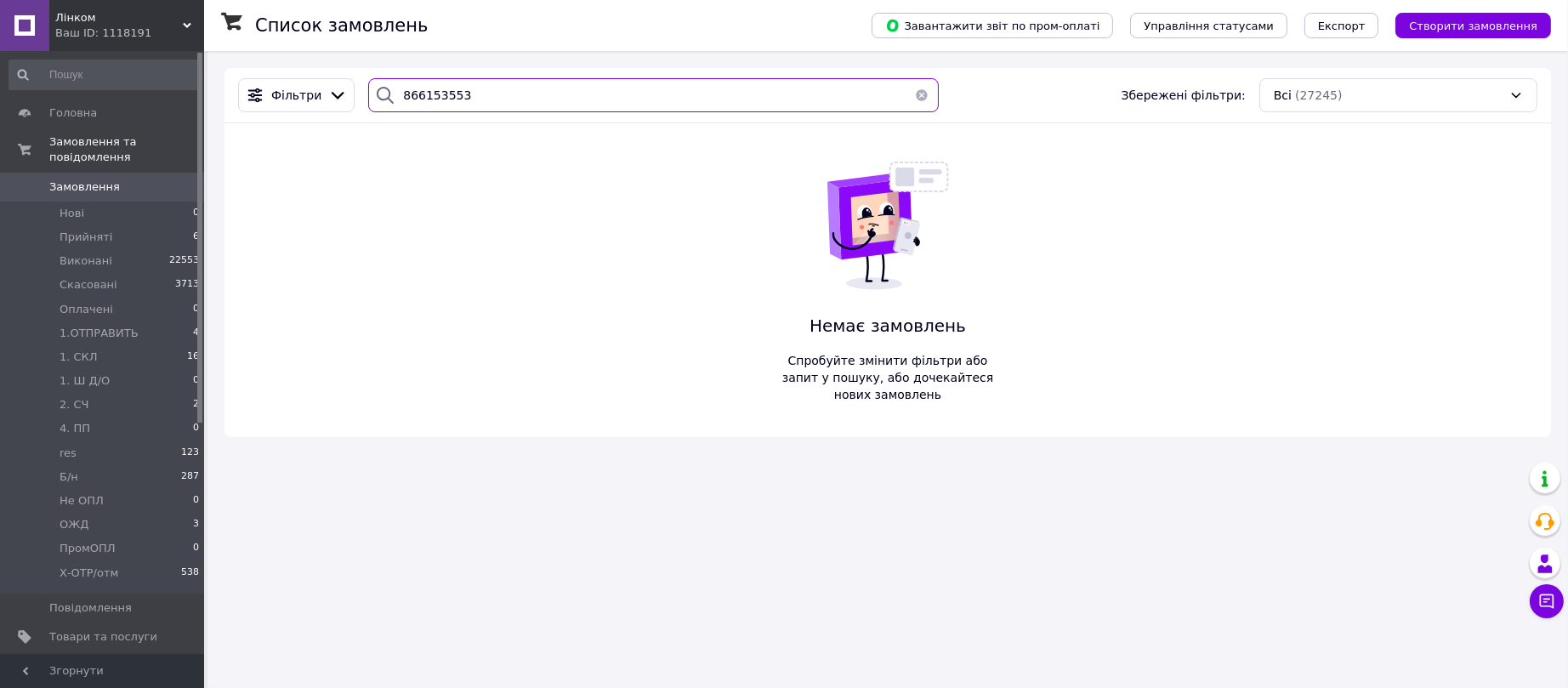
drag, startPoint x: 506, startPoint y: 101, endPoint x: 378, endPoint y: 88, distance: 128.7
click at [378, 88] on div "866153553" at bounding box center [652, 95] width 570 height 34
paste input "364408498"
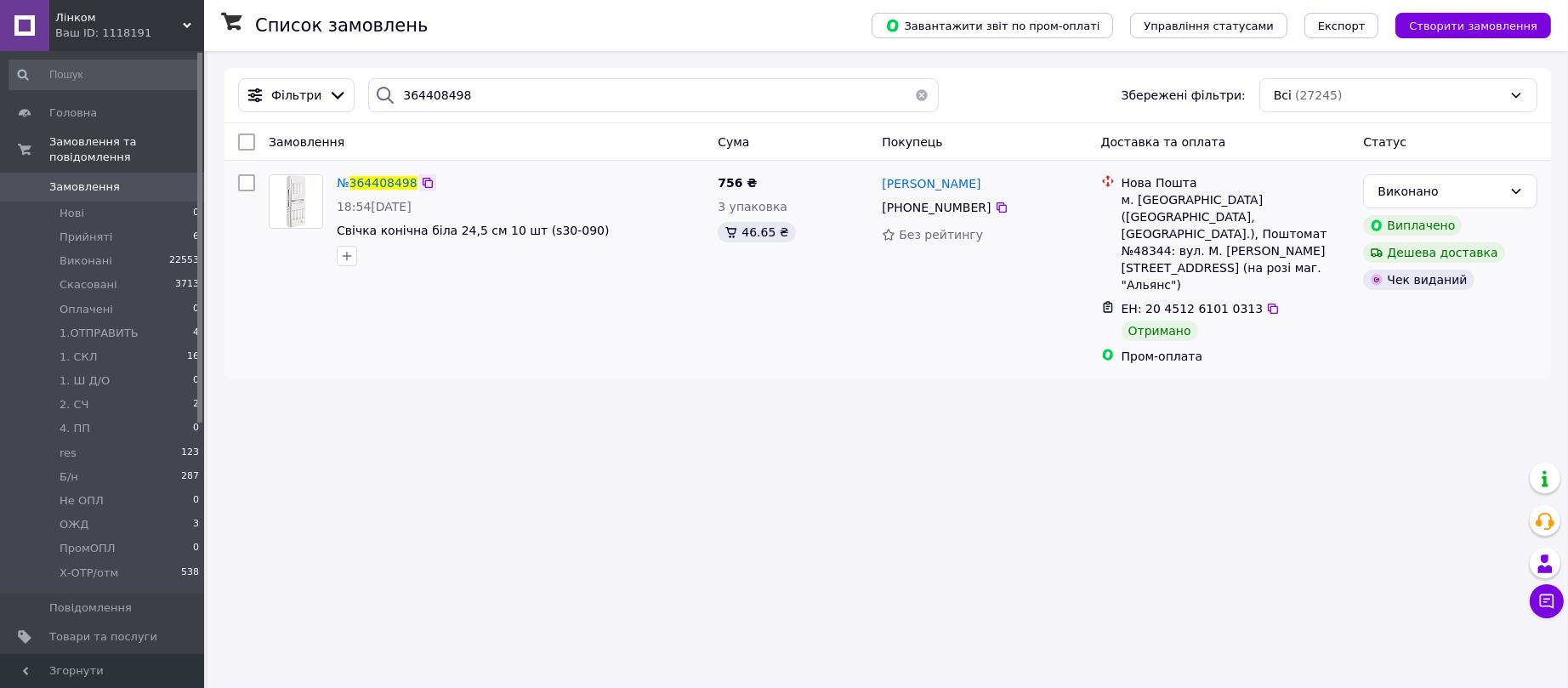
click at [424, 184] on icon at bounding box center [427, 182] width 13 height 13
drag, startPoint x: 503, startPoint y: 109, endPoint x: 317, endPoint y: 93, distance: 186.7
click at [317, 93] on div "Фільтри 364408498 Збережені фільтри: Всі (27245)" at bounding box center [888, 95] width 1314 height 34
paste input "865902604"
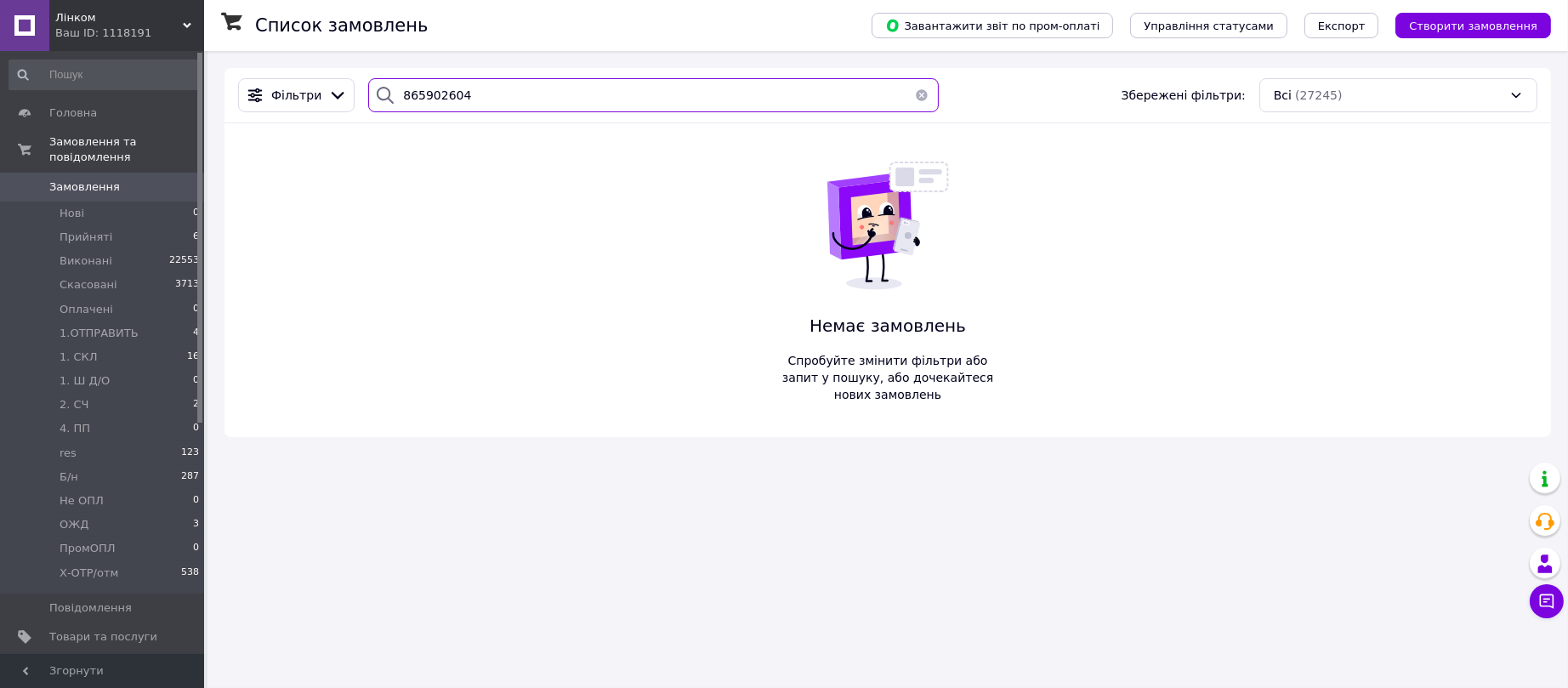
drag, startPoint x: 519, startPoint y: 106, endPoint x: 192, endPoint y: 87, distance: 327.6
click at [192, 87] on div "Лінком Ваш ID: 1118191 Сайт [PERSON_NAME] покупця Перевірити стан системи Сторі…" at bounding box center [784, 344] width 1568 height 688
paste input "364258389"
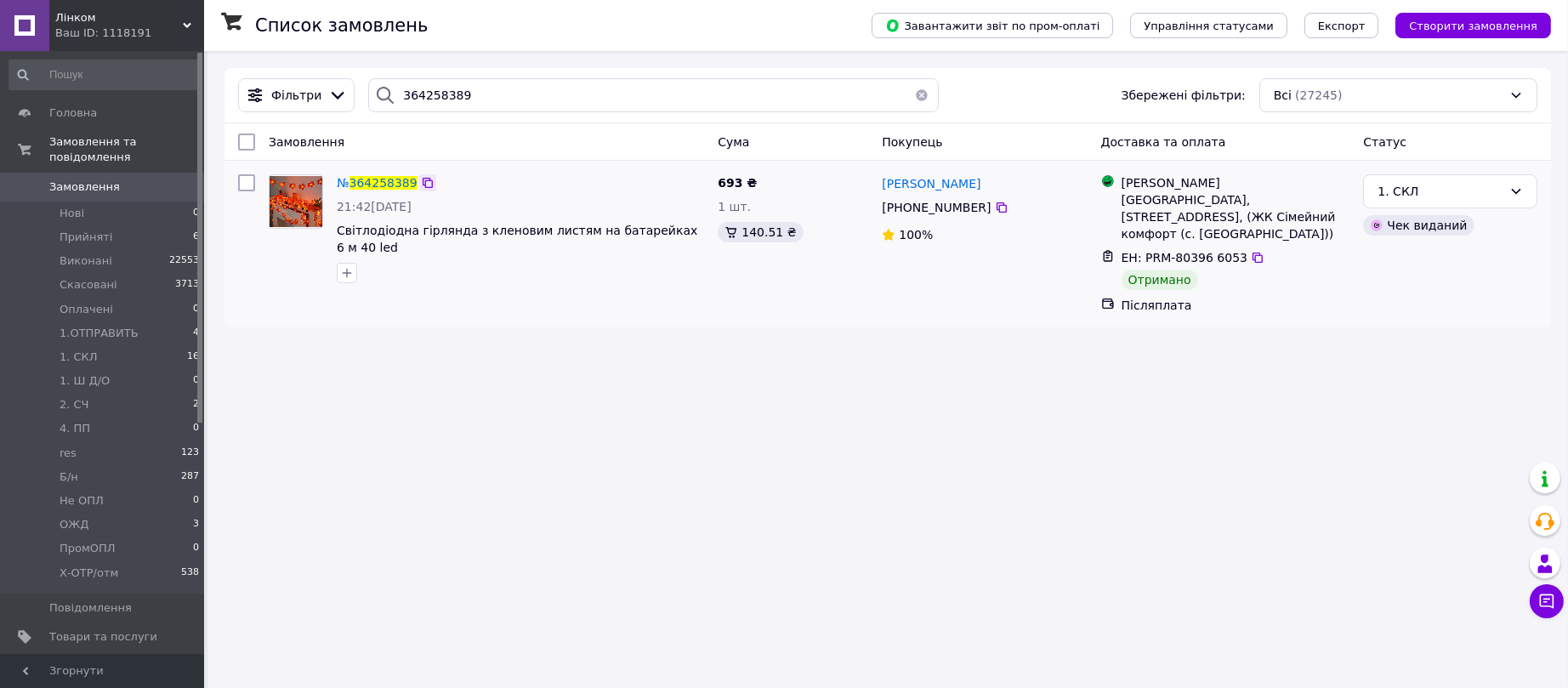
click at [427, 185] on icon at bounding box center [427, 182] width 13 height 13
click at [1421, 189] on div "1. СКЛ" at bounding box center [1440, 191] width 125 height 18
click at [1412, 255] on li "Виконано" at bounding box center [1451, 259] width 173 height 31
drag, startPoint x: 487, startPoint y: 95, endPoint x: 384, endPoint y: 99, distance: 103.1
click at [384, 99] on div "364258389" at bounding box center [652, 95] width 570 height 34
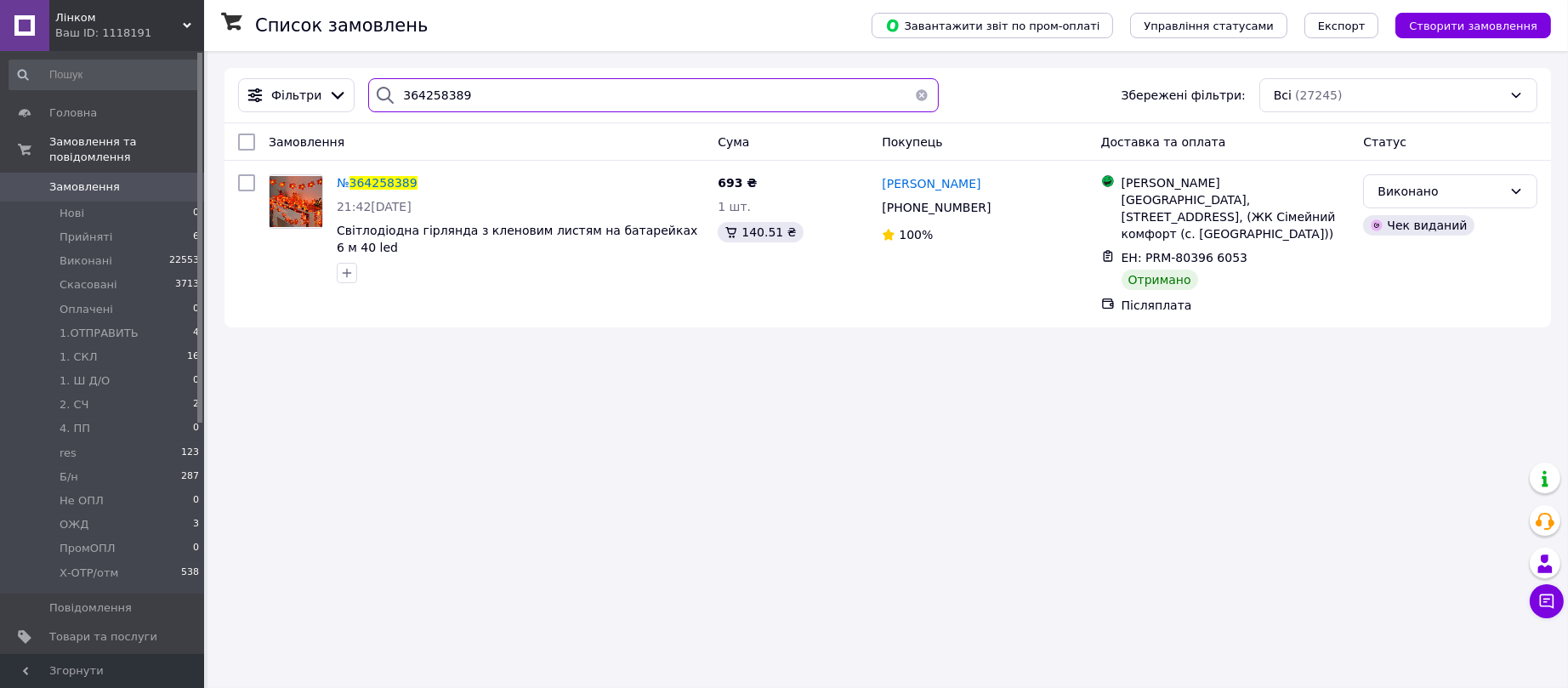
paste input "761736"
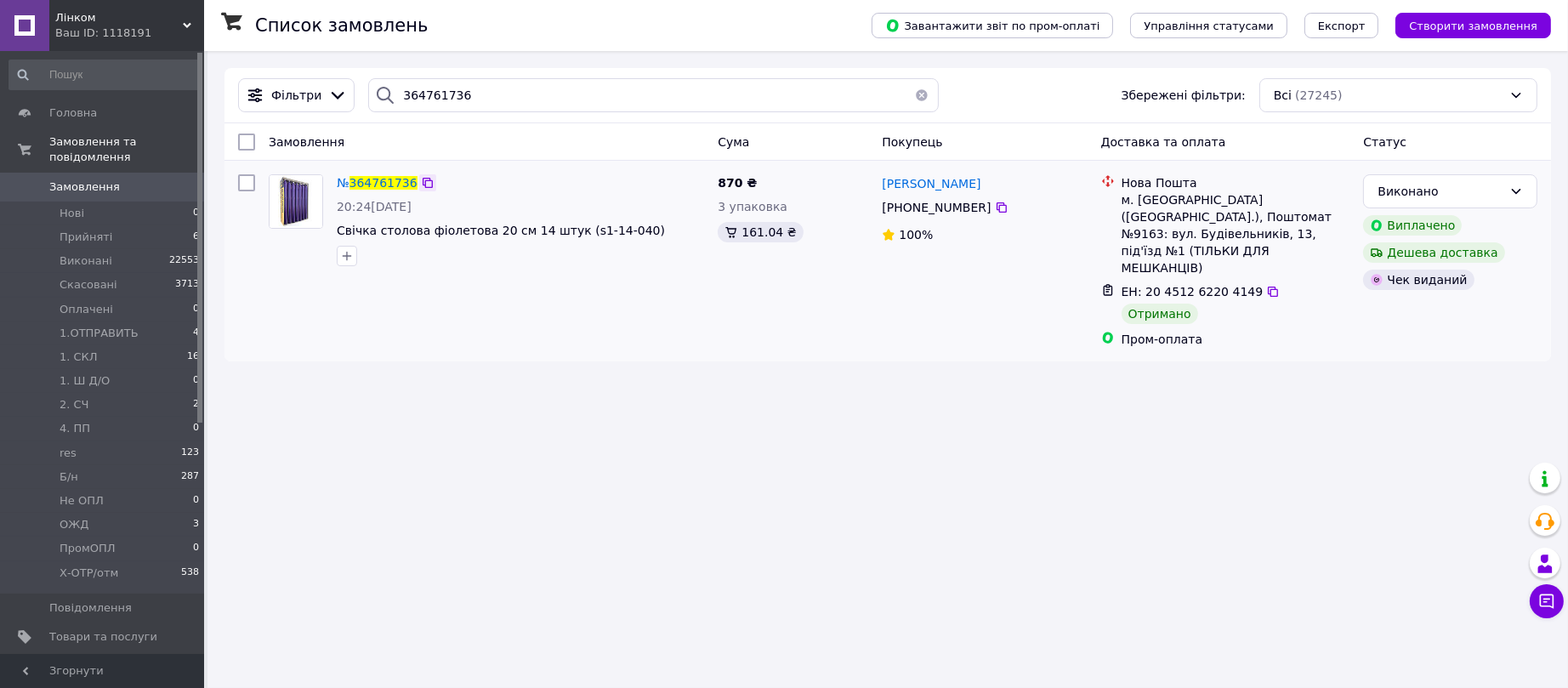
click at [421, 182] on icon at bounding box center [427, 182] width 13 height 13
drag, startPoint x: 505, startPoint y: 95, endPoint x: 338, endPoint y: 88, distance: 167.1
click at [338, 88] on div "Фільтри 364761736 Збережені фільтри: Всі (27245)" at bounding box center [888, 95] width 1314 height 34
paste input "859420"
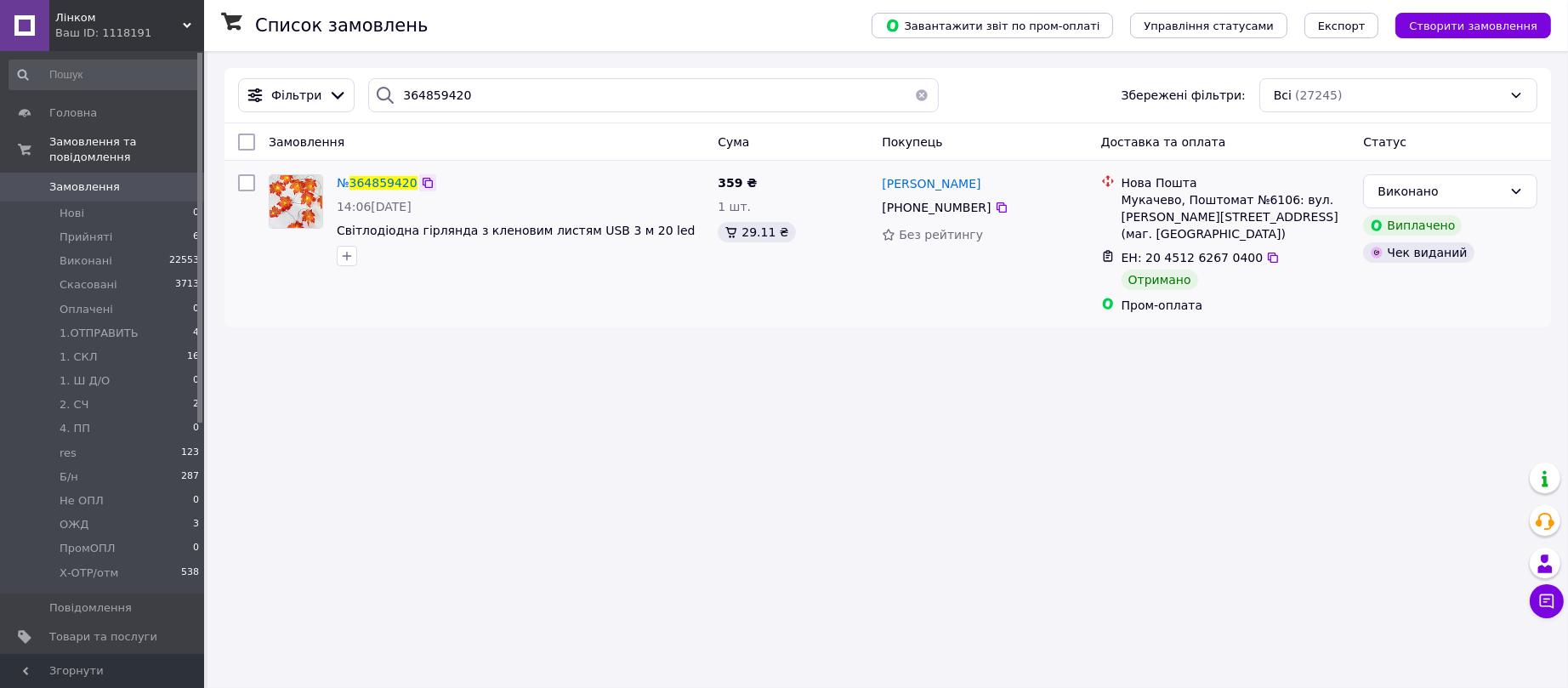
click at [424, 182] on icon at bounding box center [427, 182] width 13 height 13
drag, startPoint x: 413, startPoint y: 84, endPoint x: 360, endPoint y: 84, distance: 53.0
click at [368, 84] on div "364859420" at bounding box center [652, 95] width 570 height 34
paste input "363072"
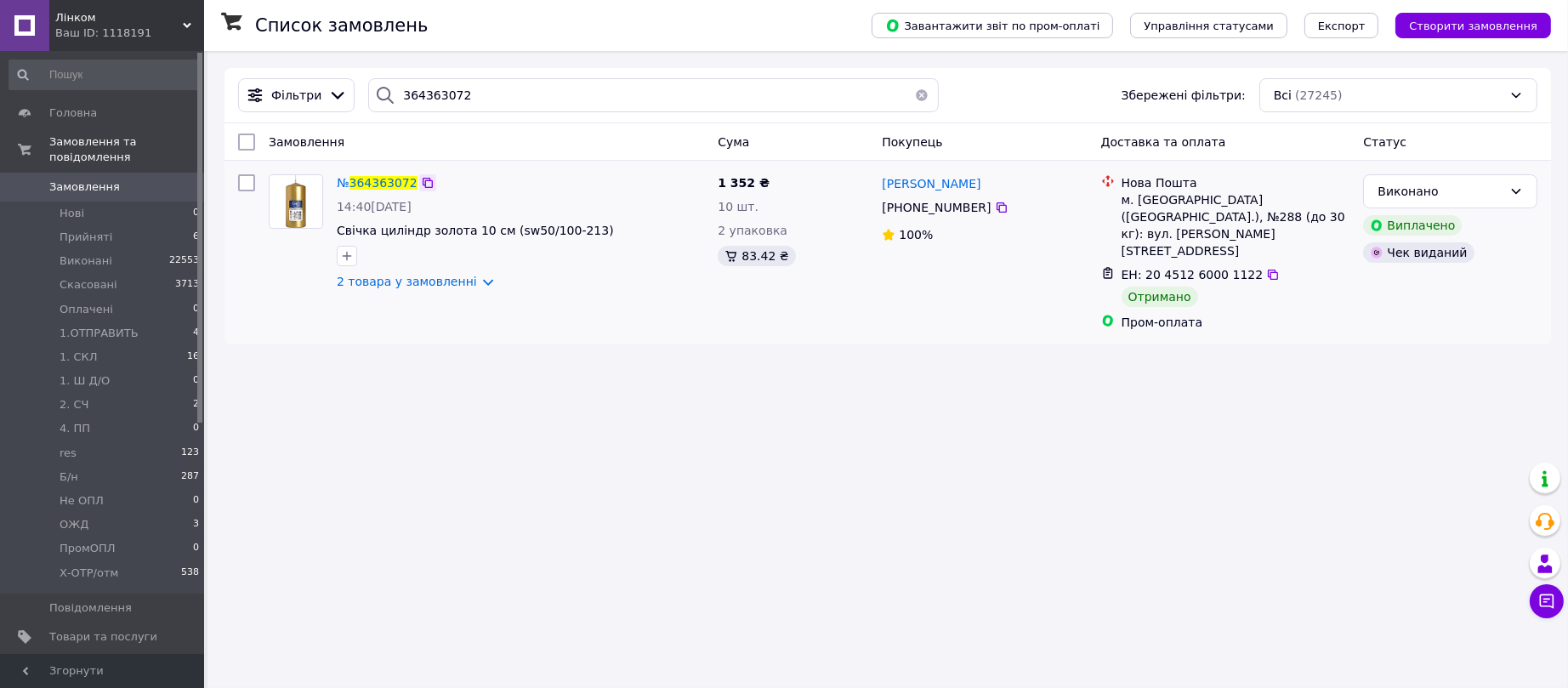
click at [421, 181] on icon at bounding box center [427, 182] width 13 height 13
drag, startPoint x: 513, startPoint y: 88, endPoint x: 276, endPoint y: 96, distance: 237.1
click at [276, 96] on div "Фільтри 364363072 Збережені фільтри: Всі (27245)" at bounding box center [888, 95] width 1314 height 34
paste input "772213"
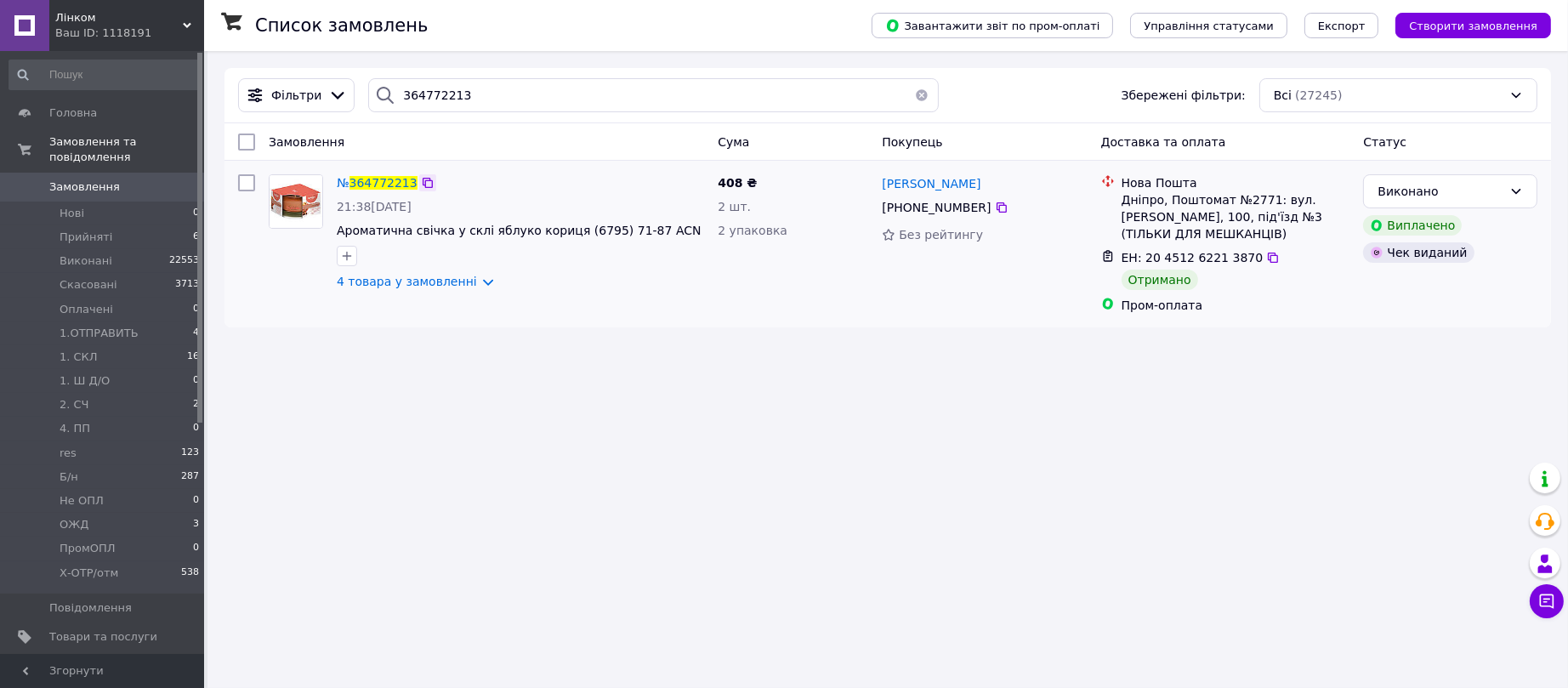
click at [423, 178] on icon at bounding box center [427, 182] width 13 height 13
drag, startPoint x: 519, startPoint y: 91, endPoint x: 311, endPoint y: 98, distance: 208.1
click at [311, 98] on div "Фільтри 364772213 Збережені фільтри: Всі (27245)" at bounding box center [888, 95] width 1314 height 34
paste input "3879707"
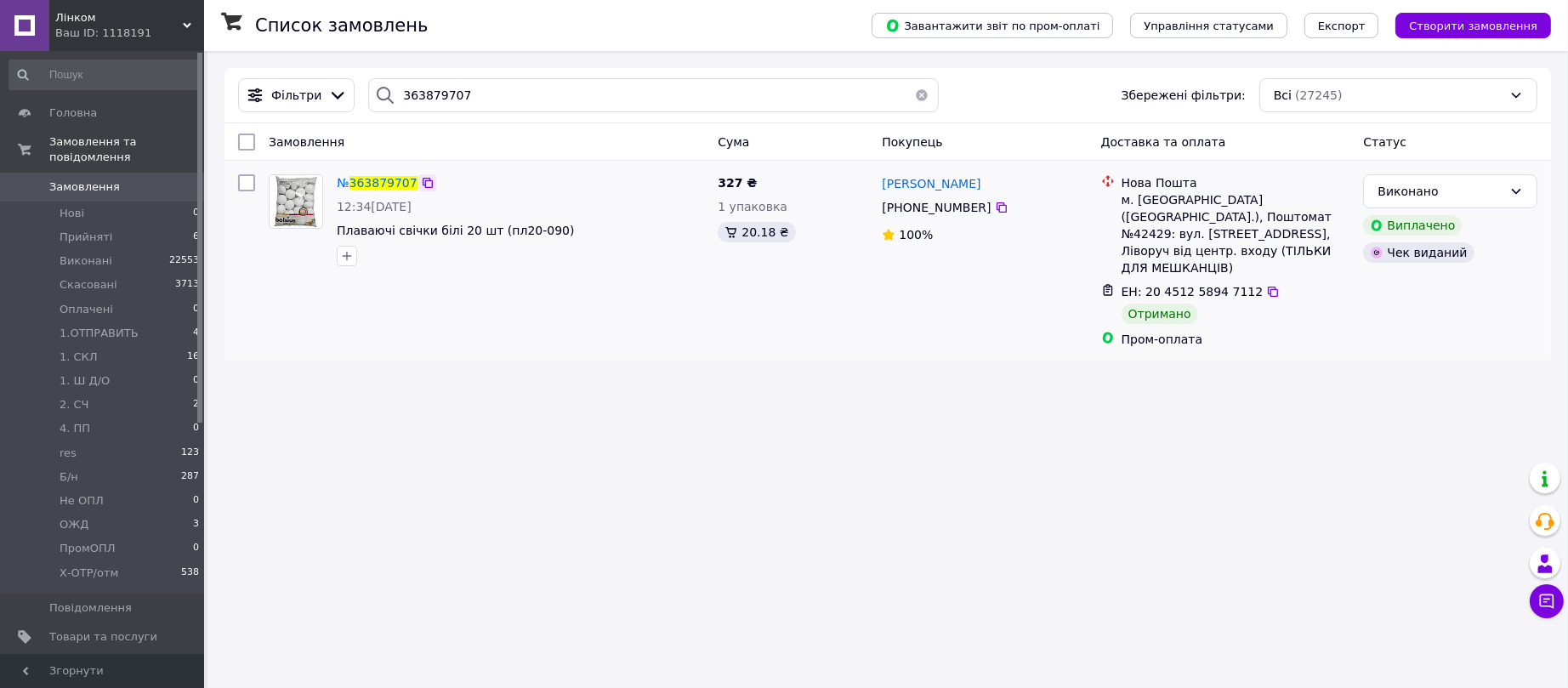
click at [424, 185] on icon at bounding box center [427, 182] width 13 height 13
drag, startPoint x: 496, startPoint y: 100, endPoint x: 356, endPoint y: 92, distance: 140.2
click at [362, 92] on div "363879707" at bounding box center [653, 95] width 584 height 34
paste input "4203670"
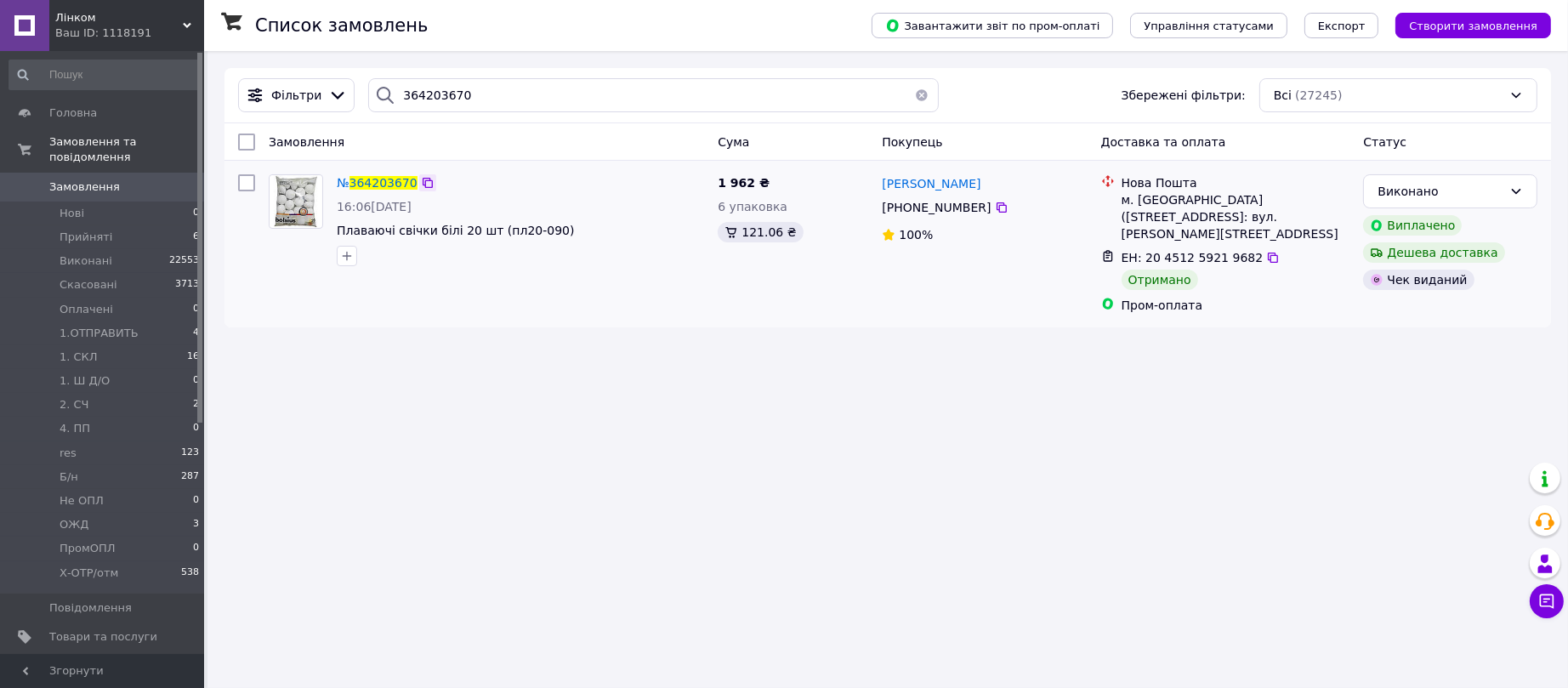
click at [422, 187] on icon at bounding box center [427, 182] width 13 height 13
drag, startPoint x: 504, startPoint y: 92, endPoint x: 334, endPoint y: 96, distance: 170.0
click at [334, 96] on div "Фільтри 364203670 Збережені фільтри: Всі (27245)" at bounding box center [888, 95] width 1314 height 34
paste input "540379"
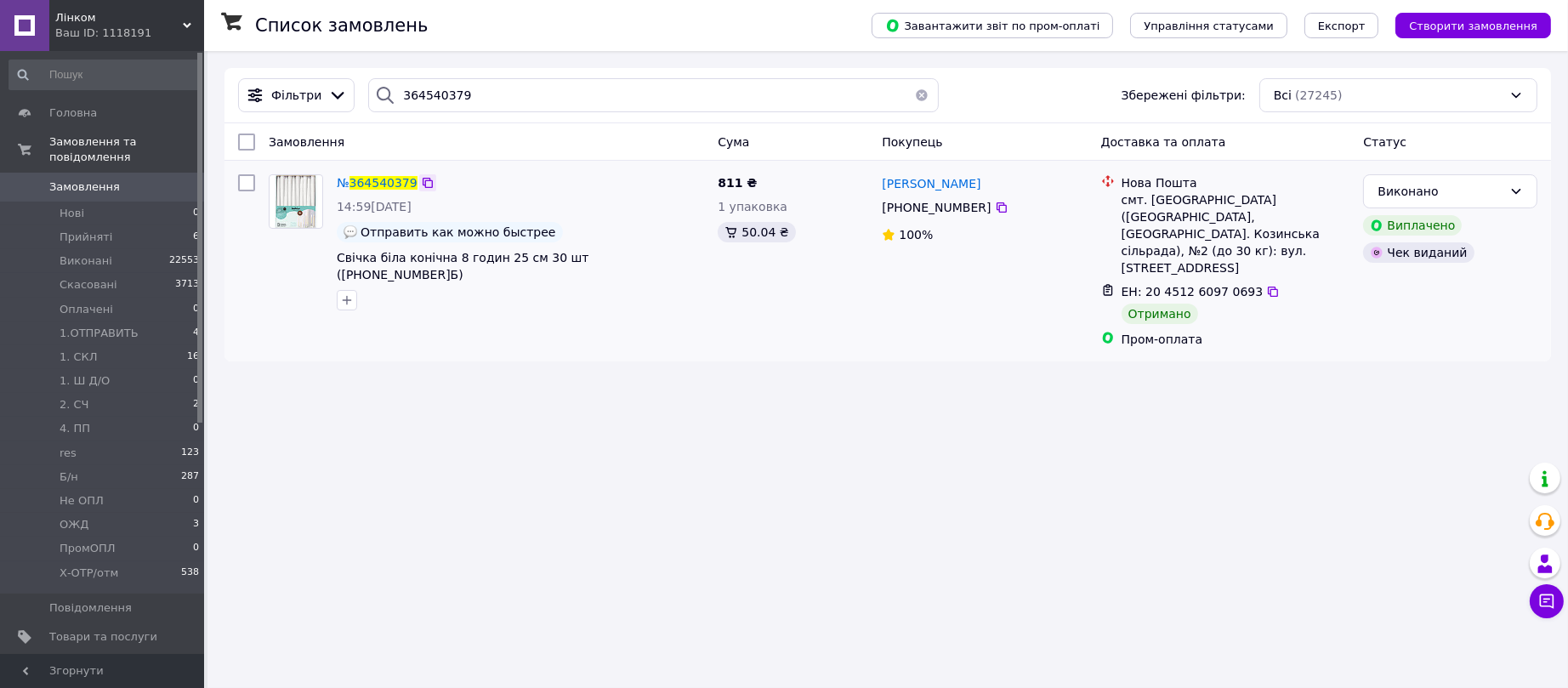
click at [423, 178] on icon at bounding box center [427, 182] width 13 height 13
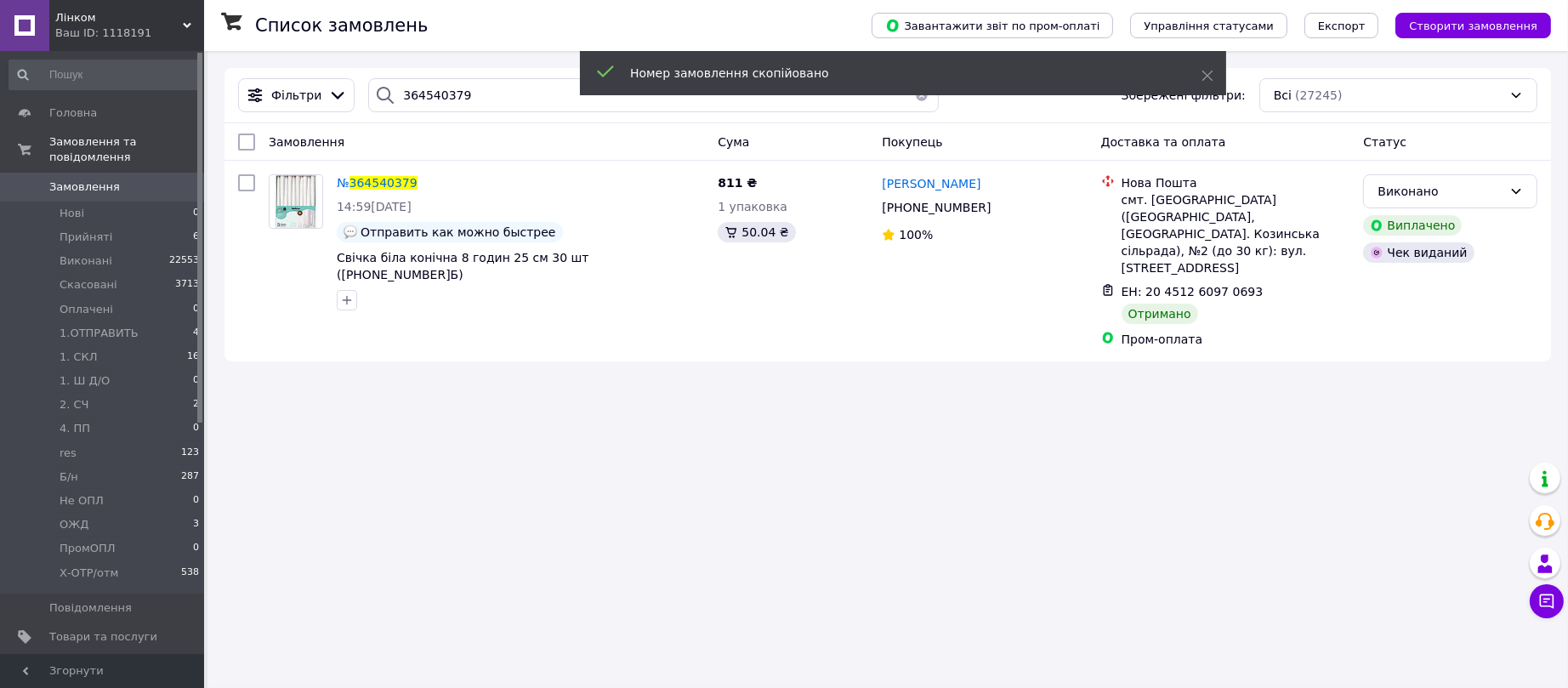
click at [769, 688] on div "Список замовлень Завантажити звіт по пром-оплаті Управління статусами Експорт С…" at bounding box center [888, 344] width 1361 height 688
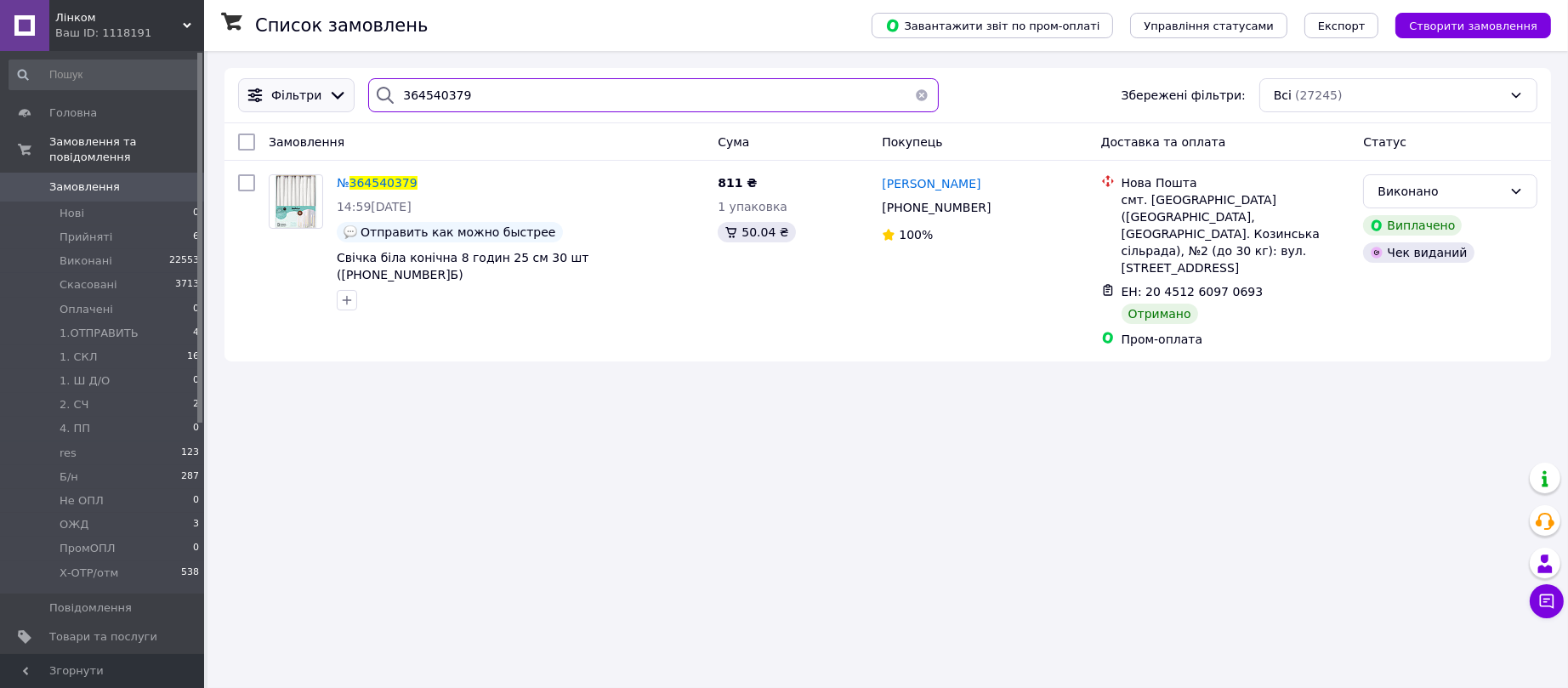
drag, startPoint x: 476, startPoint y: 99, endPoint x: 269, endPoint y: 89, distance: 207.2
click at [263, 89] on div "Фільтри 364540379 Збережені фільтри: Всі (27245)" at bounding box center [888, 95] width 1314 height 34
paste input "485683"
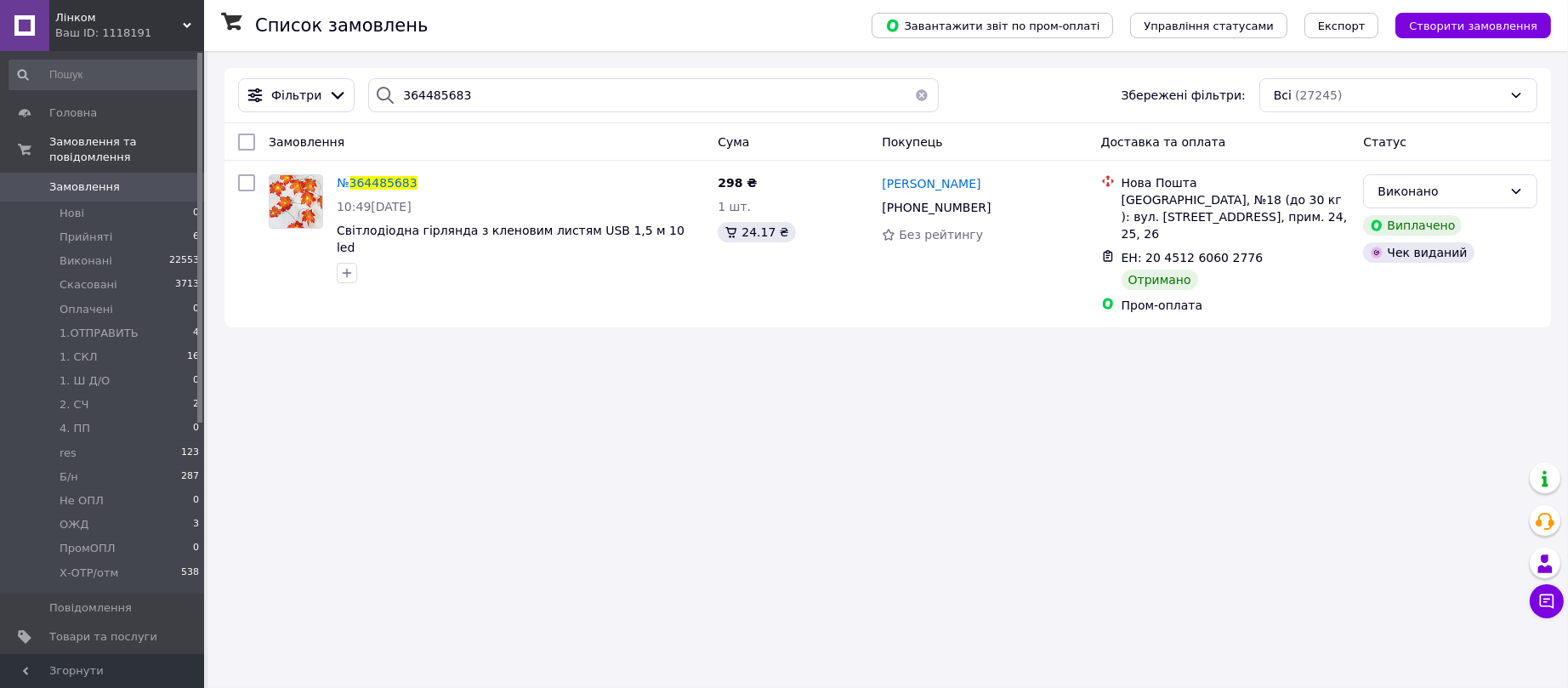
click at [421, 182] on icon at bounding box center [427, 182] width 13 height 13
drag, startPoint x: 487, startPoint y: 99, endPoint x: 288, endPoint y: 99, distance: 199.0
click at [288, 99] on div "Фільтри 364485683 Збережені фільтри: Всі (27245)" at bounding box center [888, 95] width 1314 height 34
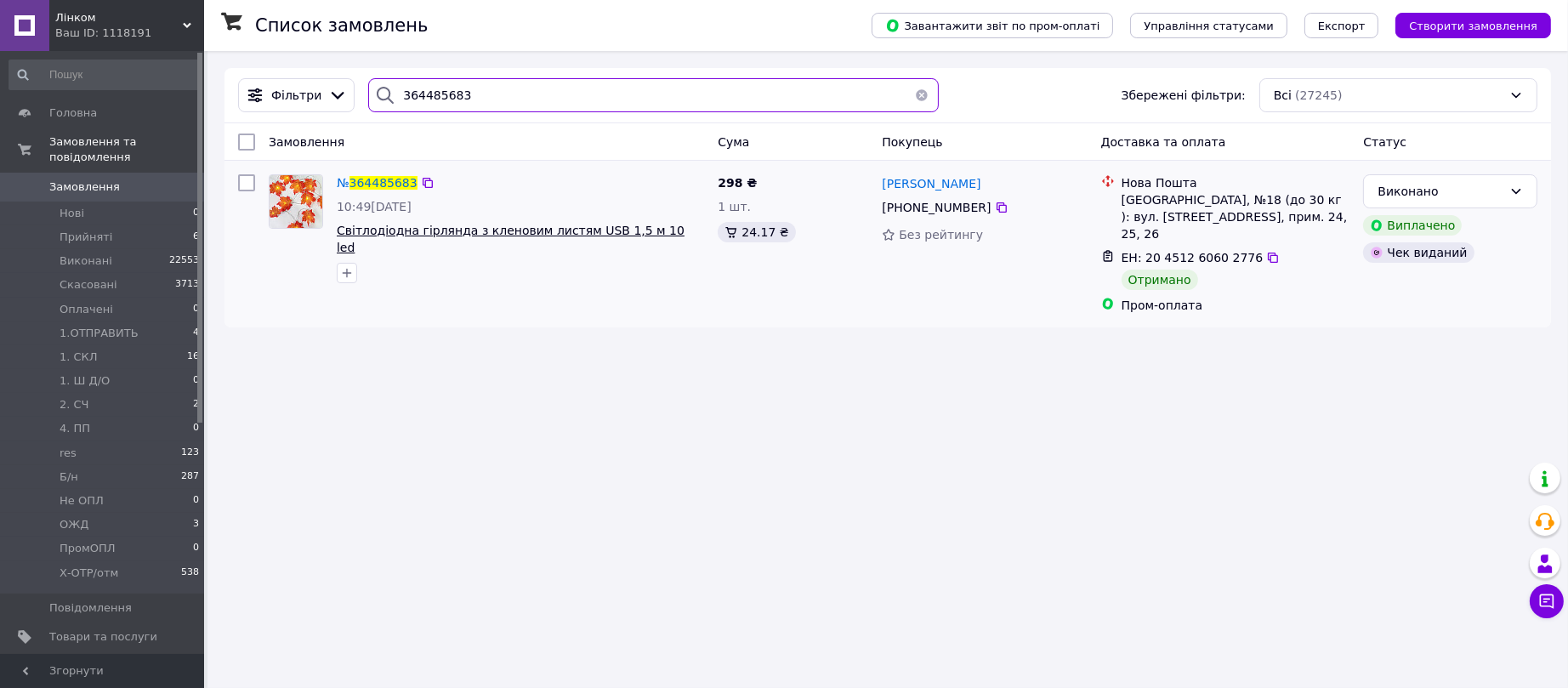
paste input "274338"
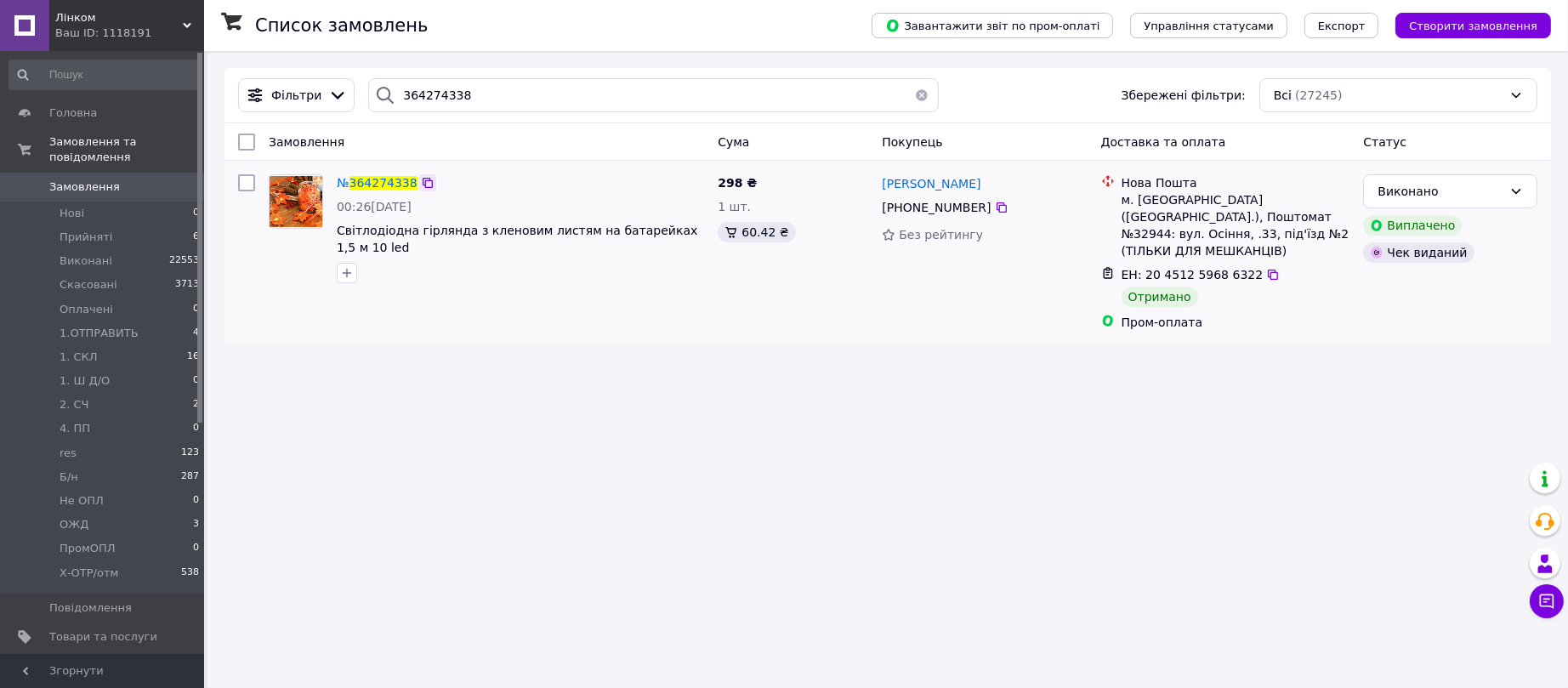
click at [423, 183] on icon at bounding box center [427, 182] width 13 height 13
drag, startPoint x: 476, startPoint y: 84, endPoint x: 312, endPoint y: 93, distance: 164.2
click at [312, 93] on div "Фільтри 364274338 Збережені фільтри: Всі (27245)" at bounding box center [888, 95] width 1314 height 34
paste input "057047"
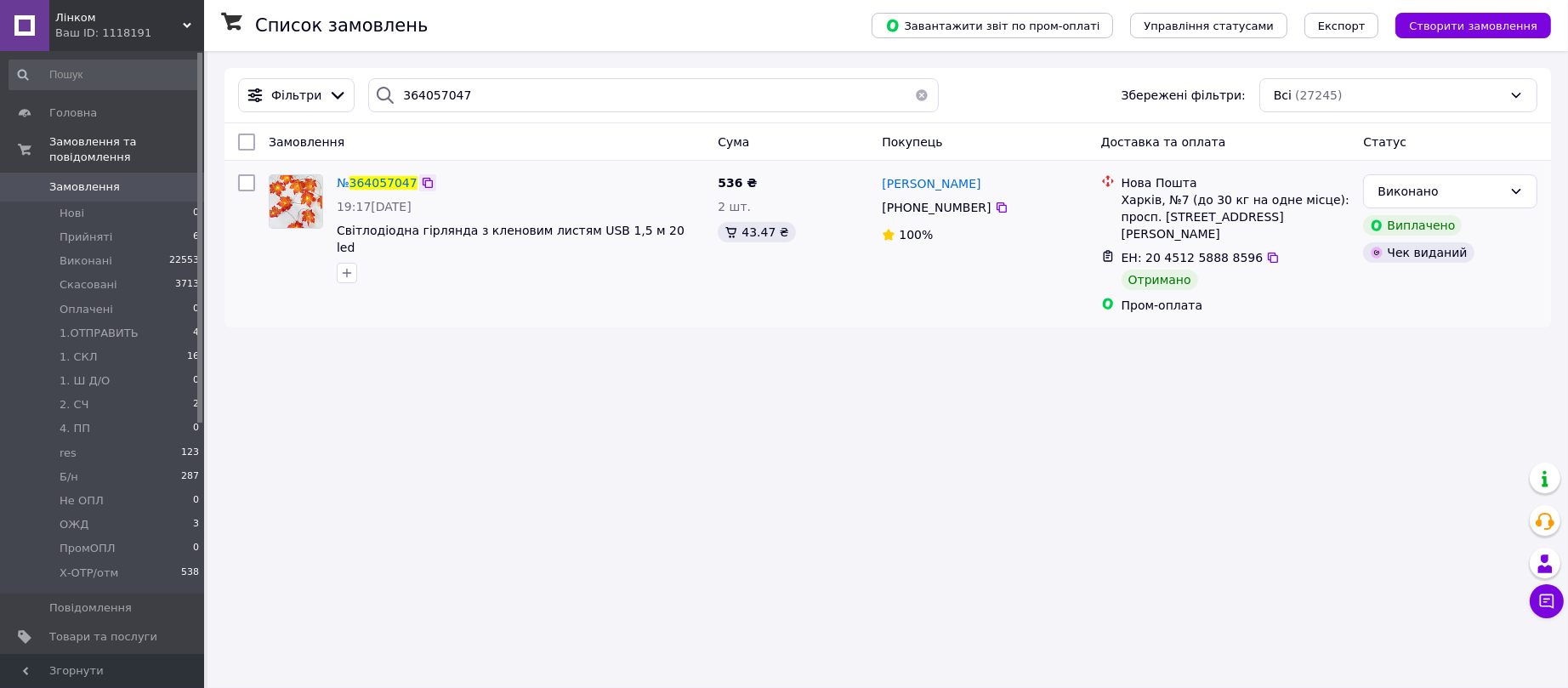
click at [423, 181] on icon at bounding box center [428, 183] width 11 height 11
drag, startPoint x: 495, startPoint y: 93, endPoint x: 385, endPoint y: 91, distance: 110.0
click at [385, 91] on div "364057047" at bounding box center [652, 95] width 570 height 34
paste input "374241"
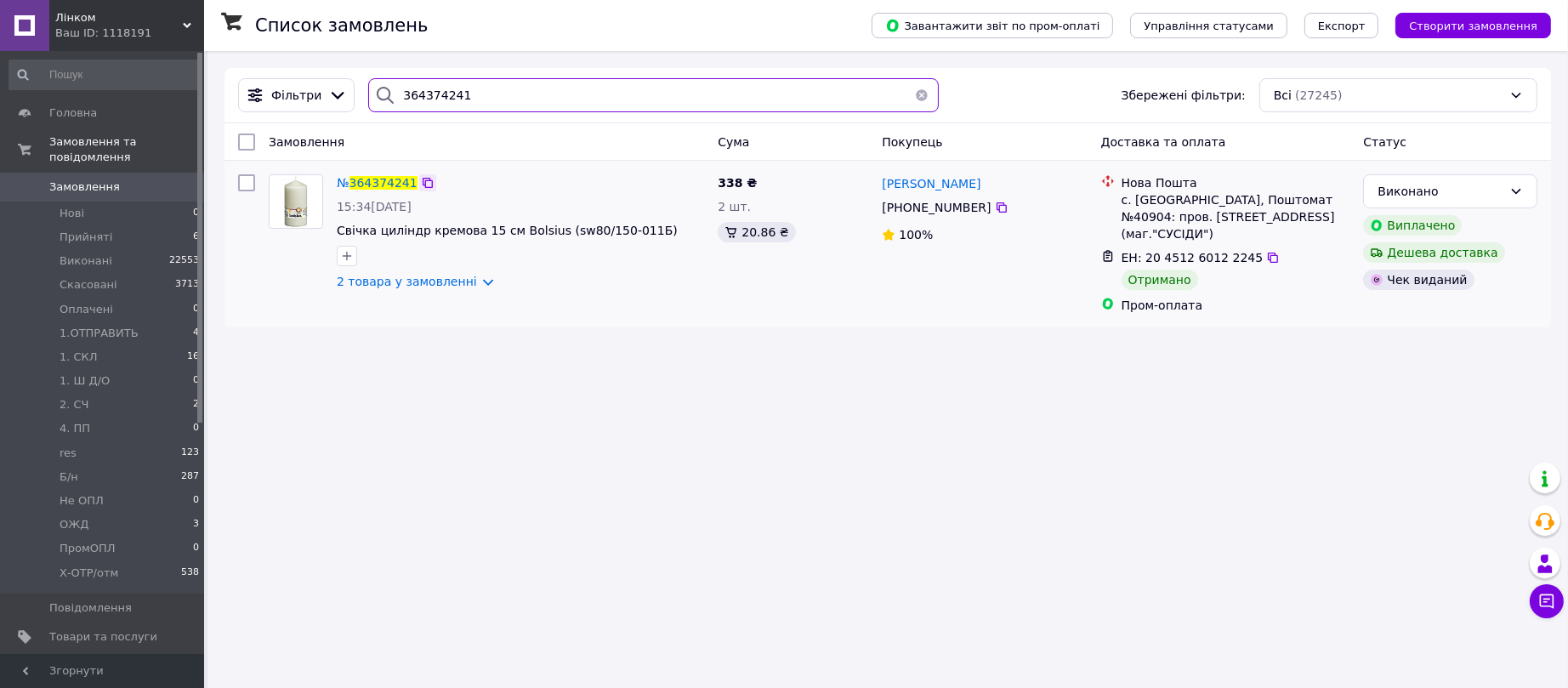
type input "364374241"
click at [424, 182] on icon at bounding box center [427, 182] width 13 height 13
drag, startPoint x: 488, startPoint y: 92, endPoint x: 314, endPoint y: 102, distance: 174.3
click at [314, 93] on div "Фільтри 364374241 Збережені фільтри: Всі (27245)" at bounding box center [888, 95] width 1314 height 34
paste input "search"
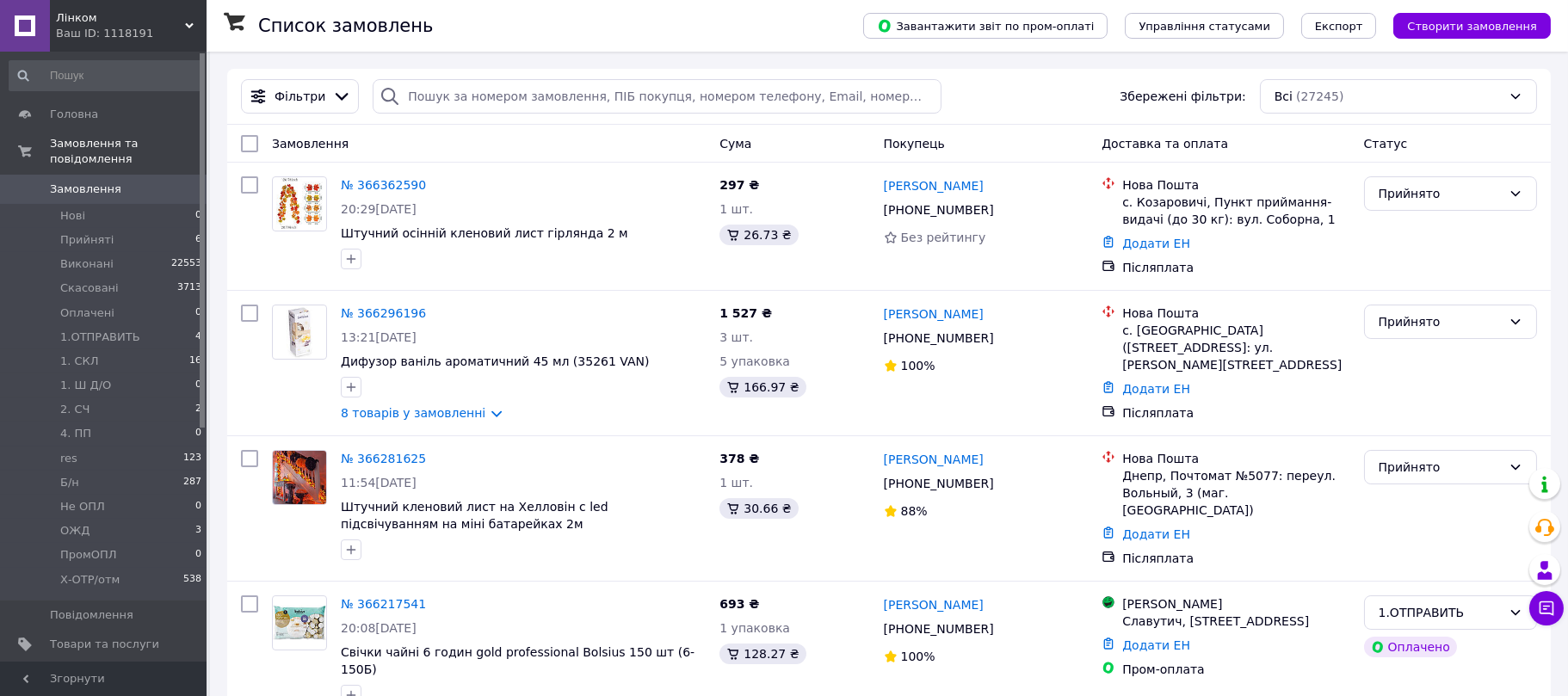
click at [398, 99] on div at bounding box center [389, 96] width 35 height 35
drag, startPoint x: 402, startPoint y: 94, endPoint x: 1012, endPoint y: 104, distance: 610.1
click at [1012, 104] on div "Фільтри Збережені фільтри: Всі (27245)" at bounding box center [889, 96] width 1310 height 35
paste input "363682693"
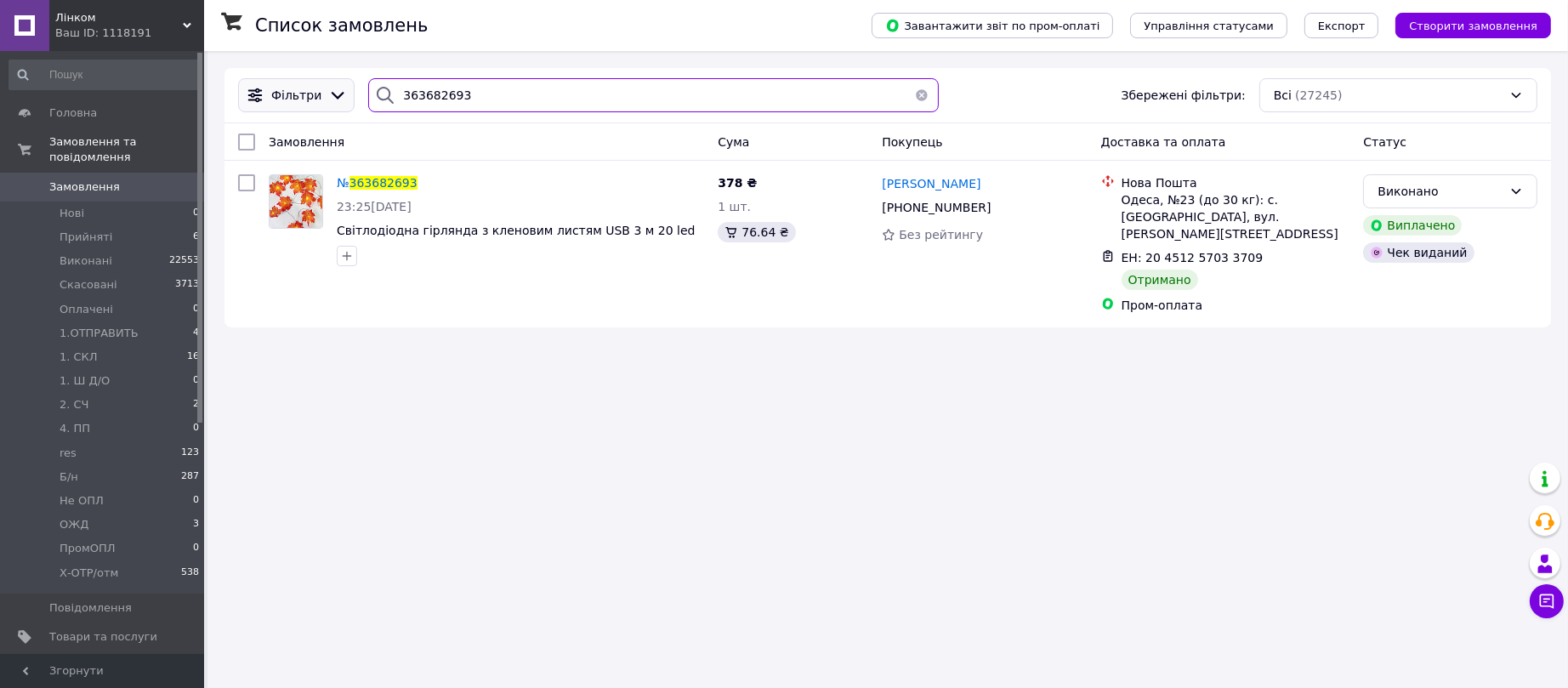
drag, startPoint x: 475, startPoint y: 91, endPoint x: 312, endPoint y: 98, distance: 163.2
click at [312, 98] on div "Фільтри 363682693 Збережені фільтри: Всі (27245)" at bounding box center [888, 95] width 1314 height 34
paste input "4152417"
type input "364152417"
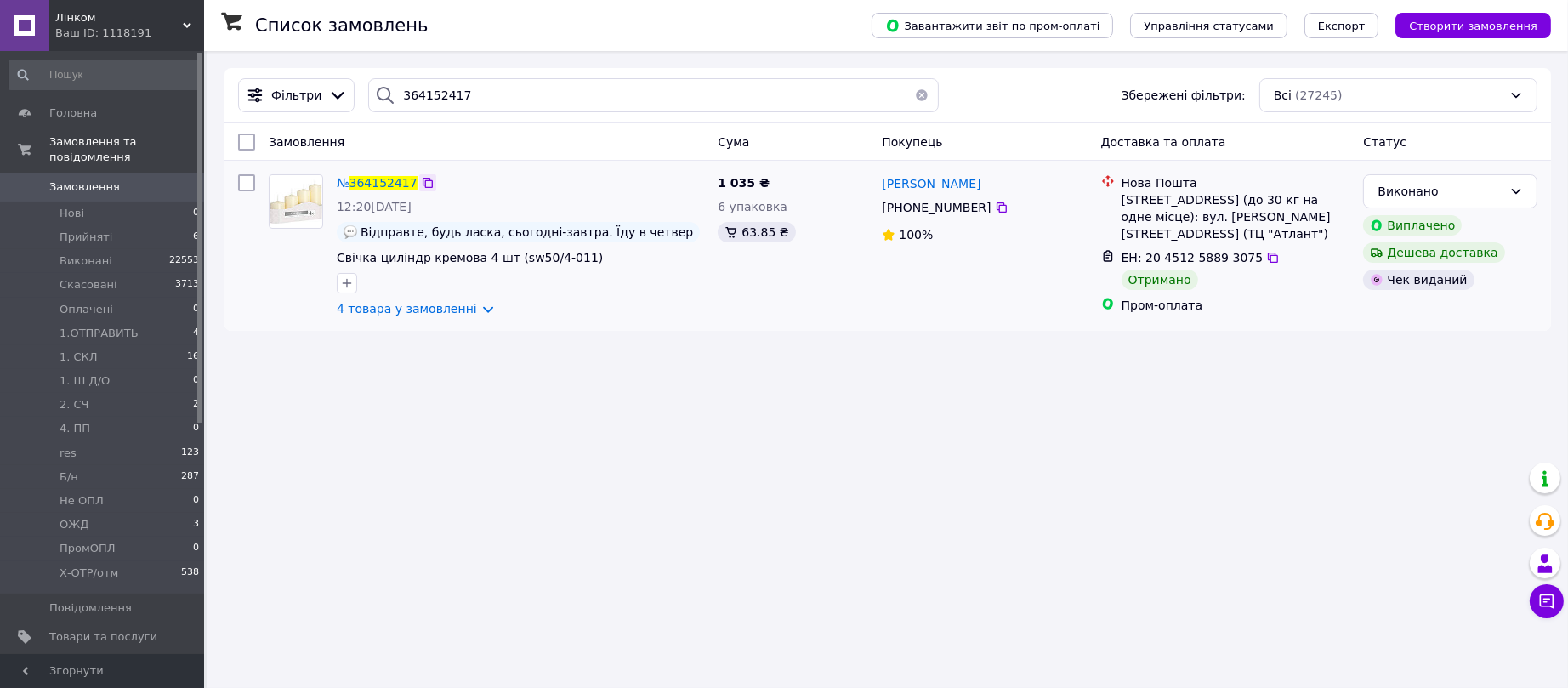
click at [422, 178] on icon at bounding box center [427, 182] width 13 height 13
